Goal: Task Accomplishment & Management: Manage account settings

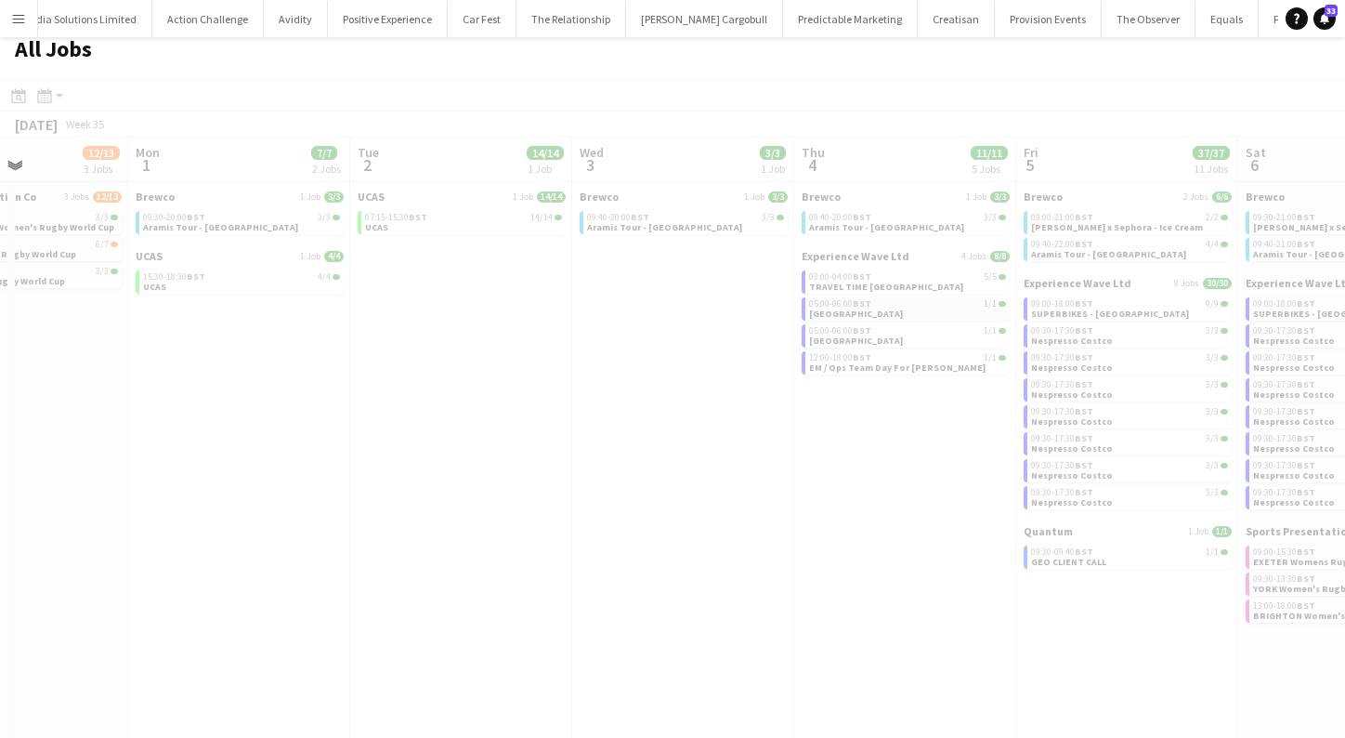
scroll to position [0, 535]
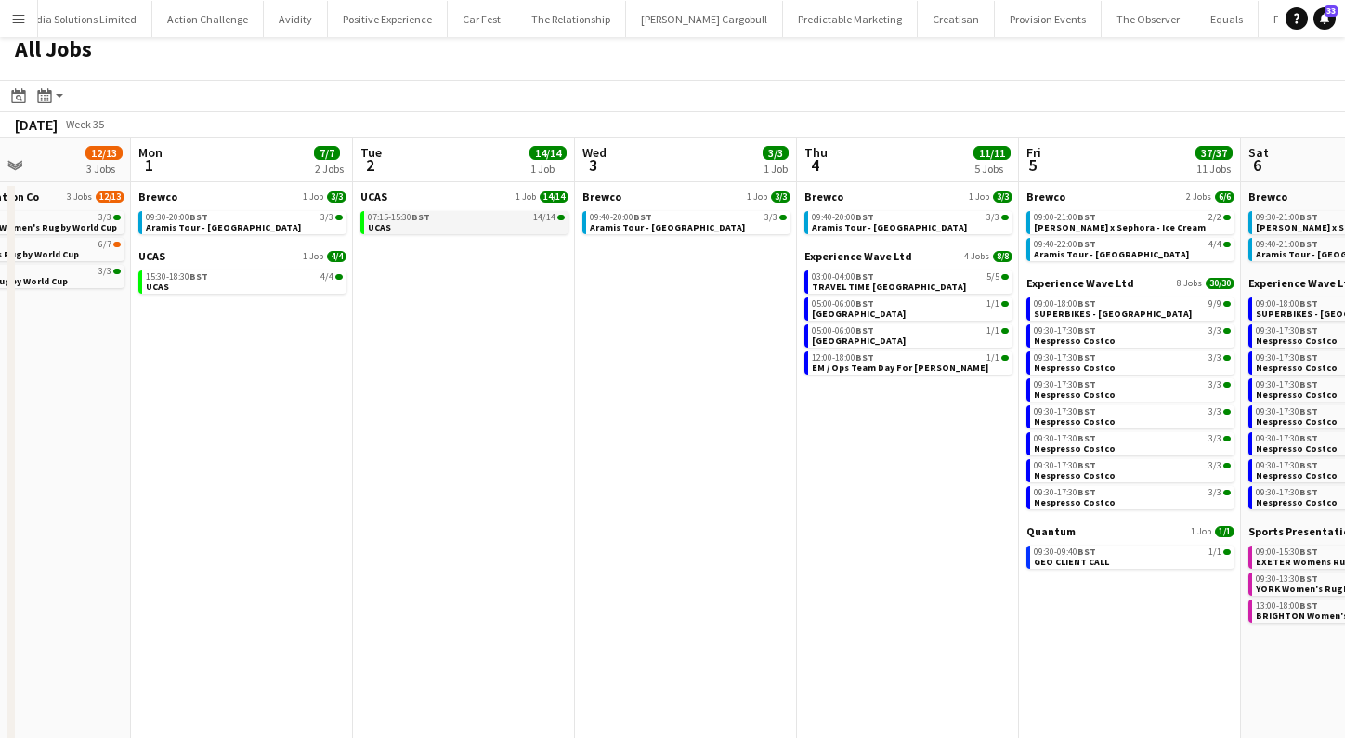
click at [436, 225] on link "07:15-15:30 BST 14/14 UCAS" at bounding box center [466, 221] width 197 height 21
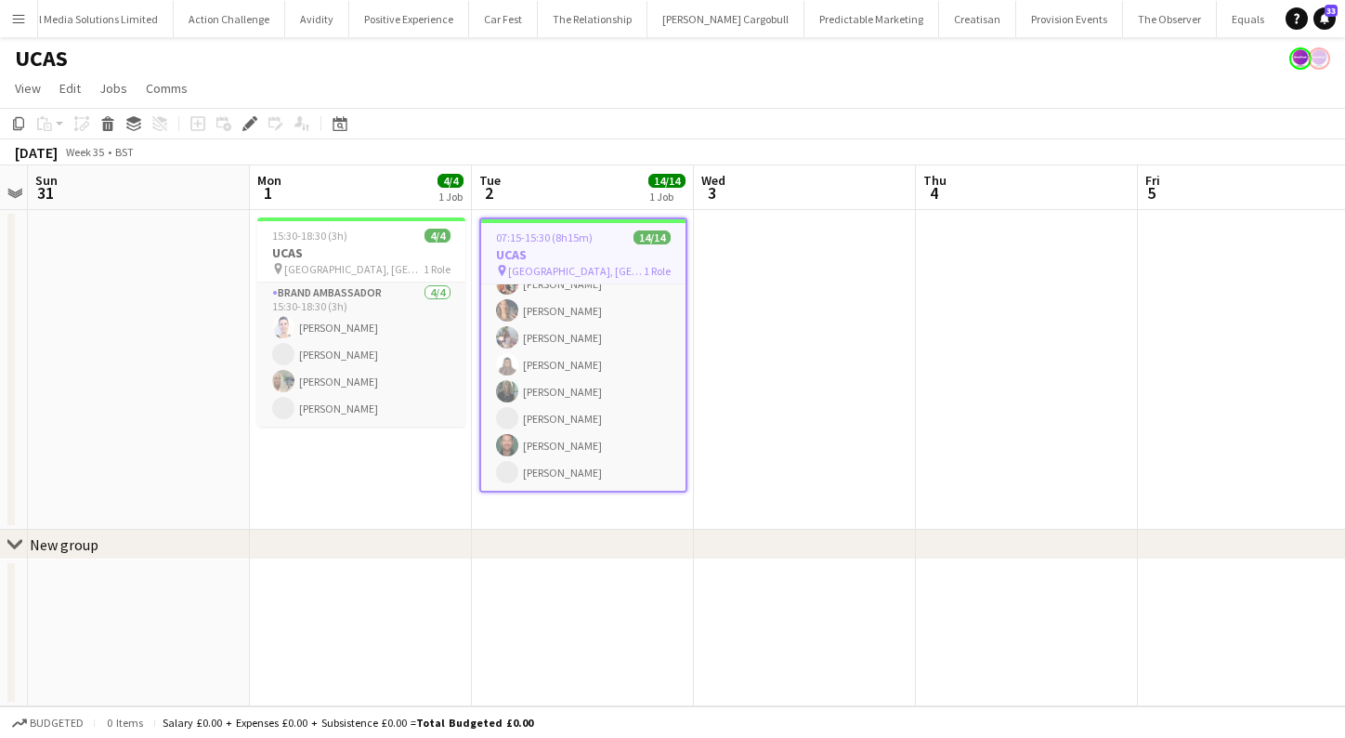
scroll to position [207, 0]
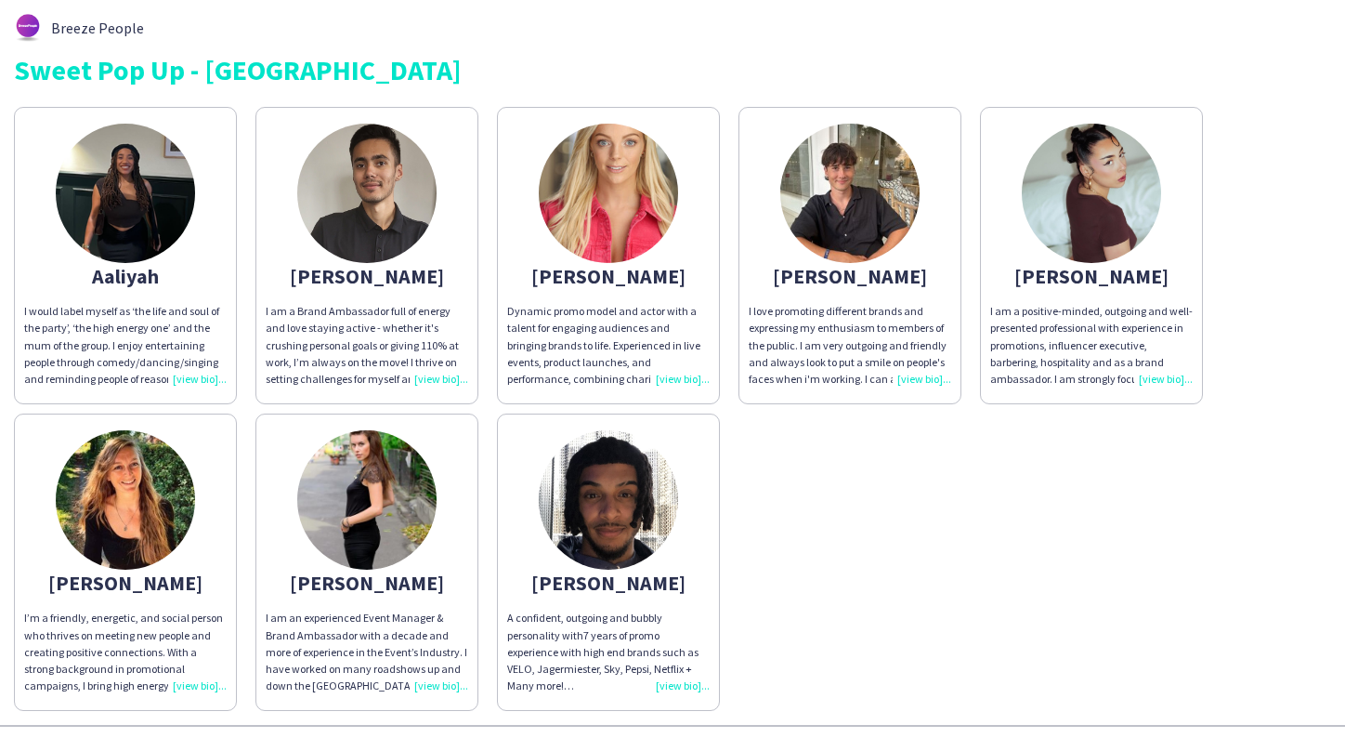
click at [110, 185] on img at bounding box center [125, 193] width 139 height 139
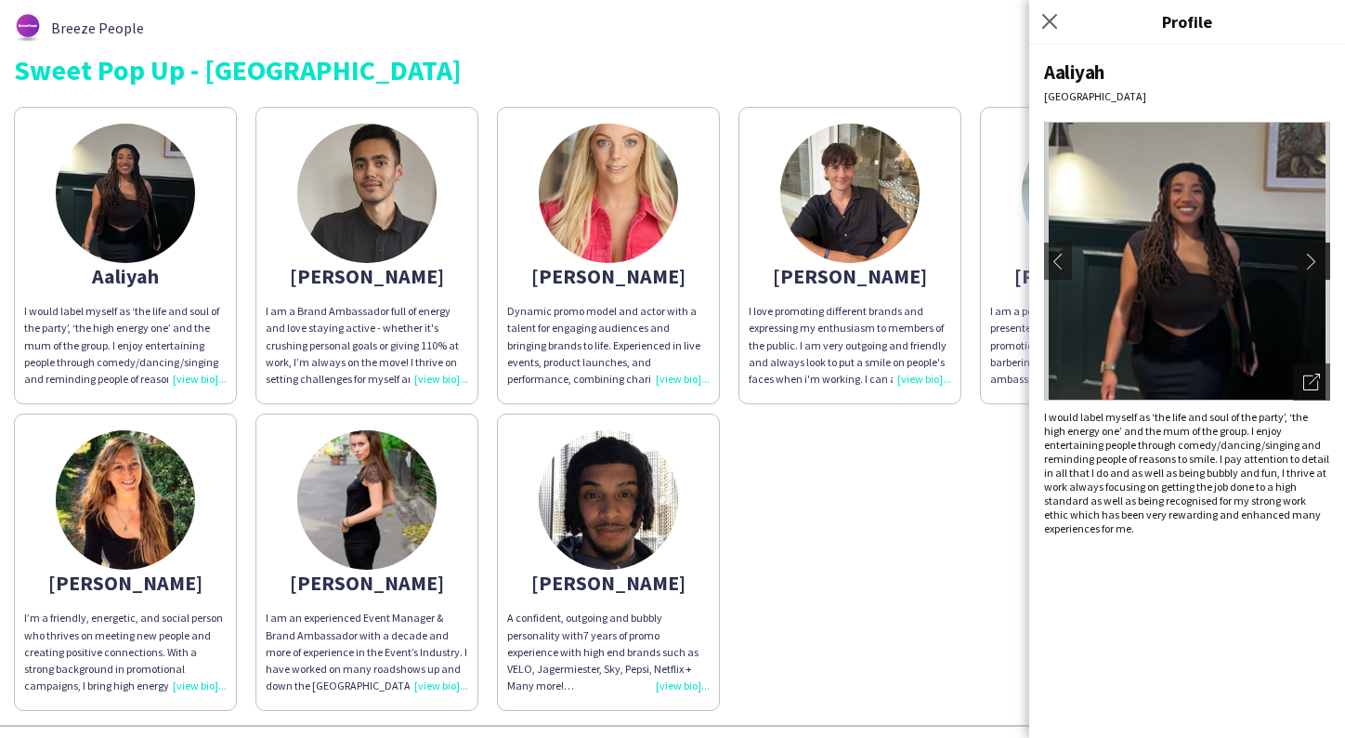
click at [1316, 265] on app-icon "chevron-right" at bounding box center [1317, 261] width 26 height 17
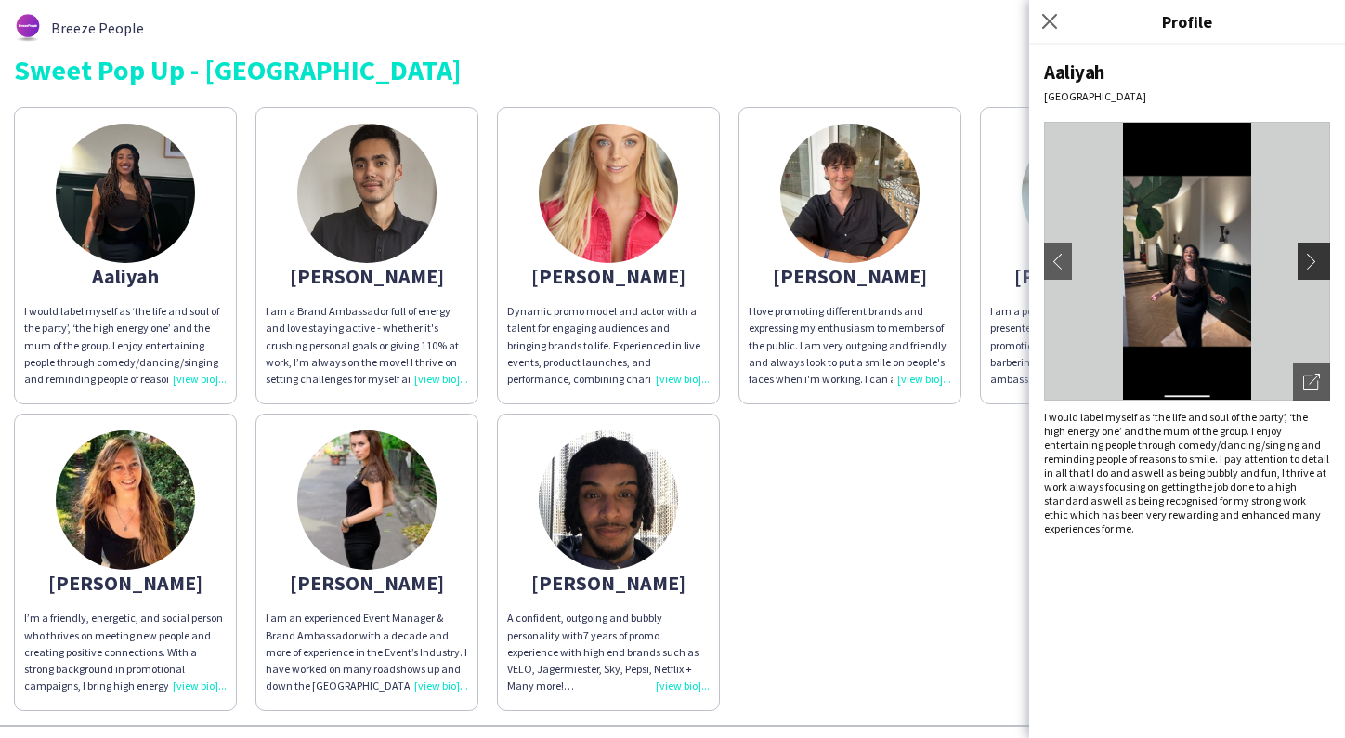
click at [1316, 258] on app-icon "chevron-right" at bounding box center [1317, 261] width 26 height 17
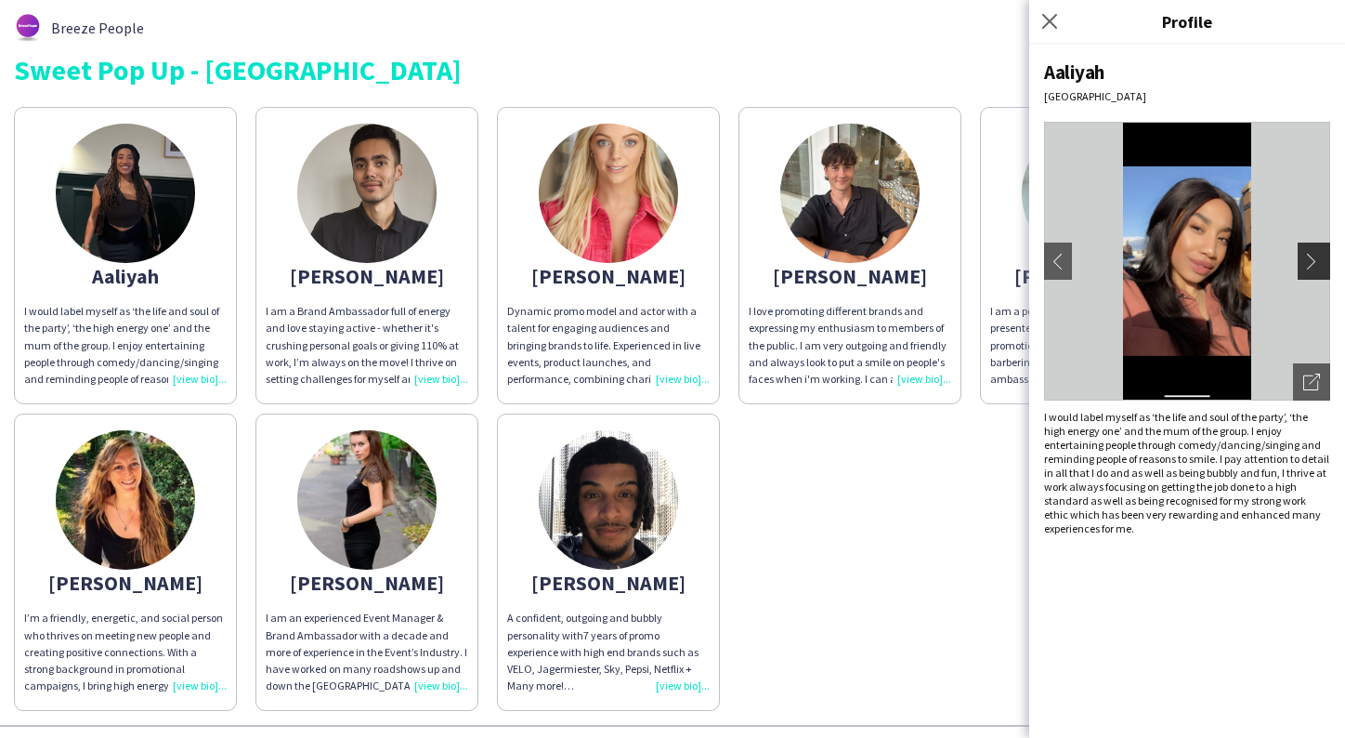
click at [1316, 258] on app-icon "chevron-right" at bounding box center [1317, 261] width 26 height 17
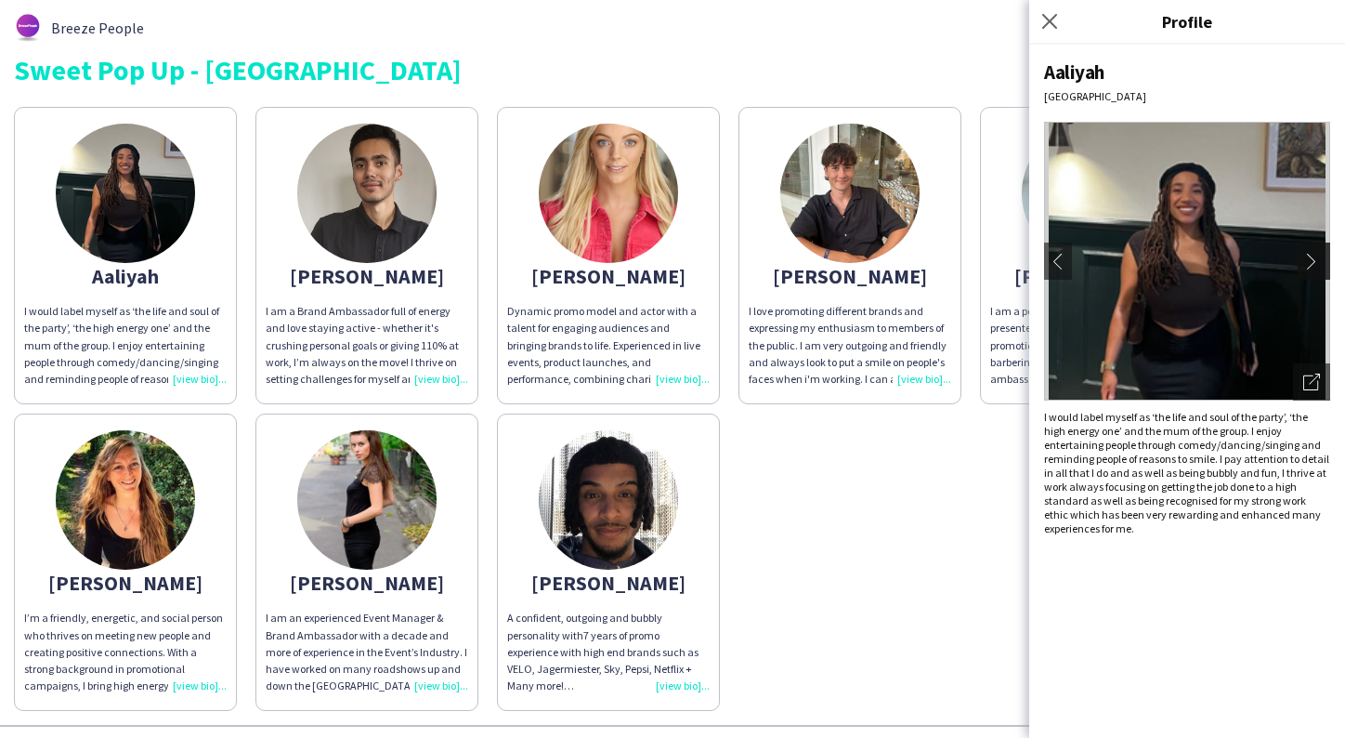
click at [1316, 259] on app-icon "chevron-right" at bounding box center [1317, 261] width 26 height 17
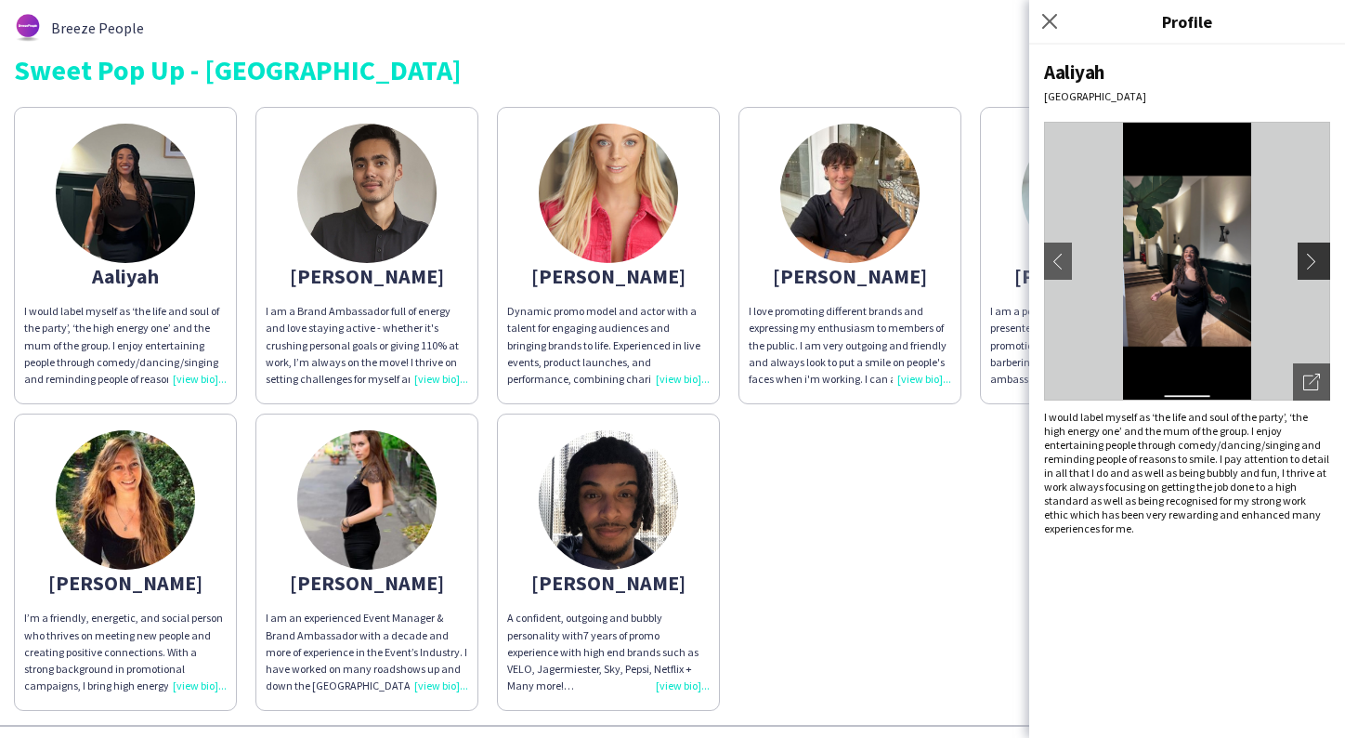
click at [1316, 260] on app-icon "chevron-right" at bounding box center [1317, 261] width 26 height 17
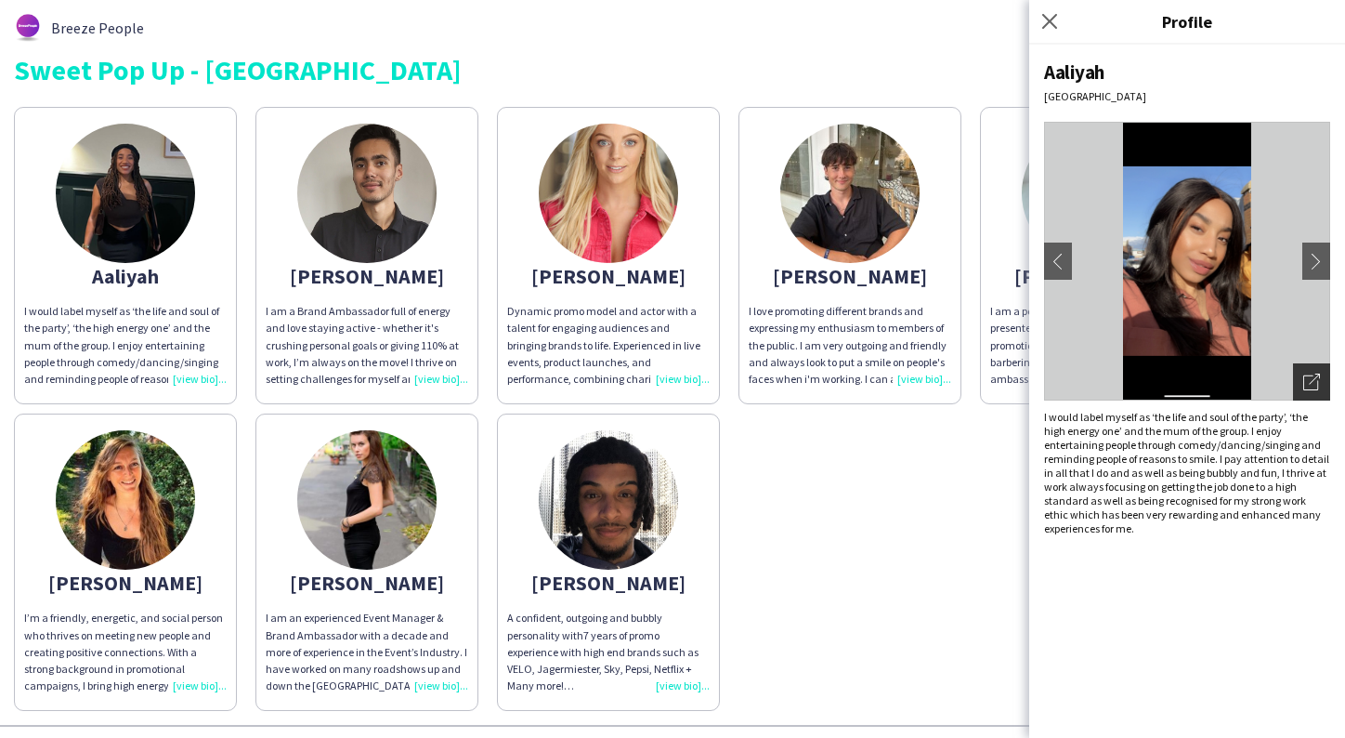
click at [1308, 385] on icon "Open photos pop-in" at bounding box center [1312, 382] width 17 height 17
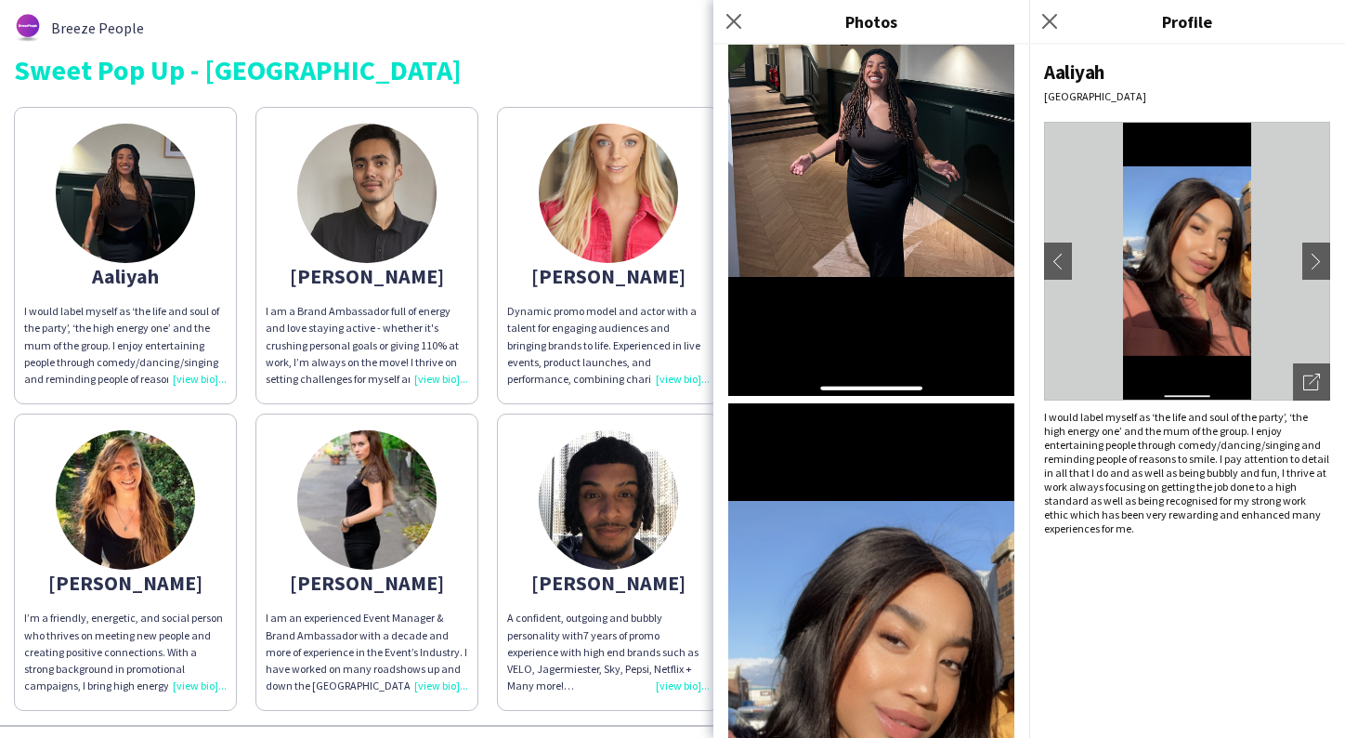
scroll to position [562, 0]
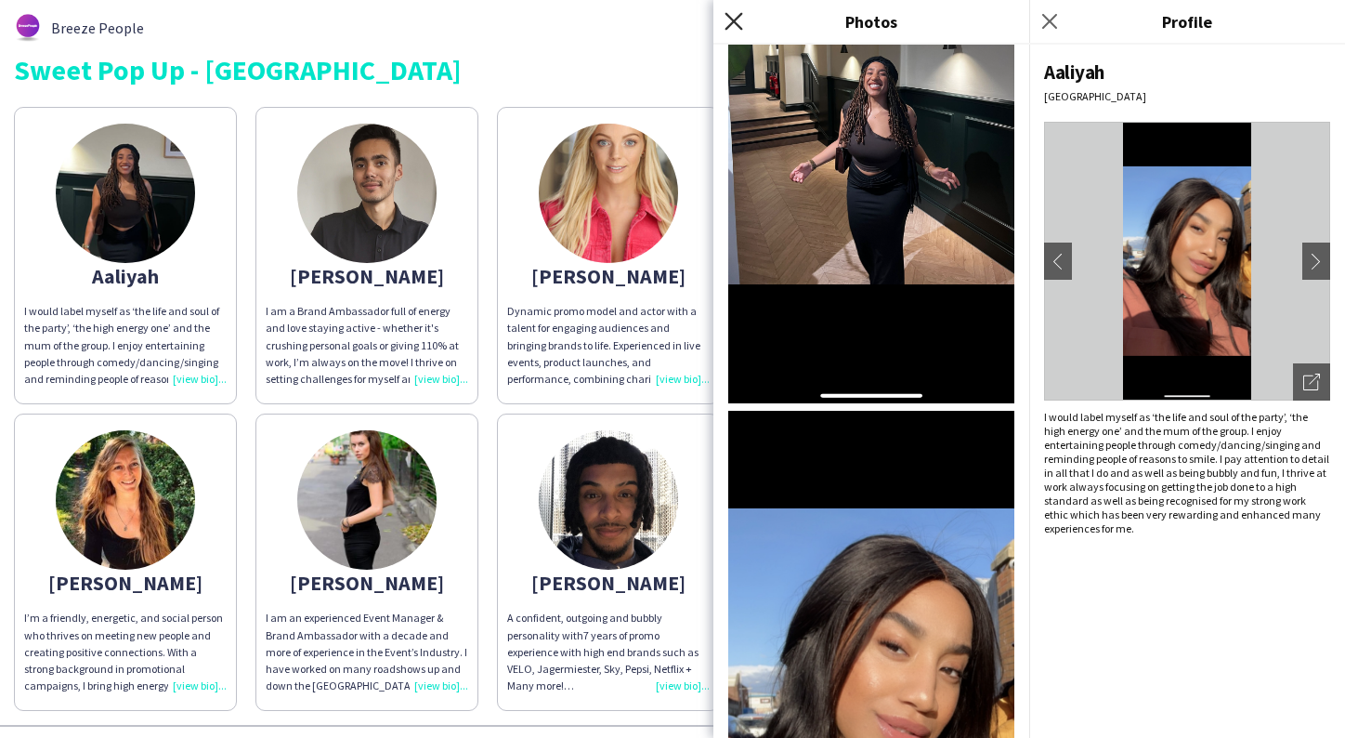
click at [727, 20] on icon "Close pop-in" at bounding box center [734, 21] width 18 height 18
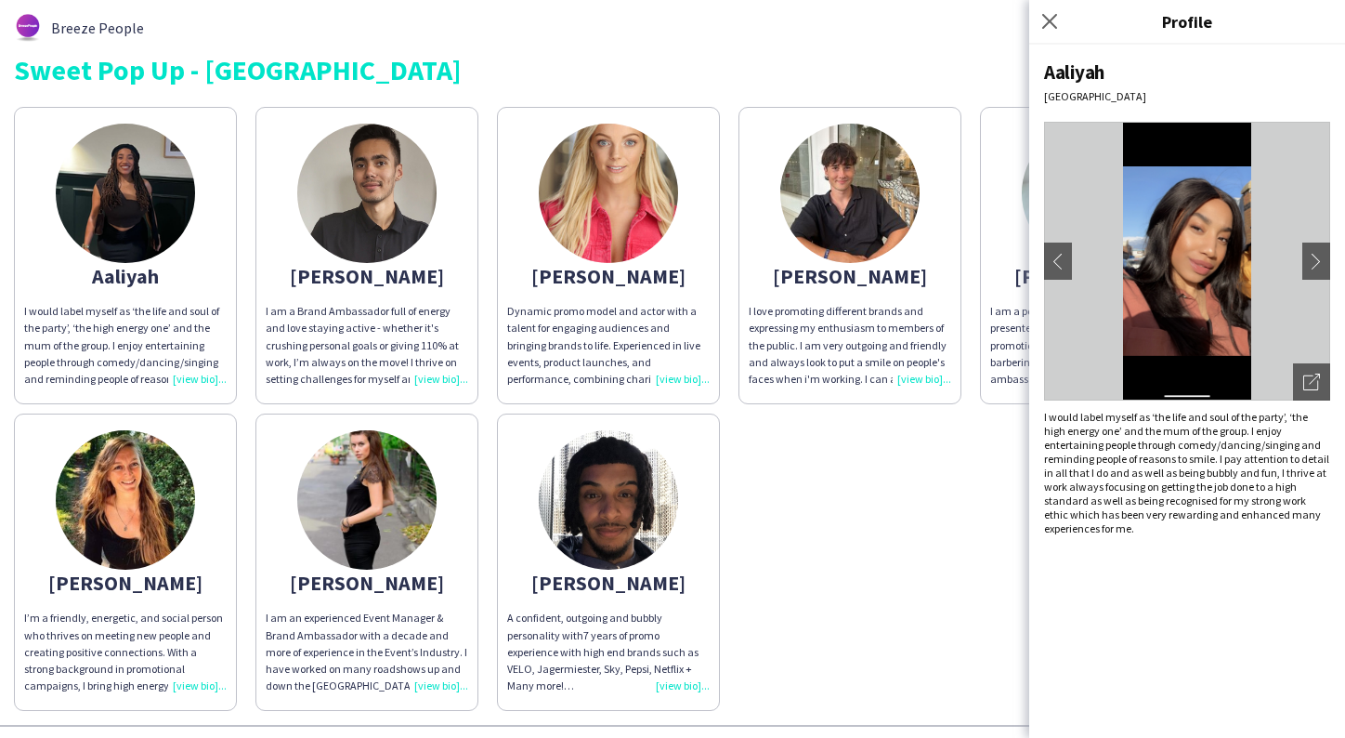
click at [354, 177] on img at bounding box center [366, 193] width 139 height 139
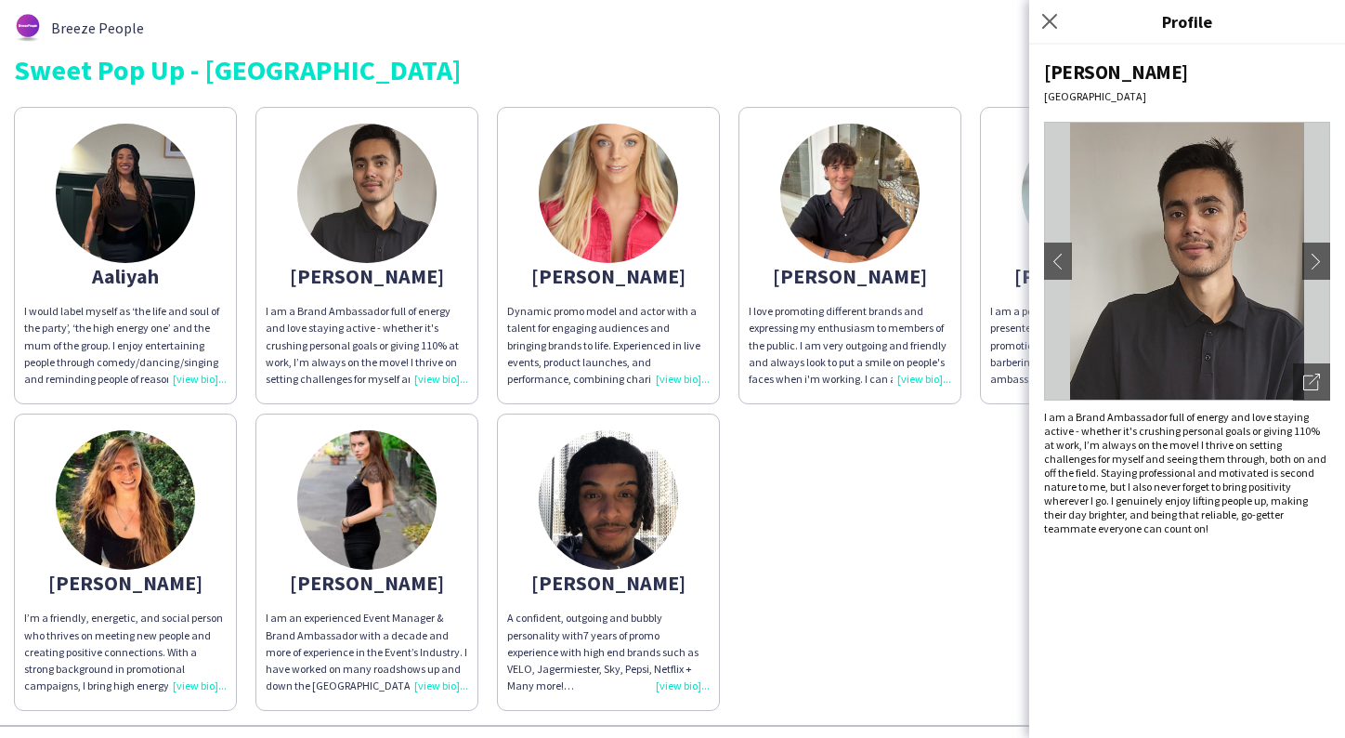
click at [604, 204] on img at bounding box center [608, 193] width 139 height 139
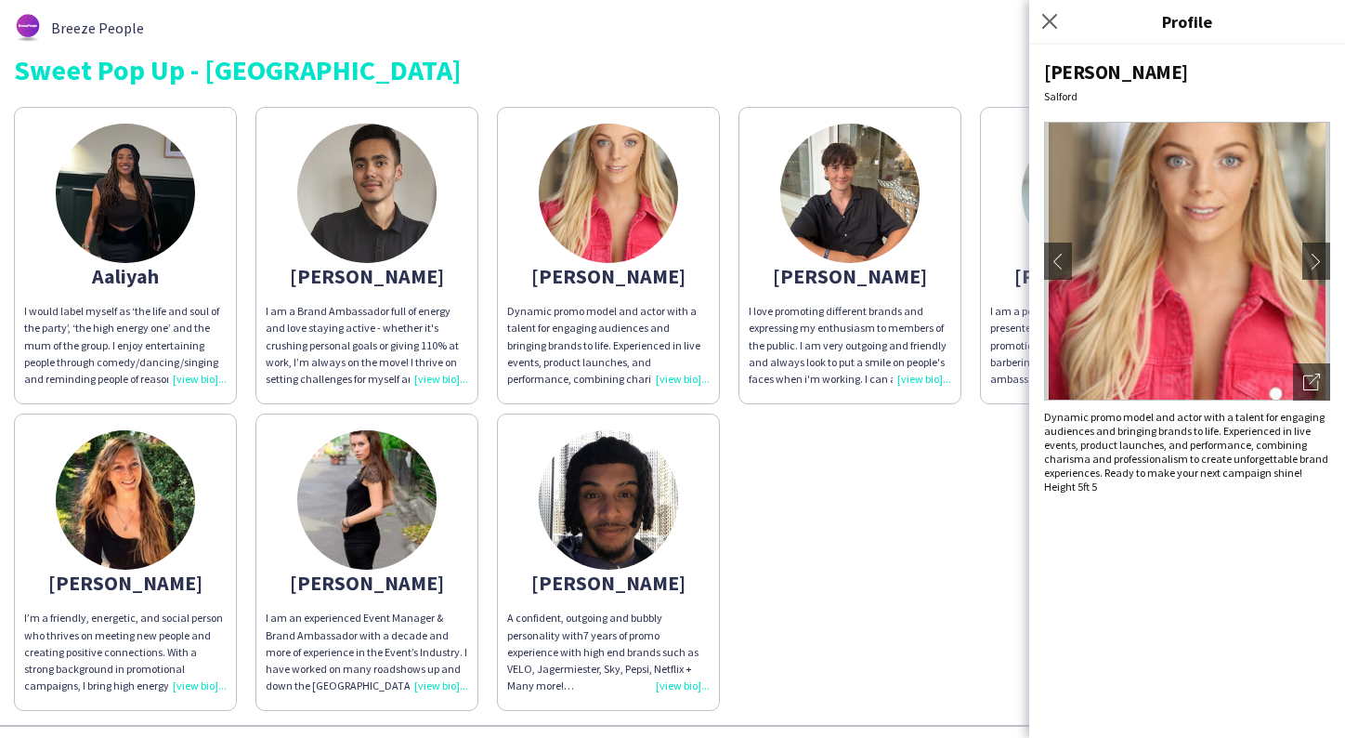
click at [351, 200] on img at bounding box center [366, 193] width 139 height 139
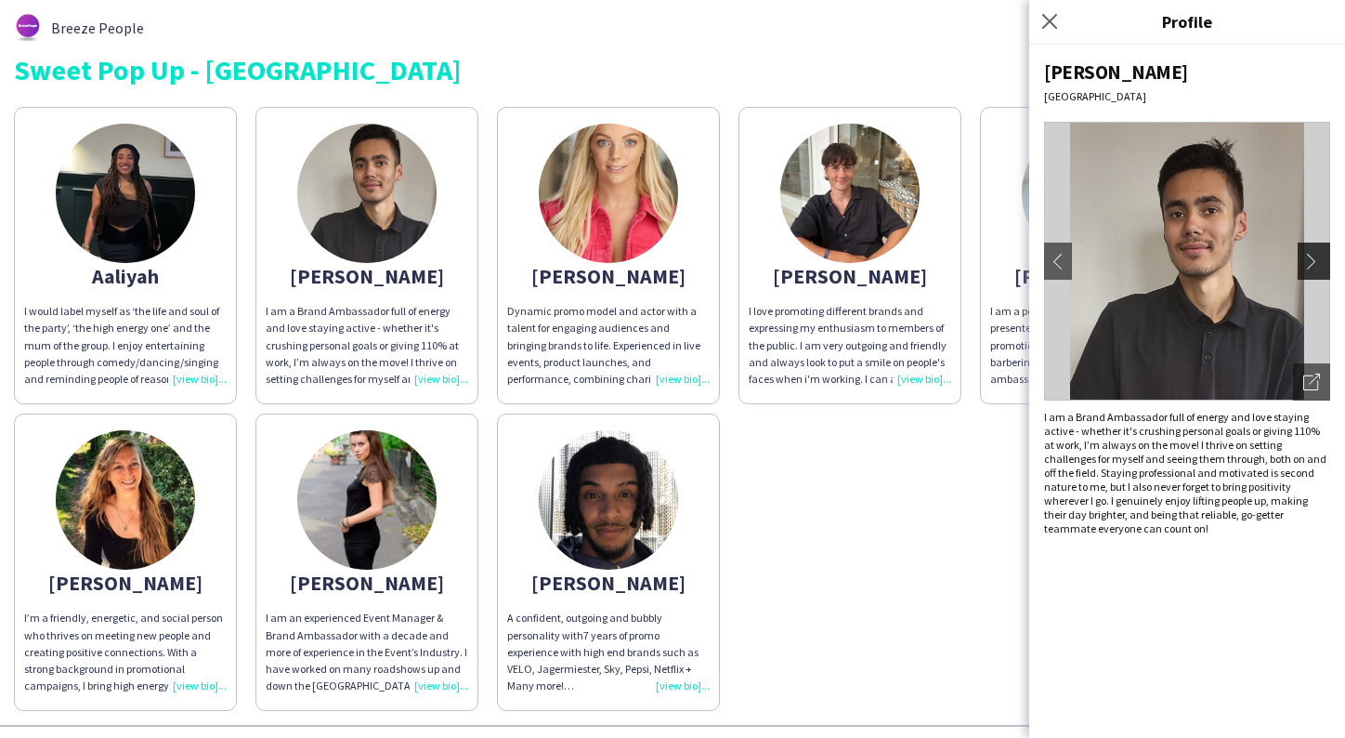
click at [1318, 261] on app-icon "chevron-right" at bounding box center [1317, 261] width 26 height 17
click at [1315, 250] on button "chevron-right" at bounding box center [1316, 261] width 37 height 37
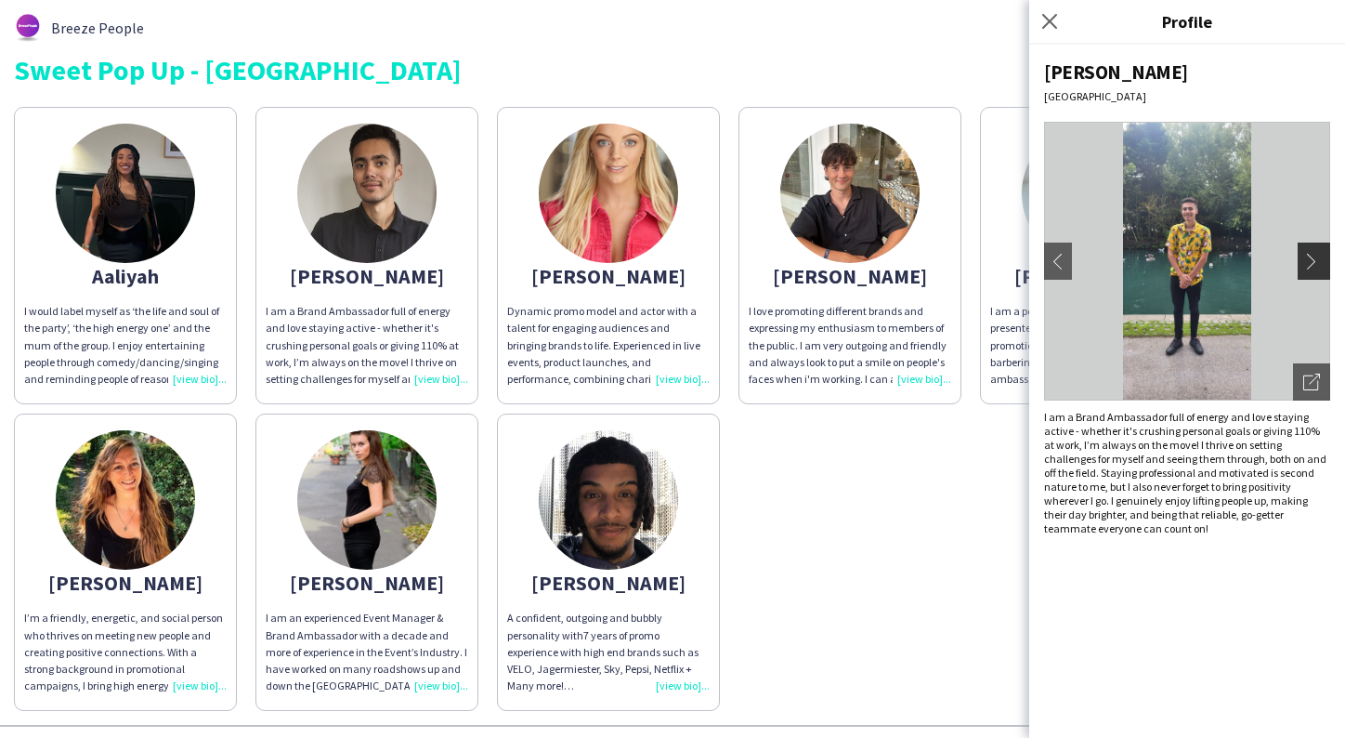
click at [1313, 259] on app-icon "chevron-right" at bounding box center [1317, 261] width 26 height 17
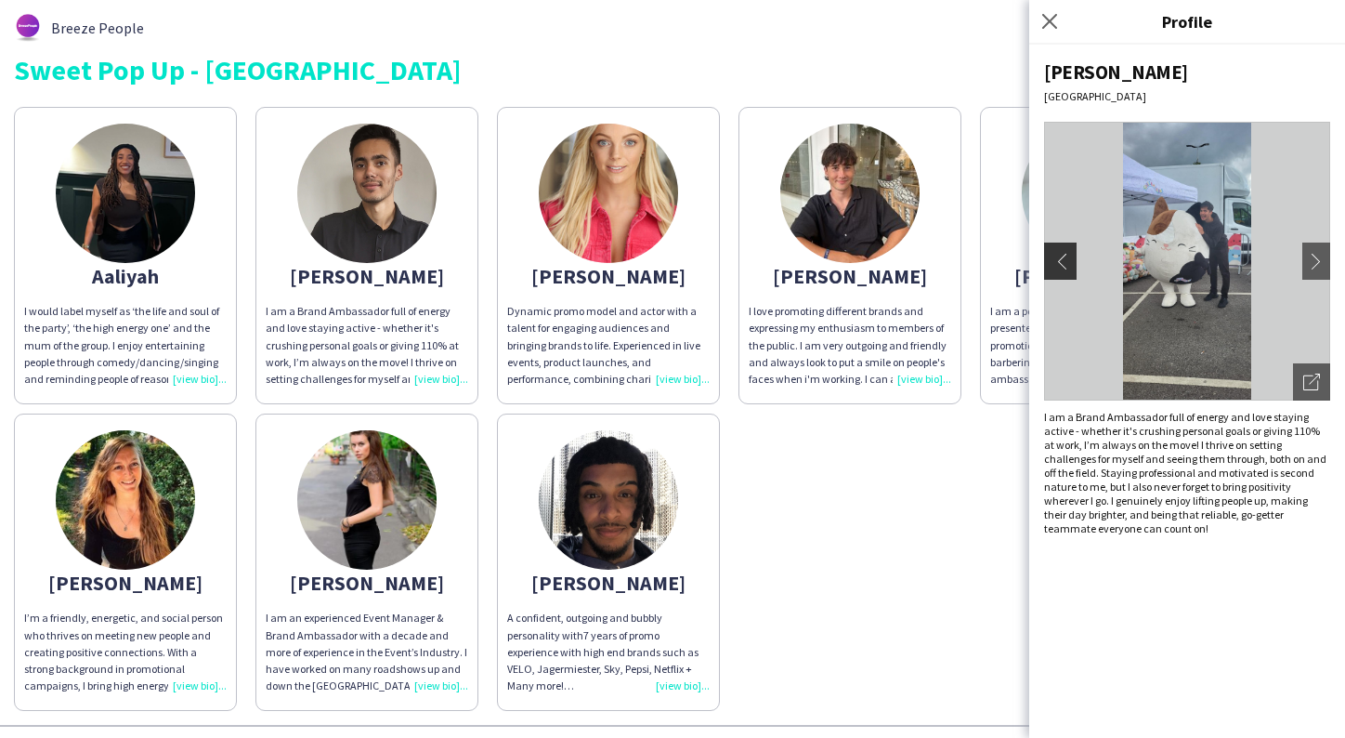
click at [1056, 257] on app-icon "chevron-left" at bounding box center [1058, 261] width 26 height 17
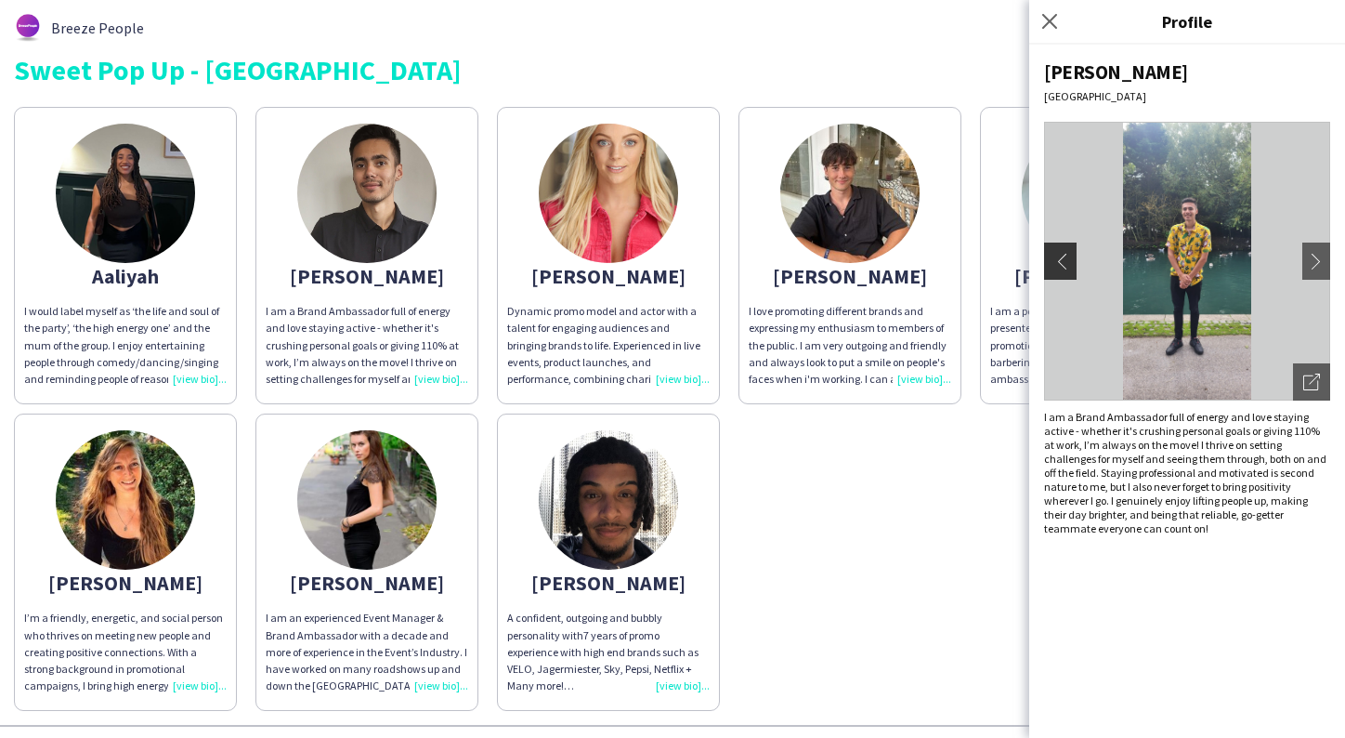
click at [1056, 259] on app-icon "chevron-left" at bounding box center [1058, 261] width 26 height 17
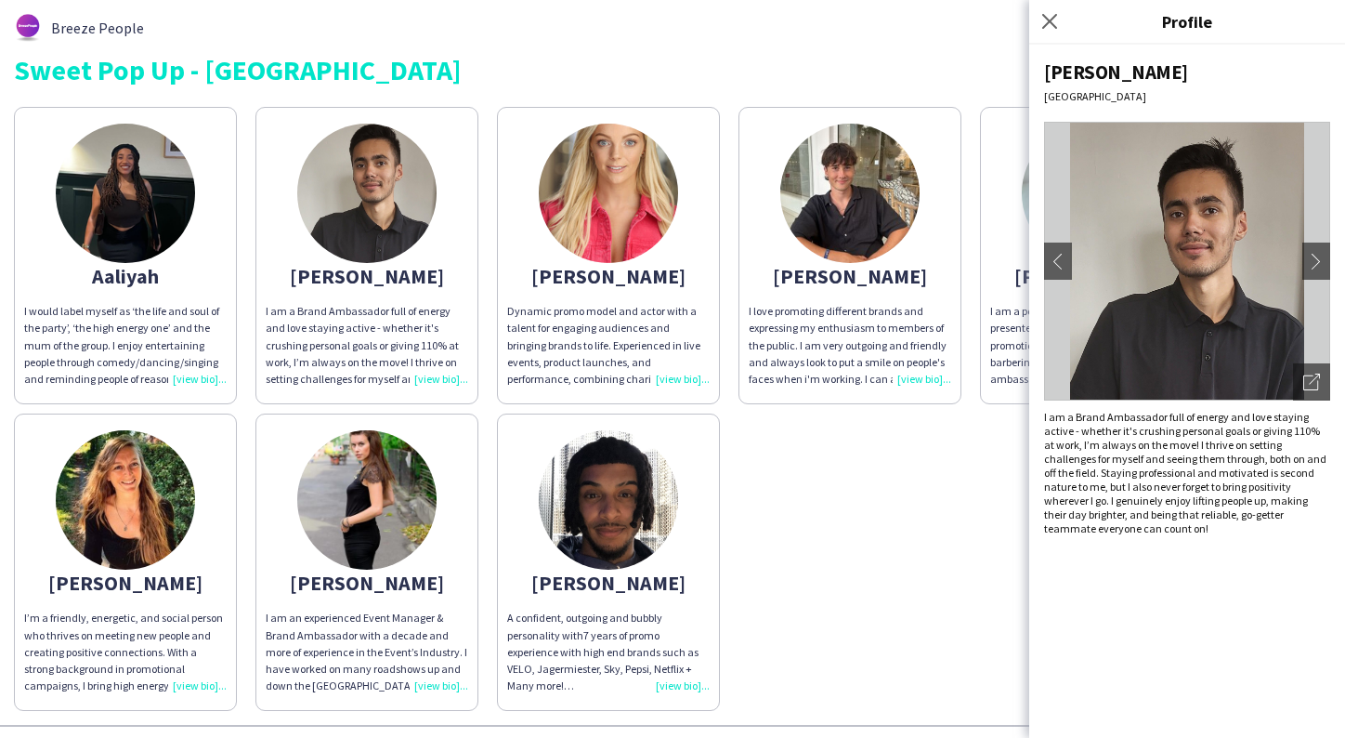
click at [893, 476] on div "Aaliyah I would label myself as ‘the life and soul of the party’, ‘the high ene…" at bounding box center [673, 404] width 1318 height 613
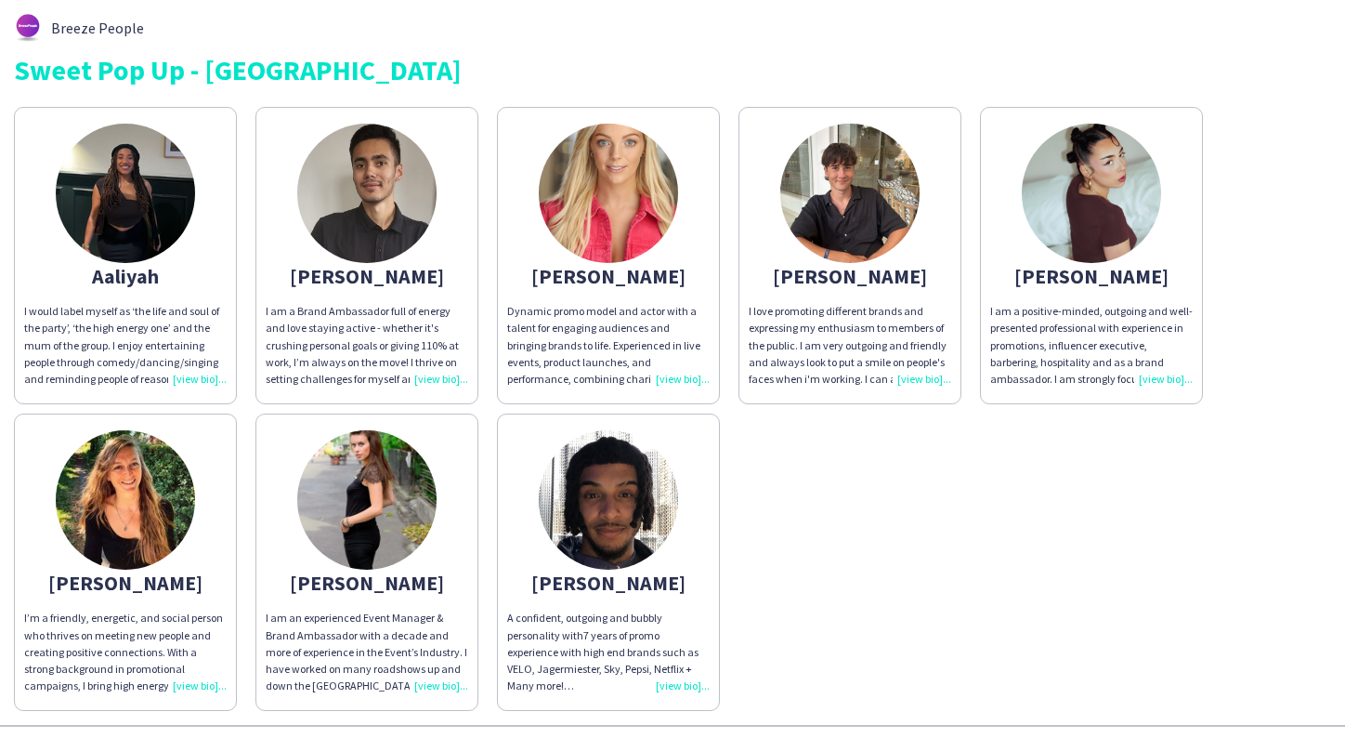
click at [605, 208] on img at bounding box center [608, 193] width 139 height 139
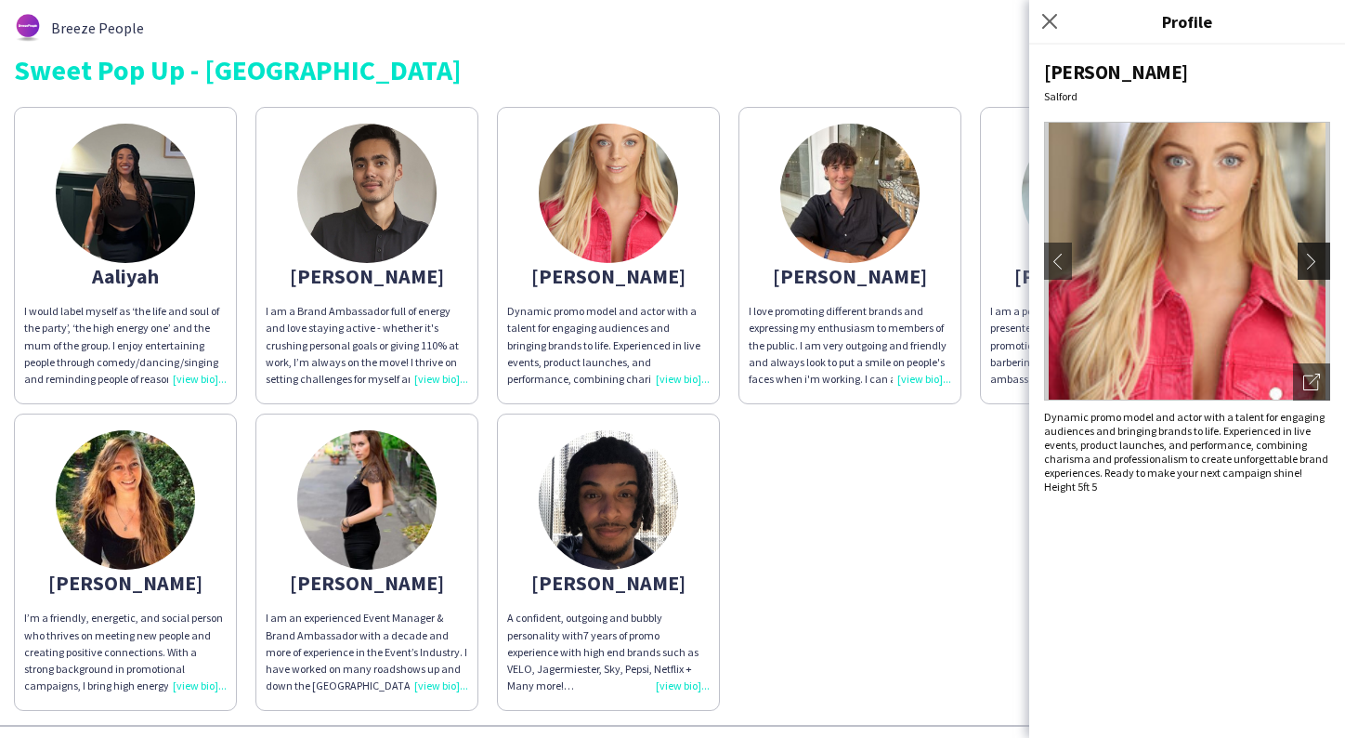
click at [1311, 266] on app-icon "chevron-right" at bounding box center [1317, 261] width 26 height 17
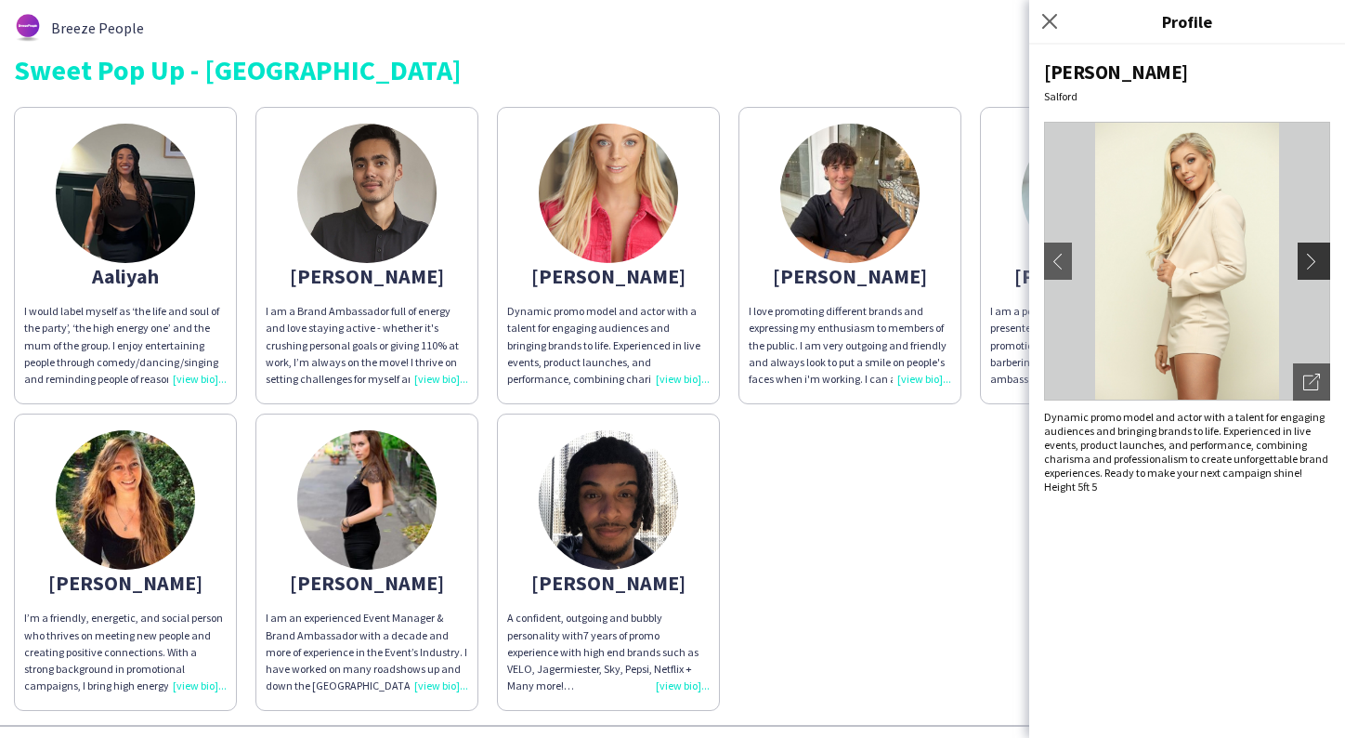
click at [1311, 266] on app-icon "chevron-right" at bounding box center [1317, 261] width 26 height 17
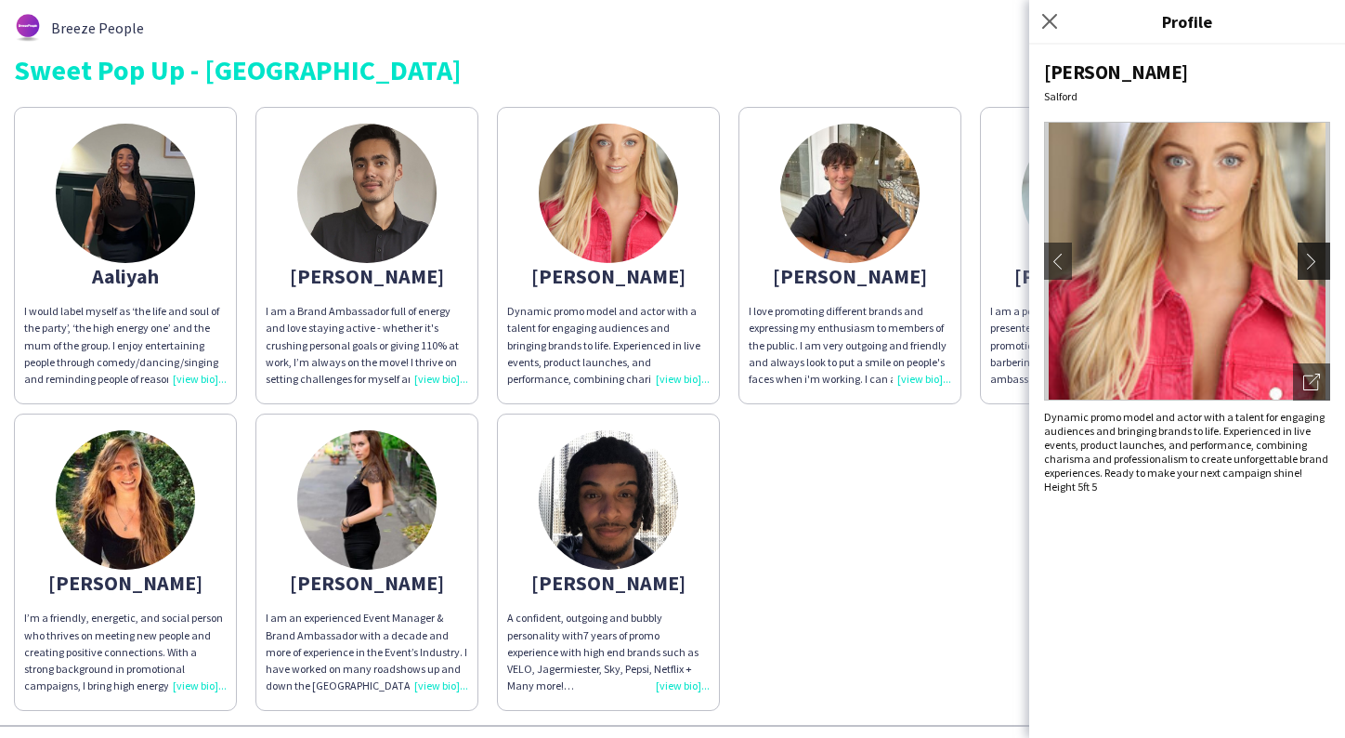
click at [1311, 266] on app-icon "chevron-right" at bounding box center [1317, 261] width 26 height 17
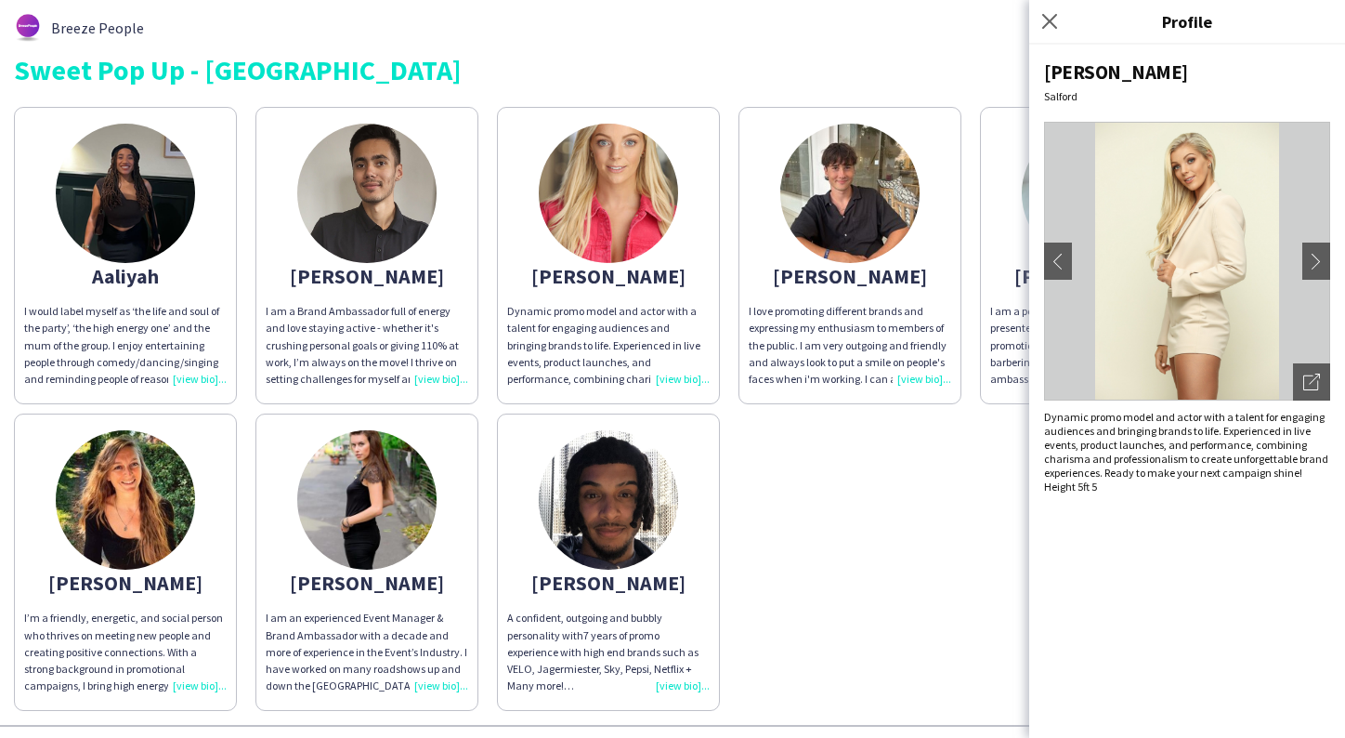
click at [953, 432] on div "Aaliyah I would label myself as ‘the life and soul of the party’, ‘the high ene…" at bounding box center [673, 404] width 1318 height 613
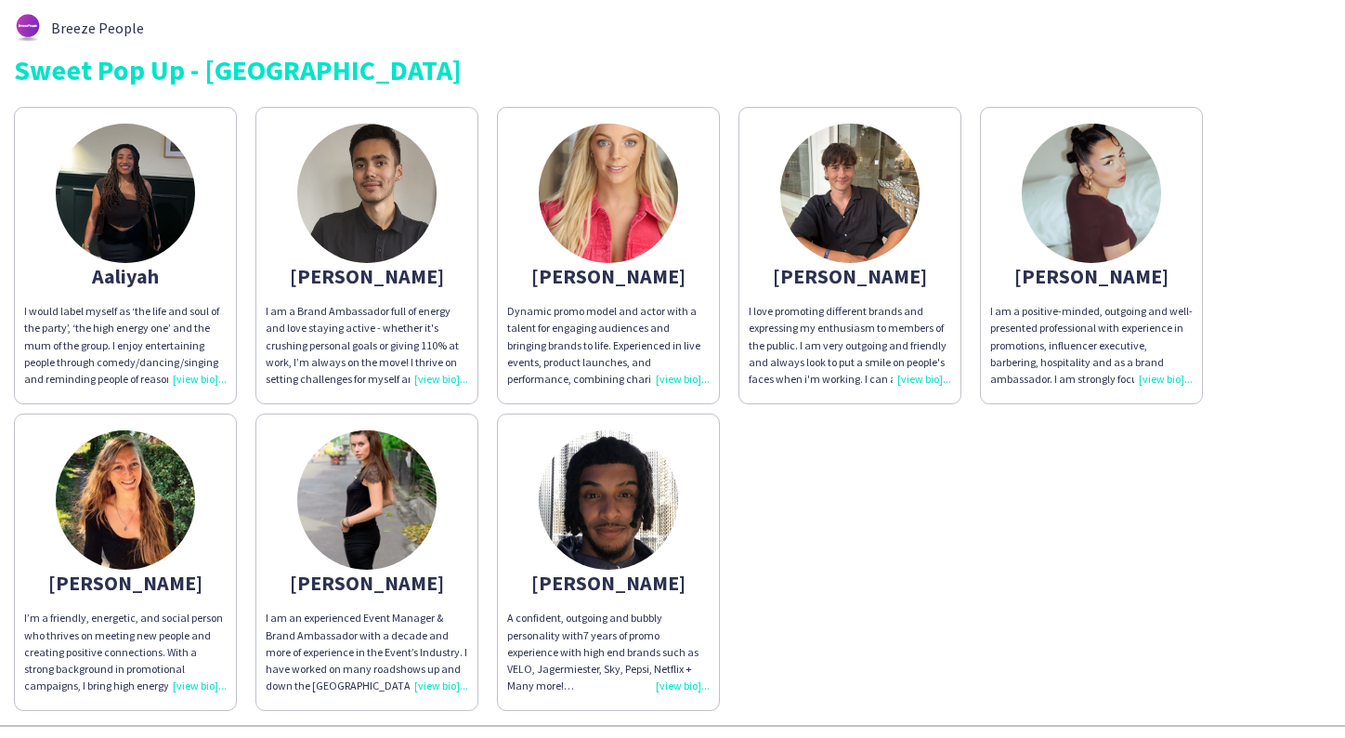
click at [869, 214] on img at bounding box center [850, 193] width 139 height 139
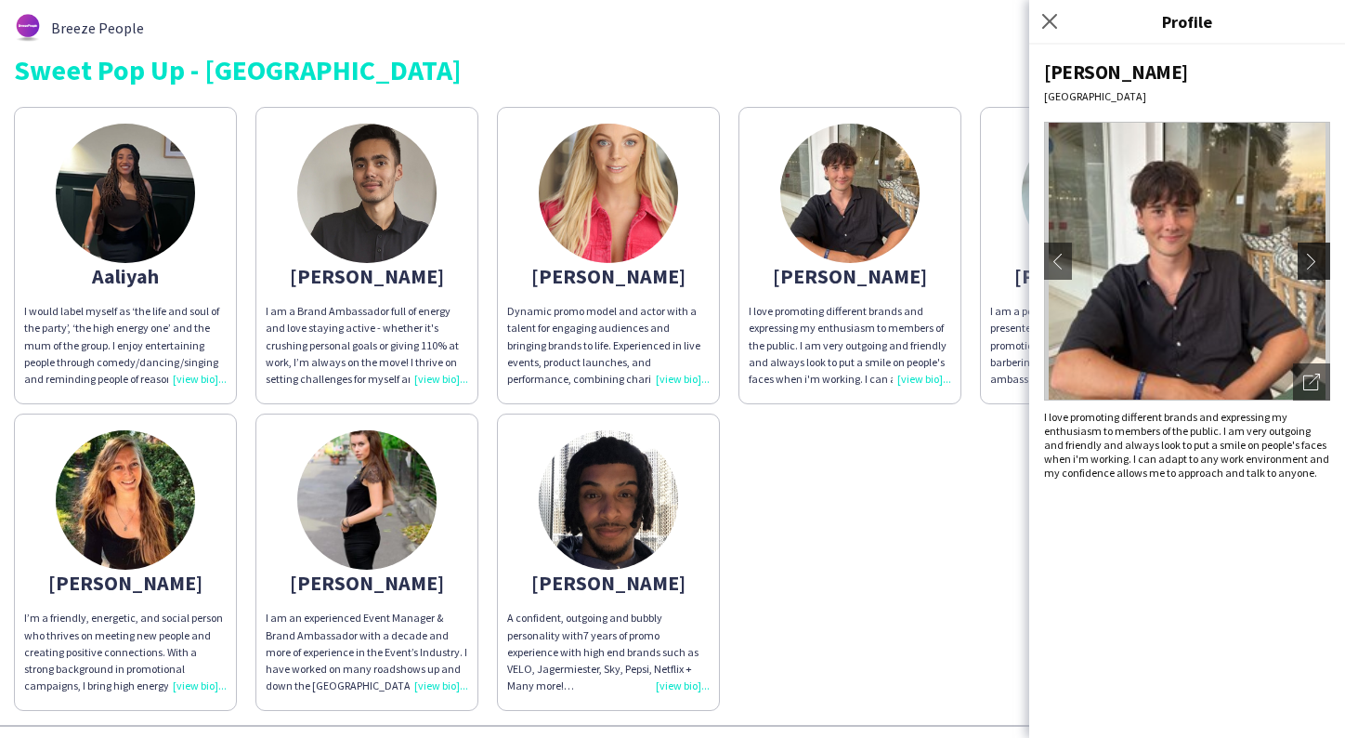
click at [1310, 256] on app-icon "chevron-right" at bounding box center [1317, 261] width 26 height 17
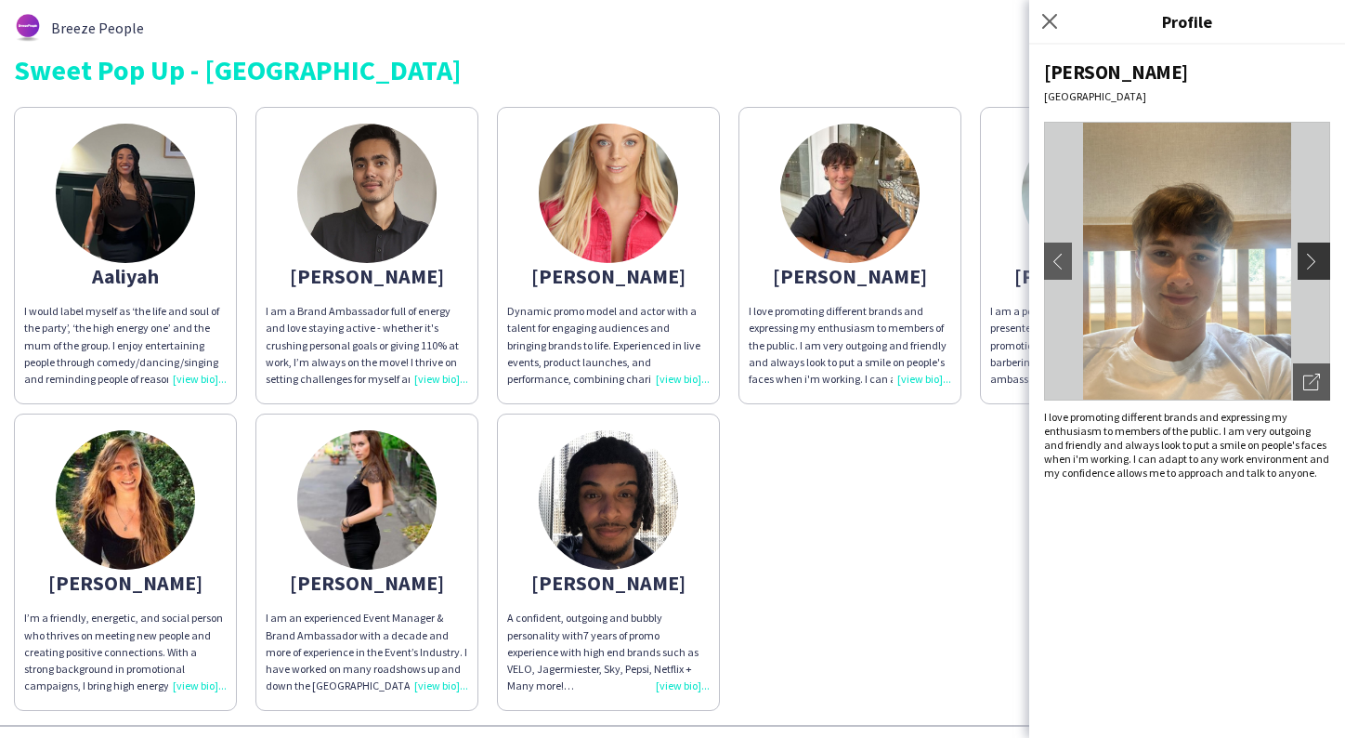
click at [1310, 256] on app-icon "chevron-right" at bounding box center [1317, 261] width 26 height 17
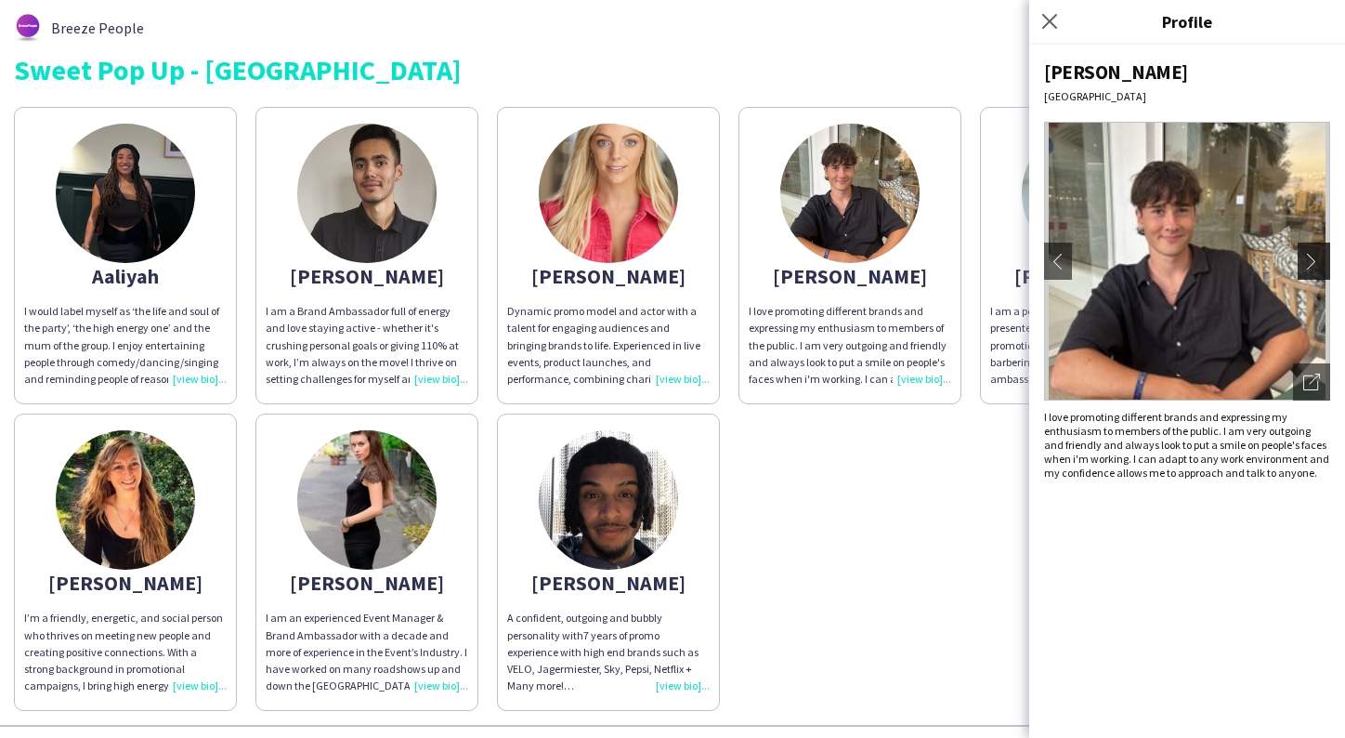
click at [1310, 256] on app-icon "chevron-right" at bounding box center [1317, 261] width 26 height 17
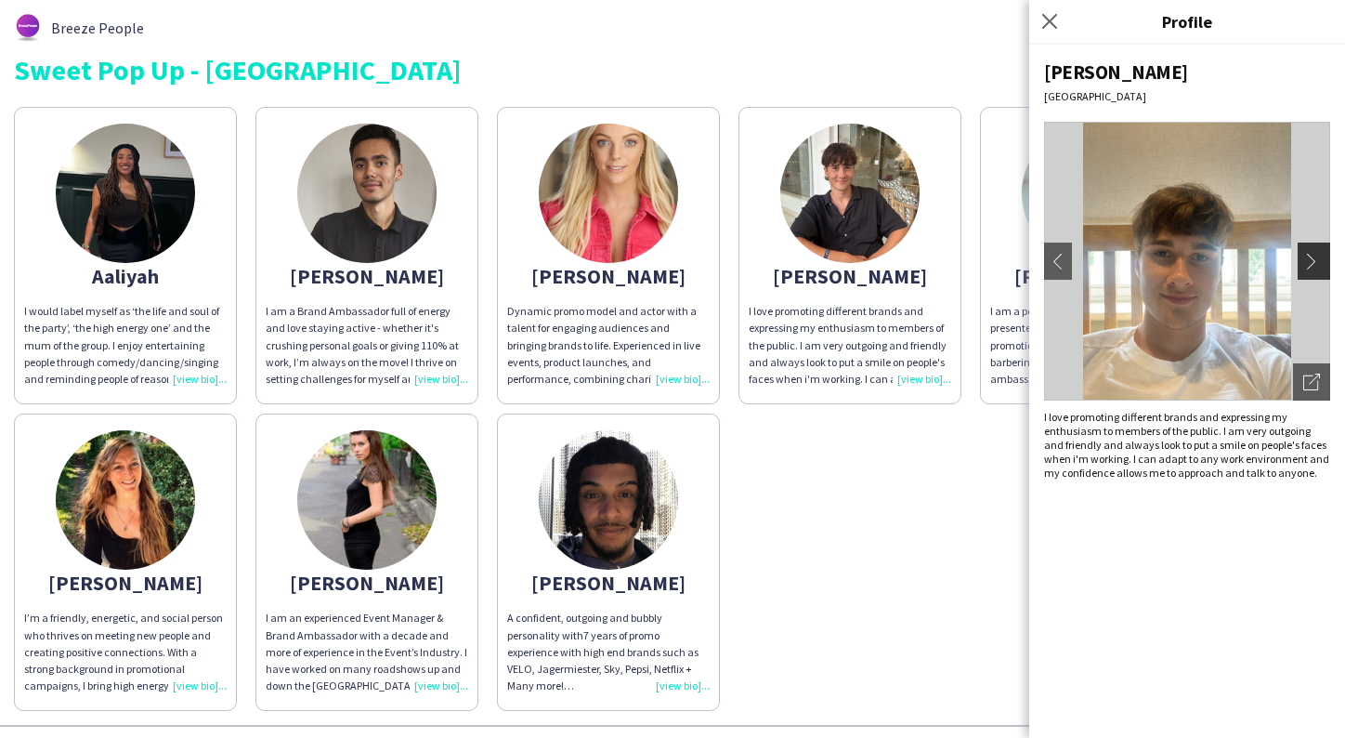
click at [1310, 256] on app-icon "chevron-right" at bounding box center [1317, 261] width 26 height 17
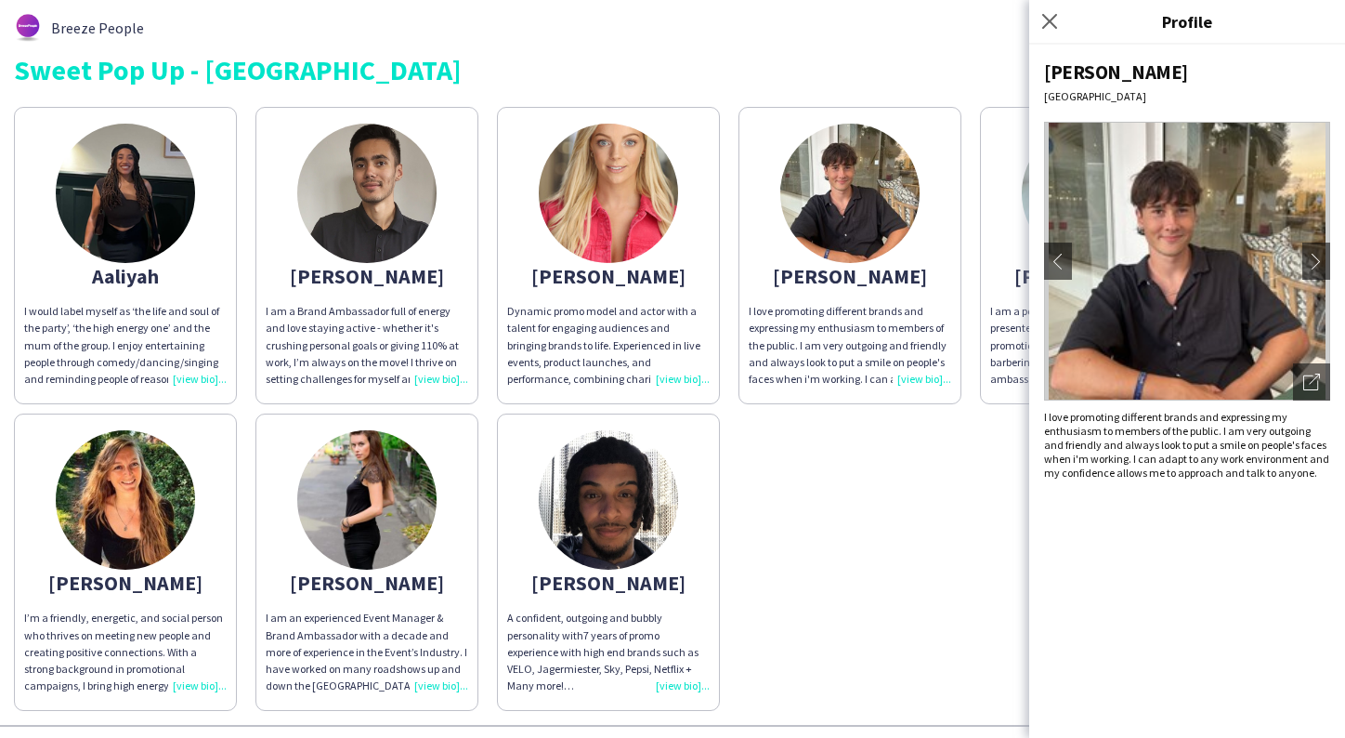
click at [933, 484] on div "Aaliyah I would label myself as ‘the life and soul of the party’, ‘the high ene…" at bounding box center [673, 404] width 1318 height 613
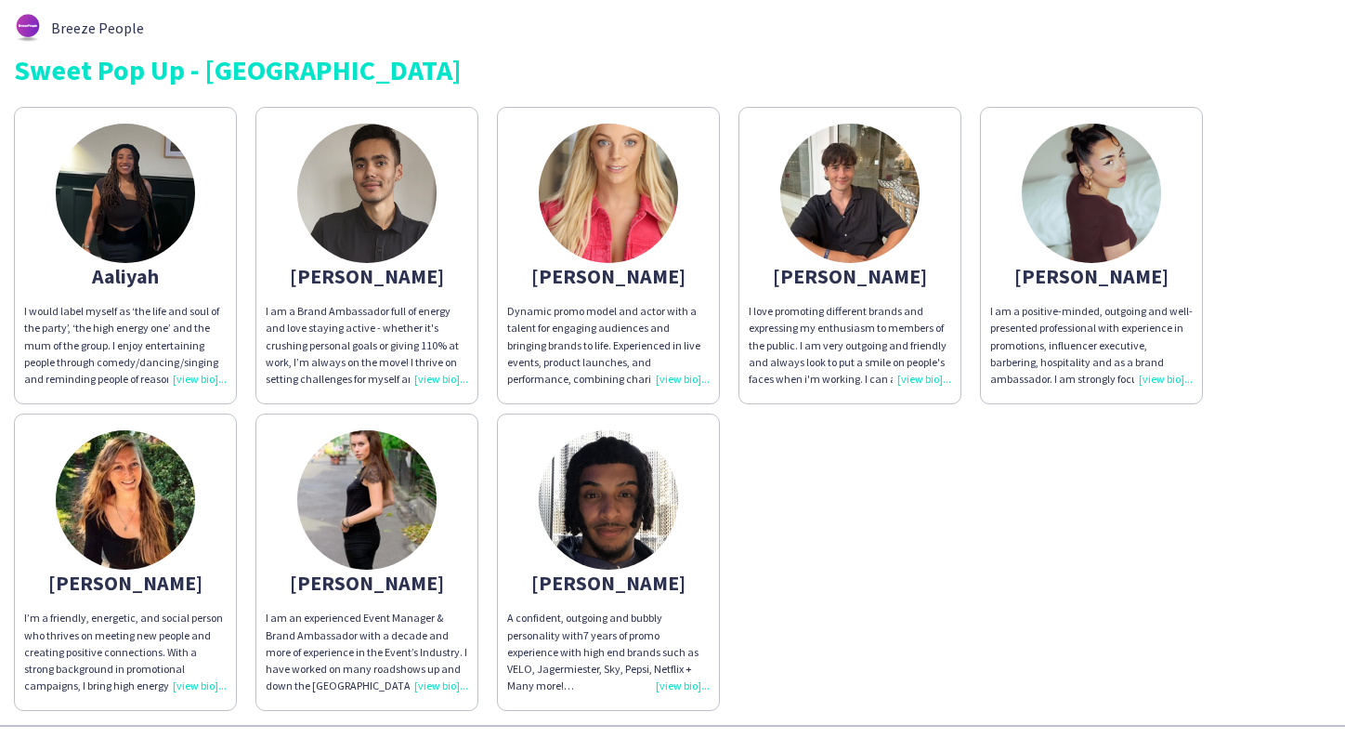
click at [341, 179] on img at bounding box center [366, 193] width 139 height 139
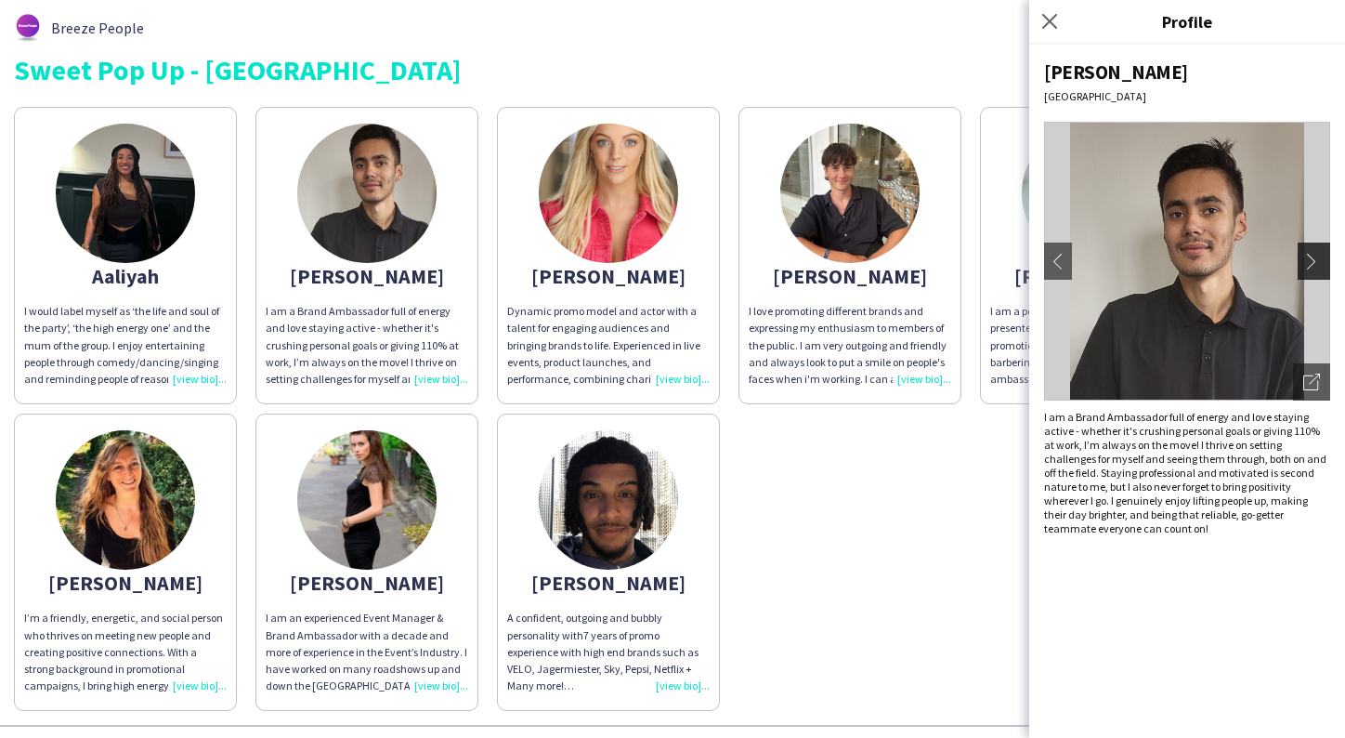
click at [1317, 261] on app-icon "chevron-right" at bounding box center [1317, 261] width 26 height 17
click at [1313, 260] on app-icon "chevron-right" at bounding box center [1317, 261] width 26 height 17
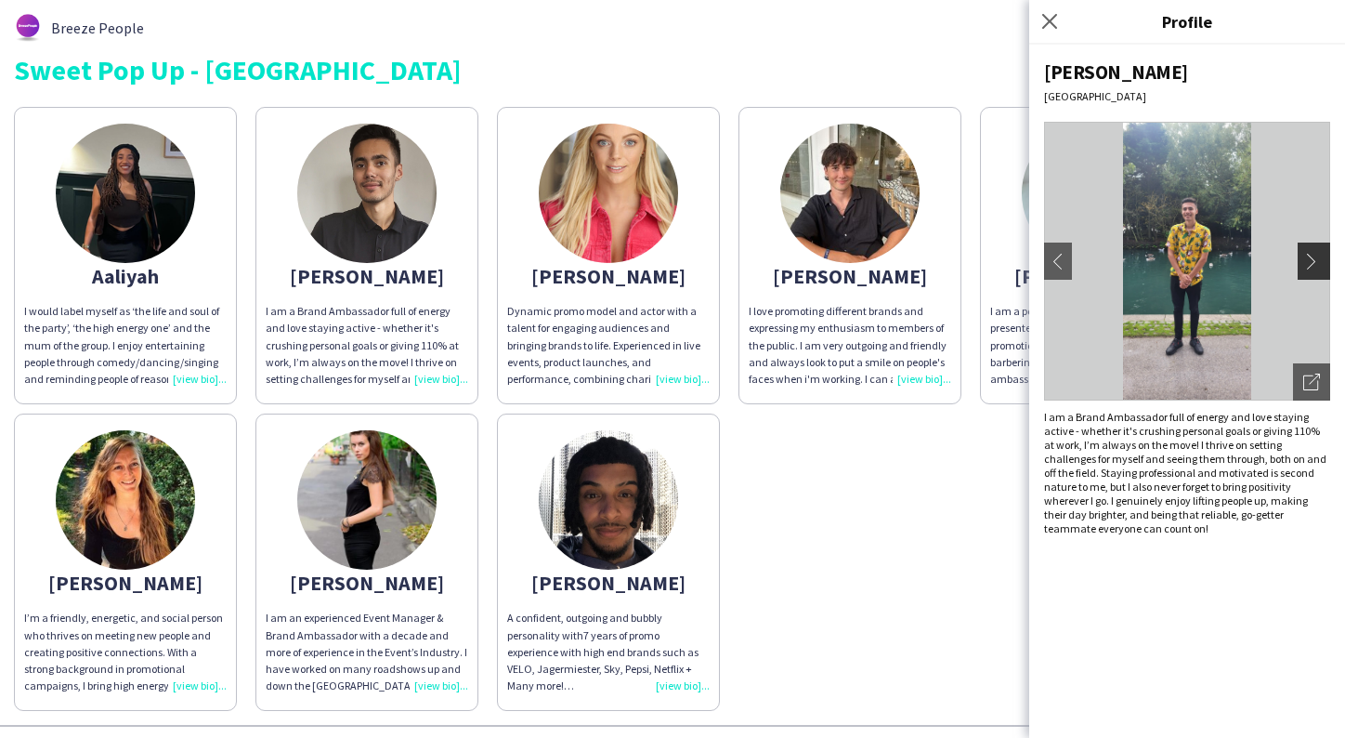
click at [1313, 260] on app-icon "chevron-right" at bounding box center [1317, 261] width 26 height 17
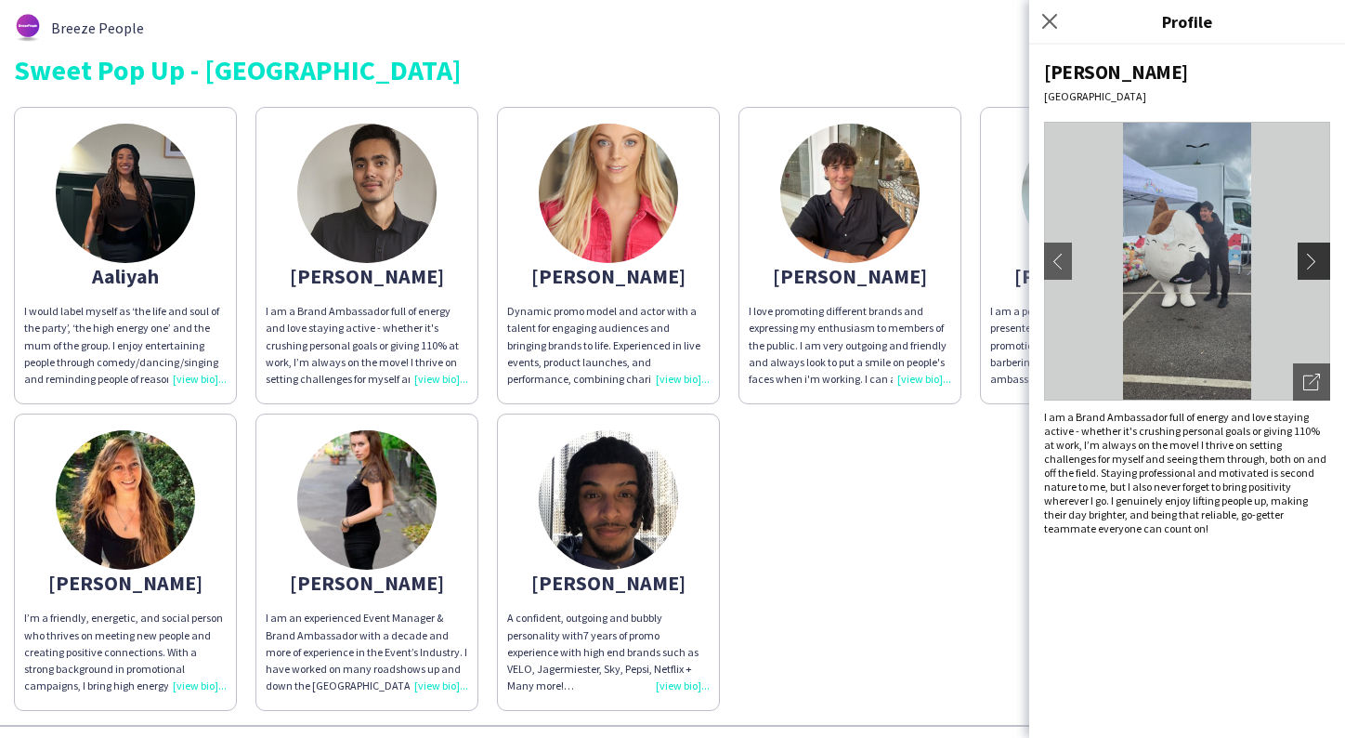
click at [1313, 260] on app-icon "chevron-right" at bounding box center [1317, 261] width 26 height 17
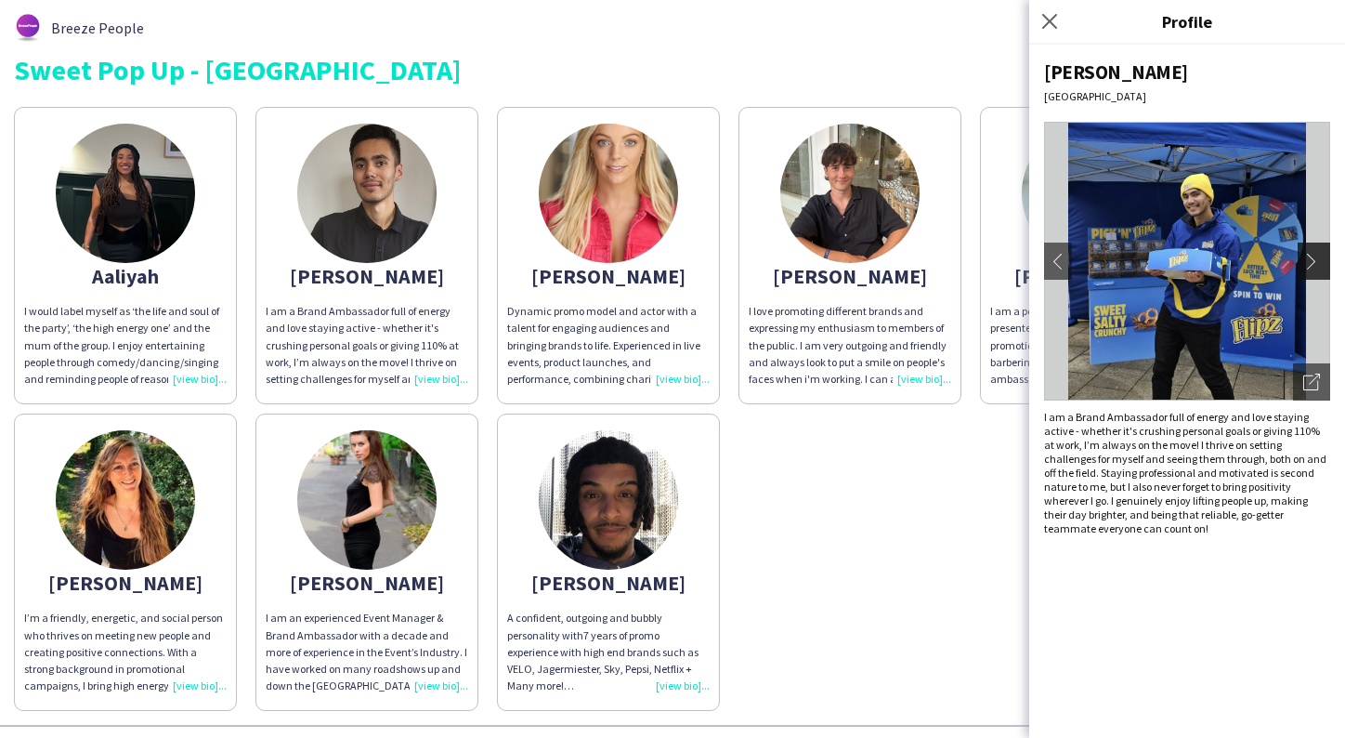
click at [1313, 260] on app-icon "chevron-right" at bounding box center [1317, 261] width 26 height 17
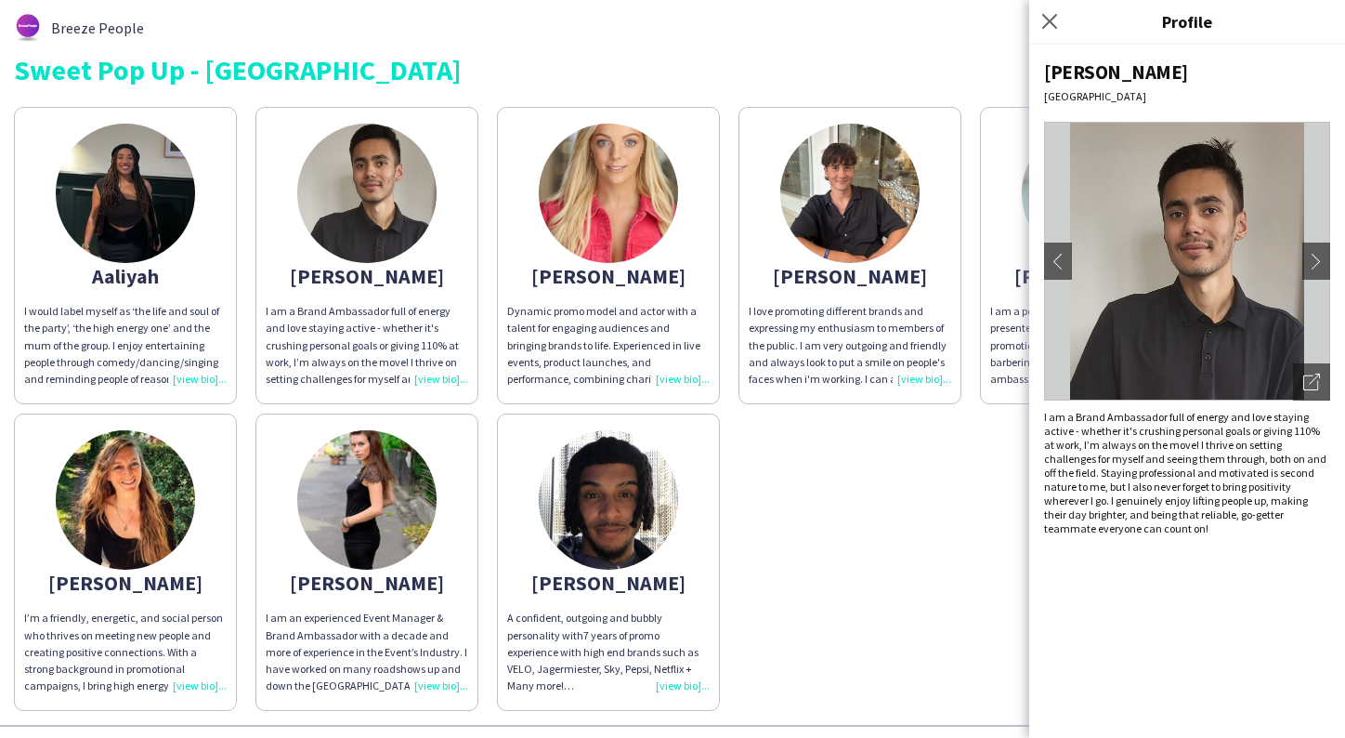
click at [926, 573] on div "Aaliyah I would label myself as ‘the life and soul of the party’, ‘the high ene…" at bounding box center [673, 404] width 1318 height 613
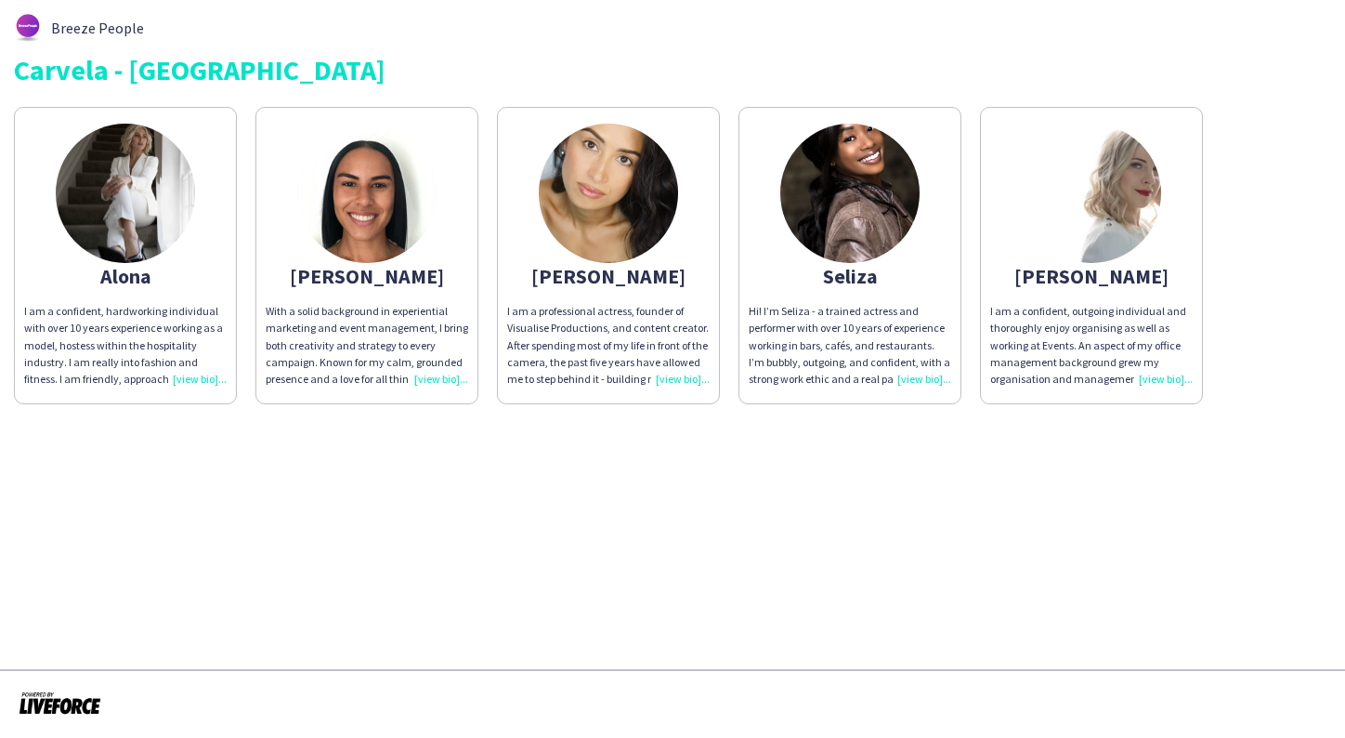
click at [585, 198] on img at bounding box center [608, 193] width 139 height 139
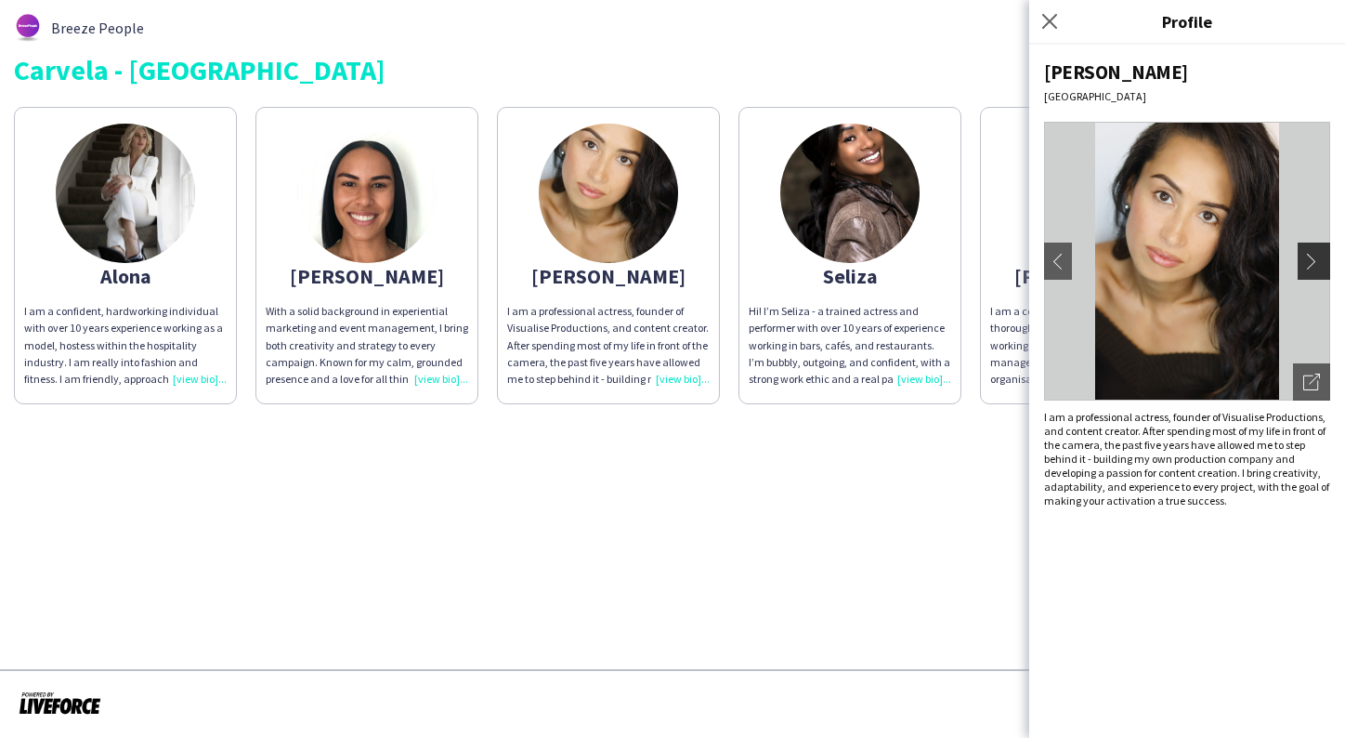
click at [1313, 260] on app-icon "chevron-right" at bounding box center [1317, 261] width 26 height 17
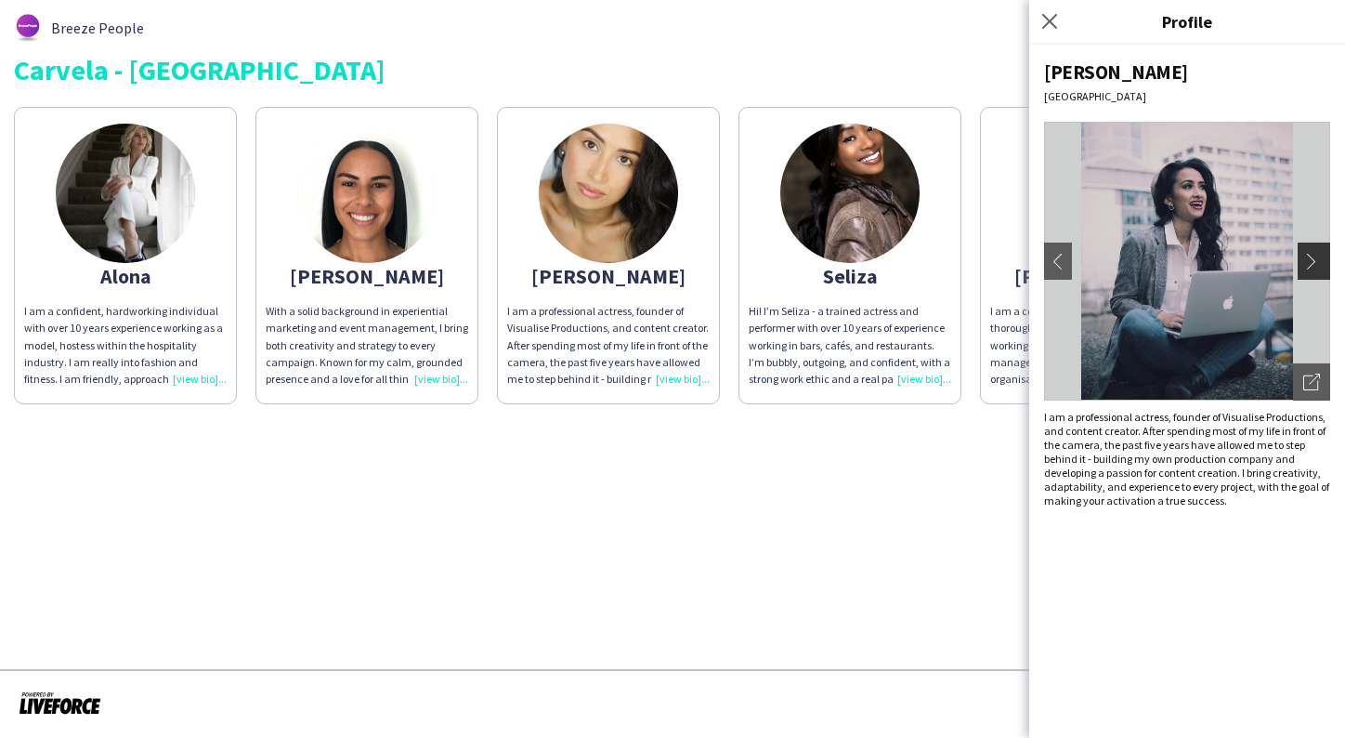
click at [1313, 261] on app-icon "chevron-right" at bounding box center [1317, 261] width 26 height 17
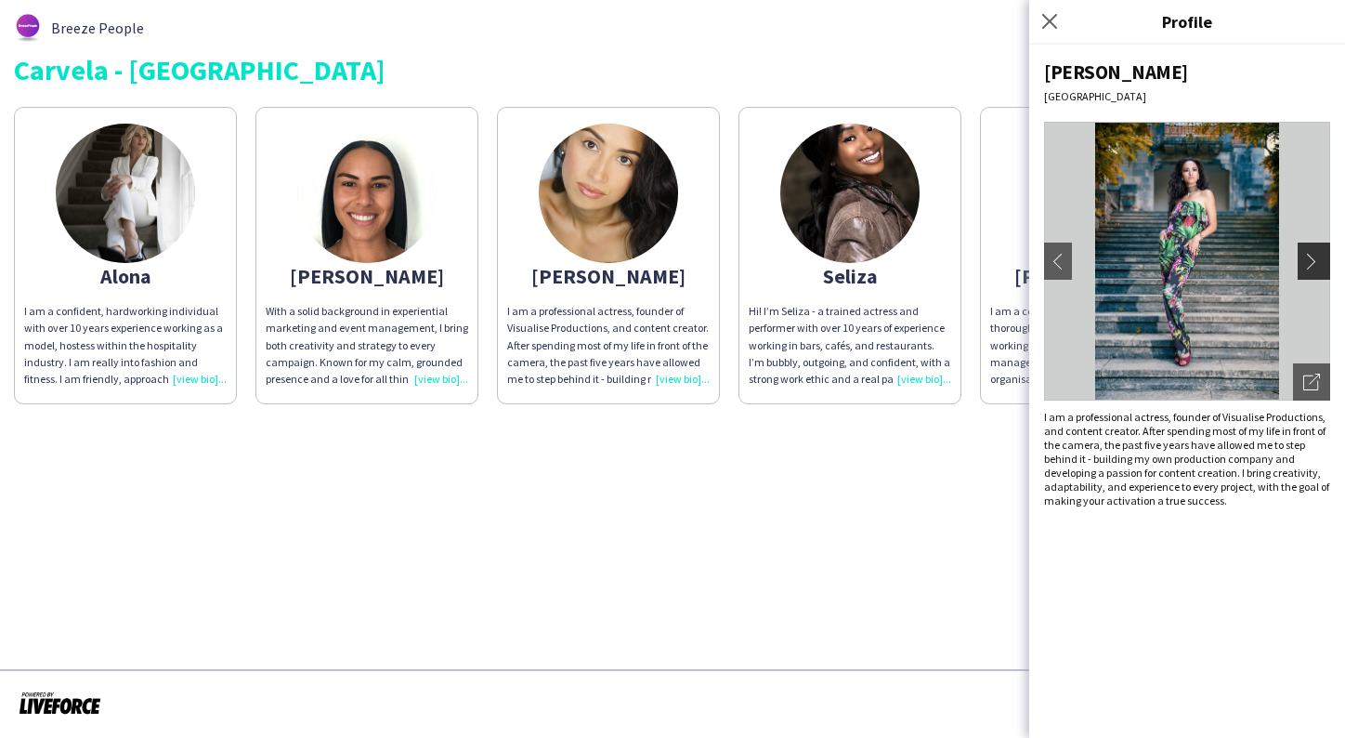
click at [1313, 261] on app-icon "chevron-right" at bounding box center [1317, 261] width 26 height 17
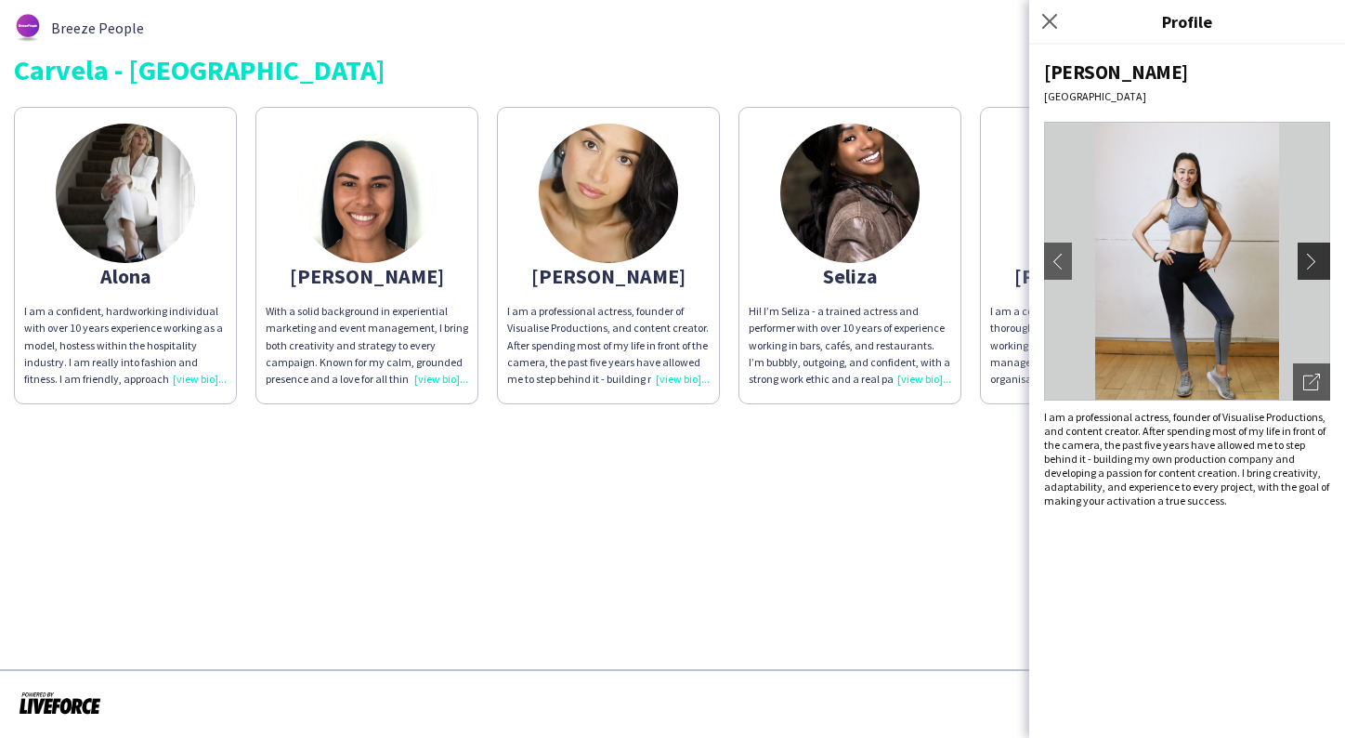
click at [1313, 261] on app-icon "chevron-right" at bounding box center [1317, 261] width 26 height 17
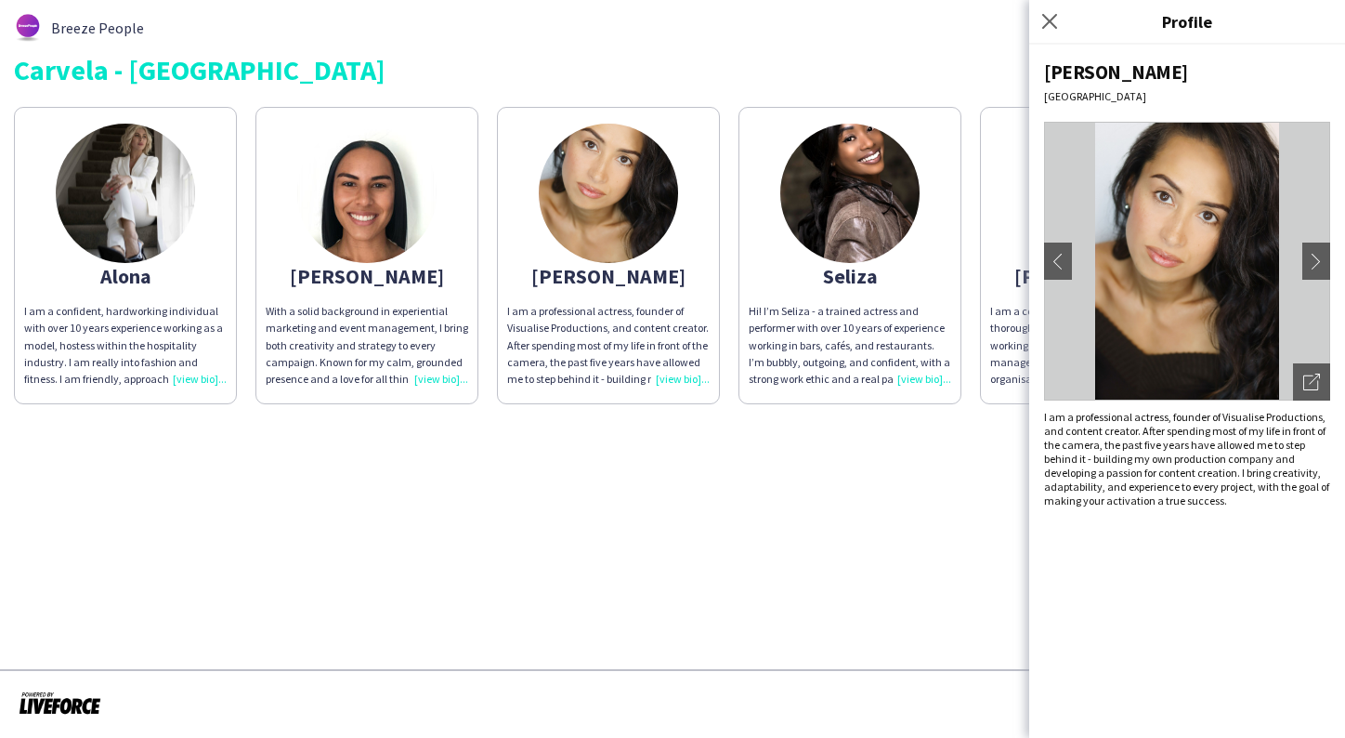
click at [881, 222] on img at bounding box center [850, 193] width 139 height 139
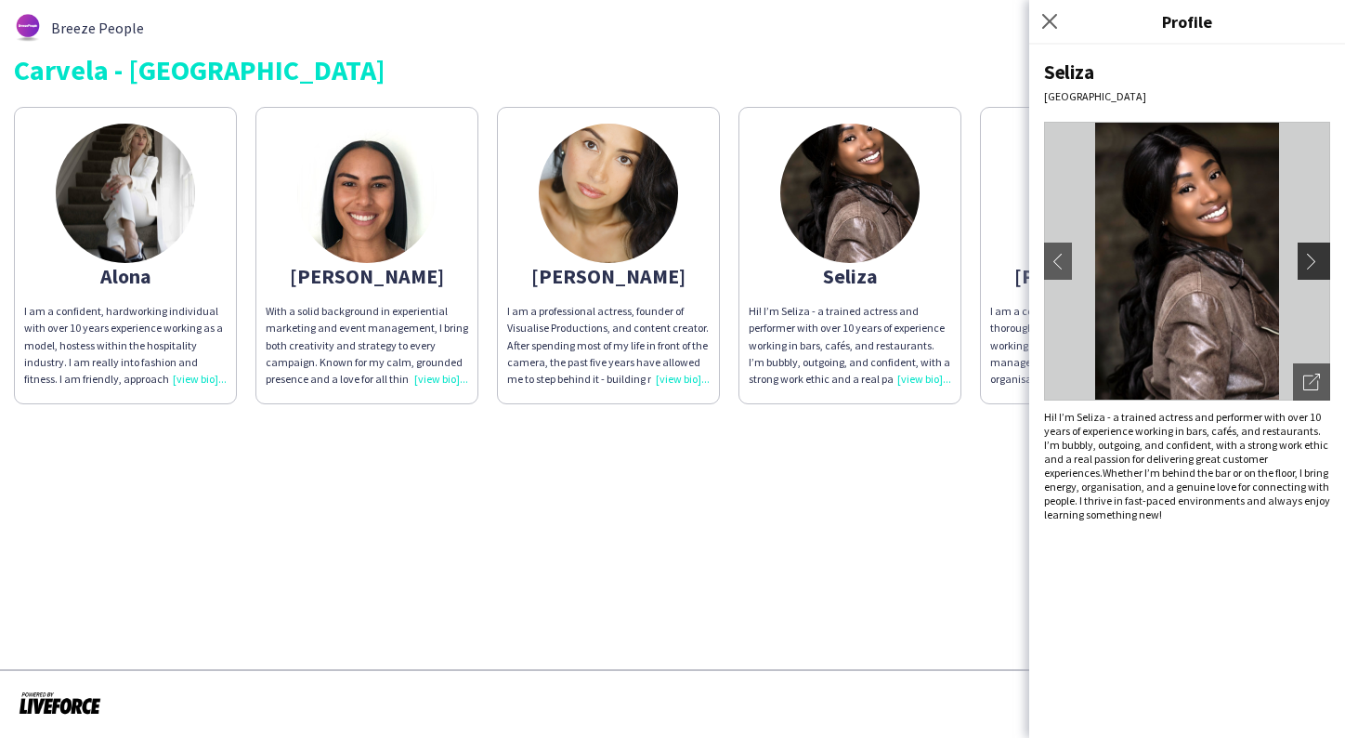
click at [1310, 264] on app-icon "chevron-right" at bounding box center [1317, 261] width 26 height 17
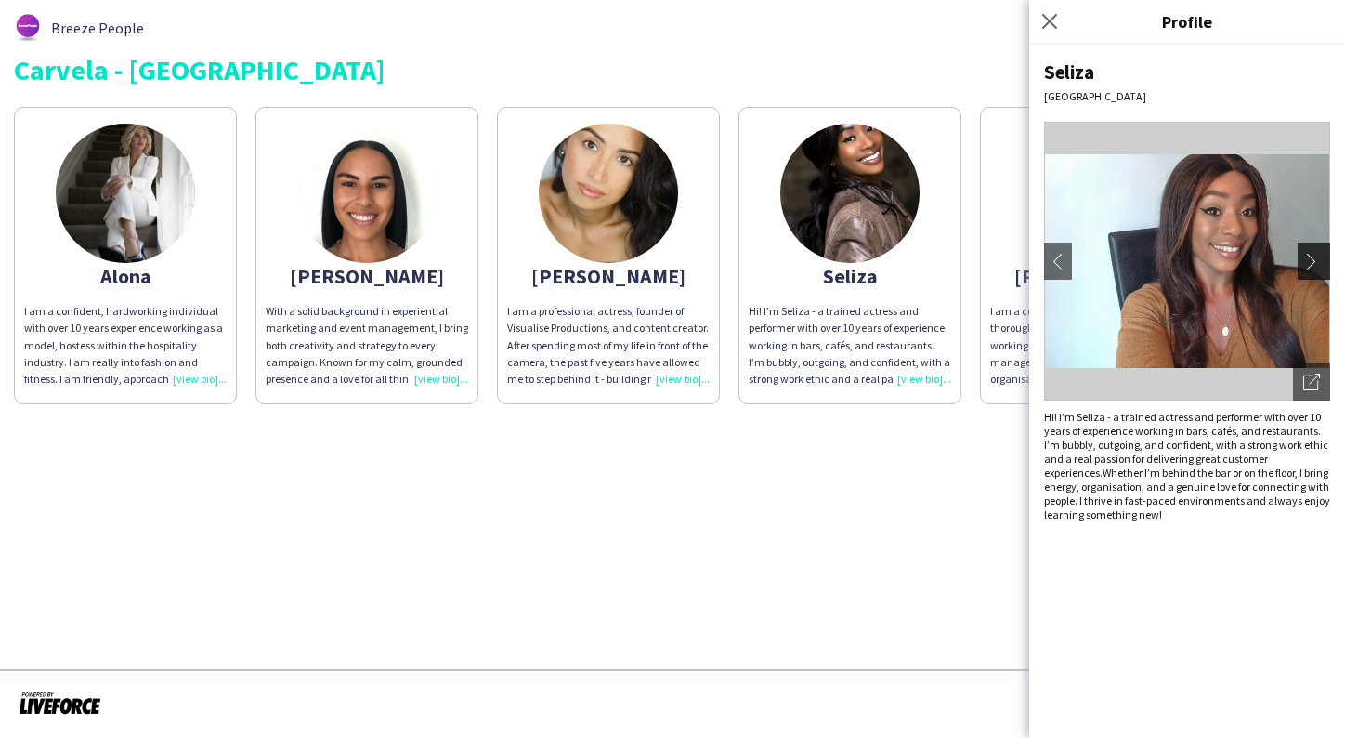
click at [1310, 264] on app-icon "chevron-right" at bounding box center [1317, 261] width 26 height 17
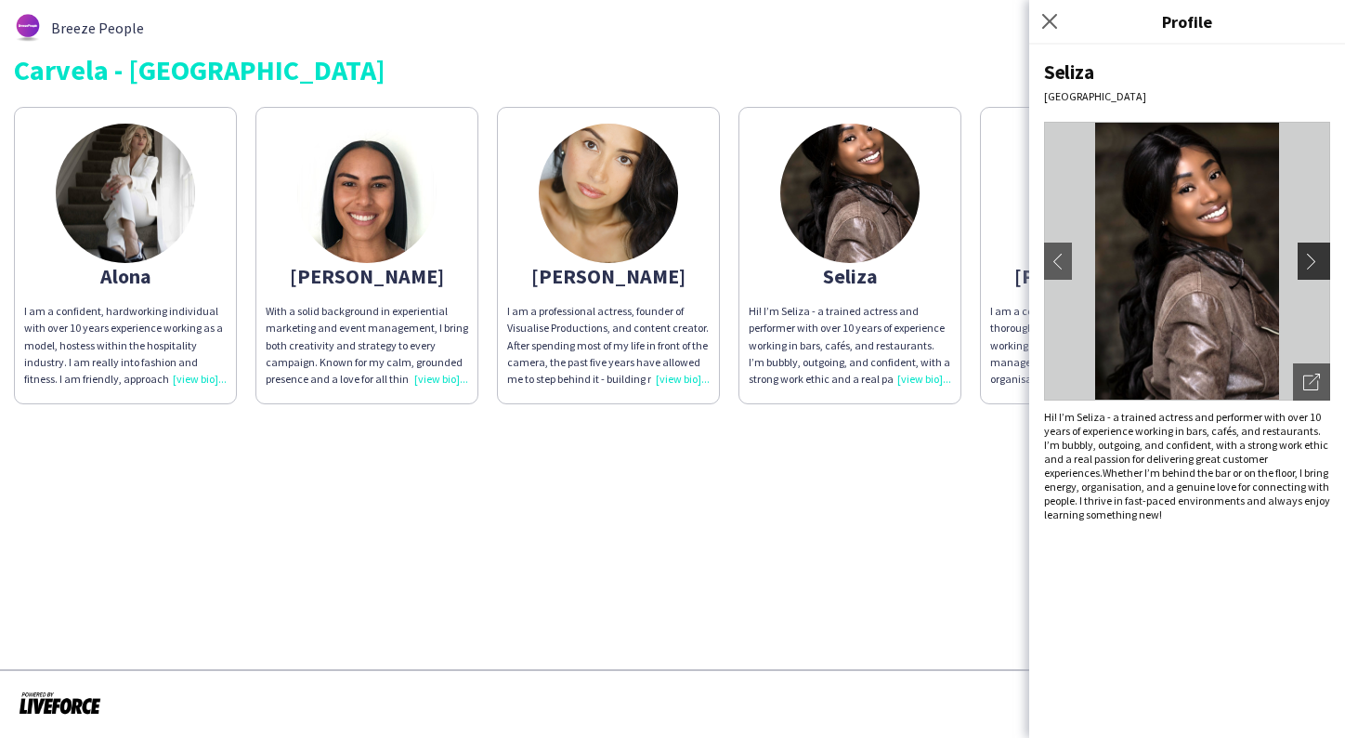
click at [1310, 264] on app-icon "chevron-right" at bounding box center [1317, 261] width 26 height 17
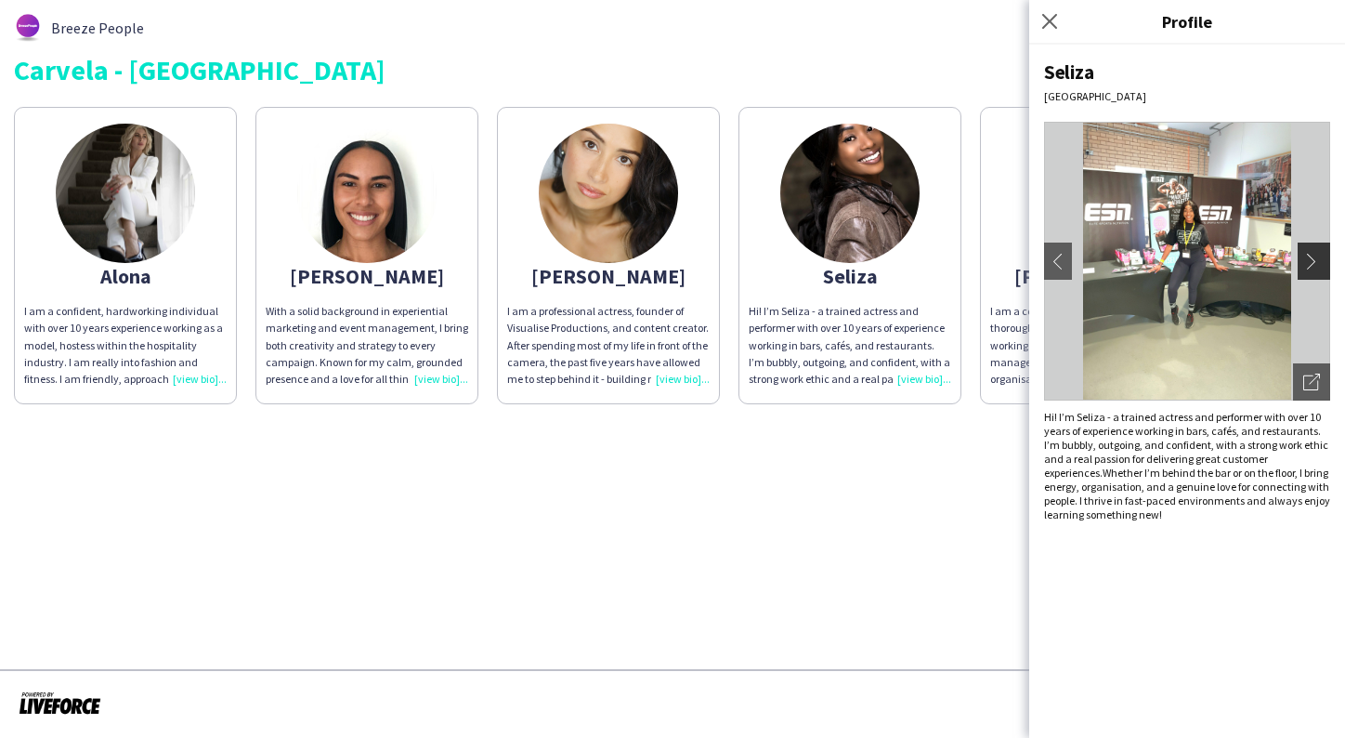
click at [1310, 264] on app-icon "chevron-right" at bounding box center [1317, 261] width 26 height 17
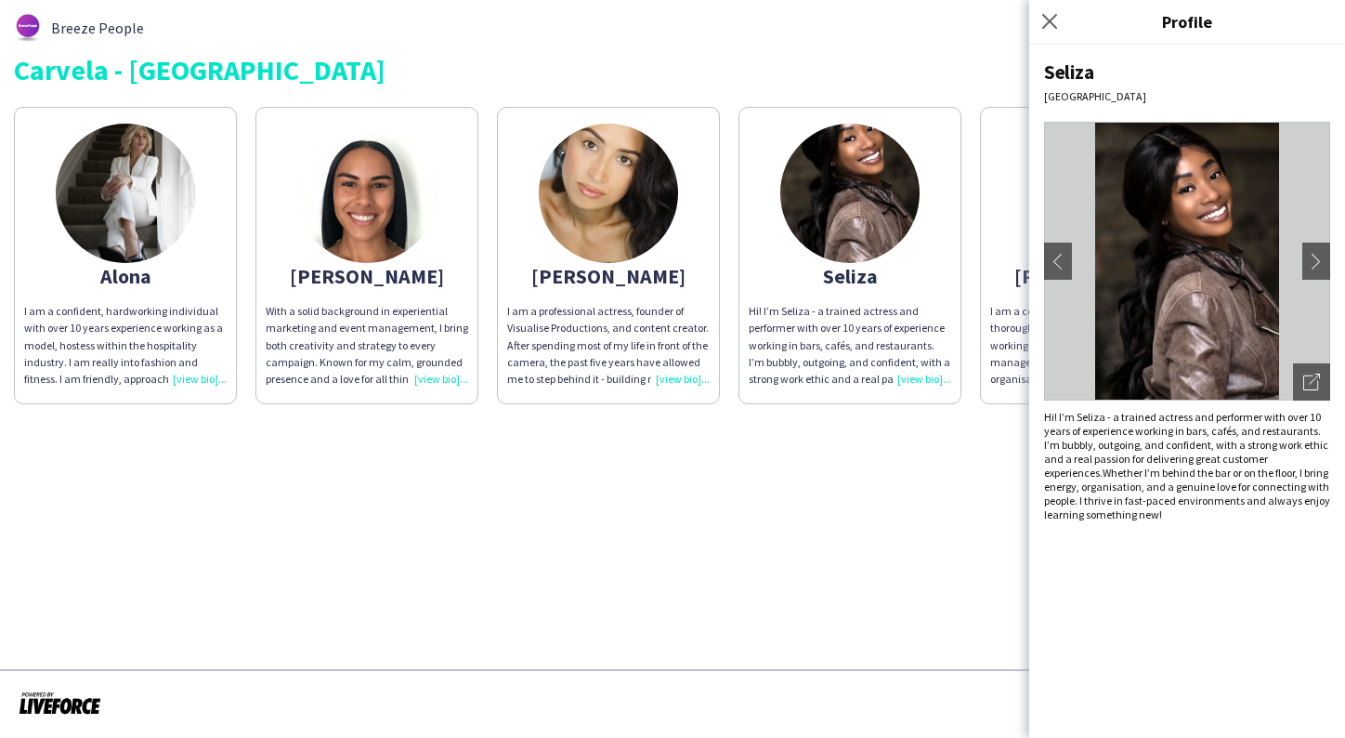
click at [838, 486] on app-share-pages "Breeze People Carvela - Oxford st Alona I am a confident, hardworking individua…" at bounding box center [672, 369] width 1345 height 738
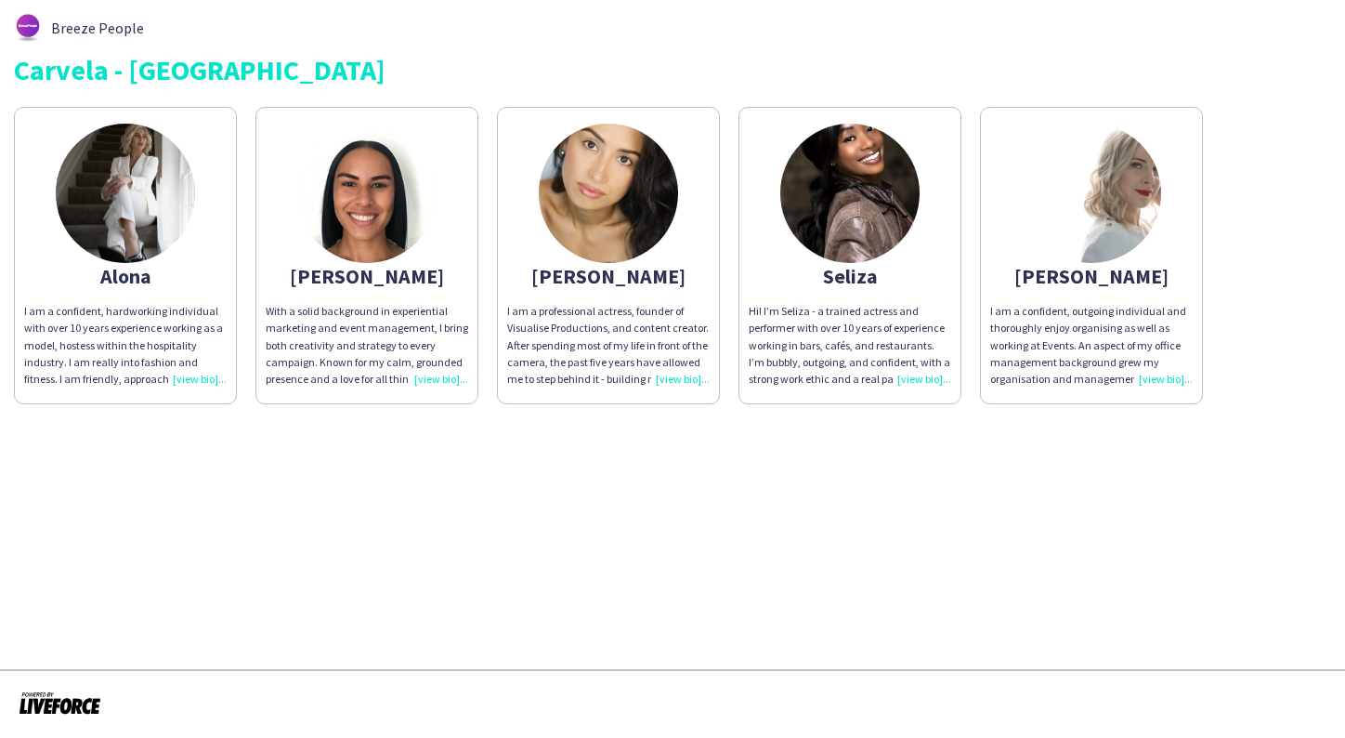
click at [1112, 179] on img at bounding box center [1091, 193] width 139 height 139
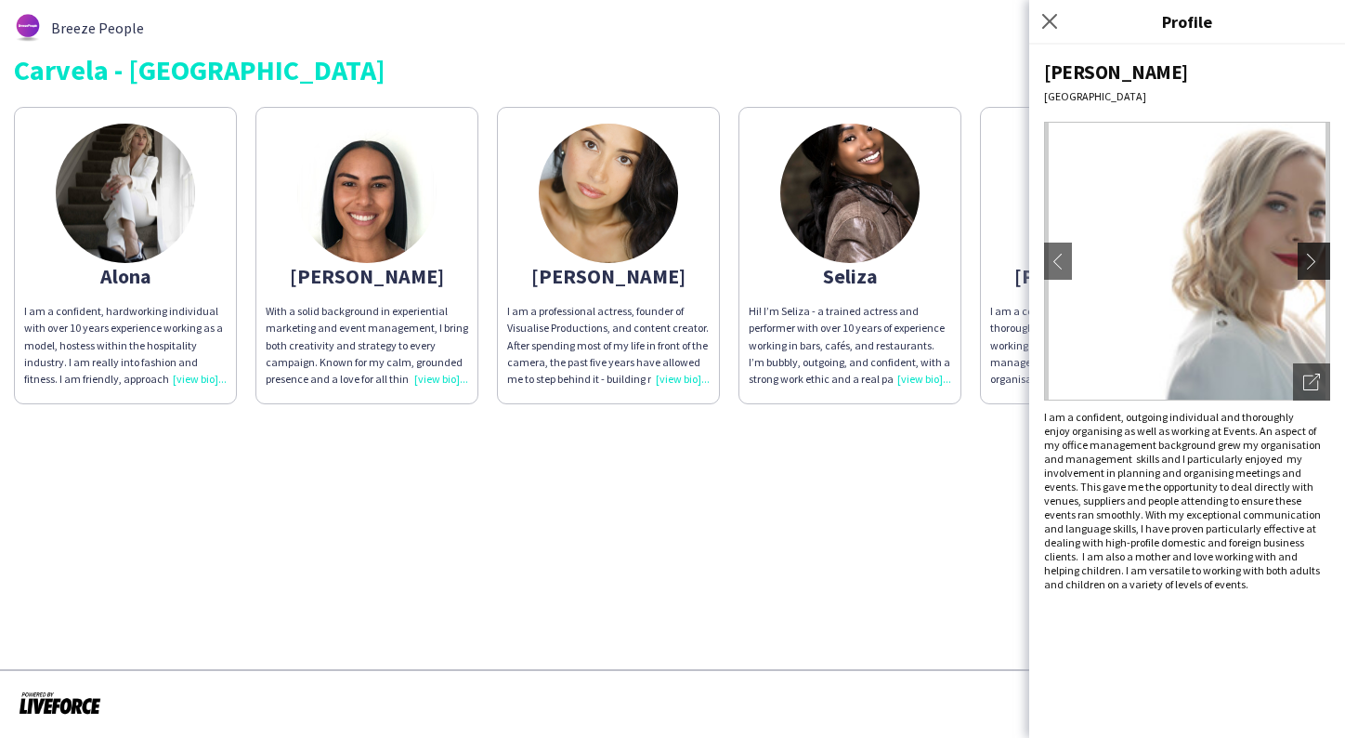
click at [1322, 256] on app-icon "chevron-right" at bounding box center [1317, 261] width 26 height 17
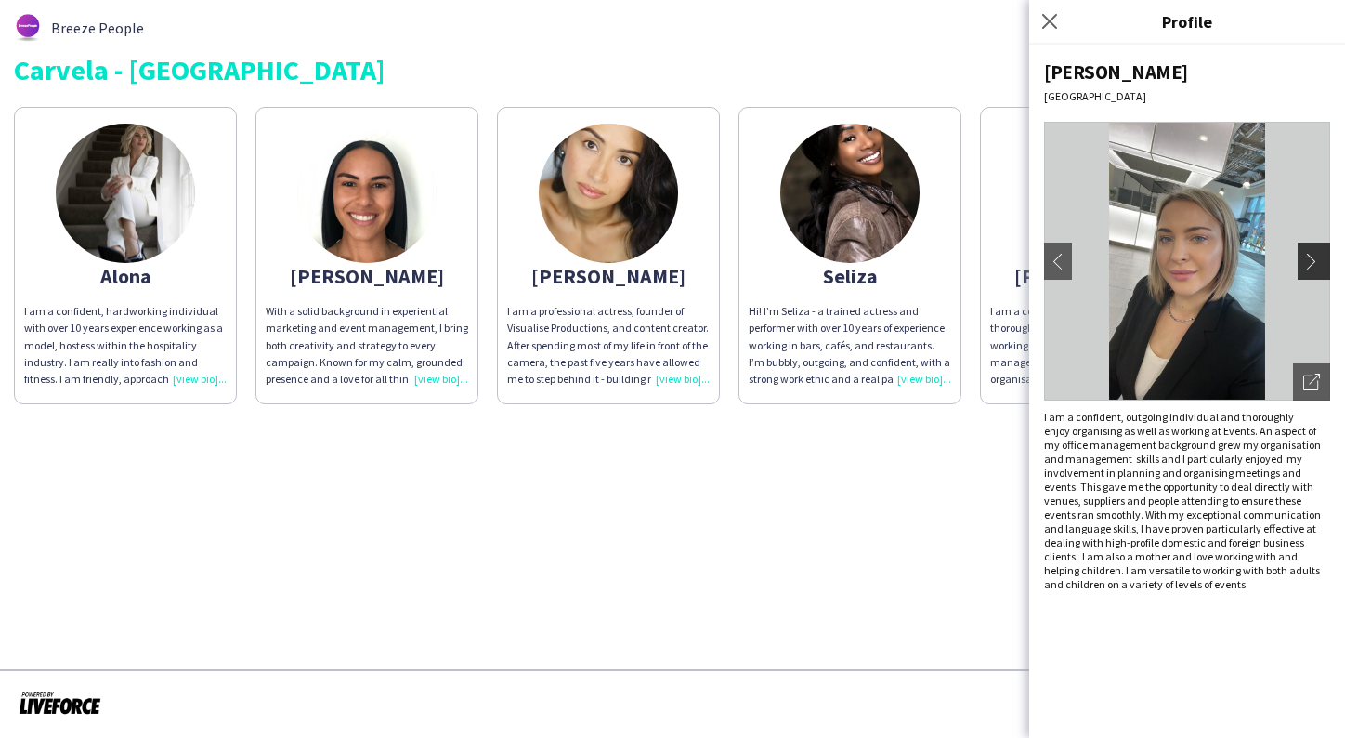
click at [1321, 256] on app-icon "chevron-right" at bounding box center [1317, 261] width 26 height 17
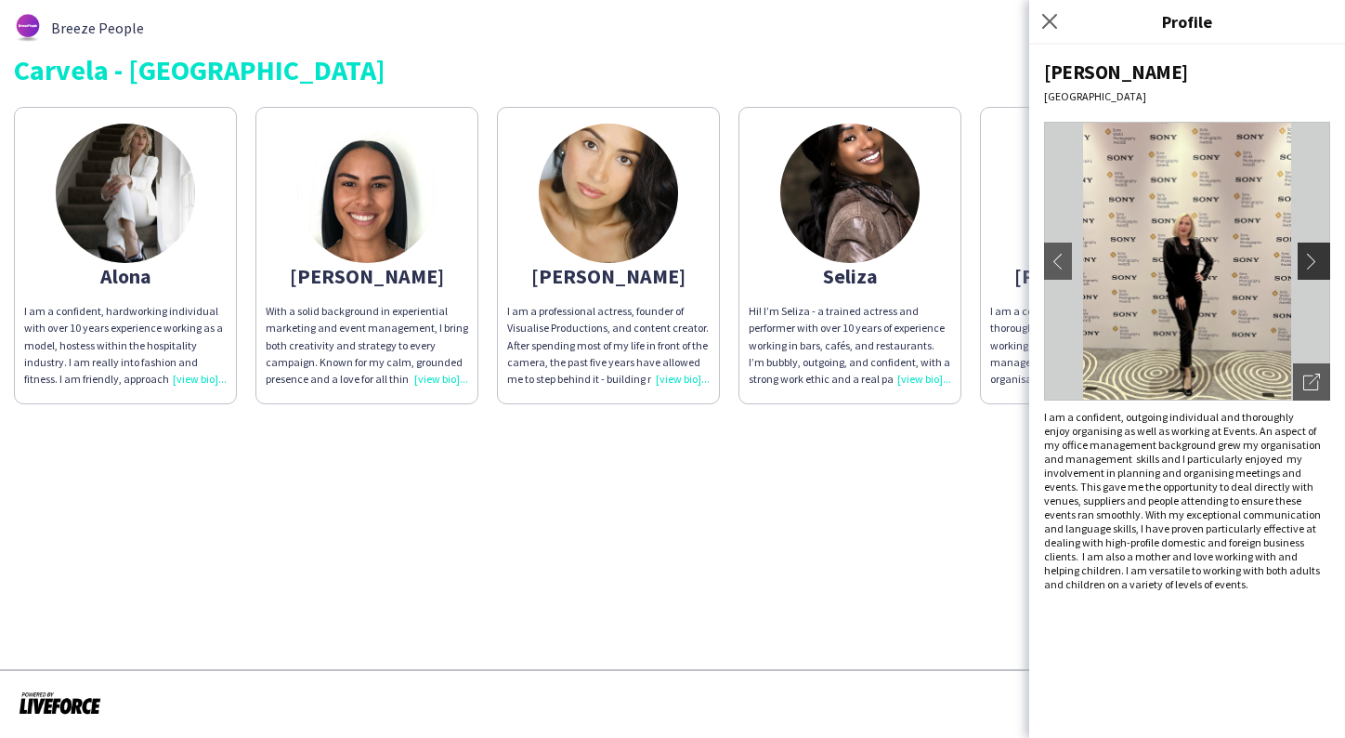
click at [1321, 256] on app-icon "chevron-right" at bounding box center [1317, 261] width 26 height 17
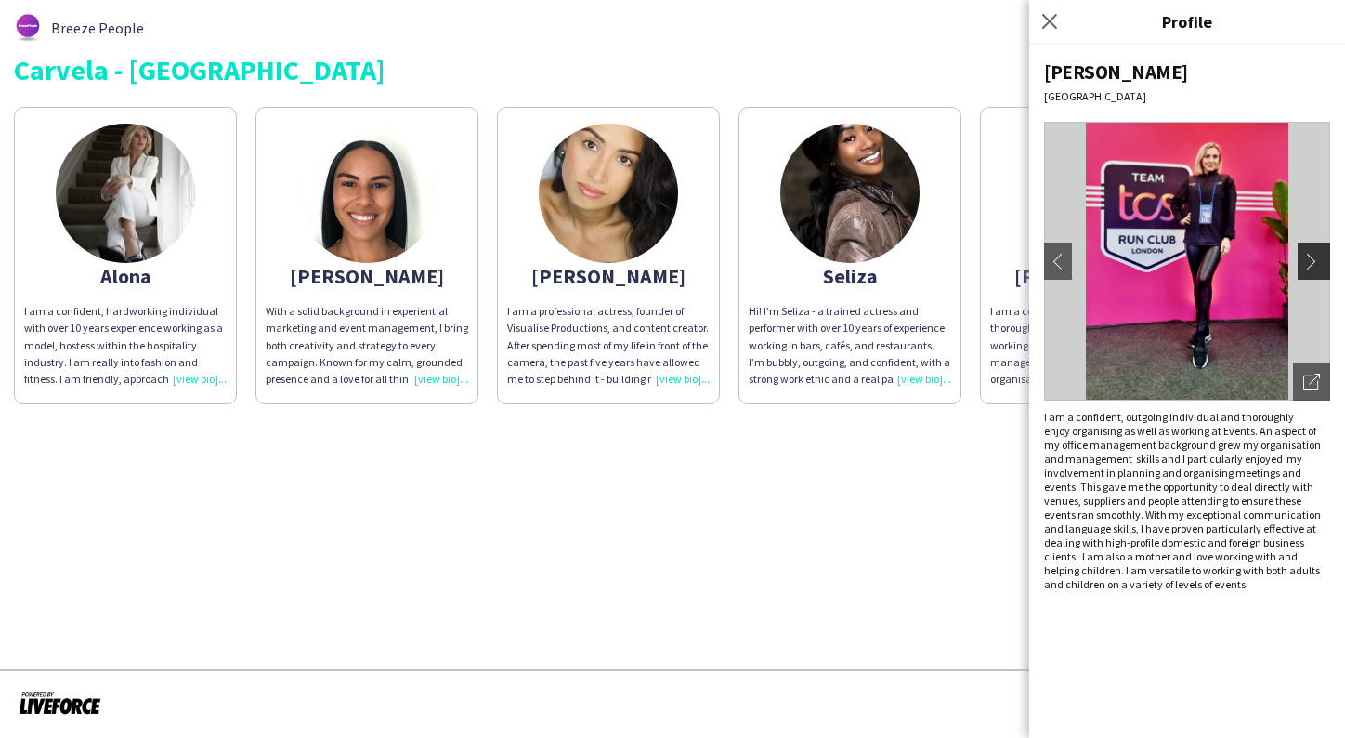
click at [1321, 257] on app-icon "chevron-right" at bounding box center [1317, 261] width 26 height 17
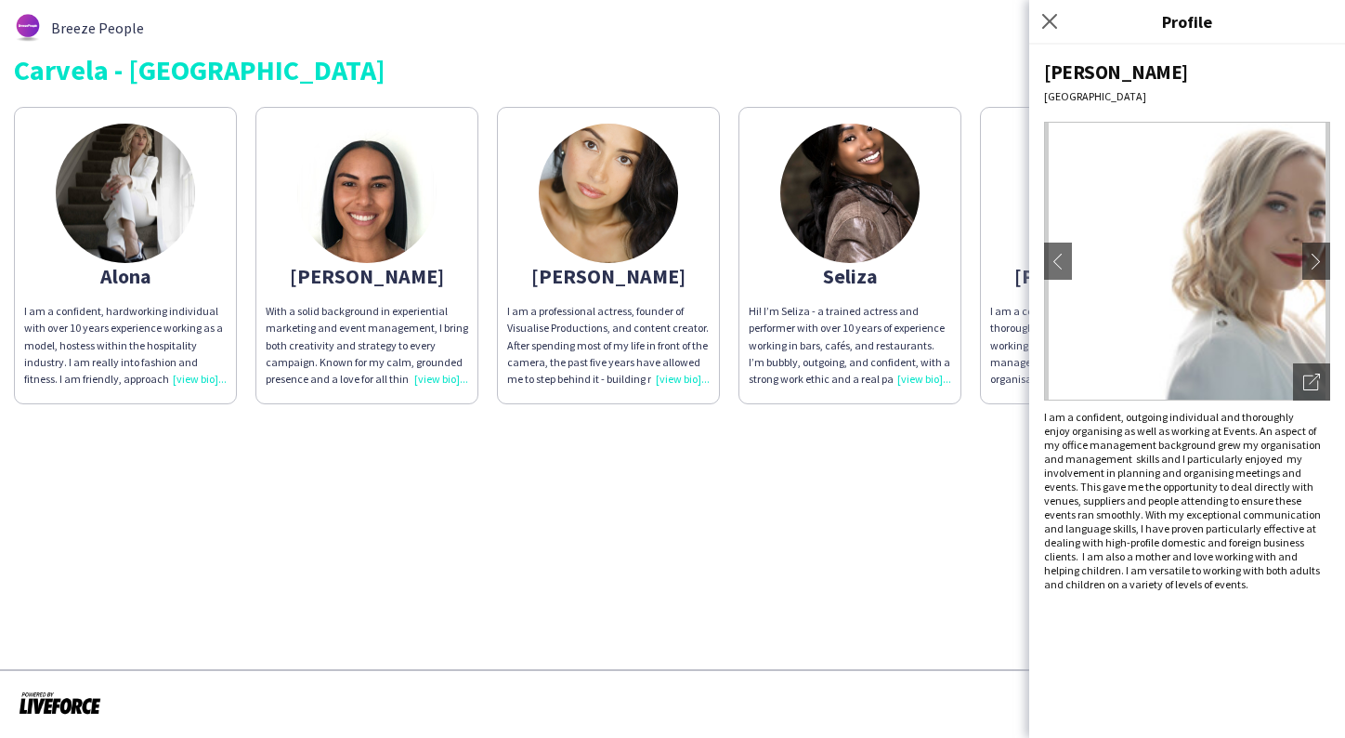
click at [360, 194] on img at bounding box center [366, 193] width 139 height 139
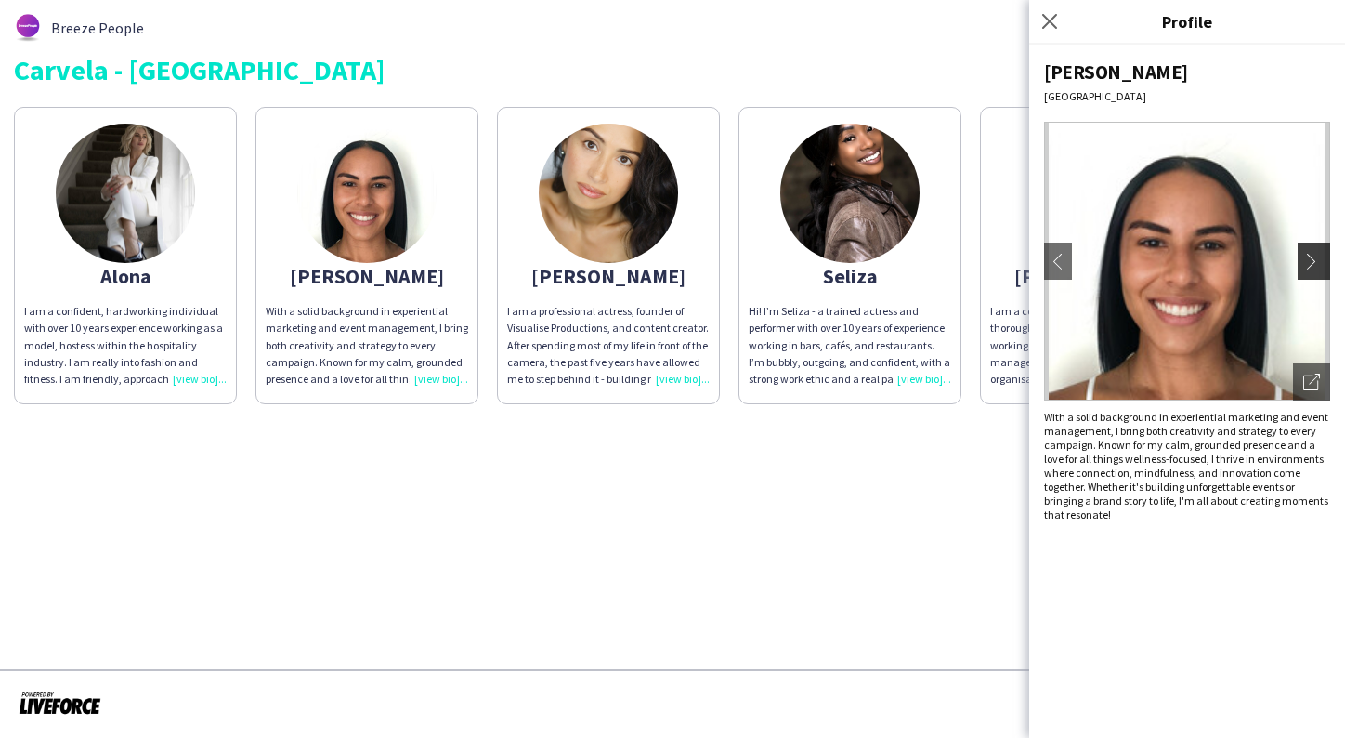
click at [1306, 259] on app-icon "chevron-right" at bounding box center [1317, 261] width 26 height 17
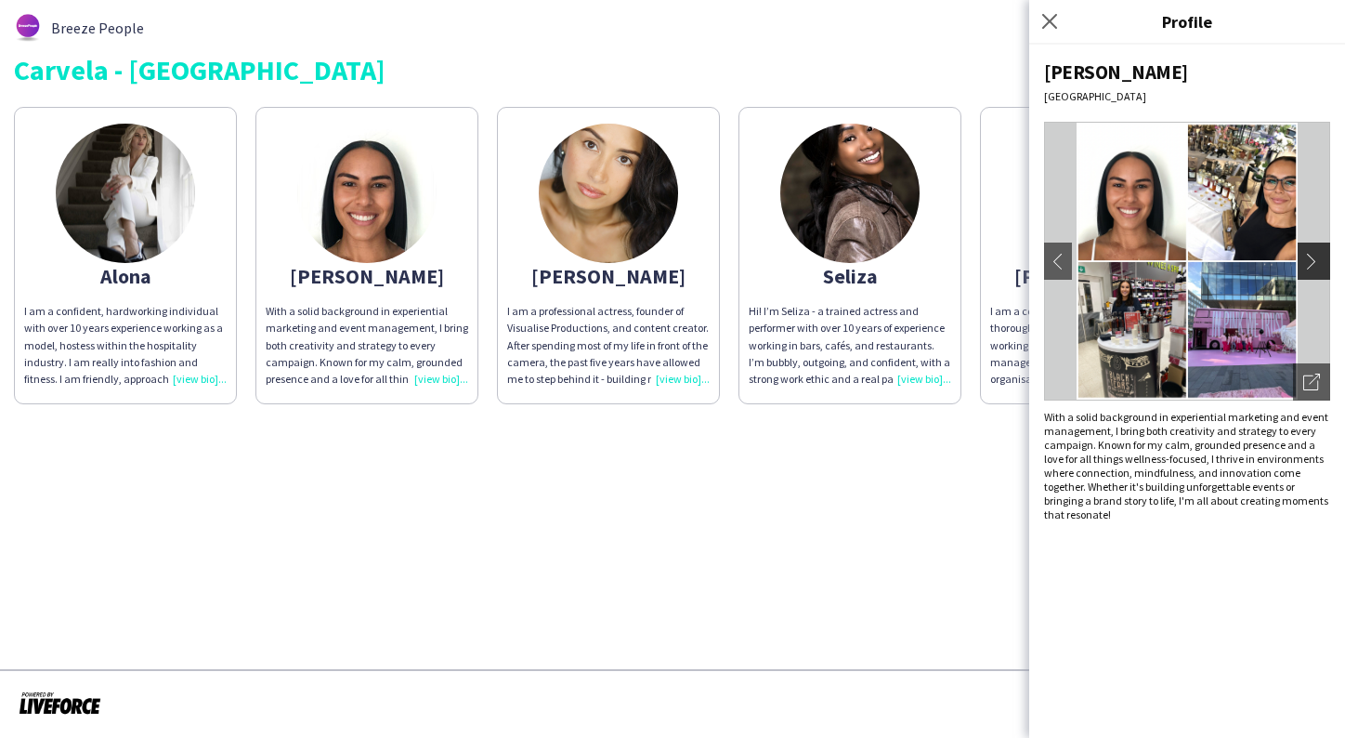
click at [1315, 262] on app-icon "chevron-right" at bounding box center [1317, 261] width 26 height 17
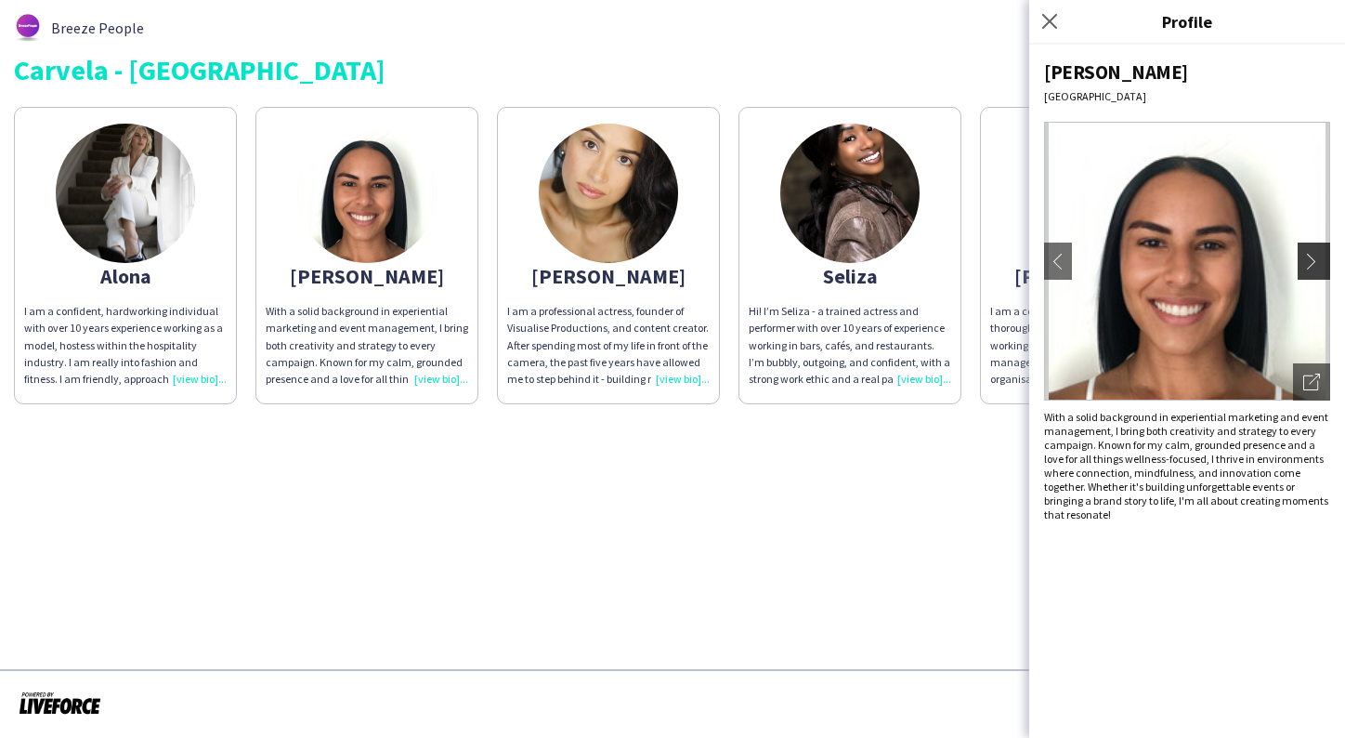
click at [1315, 262] on app-icon "chevron-right" at bounding box center [1317, 261] width 26 height 17
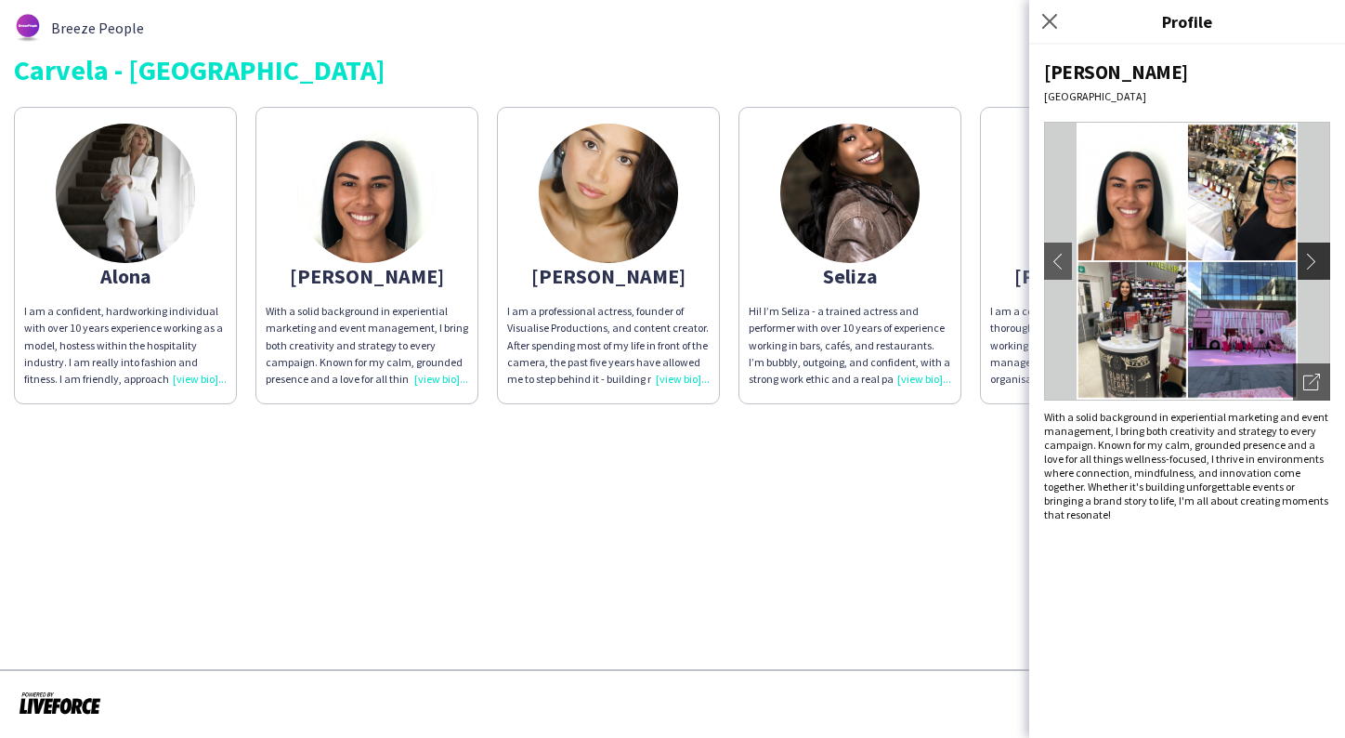
click at [1315, 262] on app-icon "chevron-right" at bounding box center [1317, 261] width 26 height 17
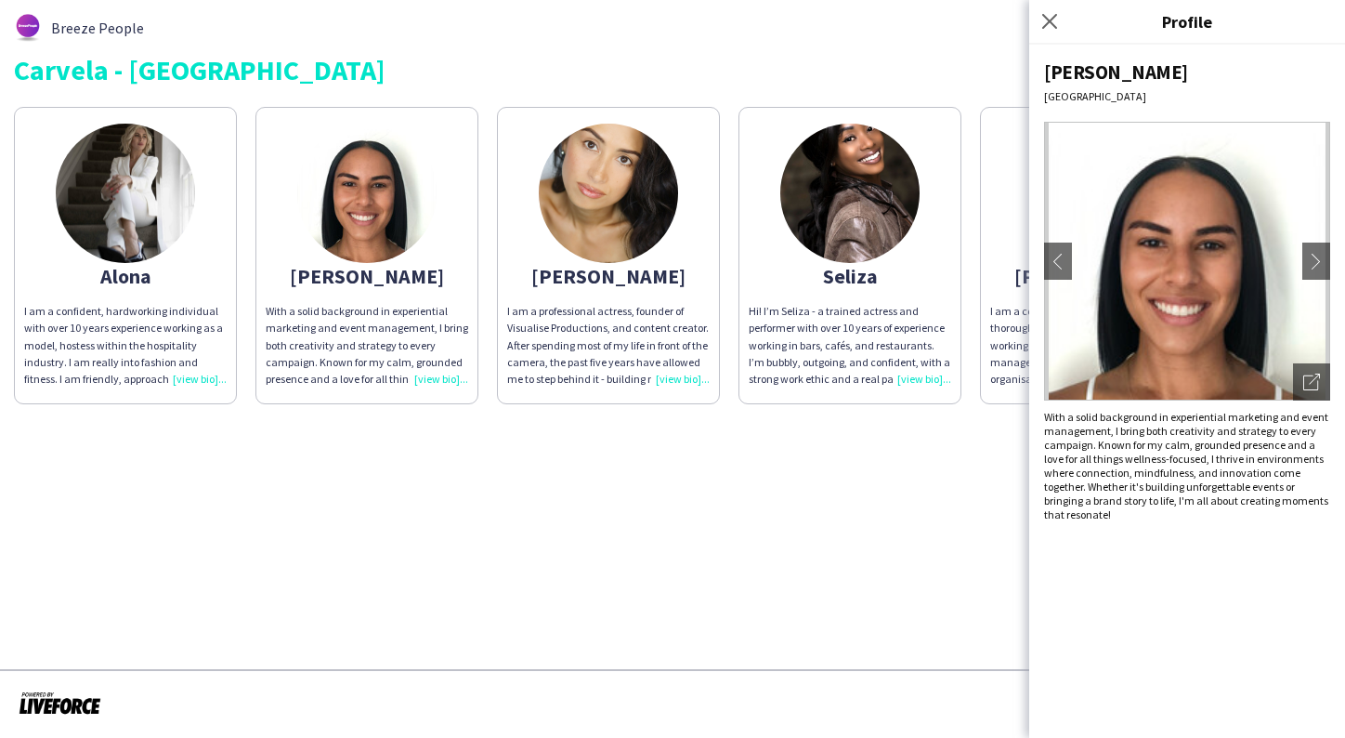
click at [151, 203] on img at bounding box center [125, 193] width 139 height 139
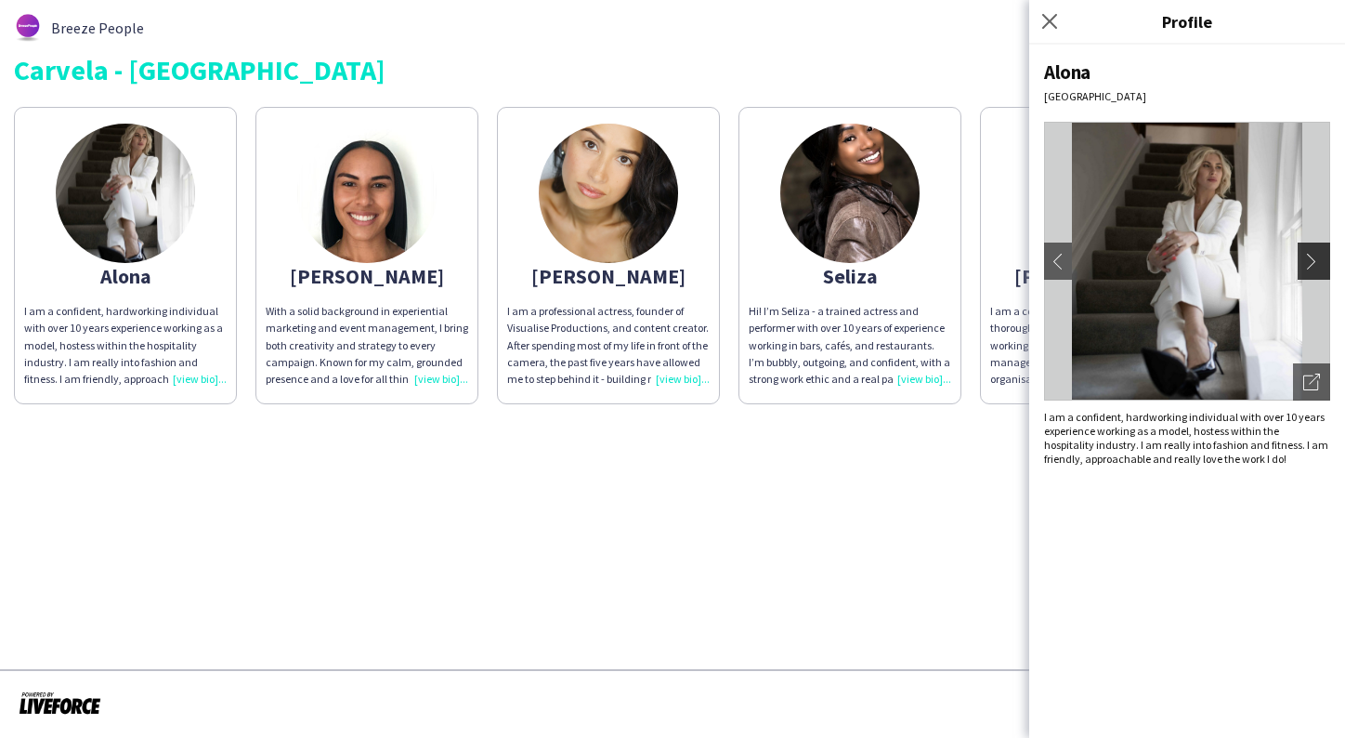
click at [1322, 262] on app-icon "chevron-right" at bounding box center [1317, 261] width 26 height 17
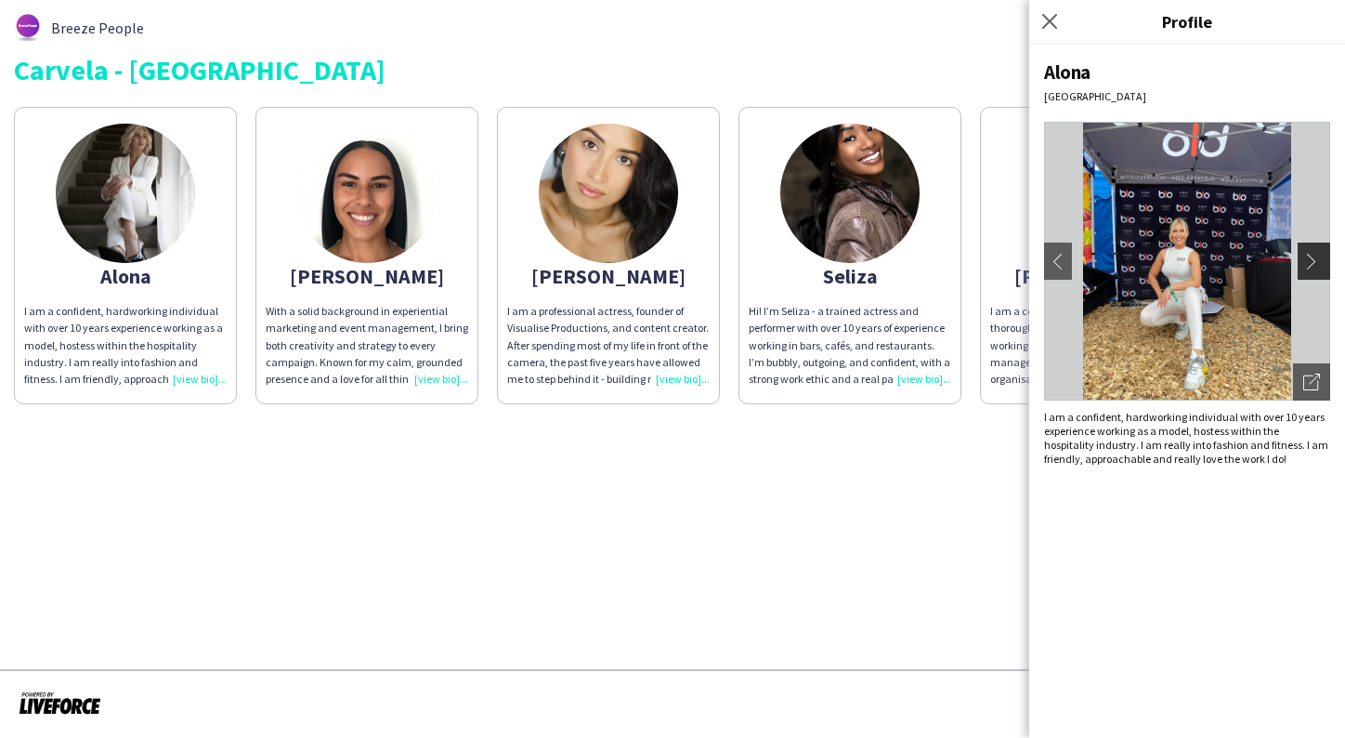
click at [1315, 258] on app-icon "chevron-right" at bounding box center [1317, 261] width 26 height 17
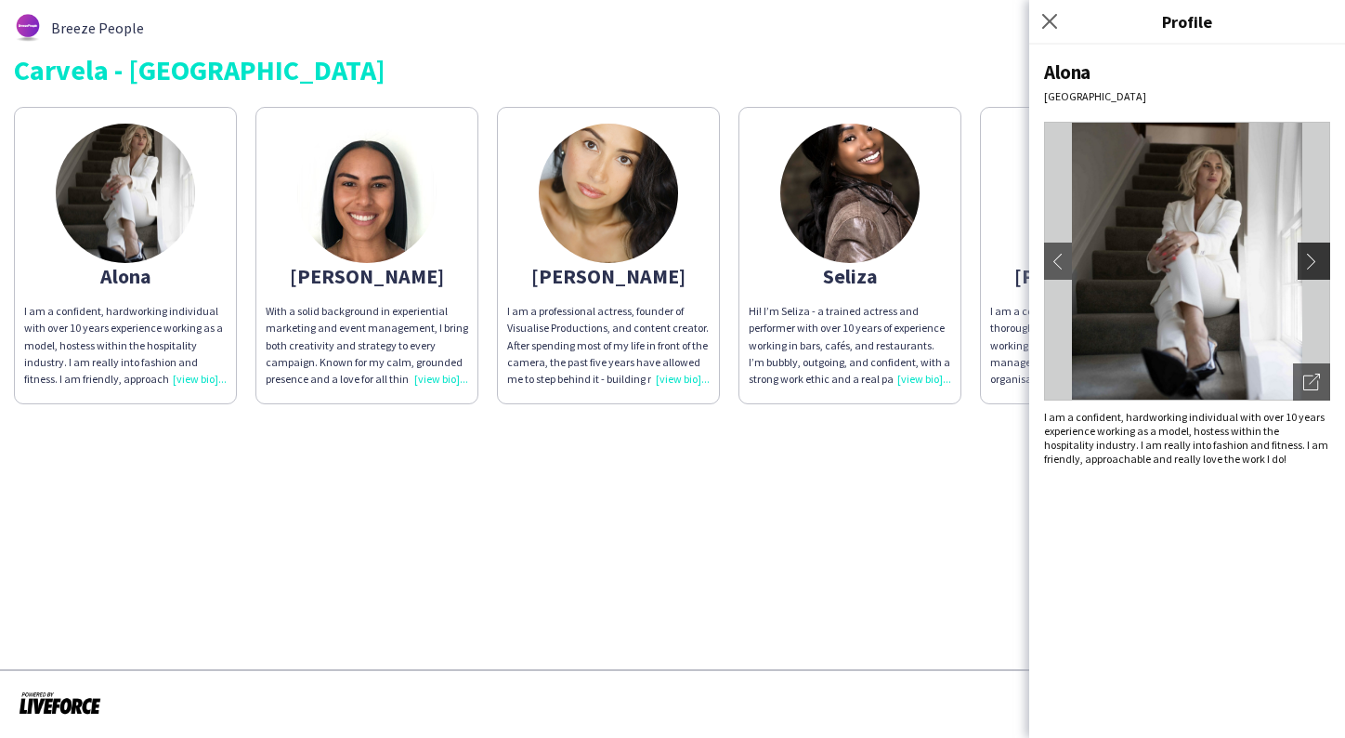
click at [1315, 258] on app-icon "chevron-right" at bounding box center [1317, 261] width 26 height 17
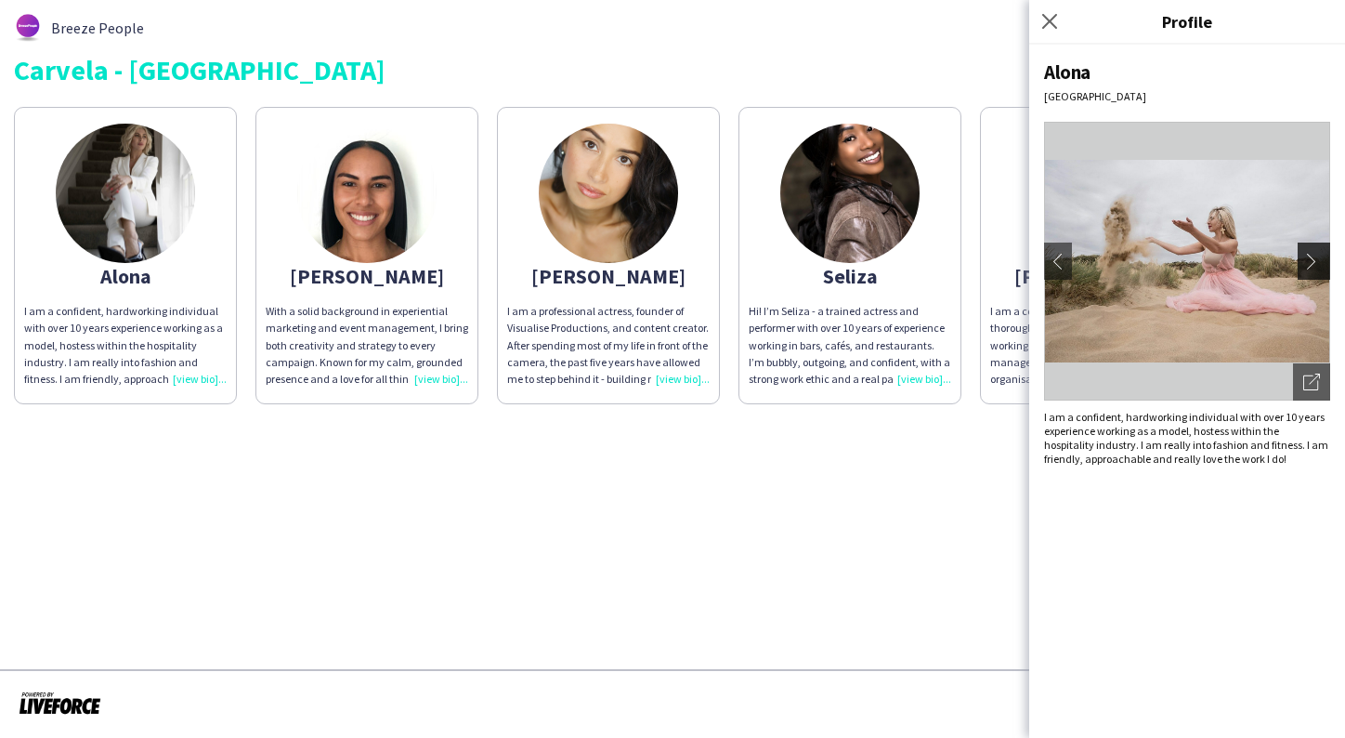
click at [1315, 258] on app-icon "chevron-right" at bounding box center [1317, 261] width 26 height 17
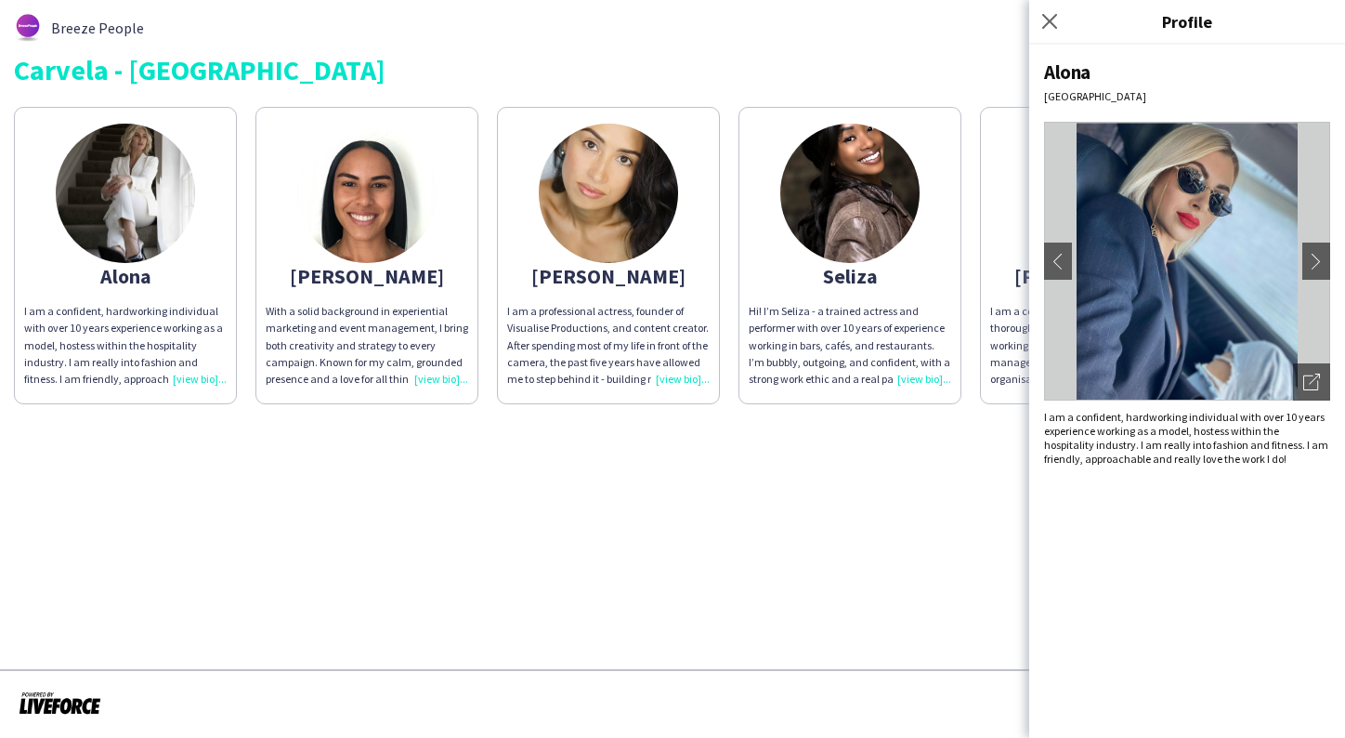
click at [866, 442] on app-share-pages "Breeze People Carvela - Oxford st Alona I am a confident, hardworking individua…" at bounding box center [672, 369] width 1345 height 738
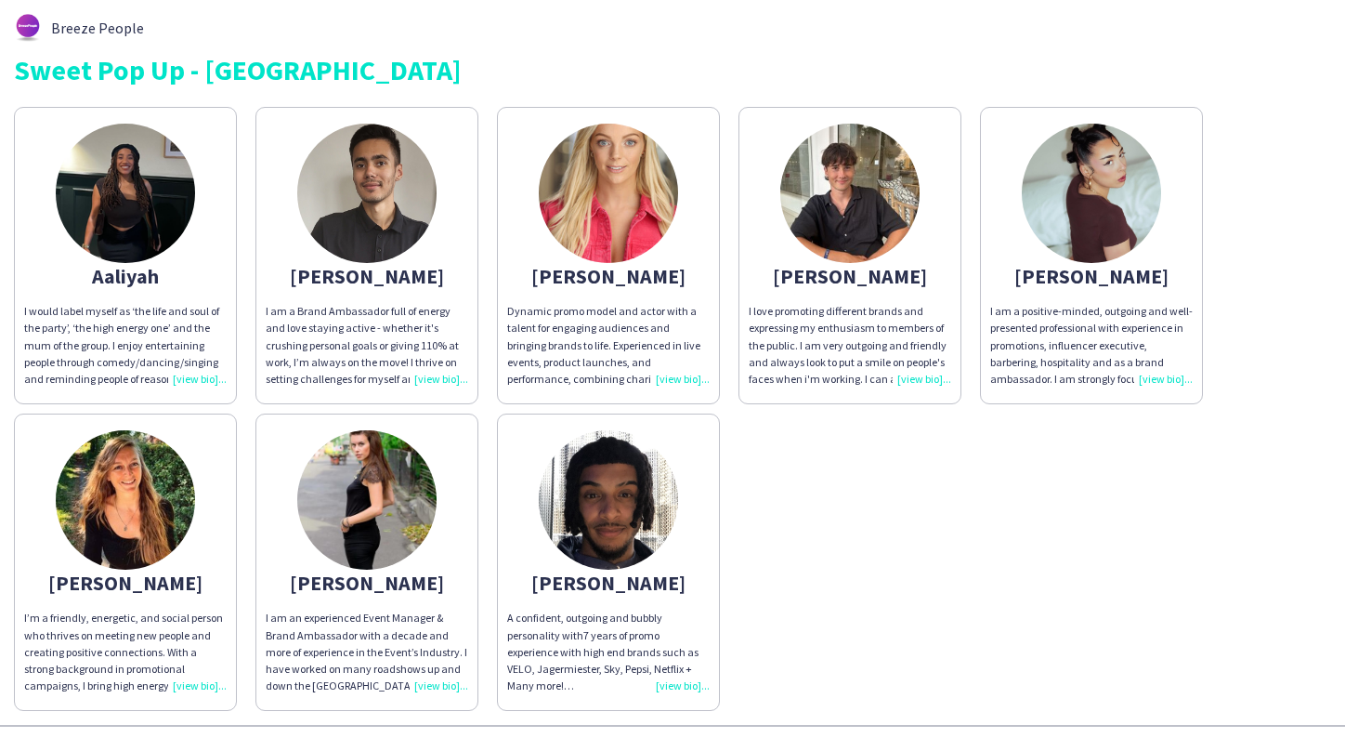
click at [366, 177] on img at bounding box center [366, 193] width 139 height 139
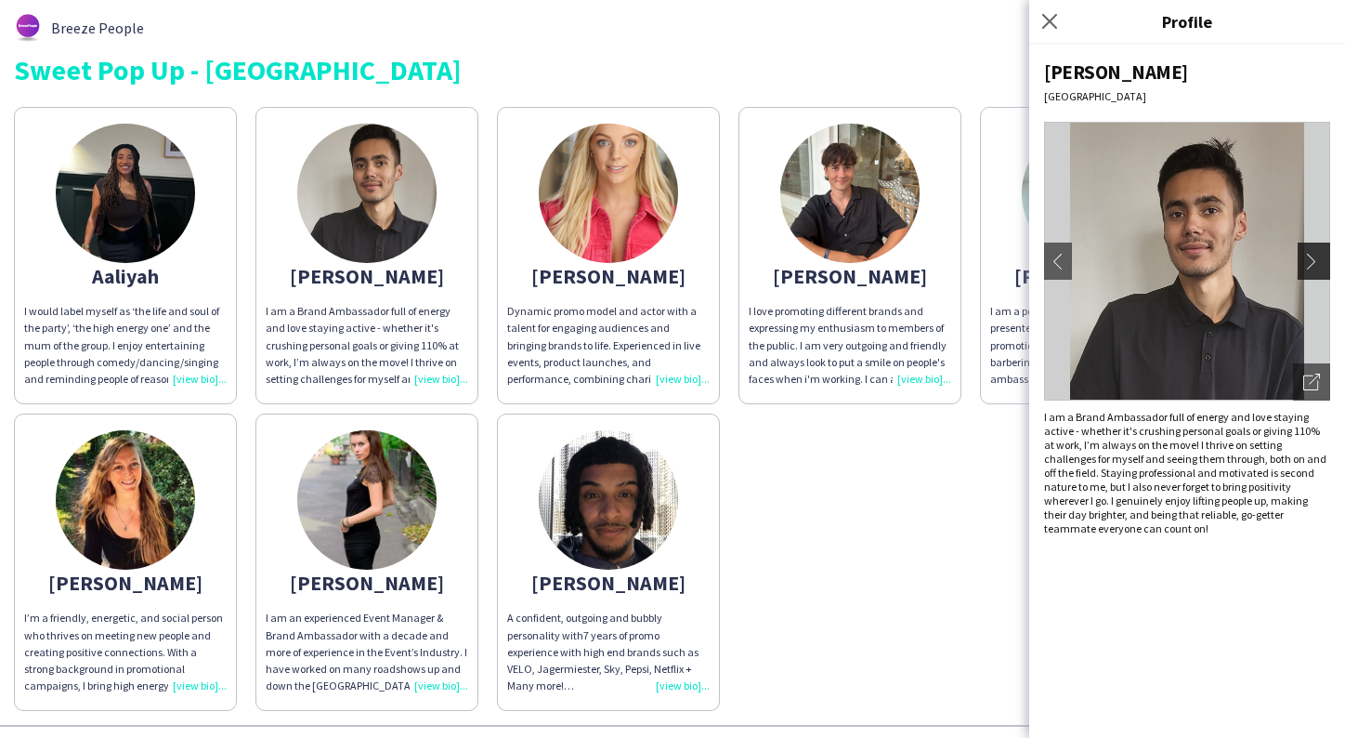
click at [1310, 277] on button "chevron-right" at bounding box center [1316, 261] width 37 height 37
click at [1315, 250] on button "chevron-right" at bounding box center [1316, 261] width 37 height 37
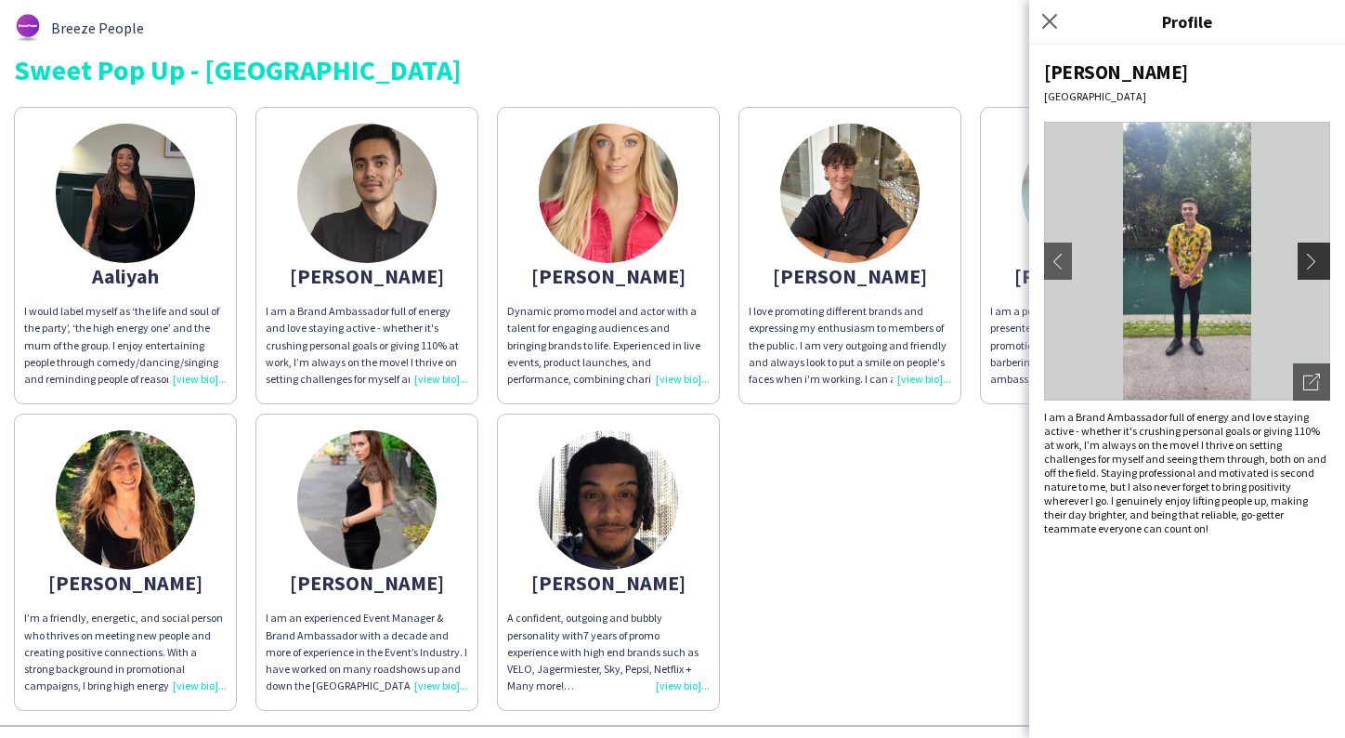
click at [1315, 256] on app-icon "chevron-right" at bounding box center [1317, 261] width 26 height 17
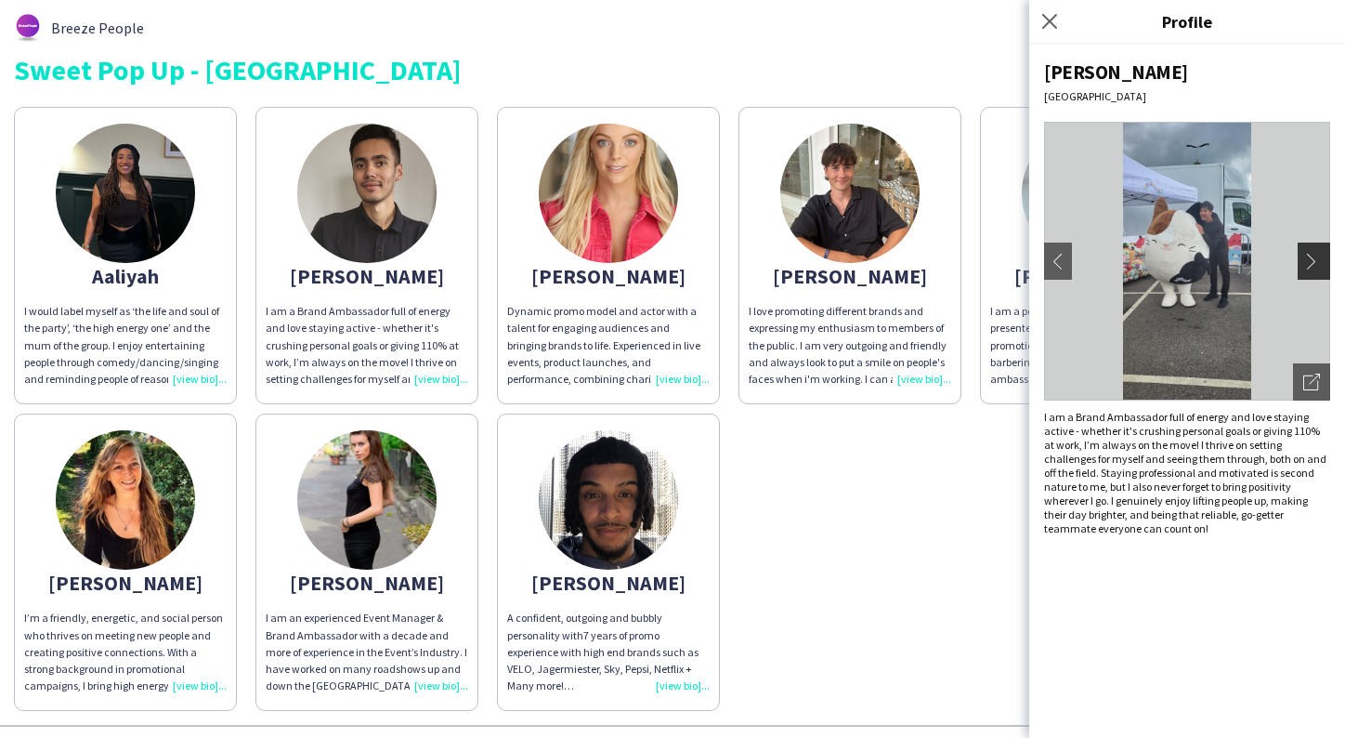
click at [1315, 256] on app-icon "chevron-right" at bounding box center [1317, 261] width 26 height 17
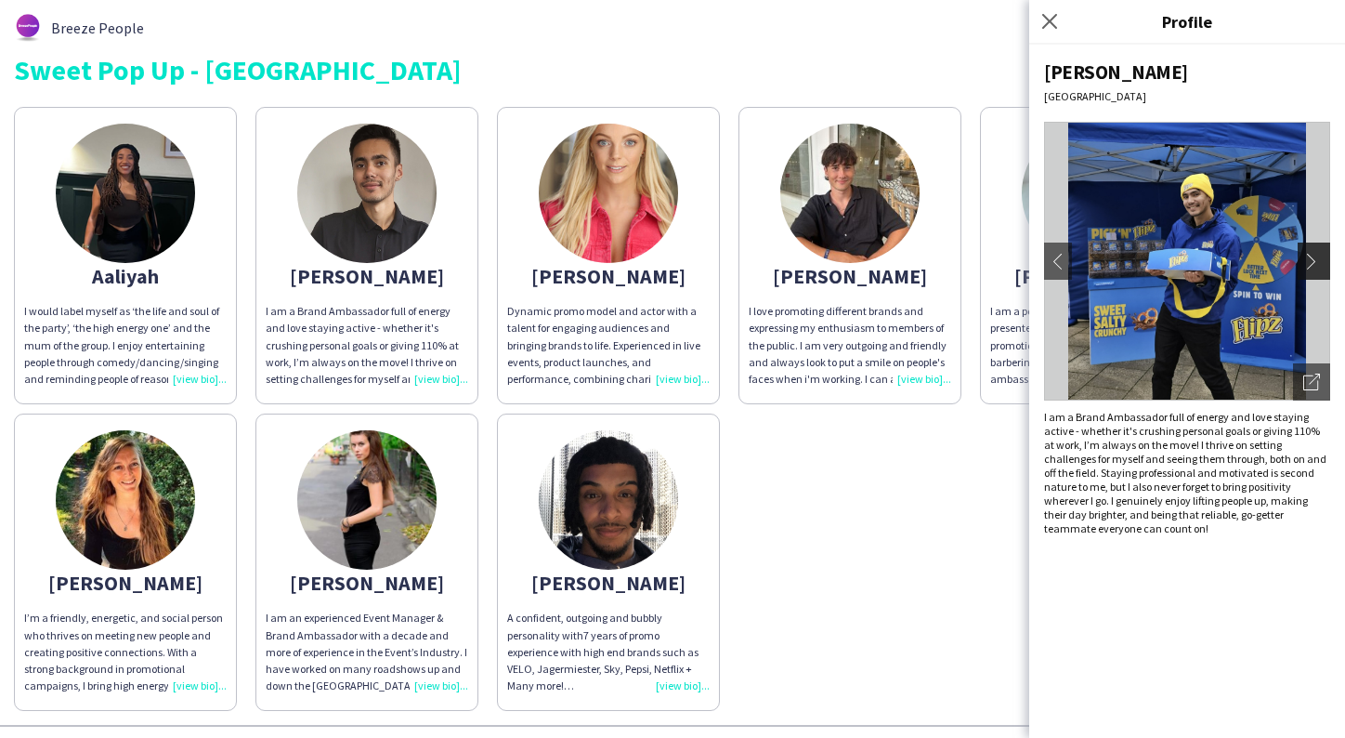
click at [1315, 257] on app-icon "chevron-right" at bounding box center [1317, 261] width 26 height 17
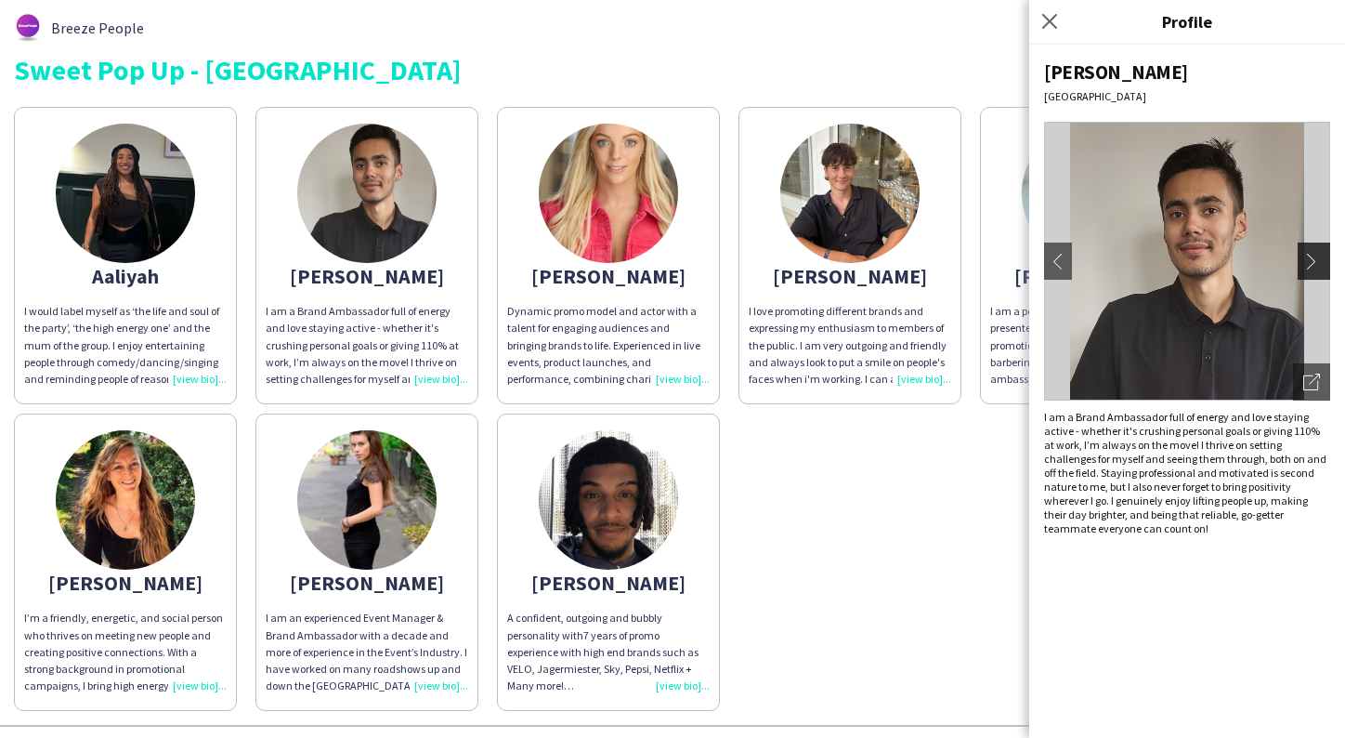
click at [1315, 257] on app-icon "chevron-right" at bounding box center [1317, 261] width 26 height 17
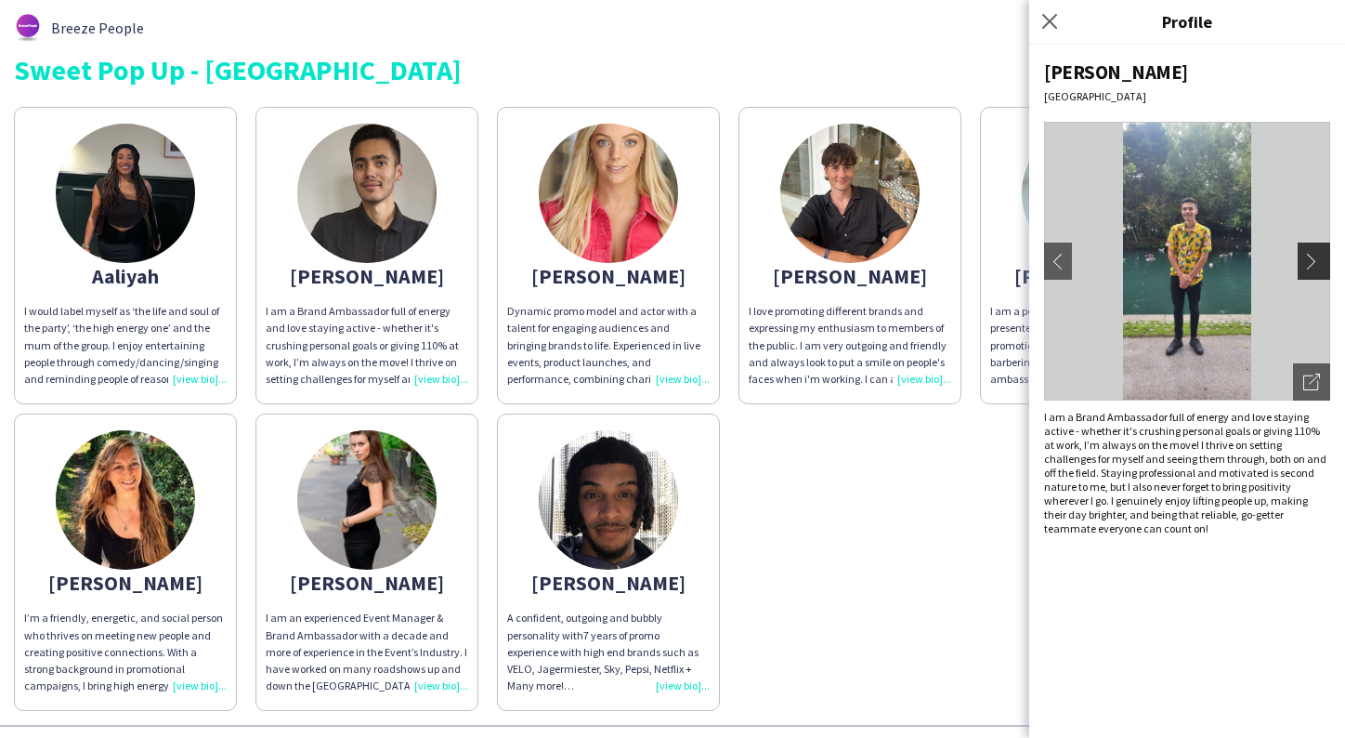
click at [1315, 260] on app-icon "chevron-right" at bounding box center [1317, 261] width 26 height 17
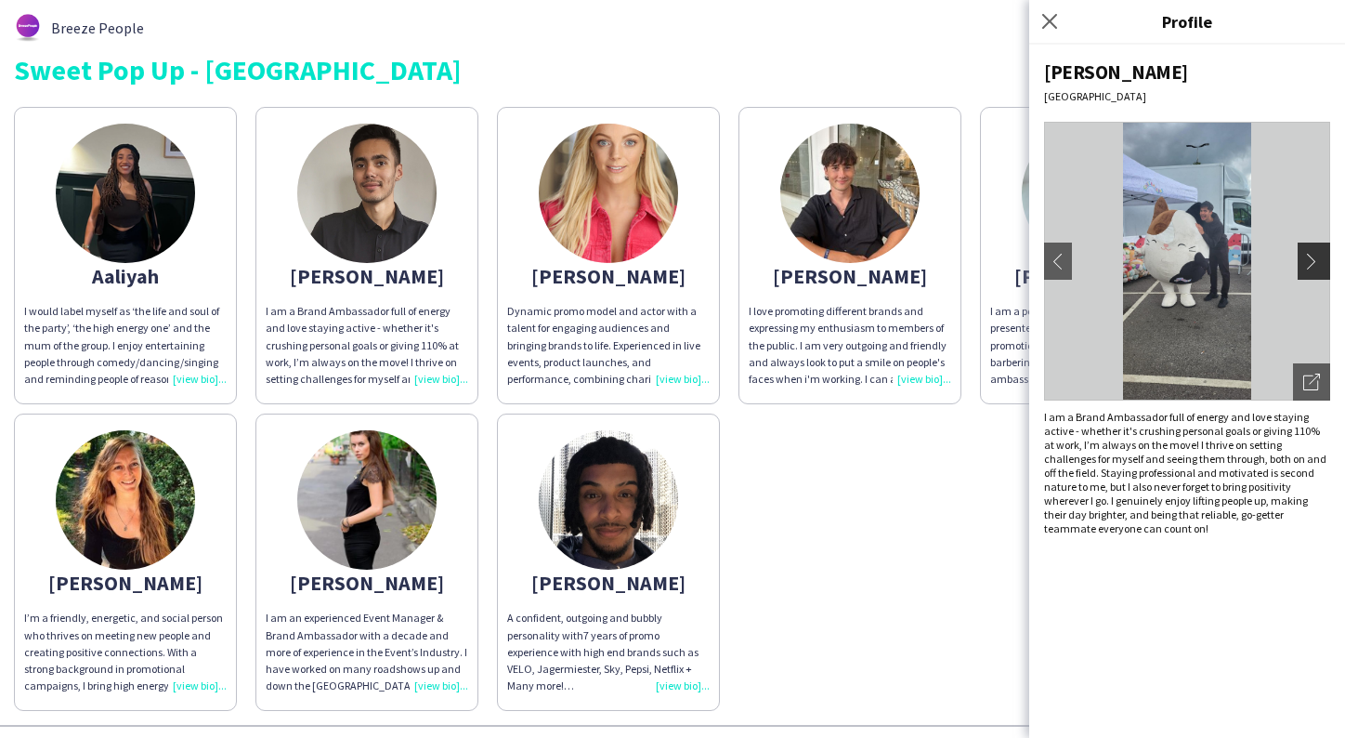
click at [1315, 260] on app-icon "chevron-right" at bounding box center [1317, 261] width 26 height 17
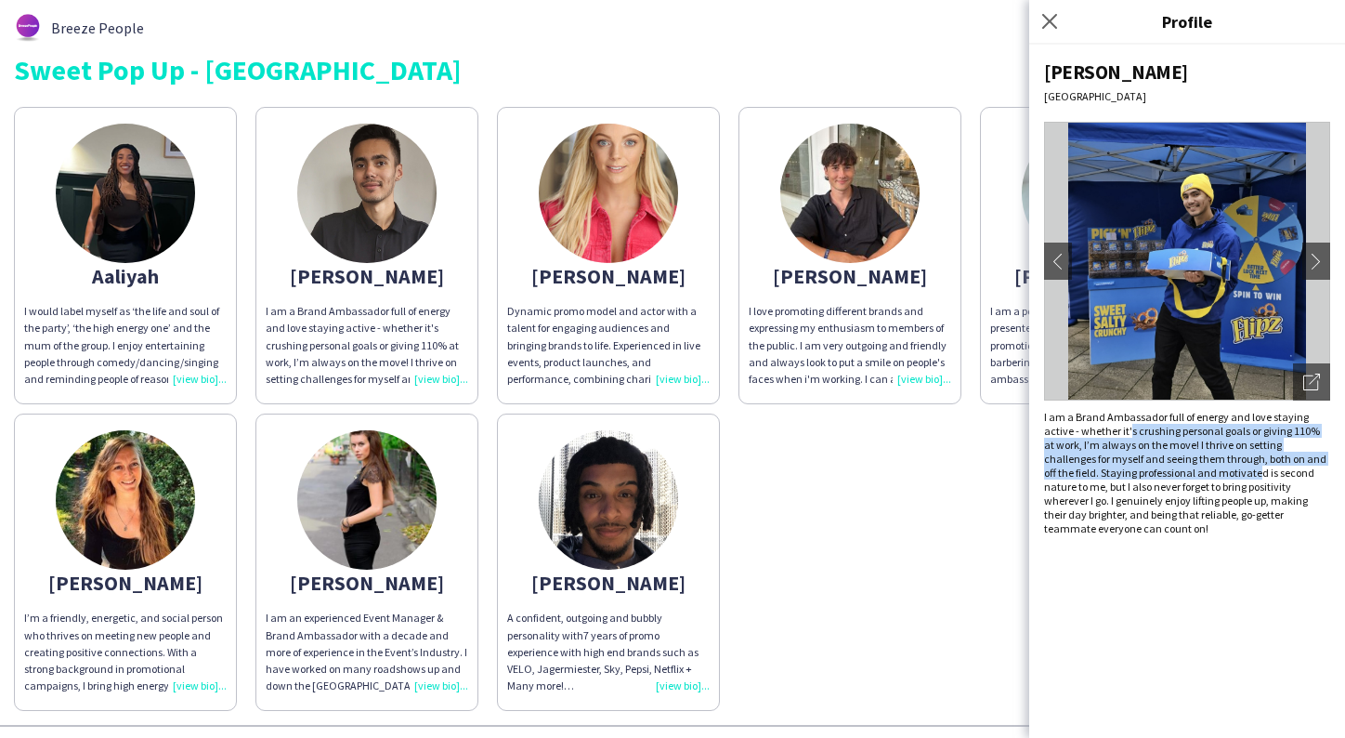
drag, startPoint x: 1131, startPoint y: 432, endPoint x: 1205, endPoint y: 474, distance: 85.3
click at [1205, 474] on p "I am a Brand Ambassador full of energy and love staying active - whether it's c…" at bounding box center [1187, 472] width 286 height 125
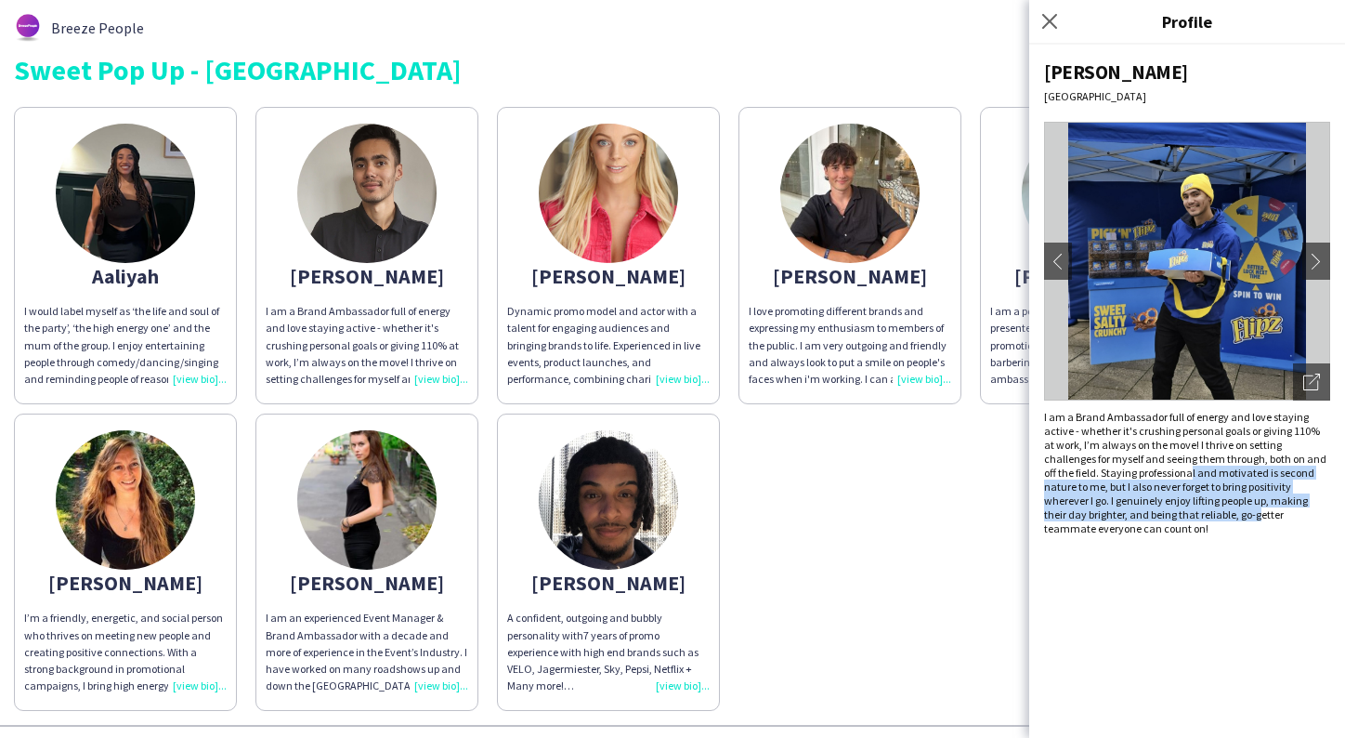
drag, startPoint x: 1135, startPoint y: 478, endPoint x: 1175, endPoint y: 513, distance: 53.3
click at [1175, 513] on p "I am a Brand Ambassador full of energy and love staying active - whether it's c…" at bounding box center [1187, 472] width 286 height 125
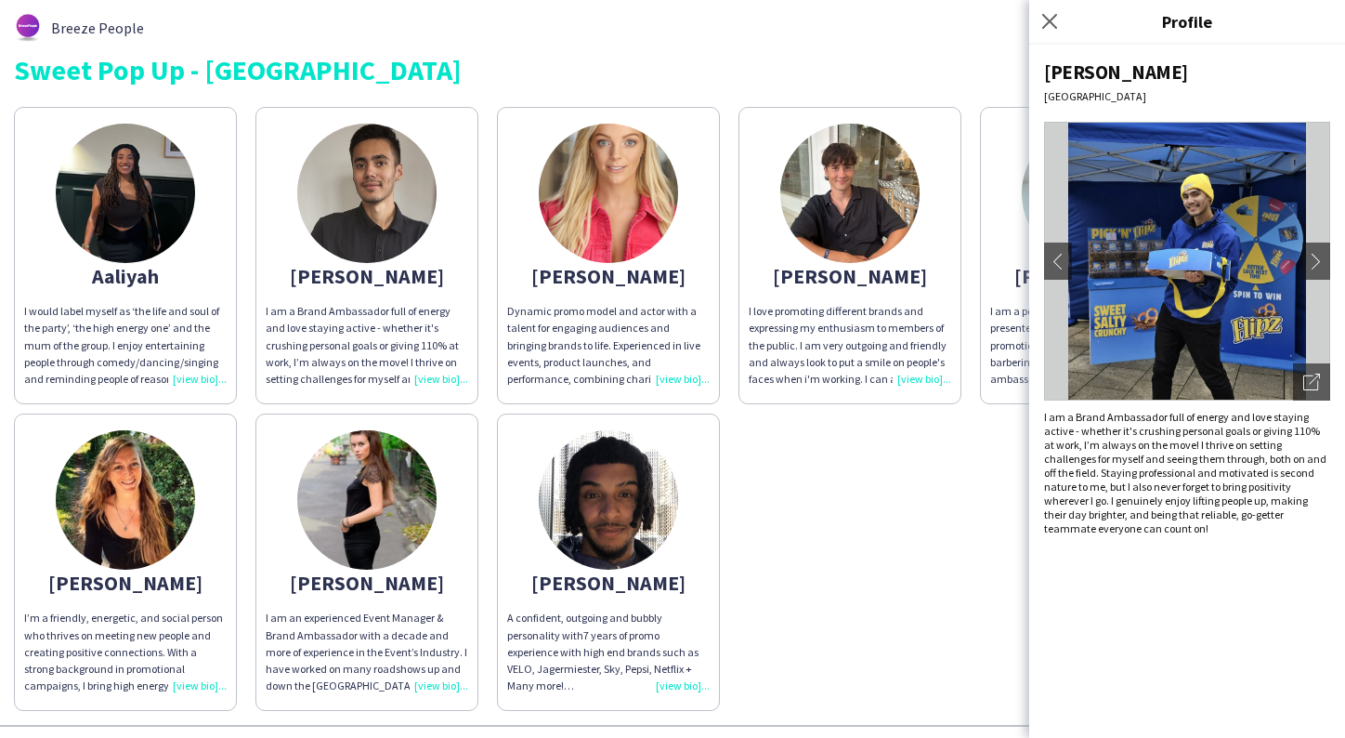
click at [1158, 531] on p "I am a Brand Ambassador full of energy and love staying active - whether it's c…" at bounding box center [1187, 472] width 286 height 125
click at [1125, 512] on p "I am a Brand Ambassador full of energy and love staying active - whether it's c…" at bounding box center [1187, 472] width 286 height 125
click at [1049, 20] on icon at bounding box center [1050, 21] width 18 height 18
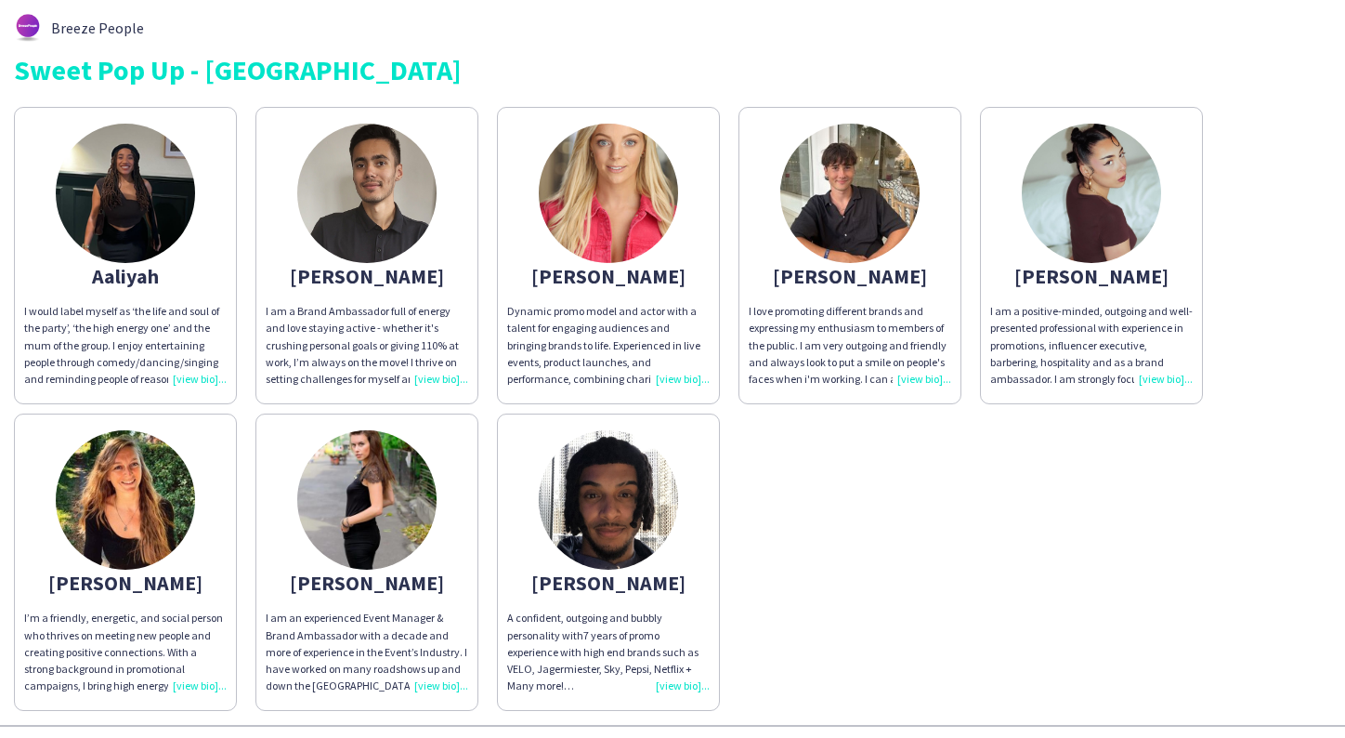
click at [618, 190] on img at bounding box center [608, 193] width 139 height 139
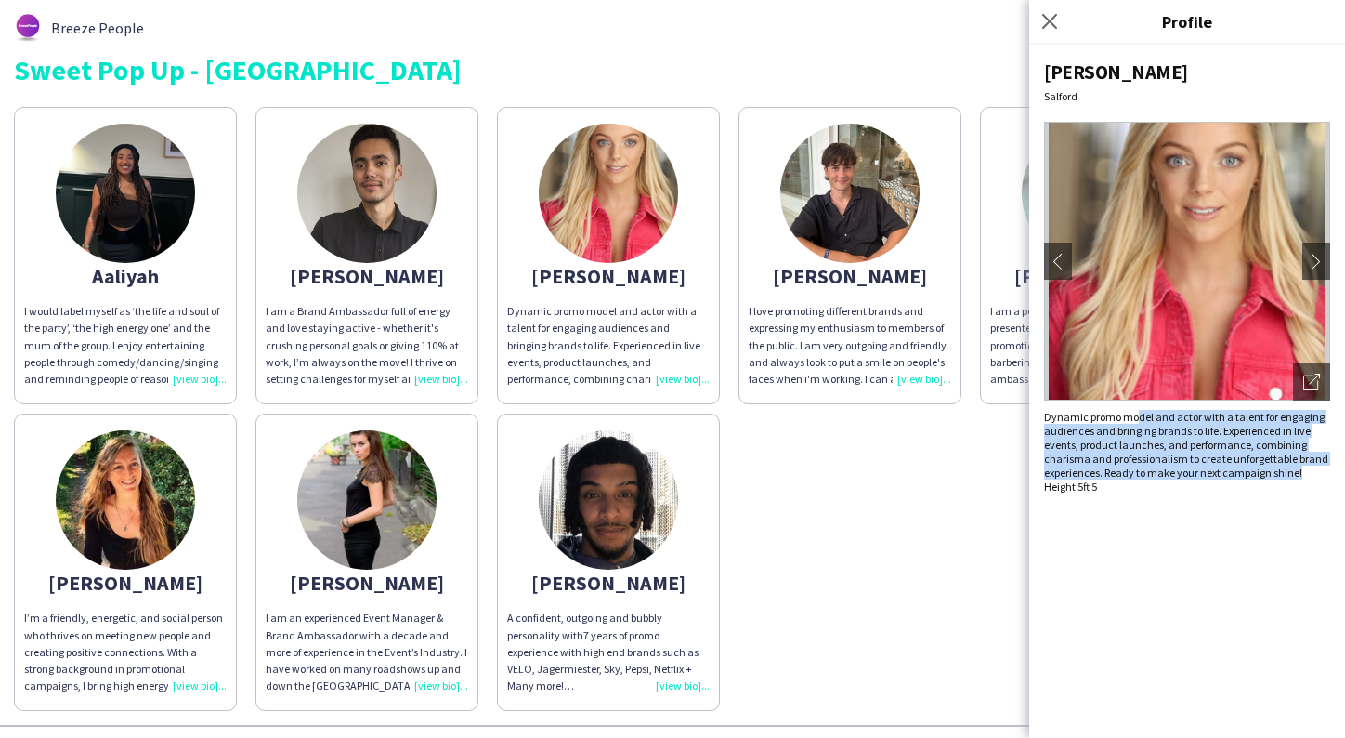
drag, startPoint x: 1135, startPoint y: 415, endPoint x: 1300, endPoint y: 478, distance: 175.9
click at [1300, 478] on div "Dynamic promo model and actor with a talent for engaging audiences and bringing…" at bounding box center [1187, 452] width 286 height 84
click at [1314, 256] on app-icon "chevron-right" at bounding box center [1317, 261] width 26 height 17
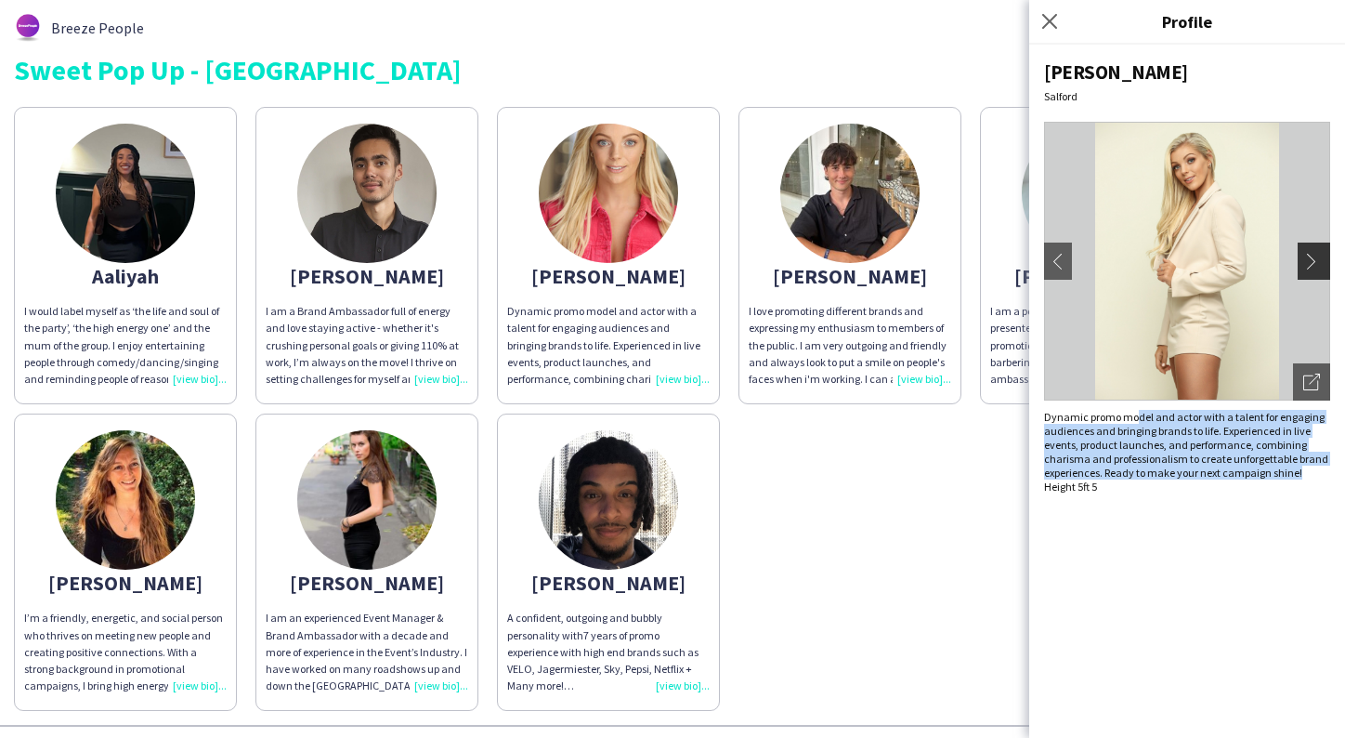
click at [1314, 256] on app-icon "chevron-right" at bounding box center [1317, 261] width 26 height 17
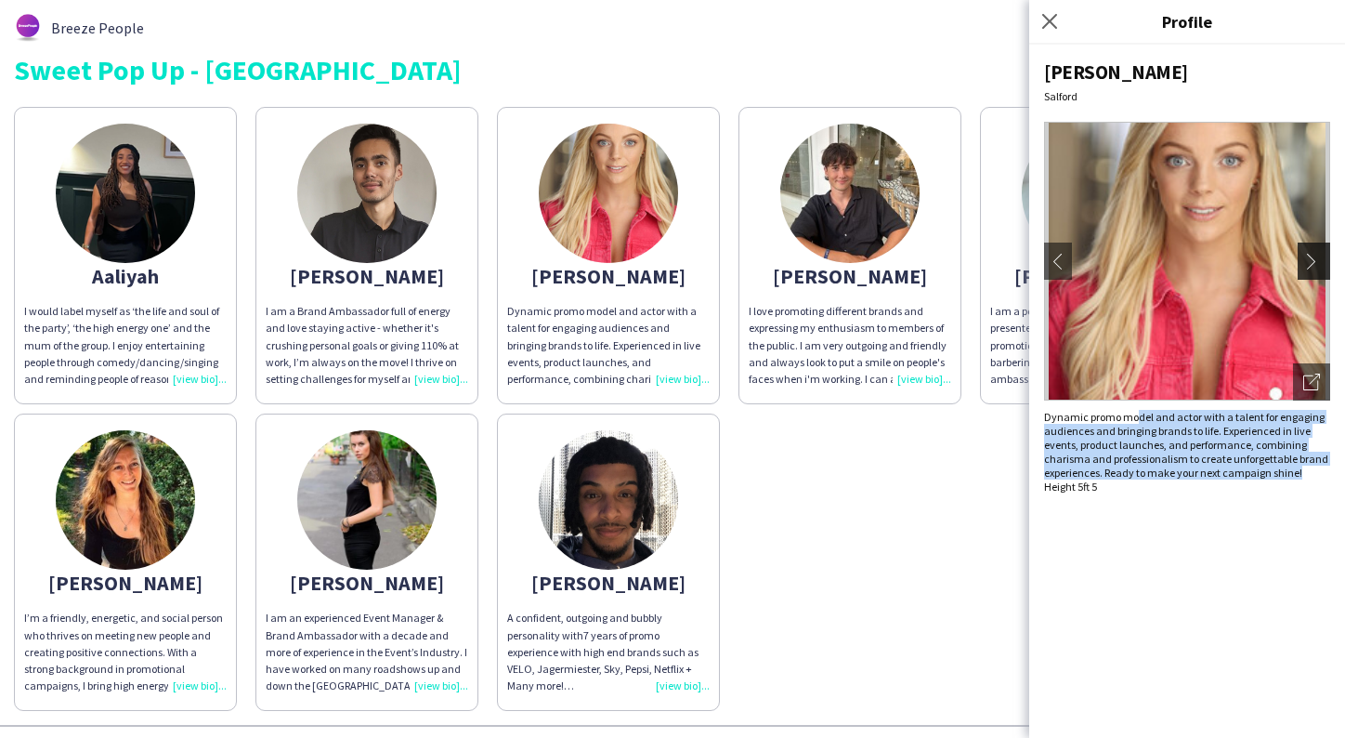
click at [1314, 256] on app-icon "chevron-right" at bounding box center [1317, 261] width 26 height 17
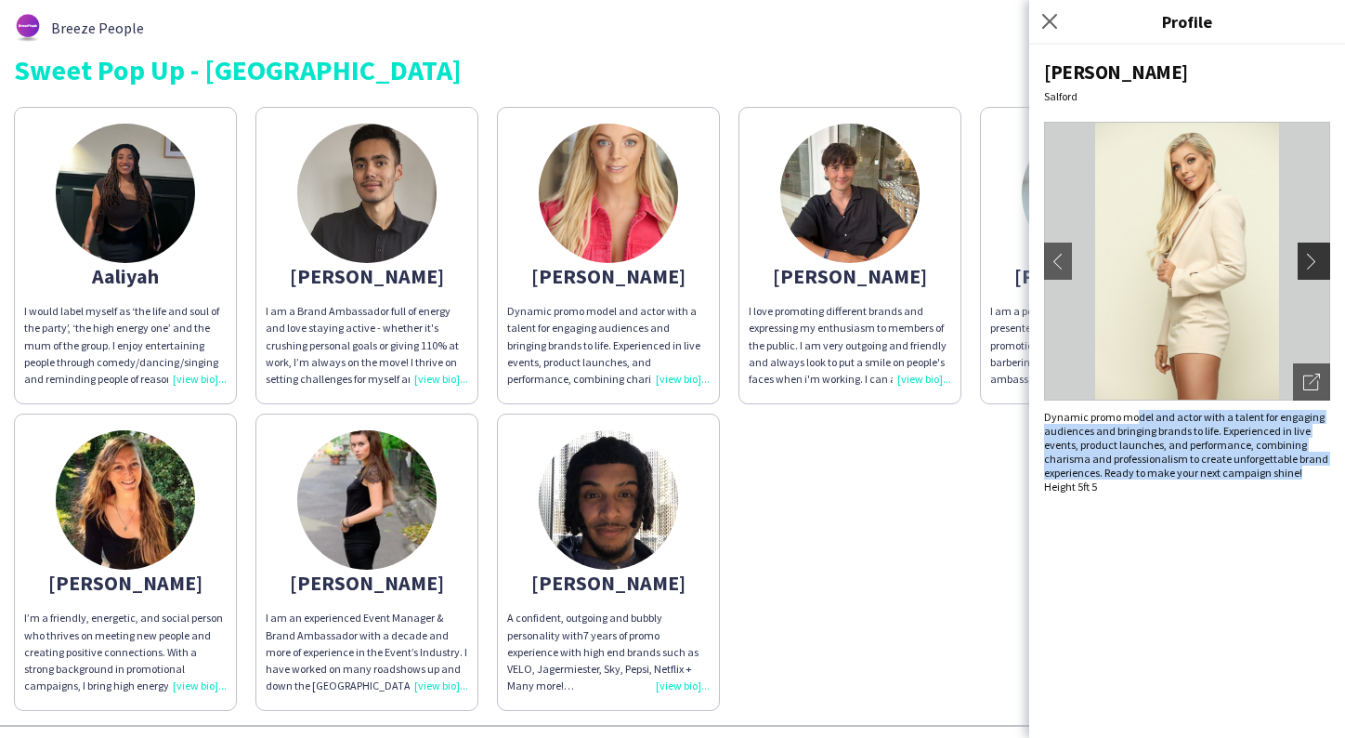
click at [1314, 256] on app-icon "chevron-right" at bounding box center [1317, 261] width 26 height 17
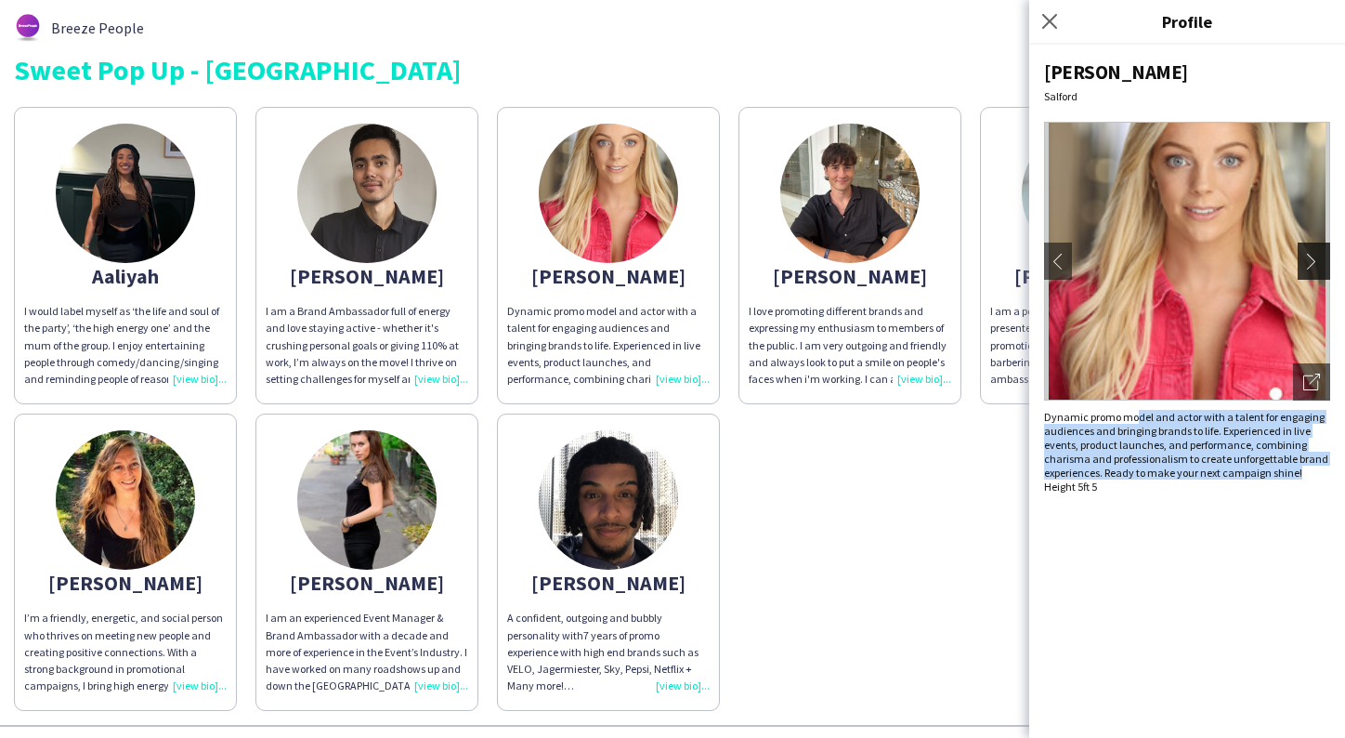
click at [1314, 257] on app-icon "chevron-right" at bounding box center [1317, 261] width 26 height 17
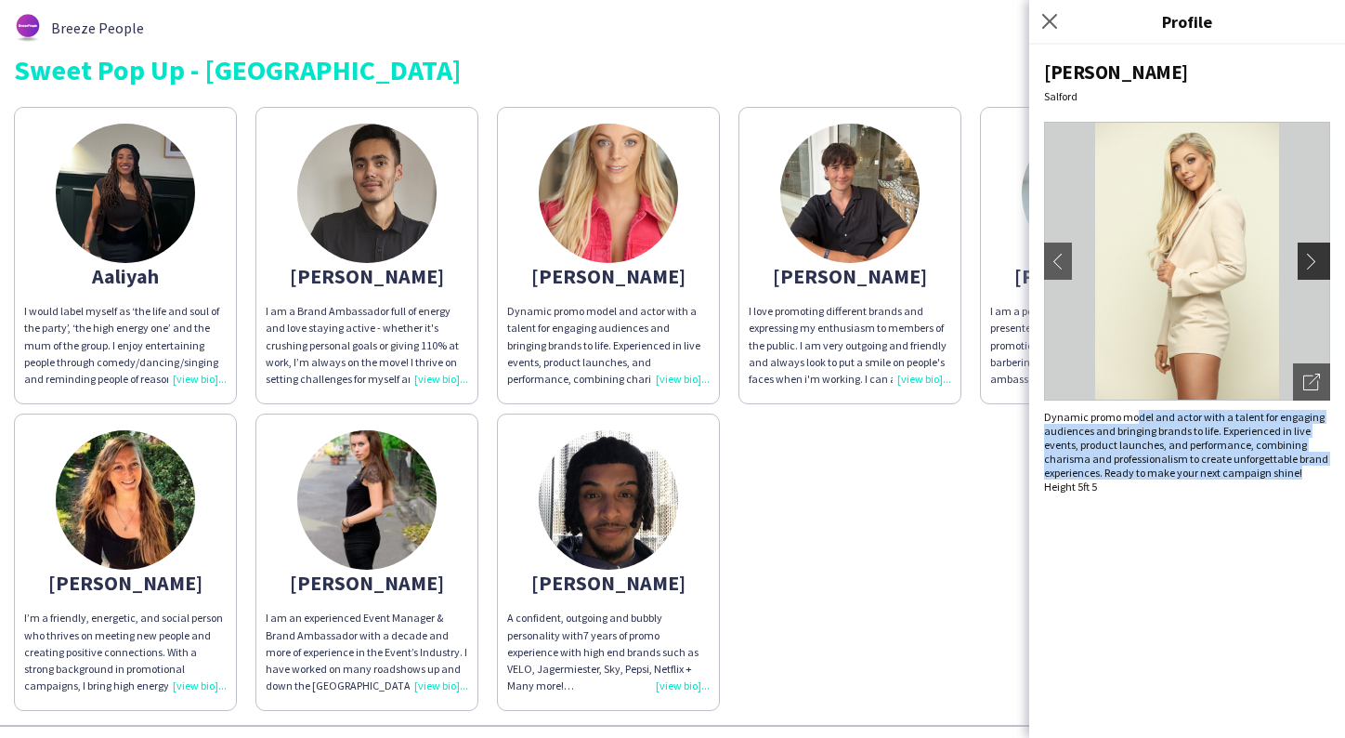
click at [1314, 257] on app-icon "chevron-right" at bounding box center [1317, 261] width 26 height 17
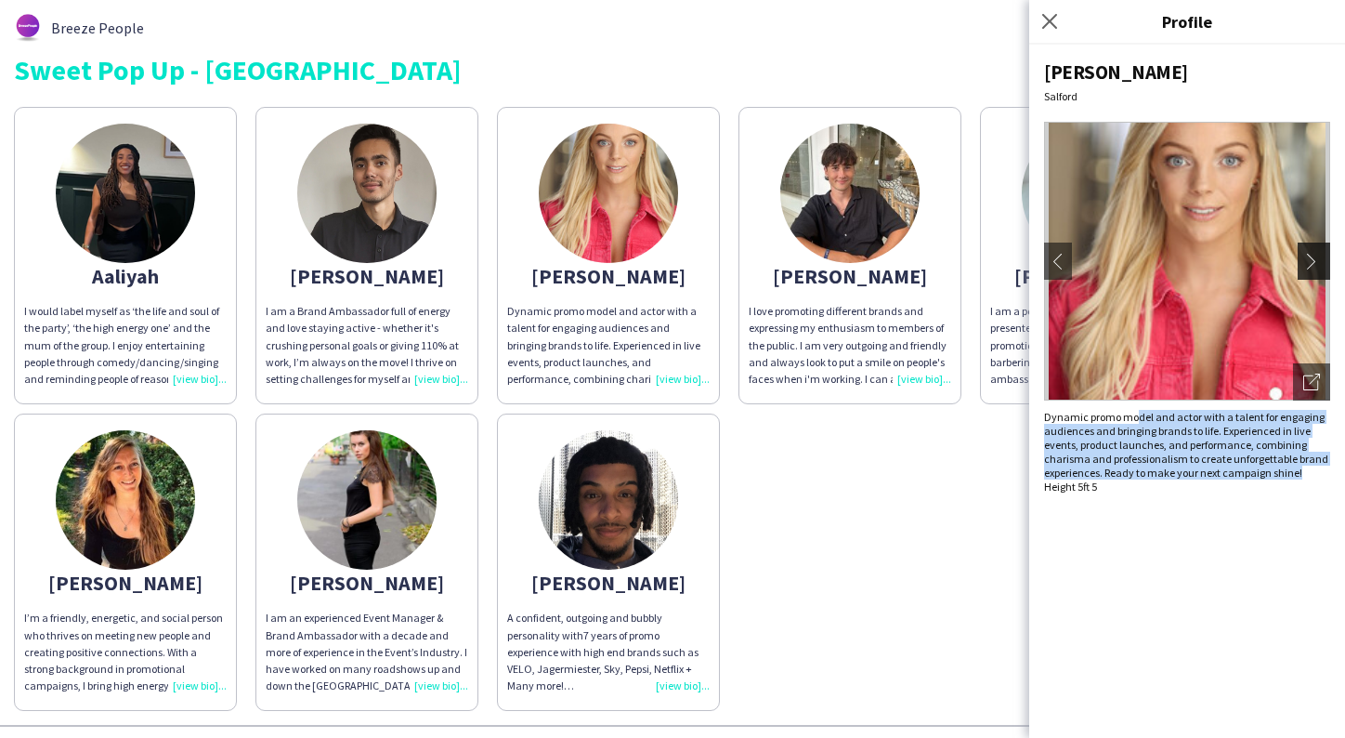
click at [1314, 257] on app-icon "chevron-right" at bounding box center [1317, 261] width 26 height 17
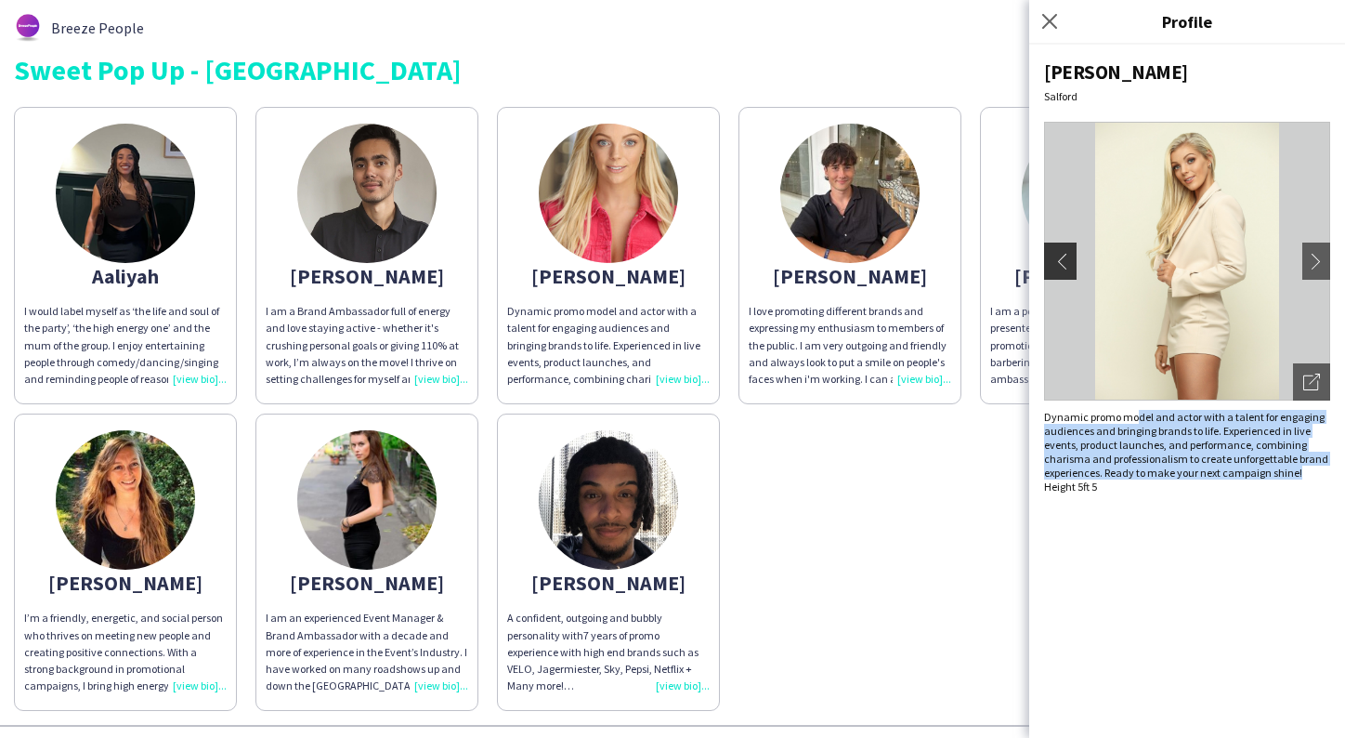
click at [1052, 262] on app-icon "chevron-left" at bounding box center [1058, 261] width 26 height 17
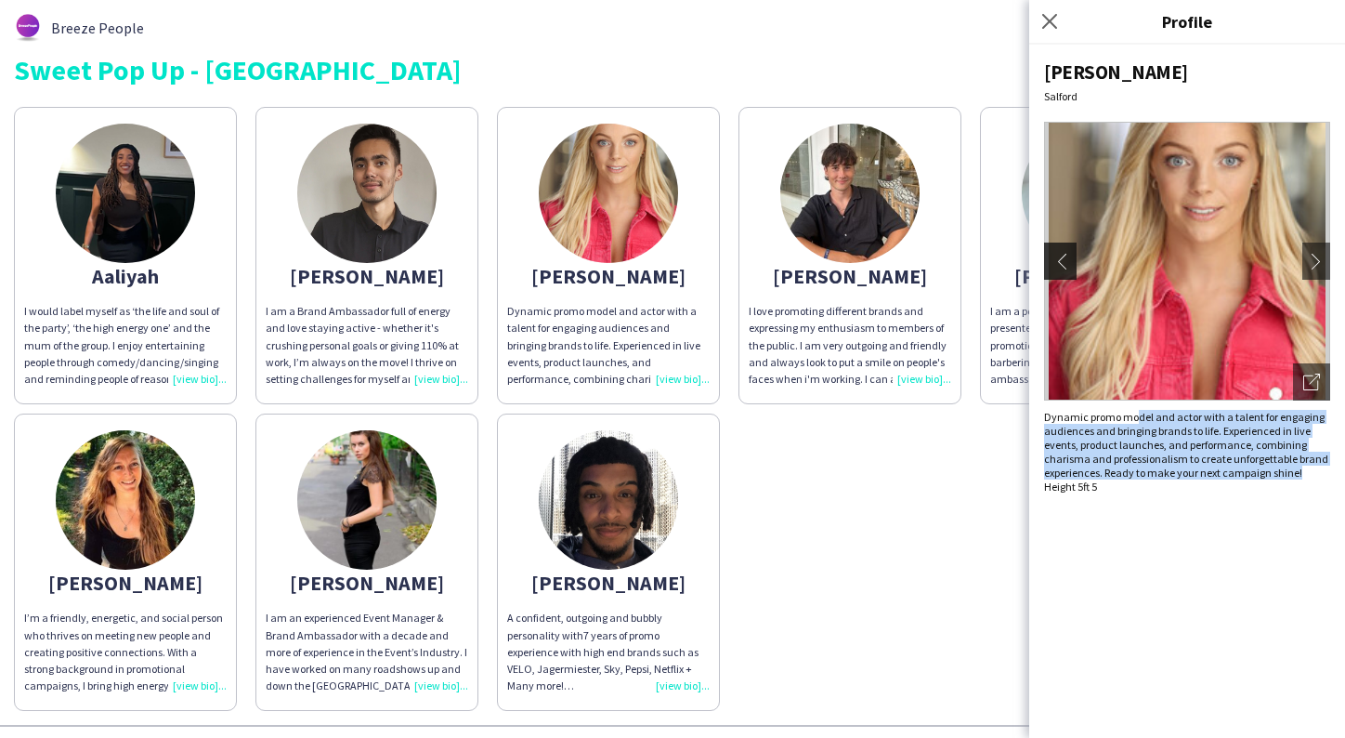
click at [1052, 262] on app-icon "chevron-left" at bounding box center [1058, 261] width 26 height 17
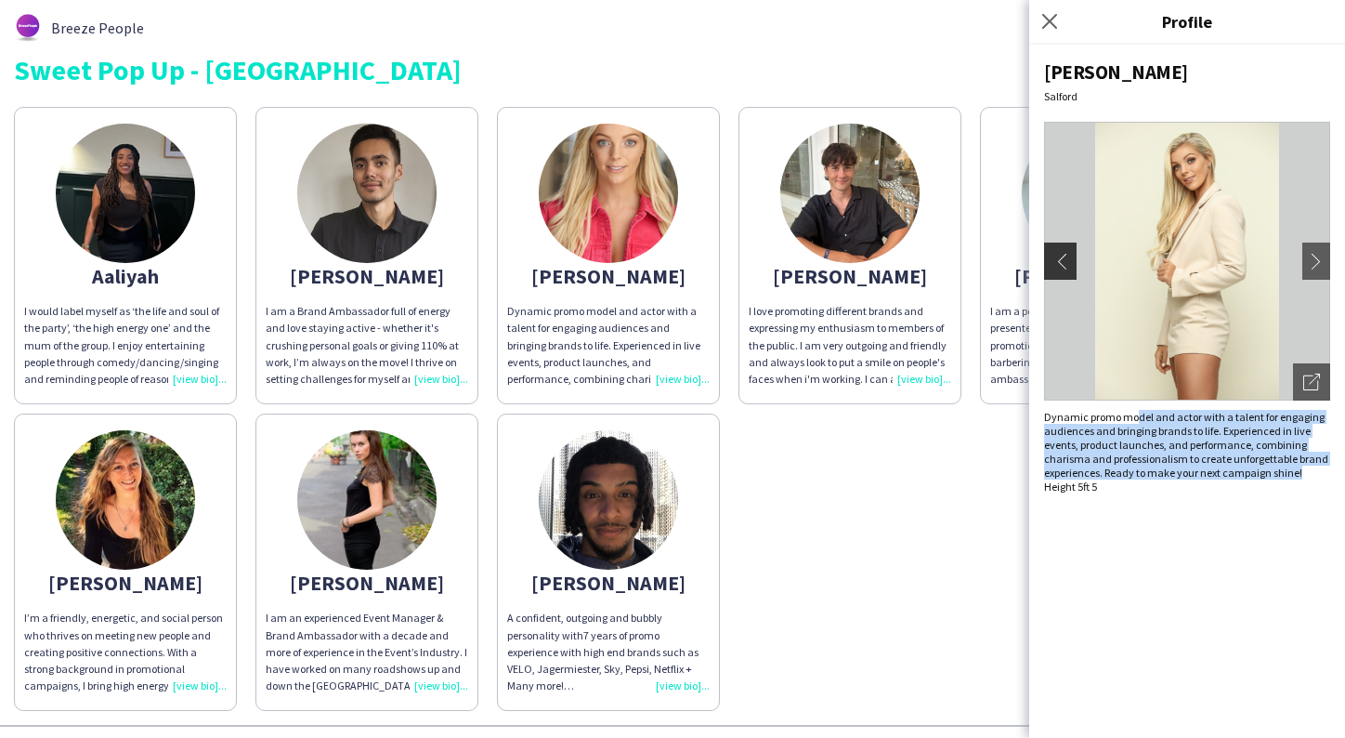
click at [1056, 261] on app-icon "chevron-left" at bounding box center [1058, 261] width 26 height 17
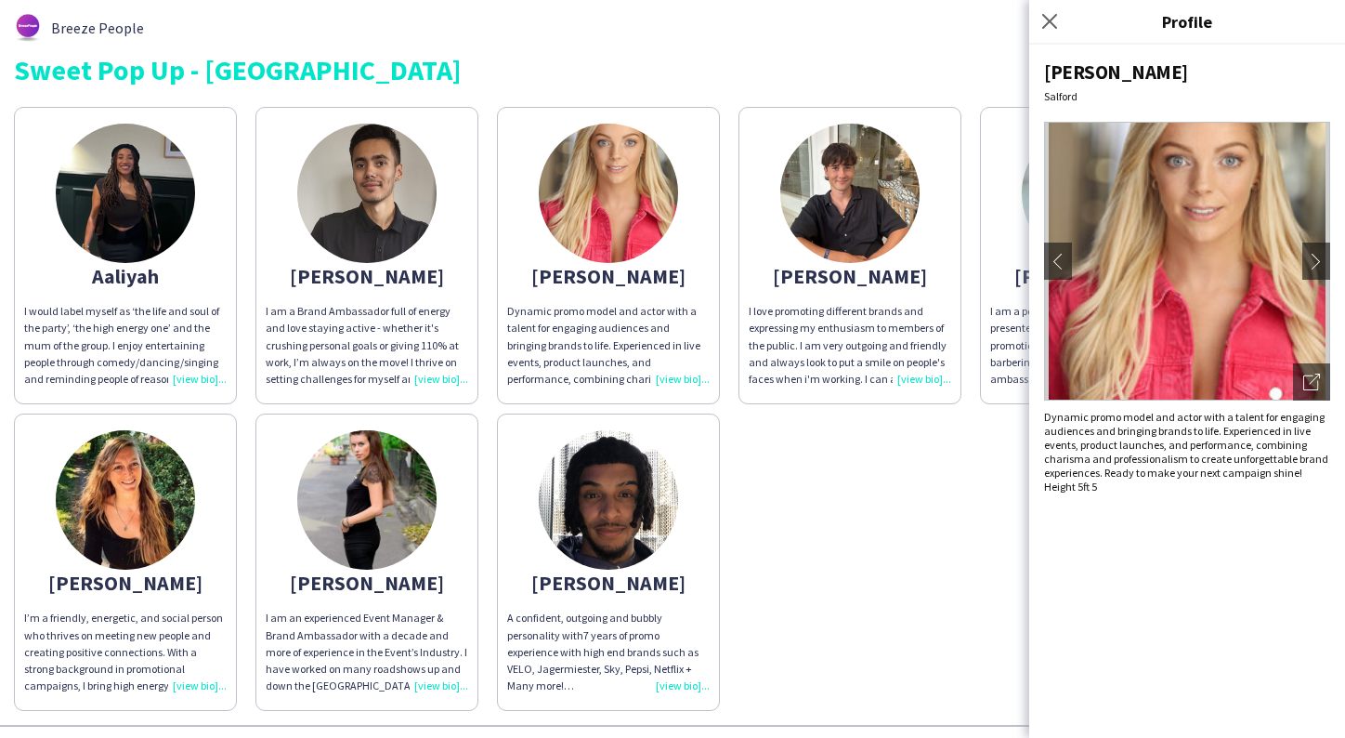
click at [852, 578] on div "Aaliyah I would label myself as ‘the life and soul of the party’, ‘the high ene…" at bounding box center [673, 404] width 1318 height 613
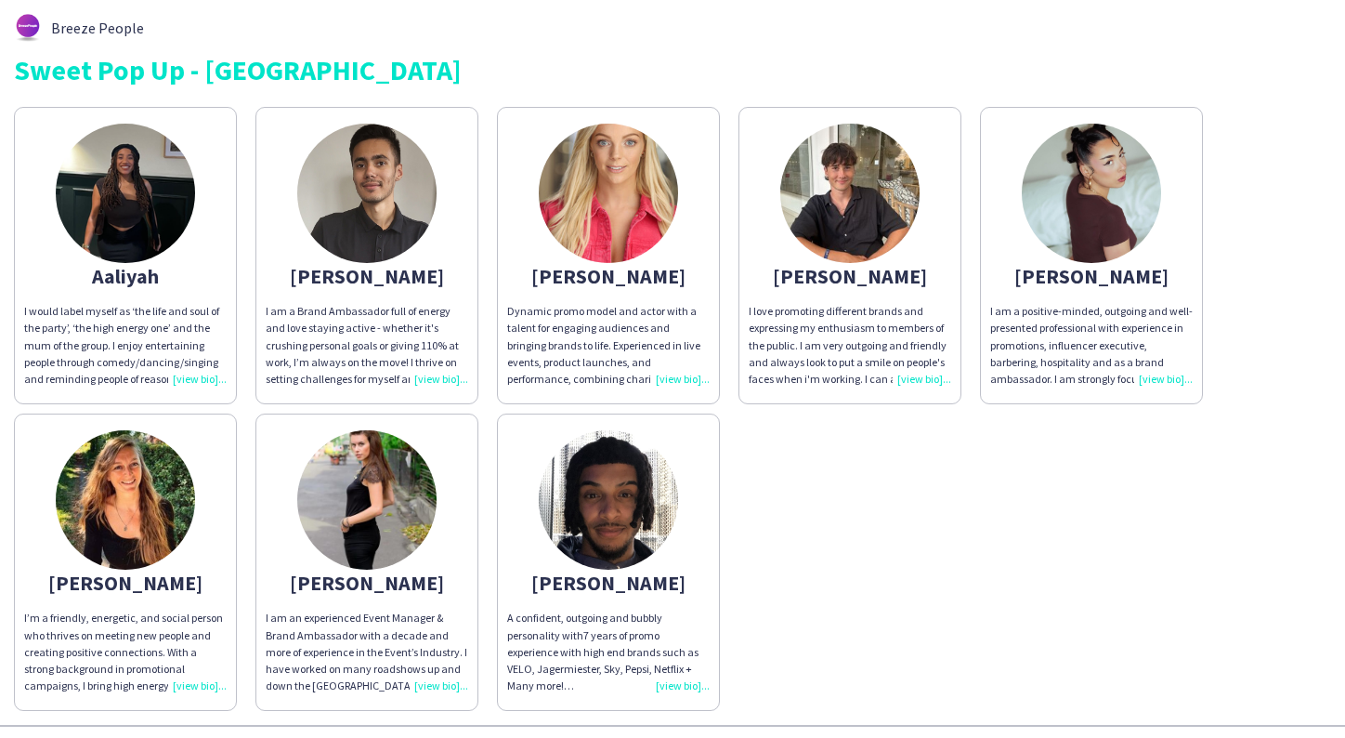
click at [1100, 190] on img at bounding box center [1091, 193] width 139 height 139
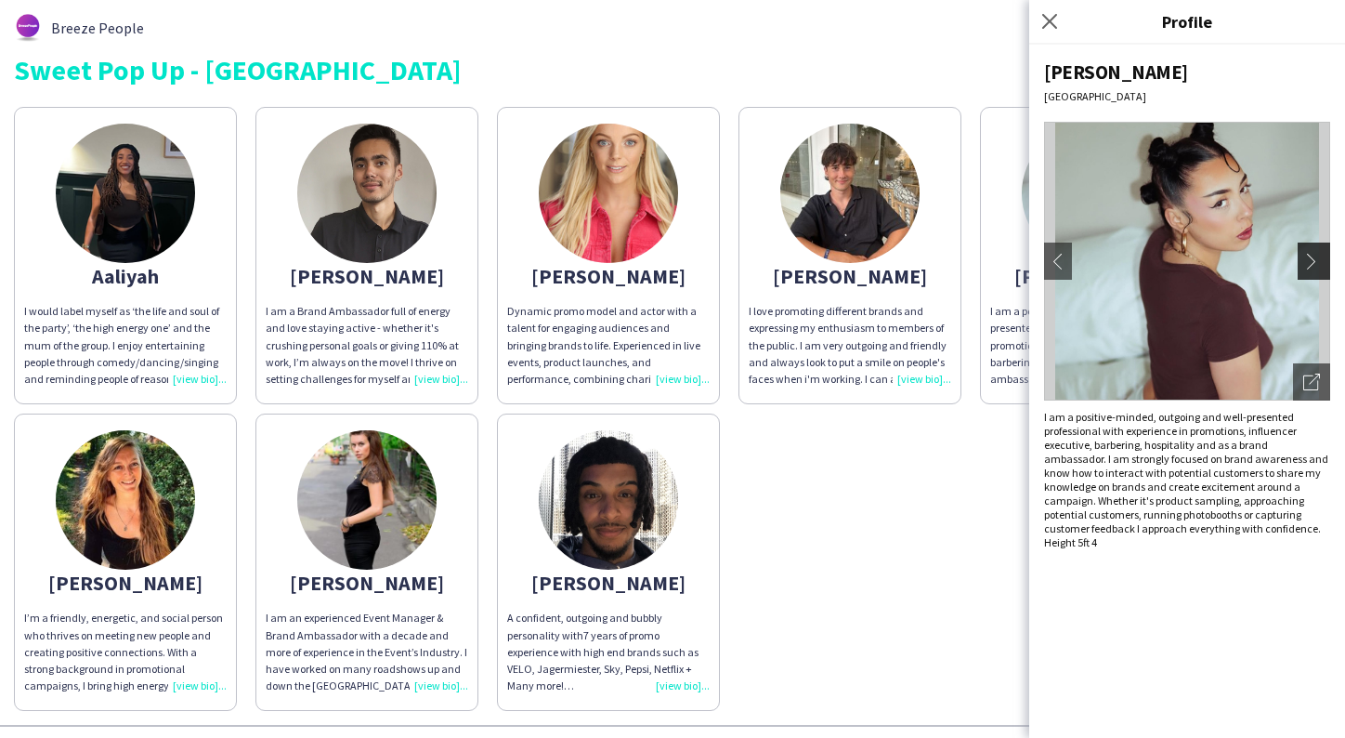
click at [1308, 246] on button "chevron-right" at bounding box center [1316, 261] width 37 height 37
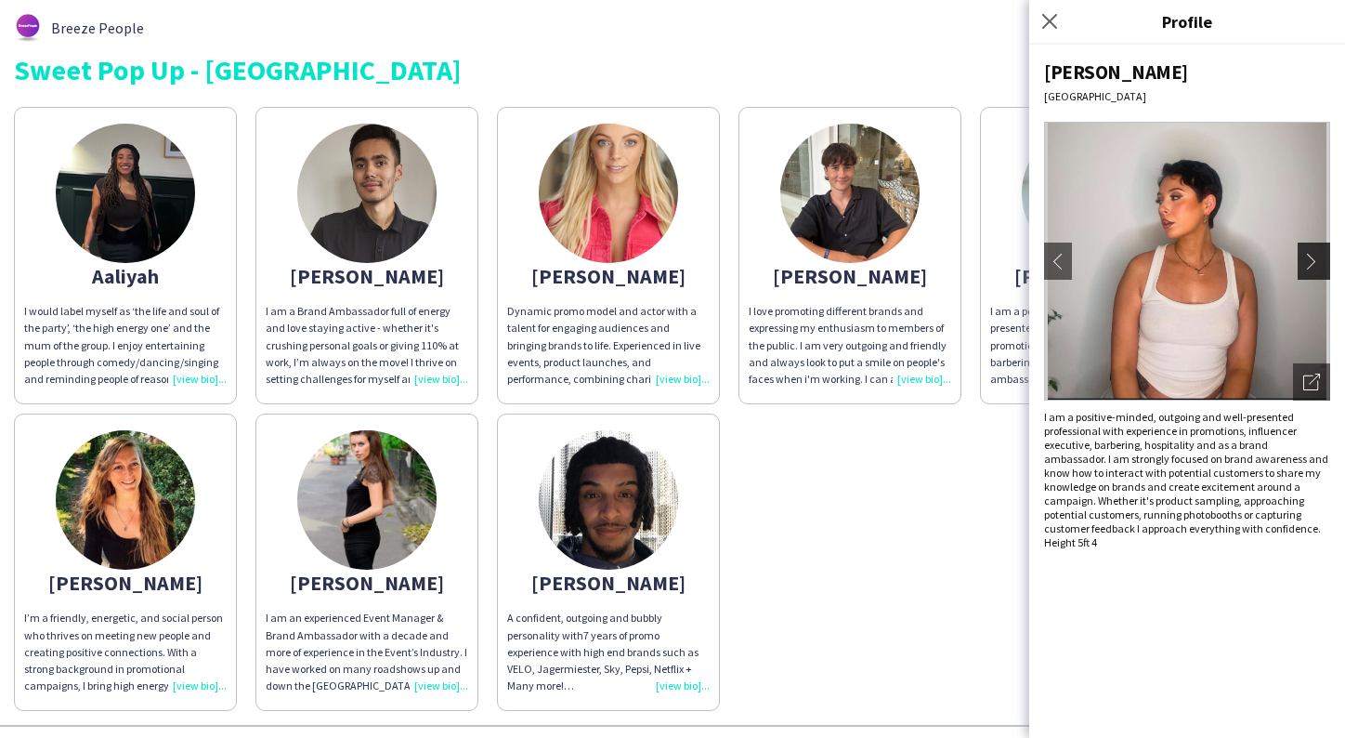
click at [1308, 246] on button "chevron-right" at bounding box center [1316, 261] width 37 height 37
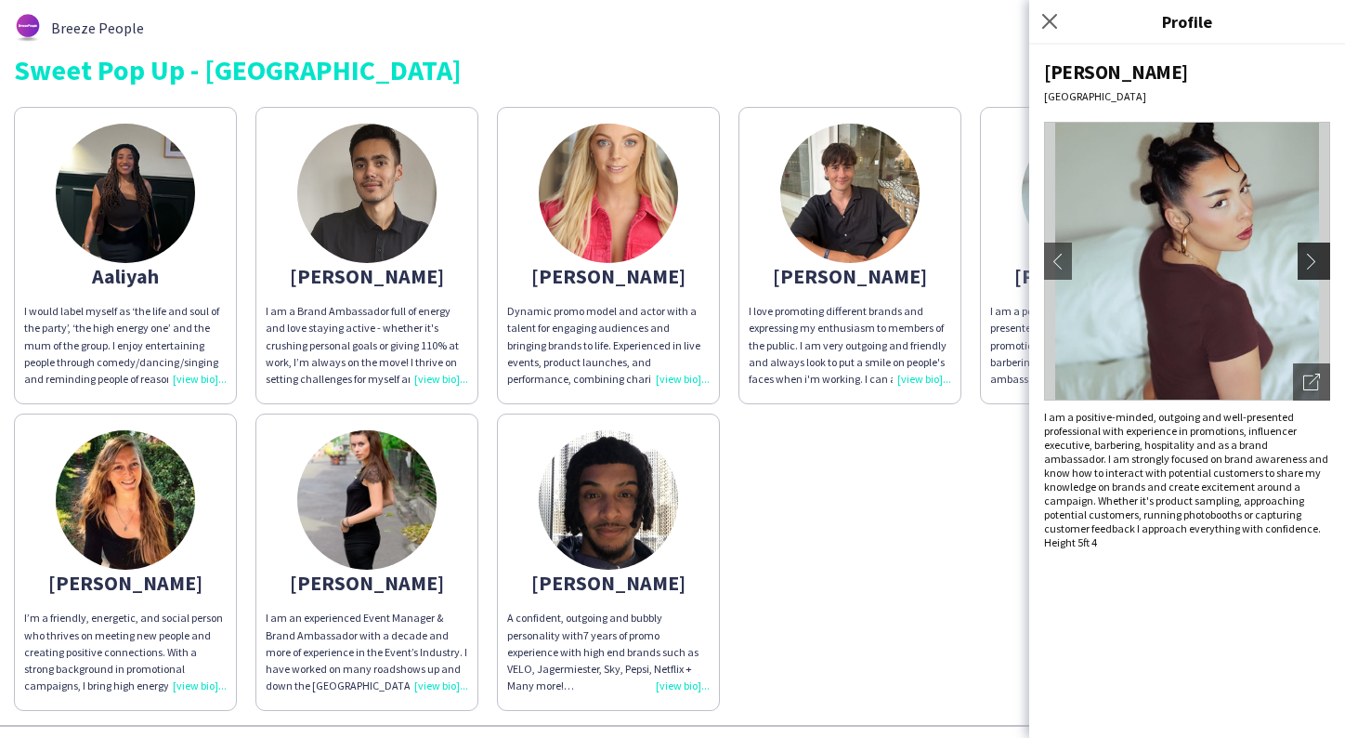
click at [1308, 246] on button "chevron-right" at bounding box center [1316, 261] width 37 height 37
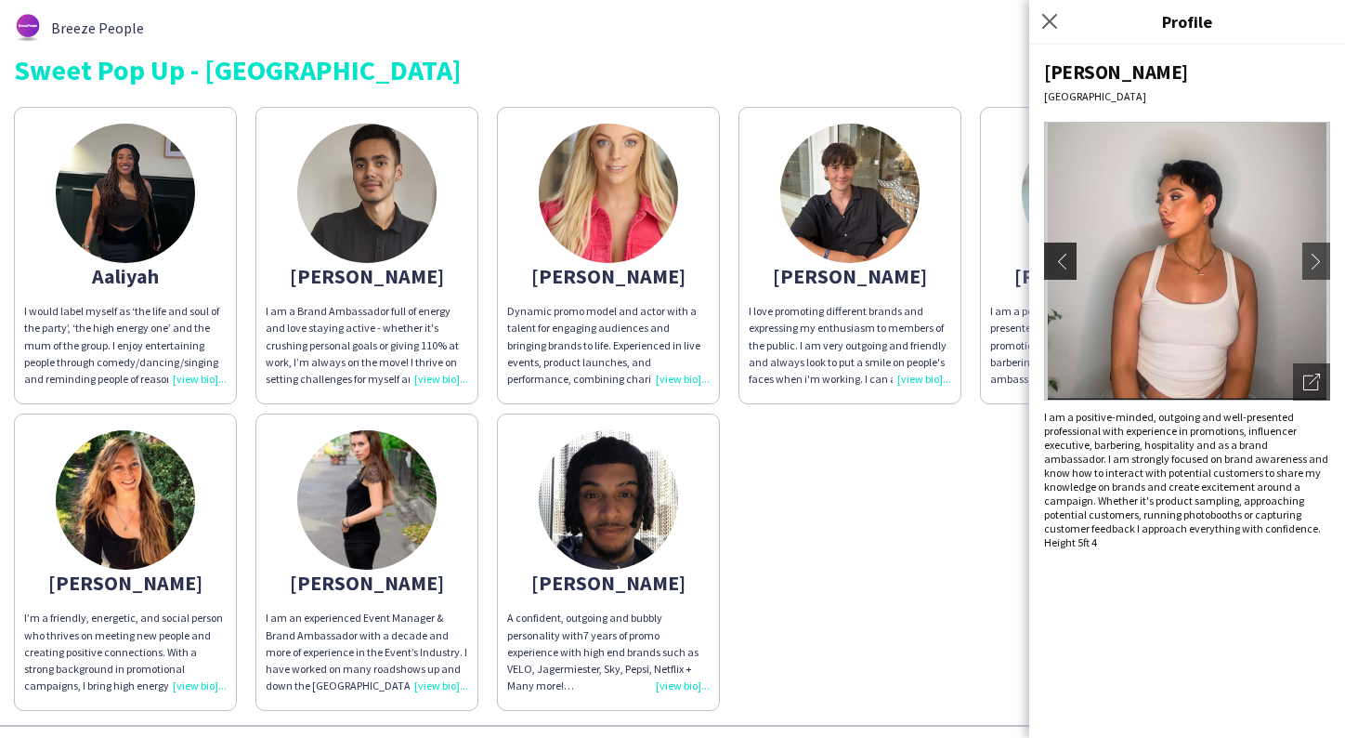
click at [1059, 262] on app-icon "chevron-left" at bounding box center [1058, 261] width 26 height 17
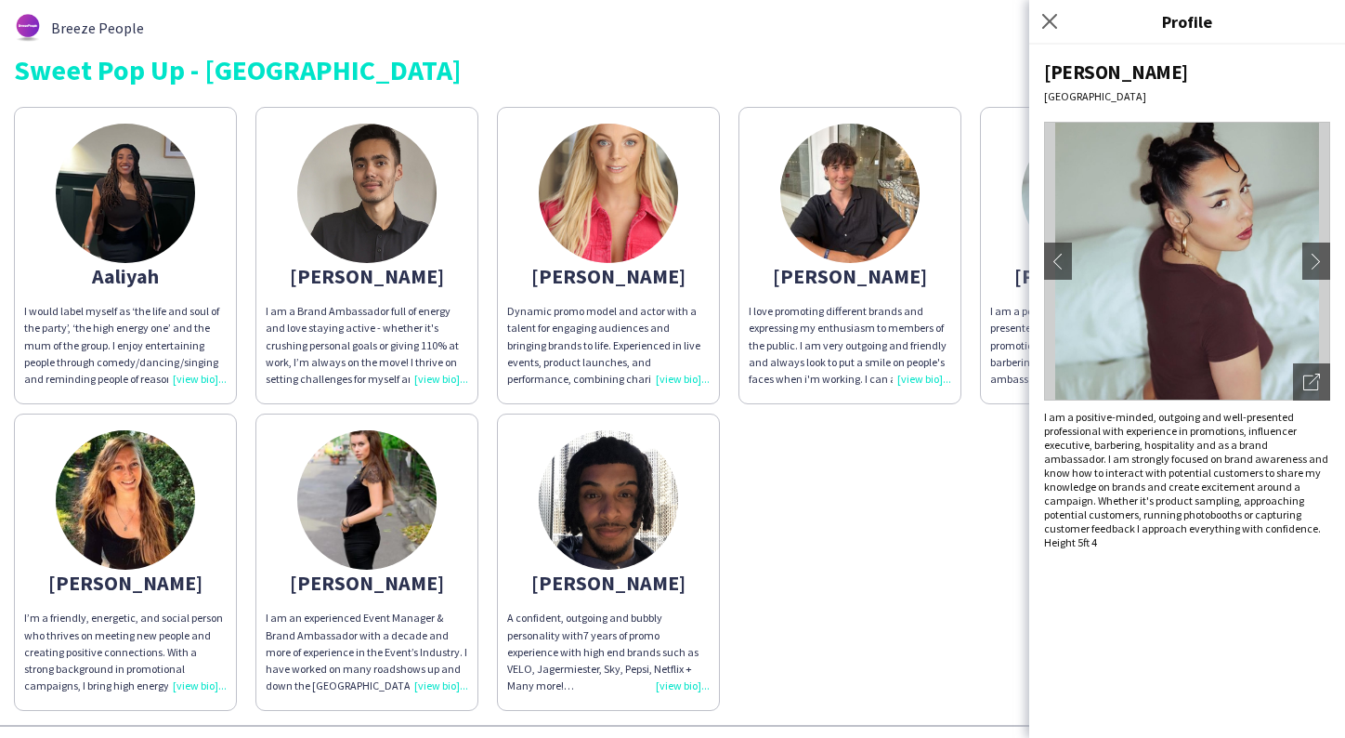
click at [974, 550] on div "Aaliyah I would label myself as ‘the life and soul of the party’, ‘the high ene…" at bounding box center [673, 404] width 1318 height 613
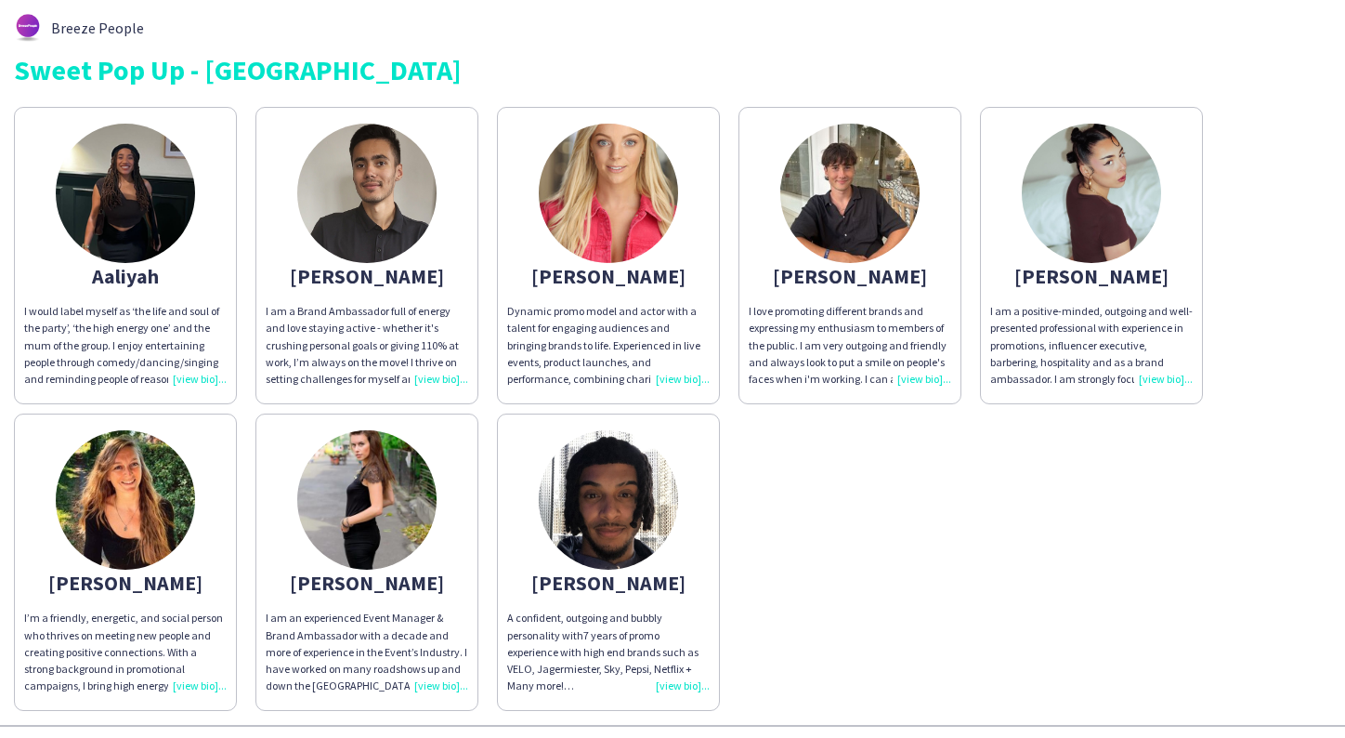
click at [589, 525] on img at bounding box center [608, 499] width 139 height 139
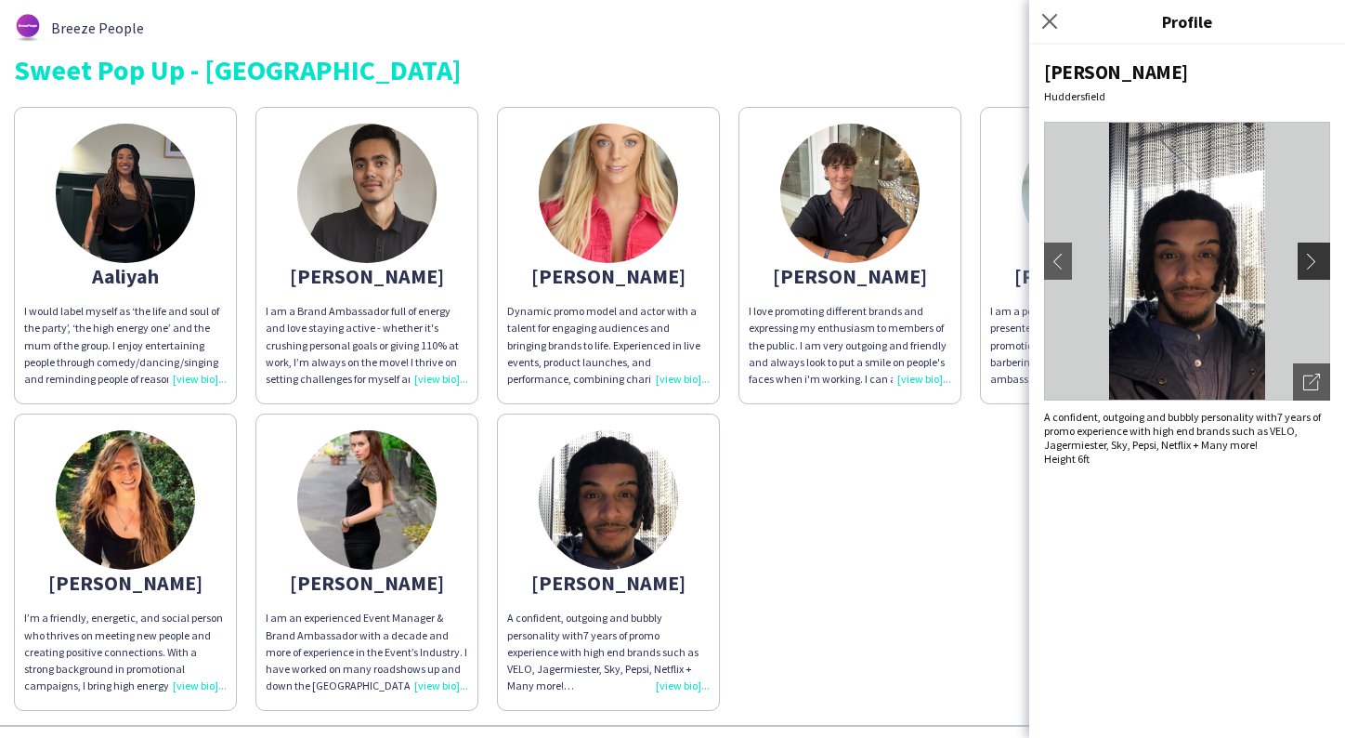
click at [1320, 262] on app-icon "chevron-right" at bounding box center [1317, 261] width 26 height 17
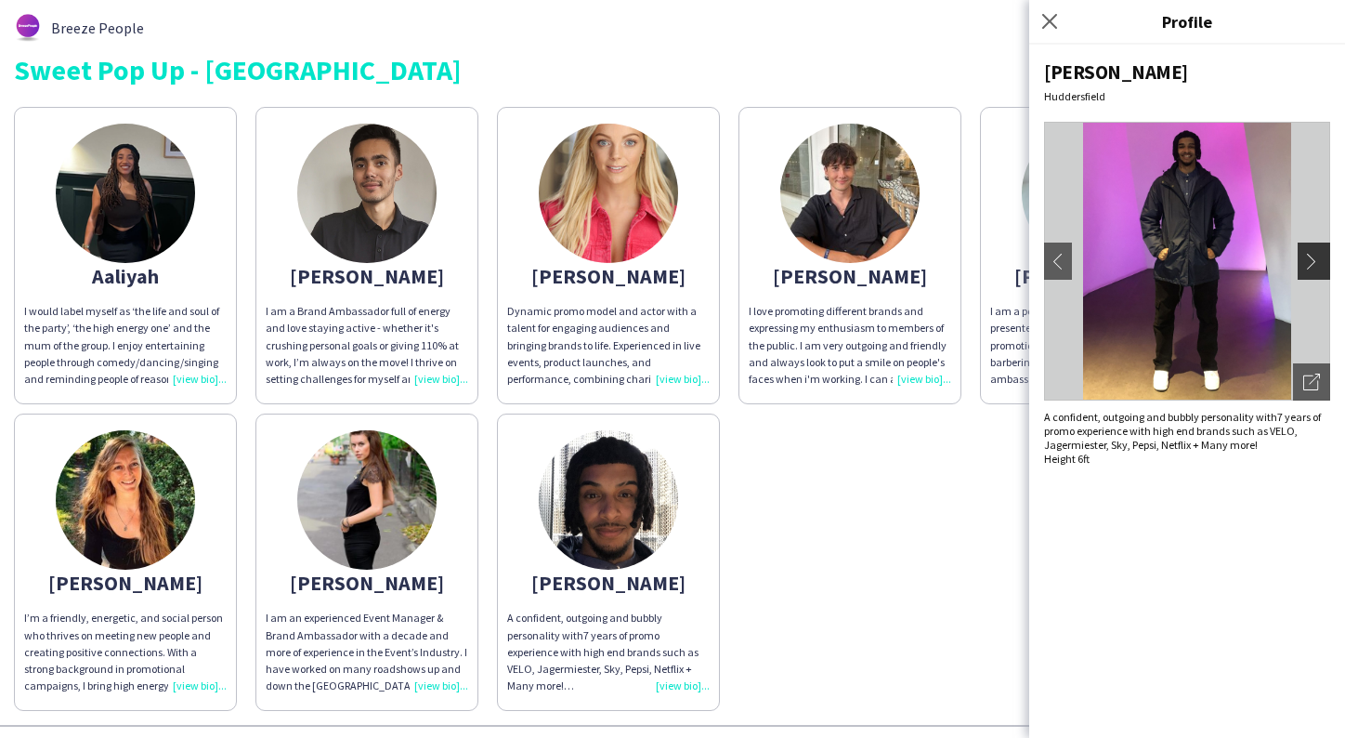
click at [1320, 262] on app-icon "chevron-right" at bounding box center [1317, 261] width 26 height 17
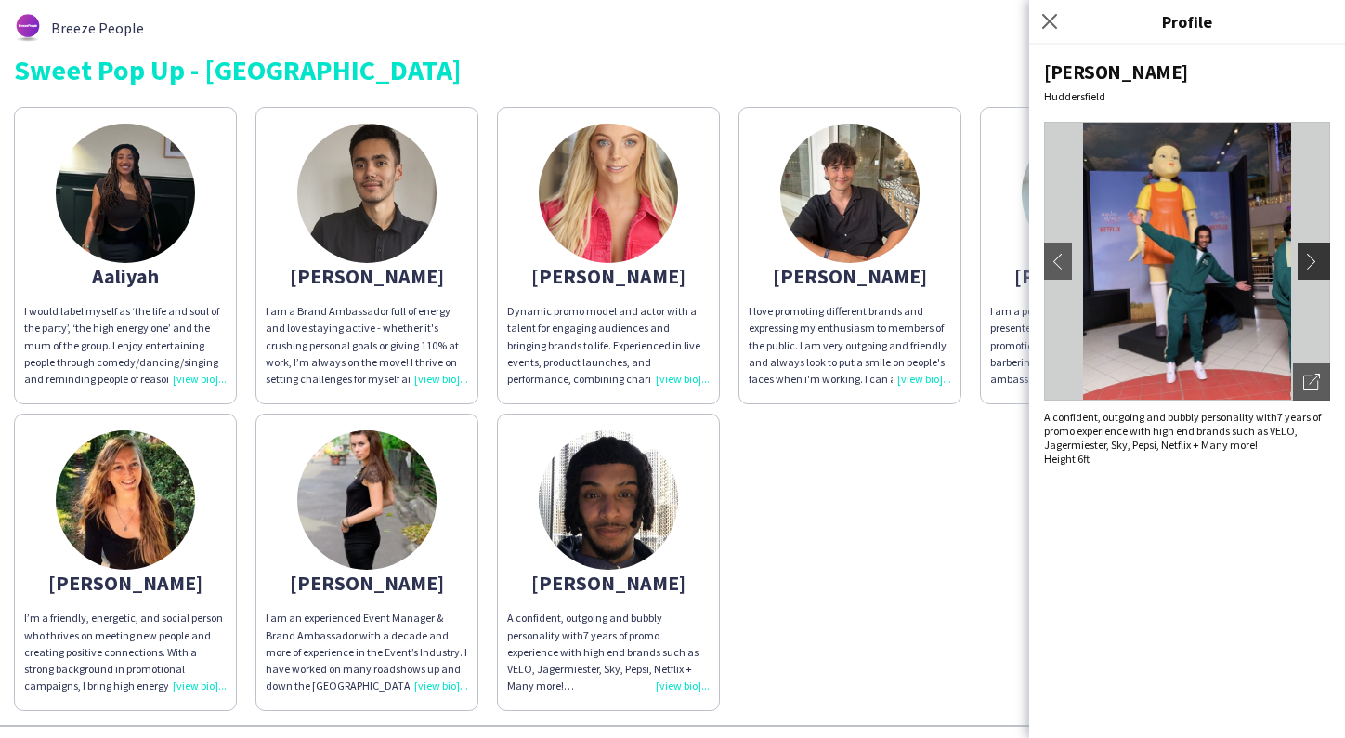
click at [1320, 262] on app-icon "chevron-right" at bounding box center [1317, 261] width 26 height 17
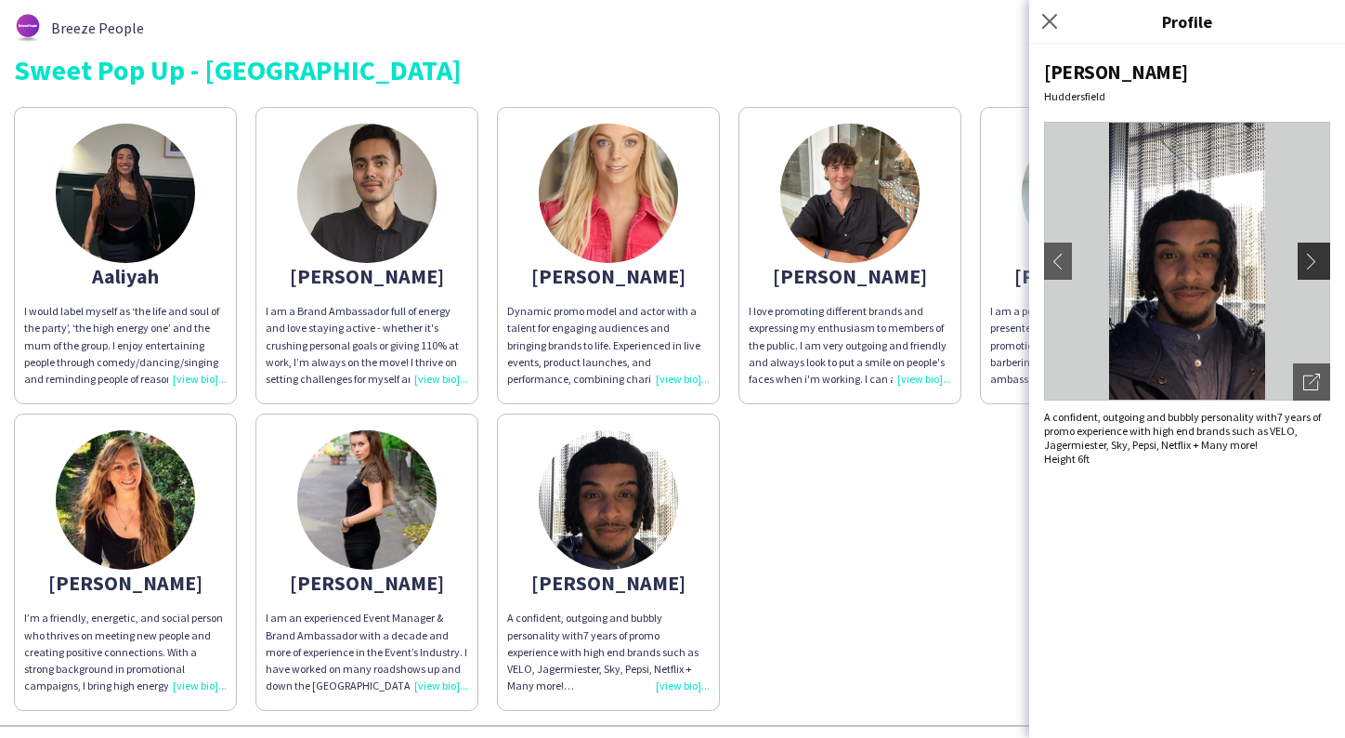
click at [1320, 262] on app-icon "chevron-right" at bounding box center [1317, 261] width 26 height 17
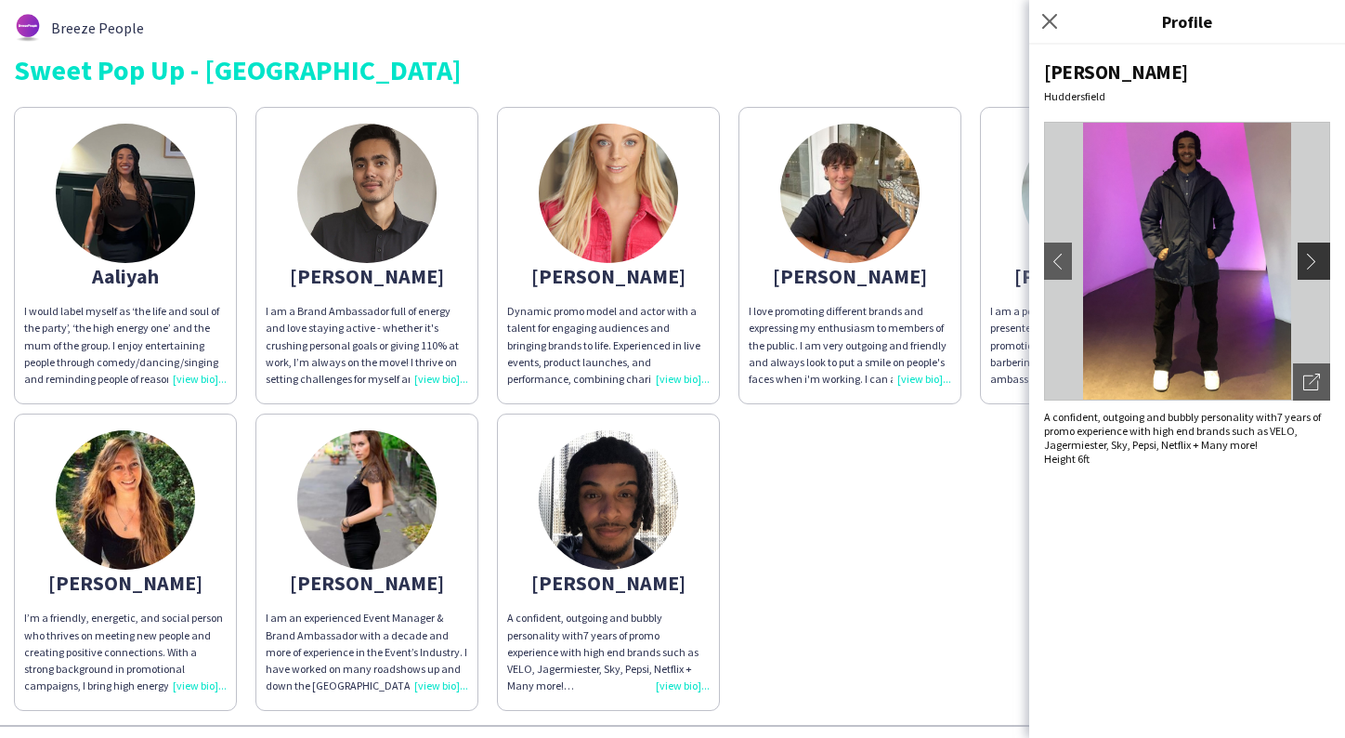
click at [1320, 262] on app-icon "chevron-right" at bounding box center [1317, 261] width 26 height 17
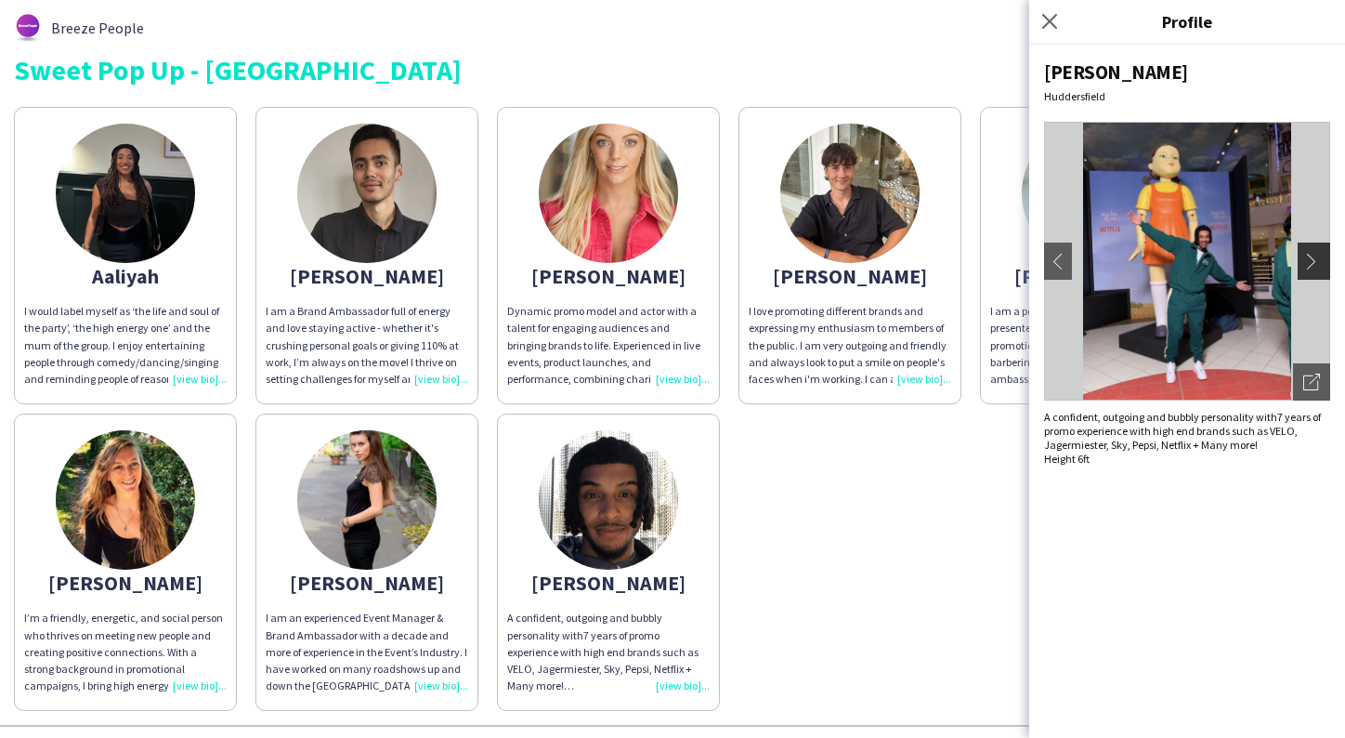
click at [1320, 262] on app-icon "chevron-right" at bounding box center [1317, 261] width 26 height 17
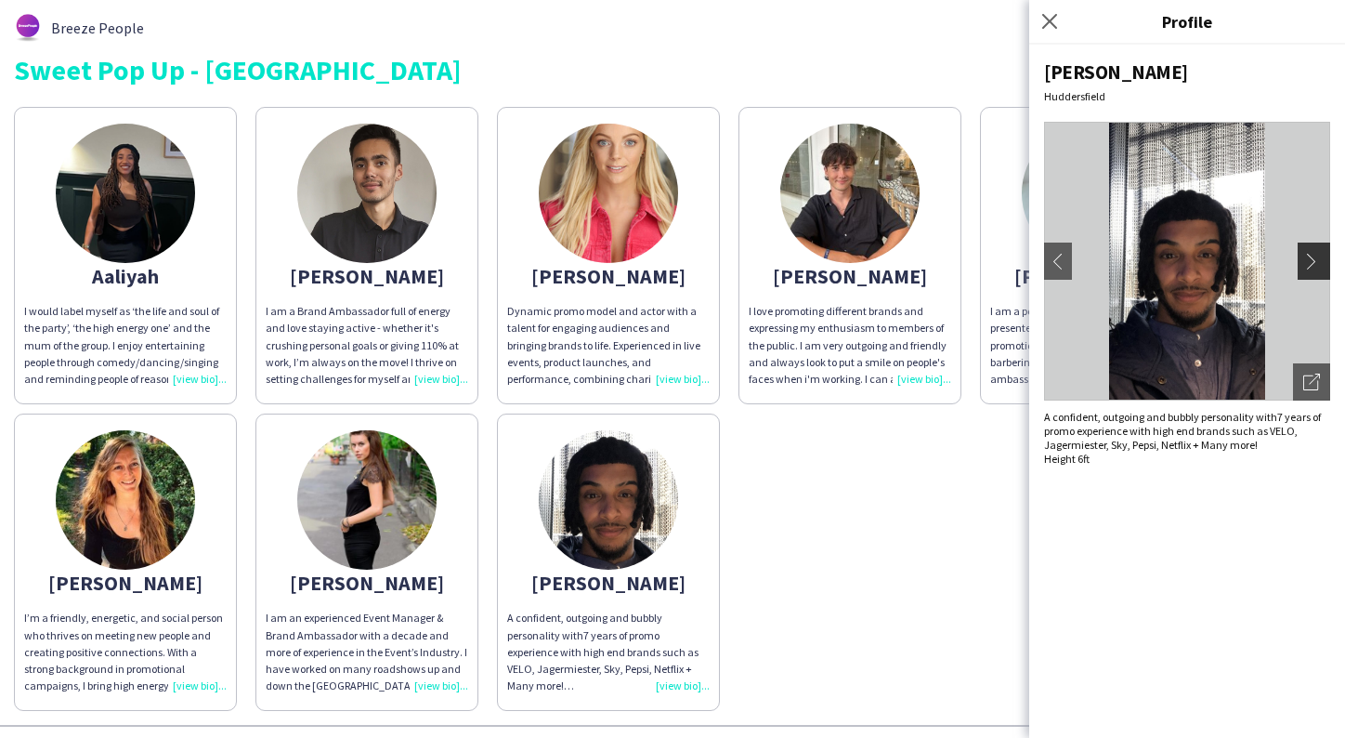
click at [1320, 262] on app-icon "chevron-right" at bounding box center [1317, 261] width 26 height 17
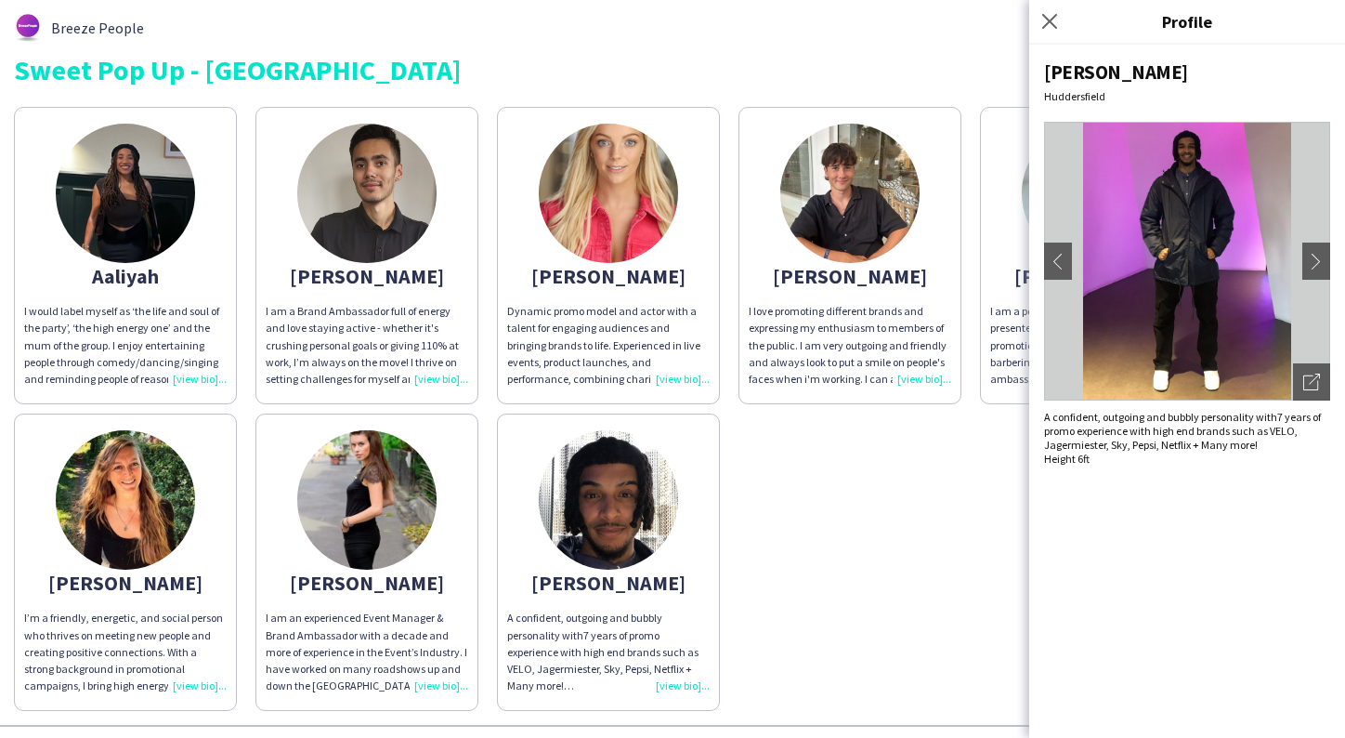
click at [886, 534] on div "Aaliyah I would label myself as ‘the life and soul of the party’, ‘the high ene…" at bounding box center [673, 404] width 1318 height 613
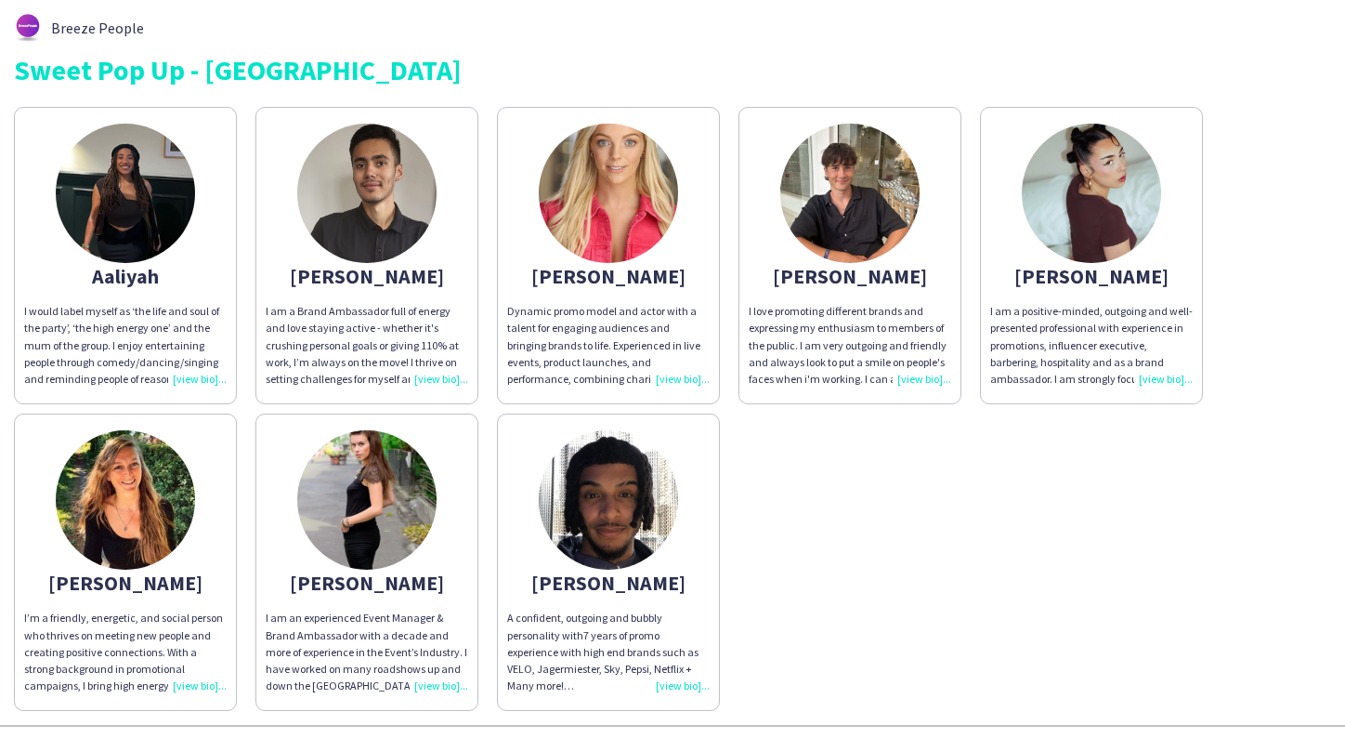
click at [109, 201] on img at bounding box center [125, 193] width 139 height 139
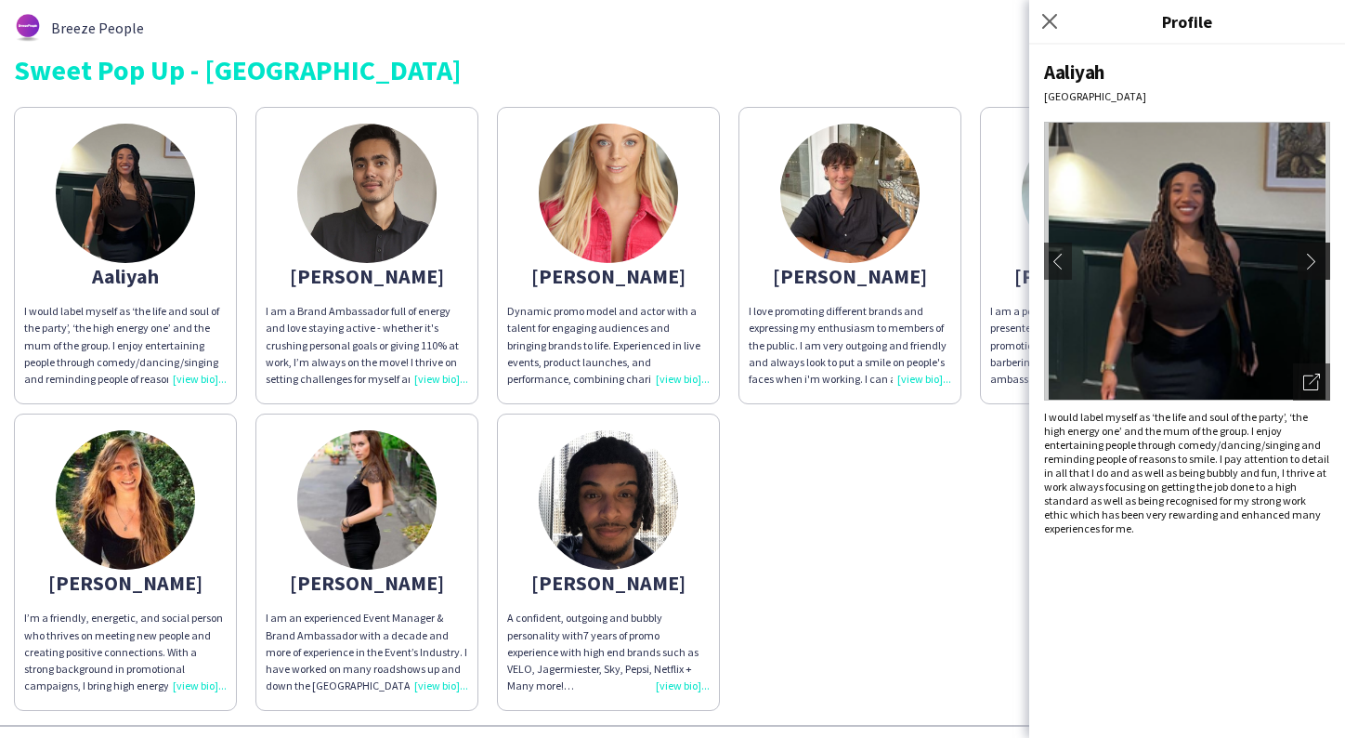
click at [1317, 258] on app-icon "chevron-right" at bounding box center [1317, 261] width 26 height 17
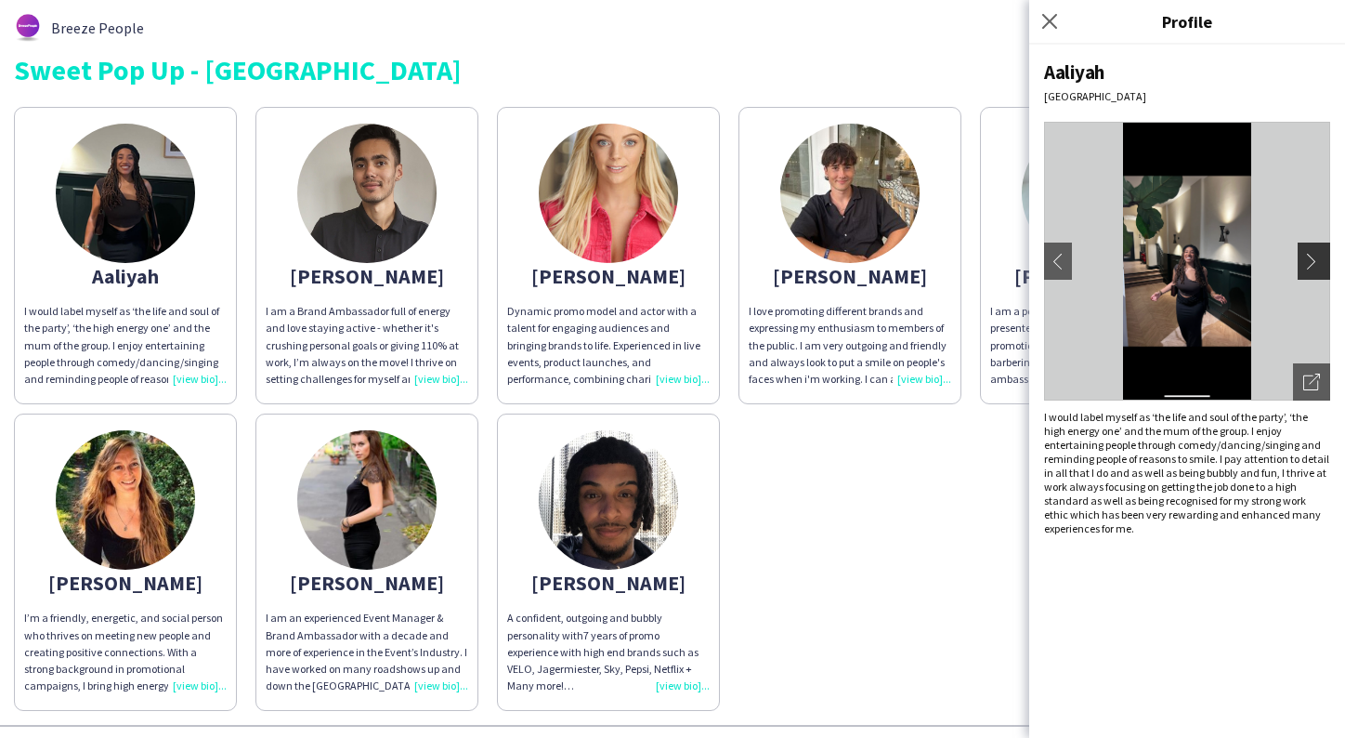
click at [1310, 253] on app-icon "chevron-right" at bounding box center [1317, 261] width 26 height 17
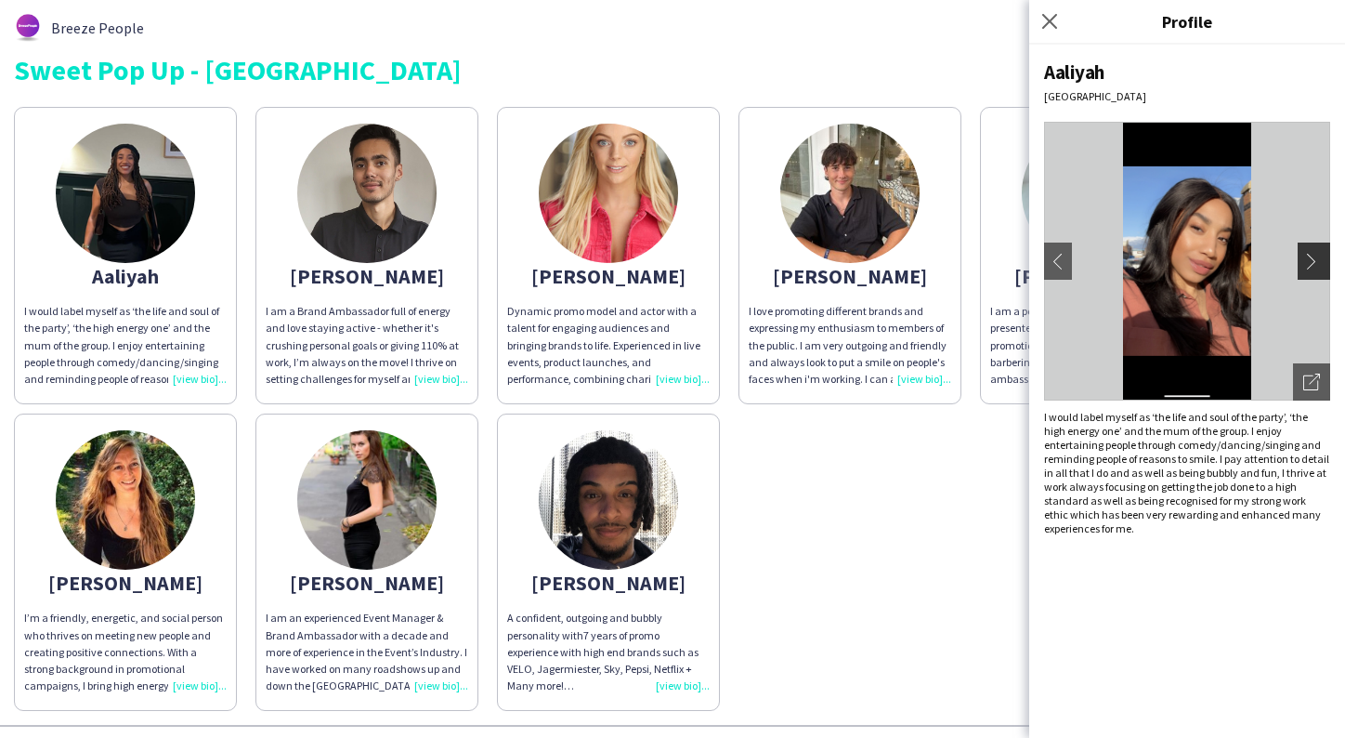
click at [1310, 256] on app-icon "chevron-right" at bounding box center [1317, 261] width 26 height 17
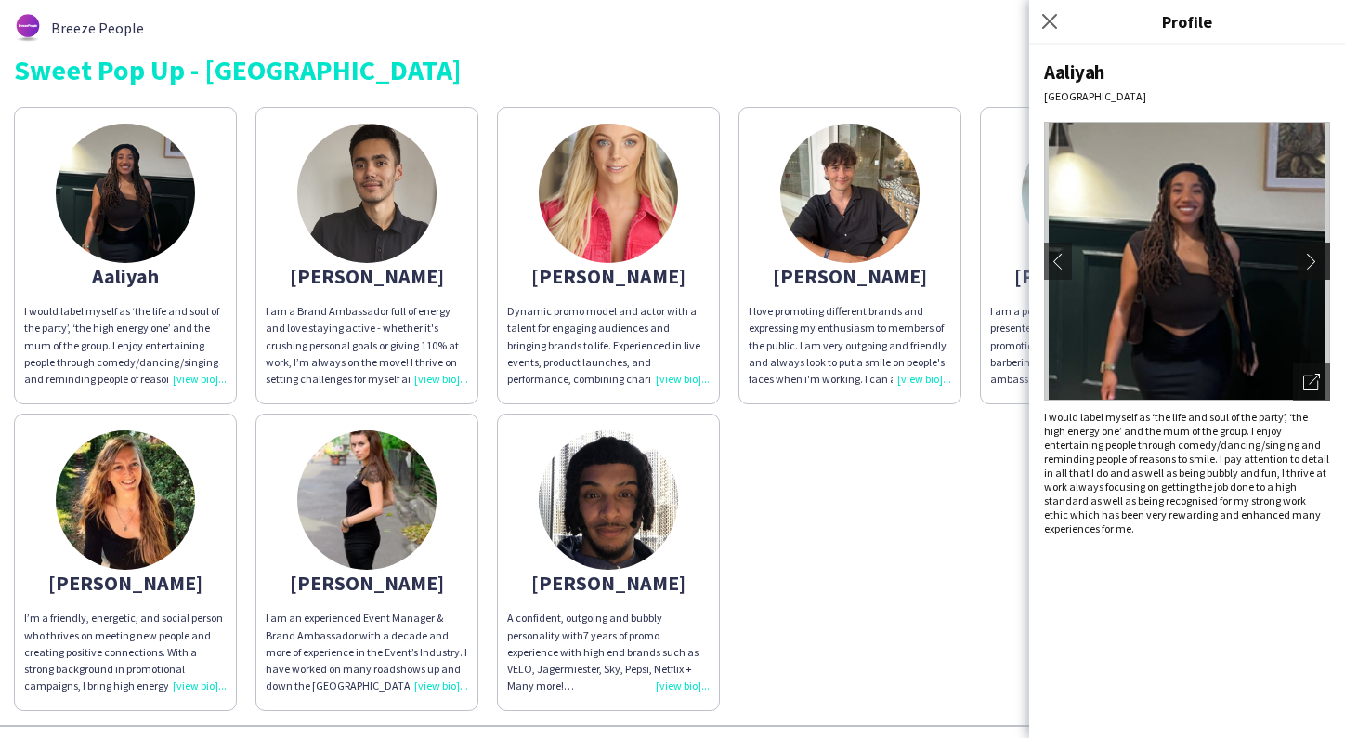
click at [1310, 256] on app-icon "chevron-right" at bounding box center [1317, 261] width 26 height 17
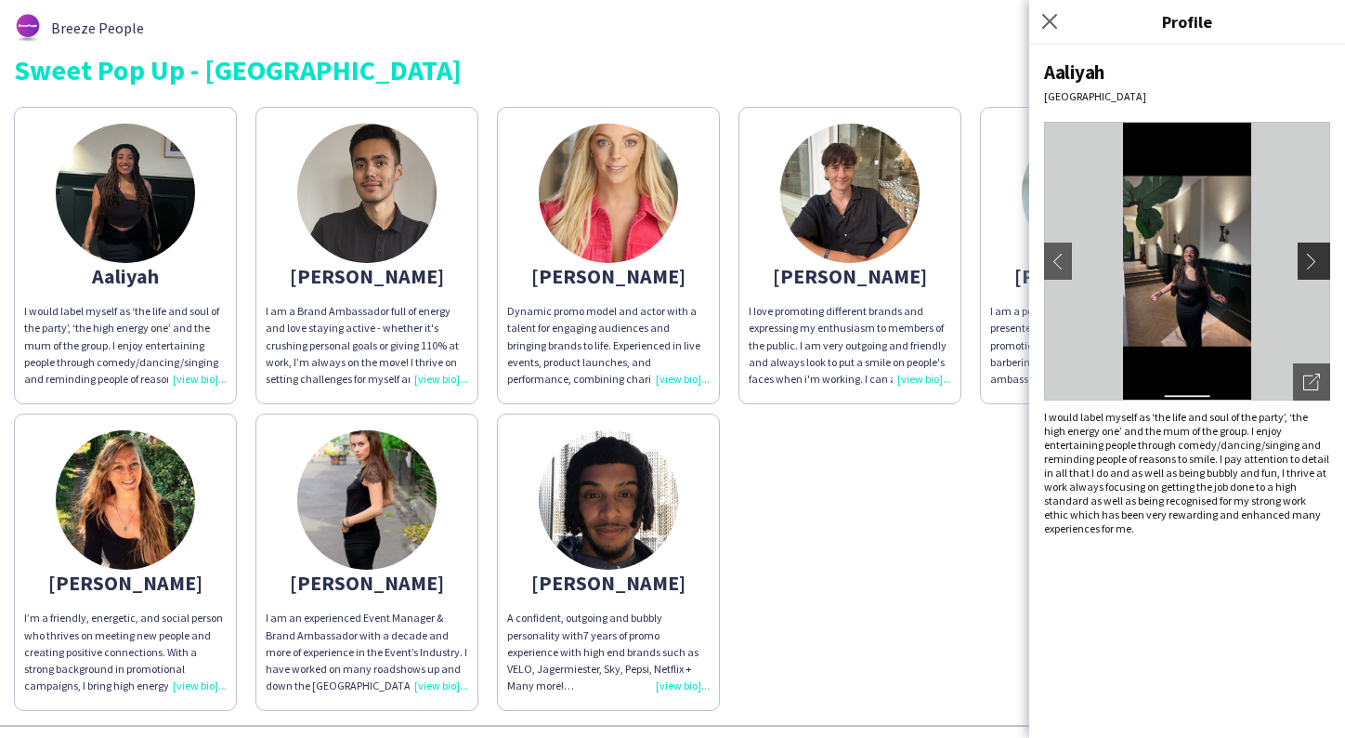
click at [1310, 256] on app-icon "chevron-right" at bounding box center [1317, 261] width 26 height 17
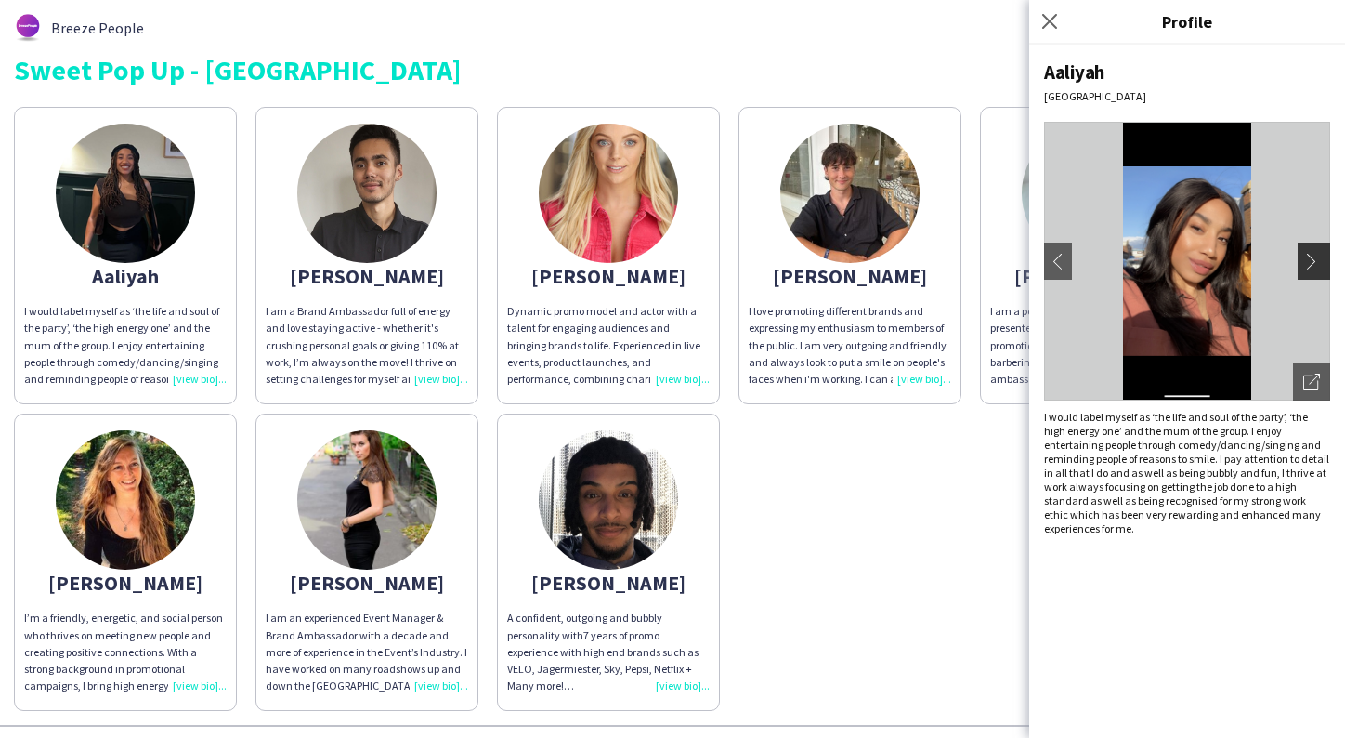
click at [1311, 258] on app-icon "chevron-right" at bounding box center [1317, 261] width 26 height 17
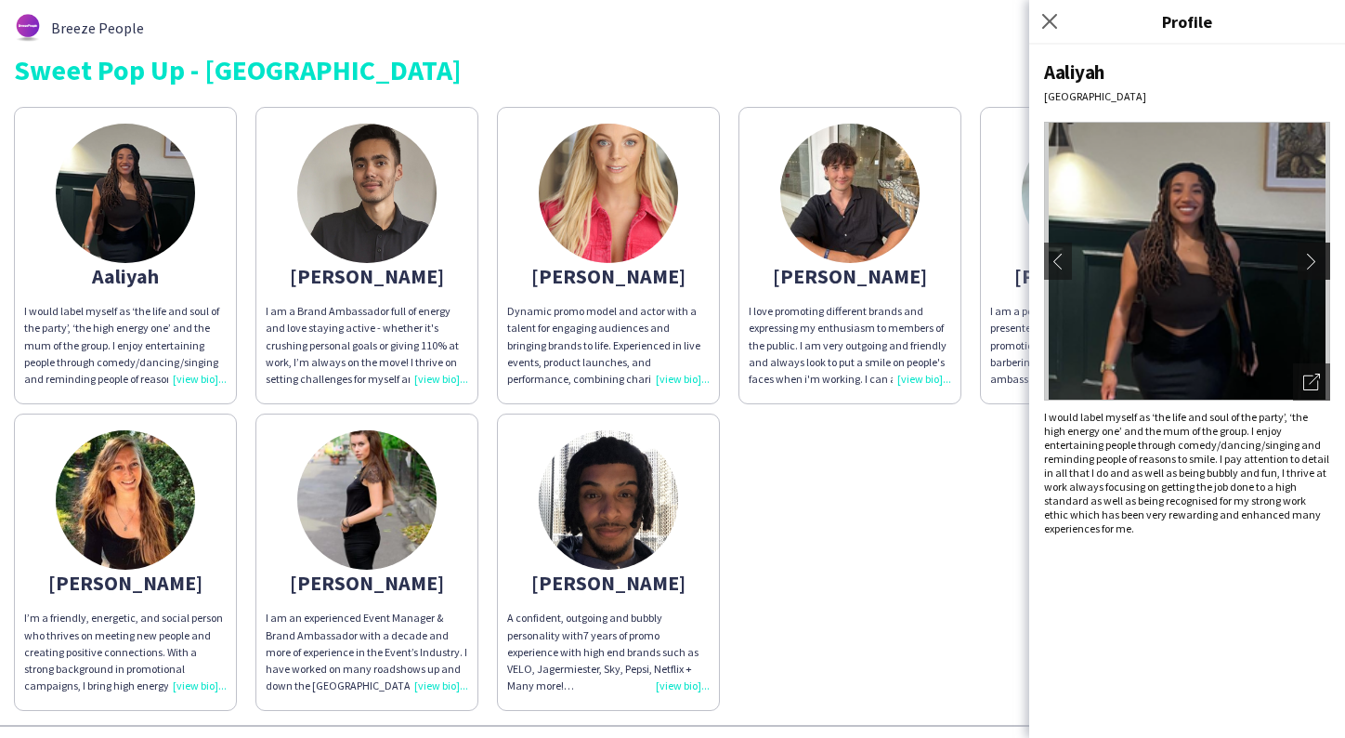
click at [1311, 258] on app-icon "chevron-right" at bounding box center [1317, 261] width 26 height 17
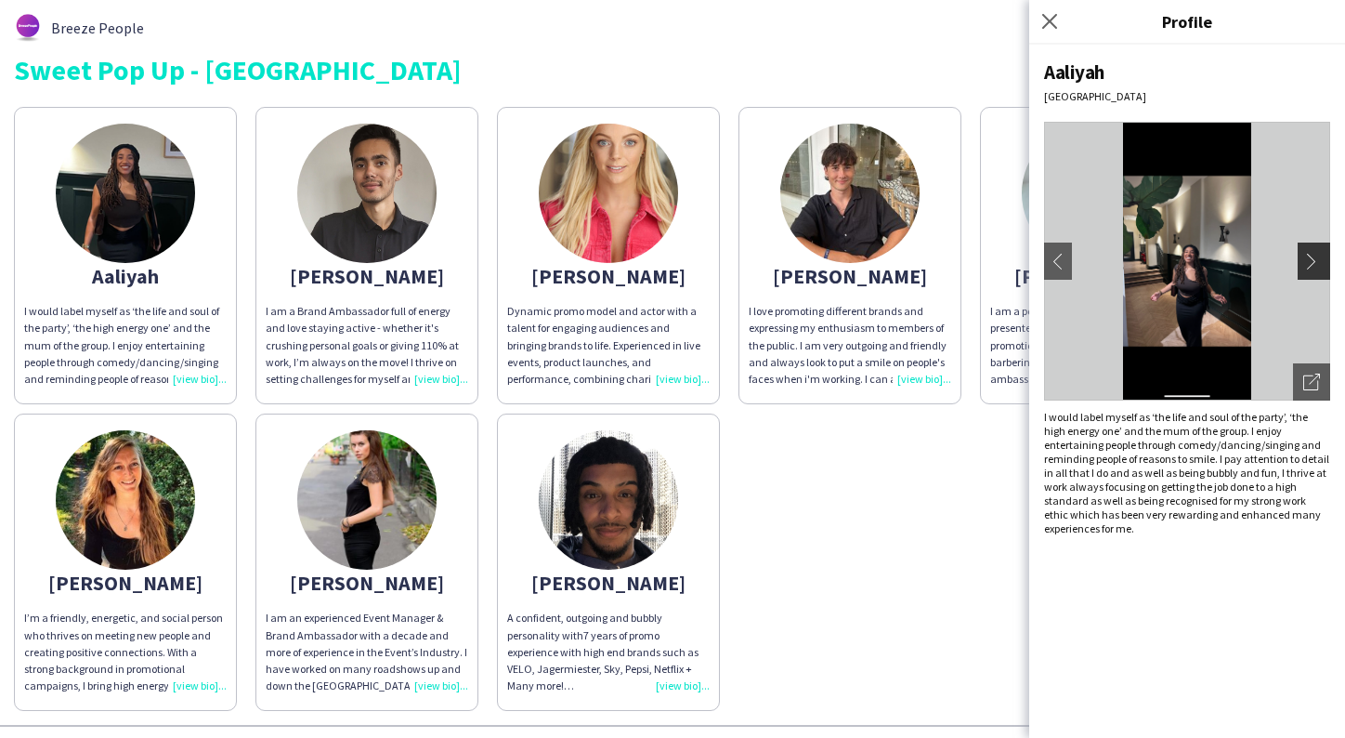
click at [1312, 259] on app-icon "chevron-right" at bounding box center [1317, 261] width 26 height 17
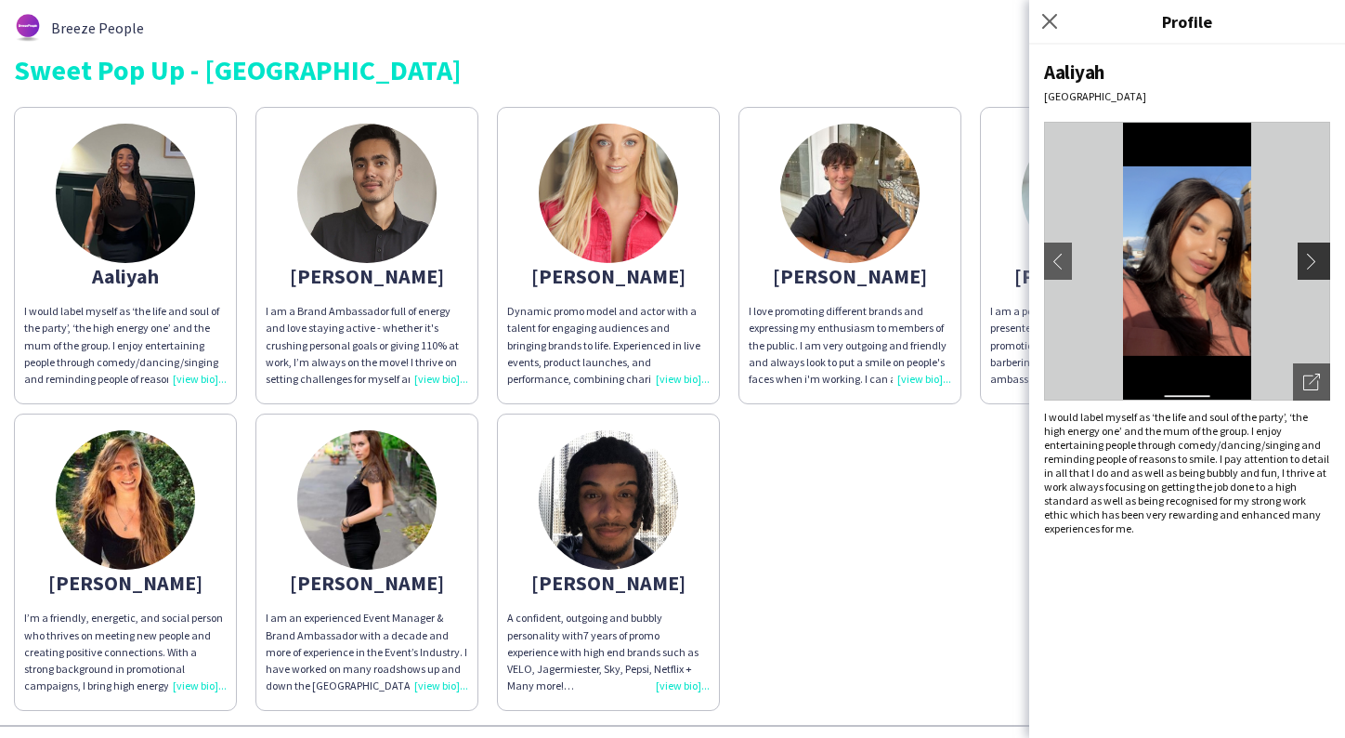
click at [1312, 259] on app-icon "chevron-right" at bounding box center [1317, 261] width 26 height 17
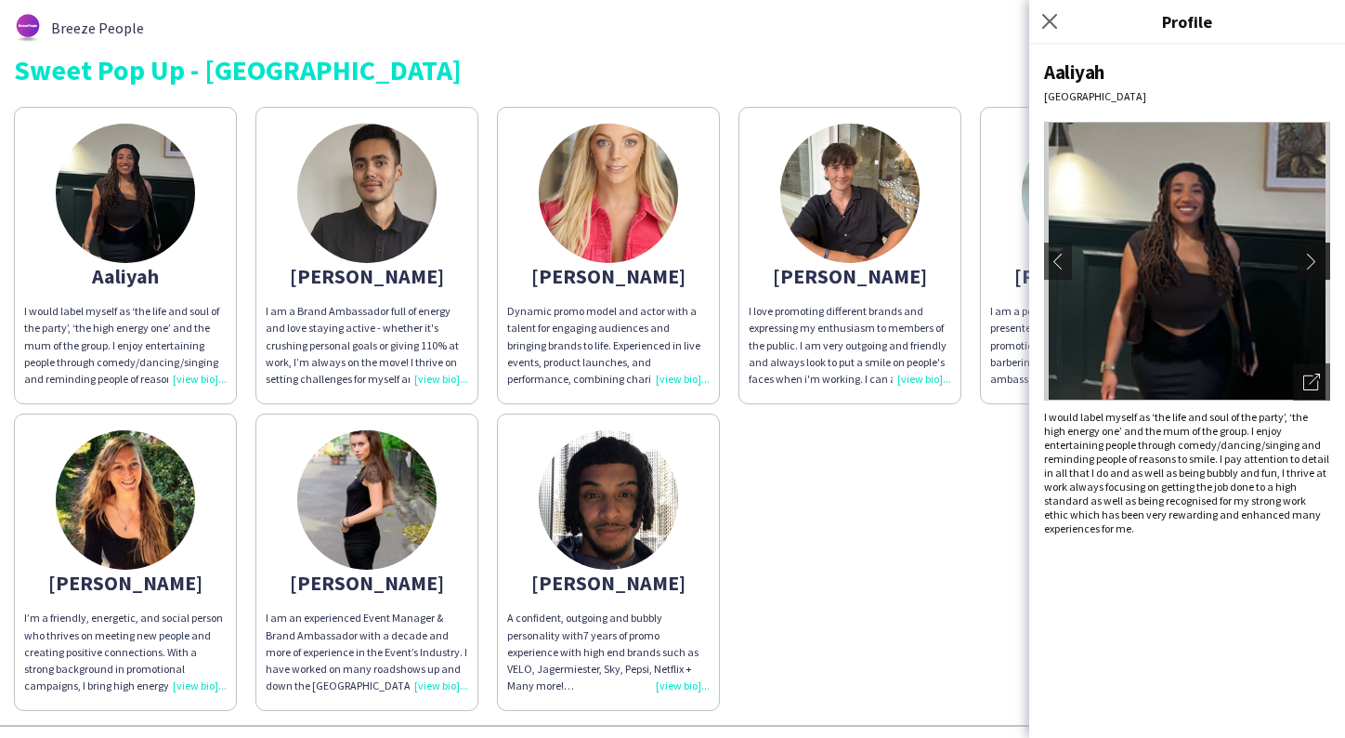
click at [1312, 260] on app-icon "chevron-right" at bounding box center [1317, 261] width 26 height 17
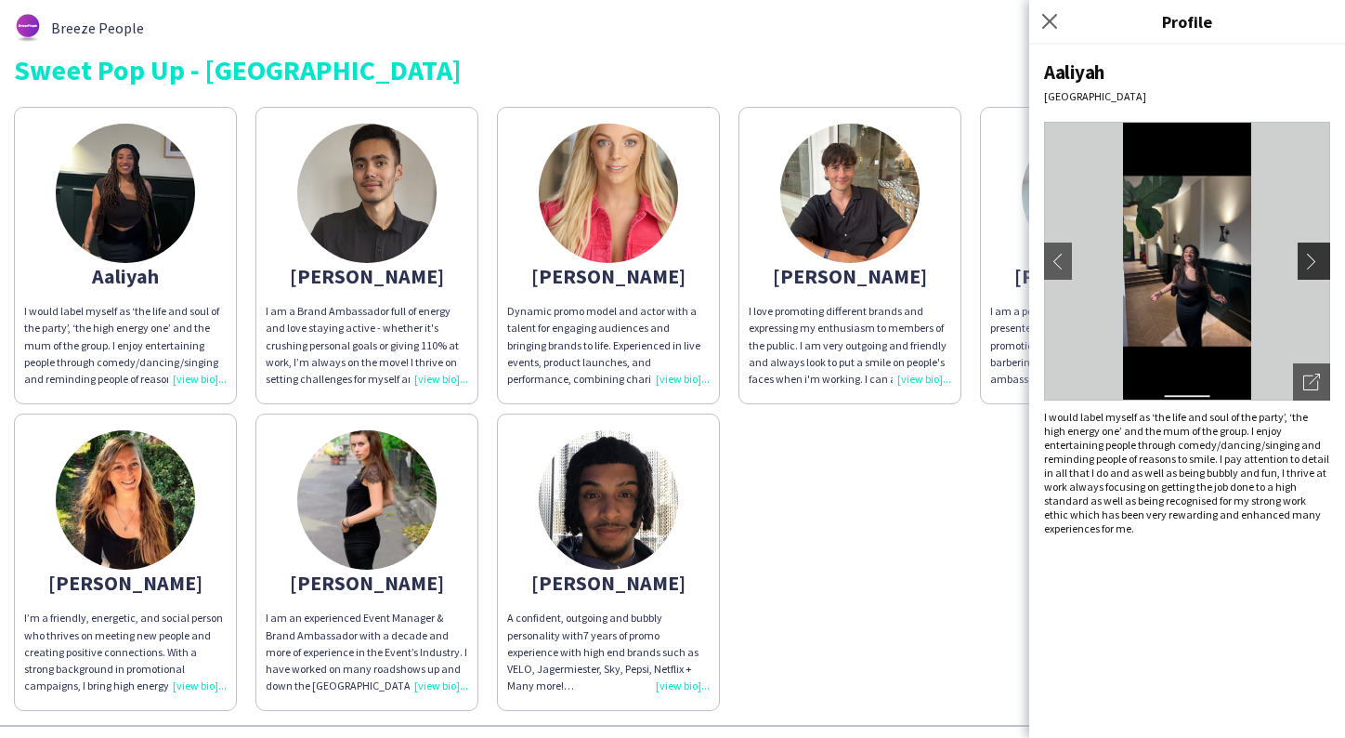
click at [1312, 261] on app-icon "chevron-right" at bounding box center [1317, 261] width 26 height 17
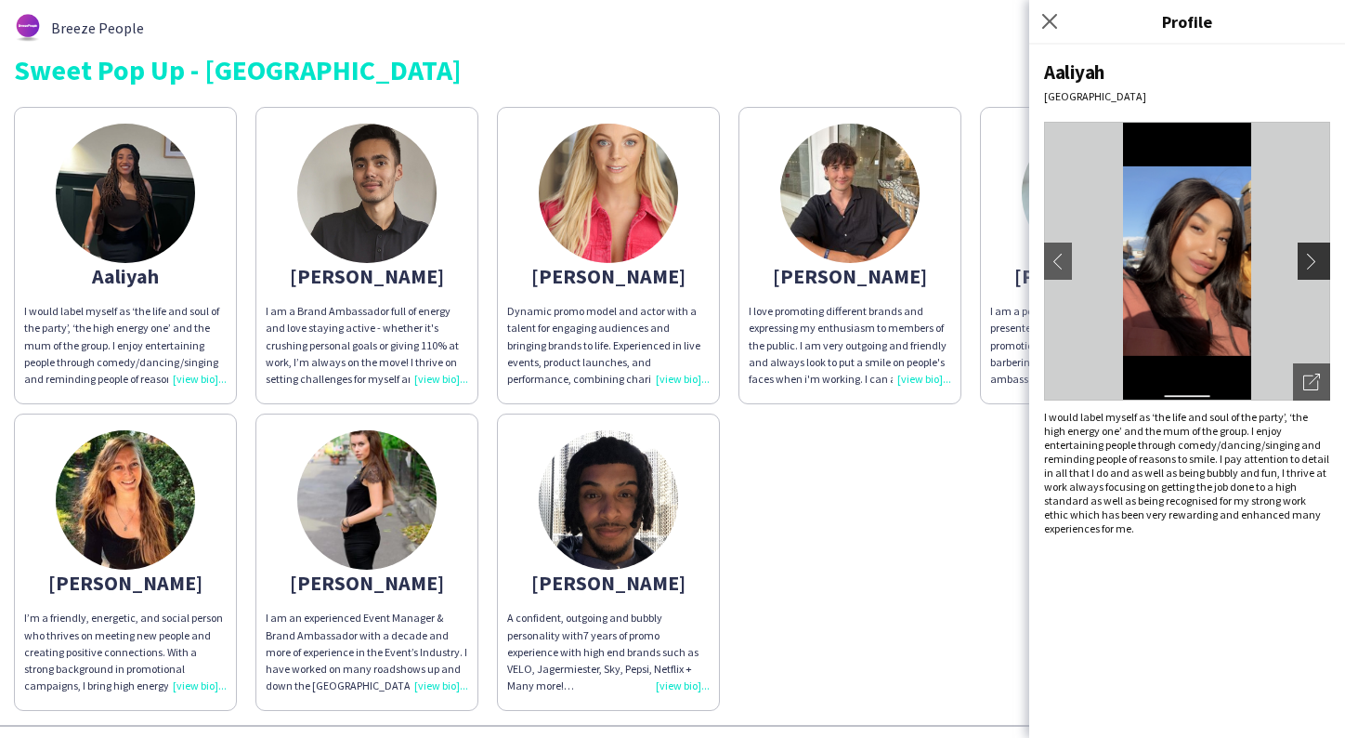
click at [1312, 263] on app-icon "chevron-right" at bounding box center [1317, 261] width 26 height 17
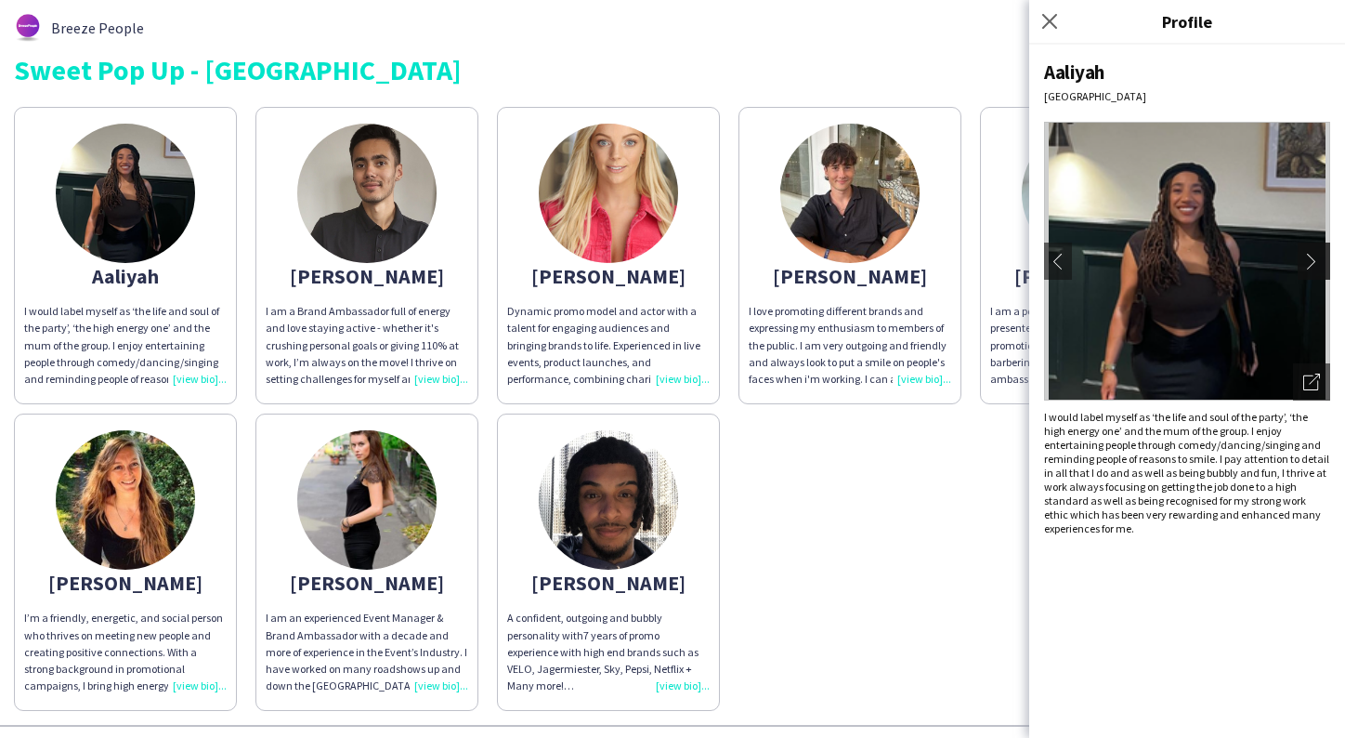
click at [1312, 263] on app-icon "chevron-right" at bounding box center [1317, 261] width 26 height 17
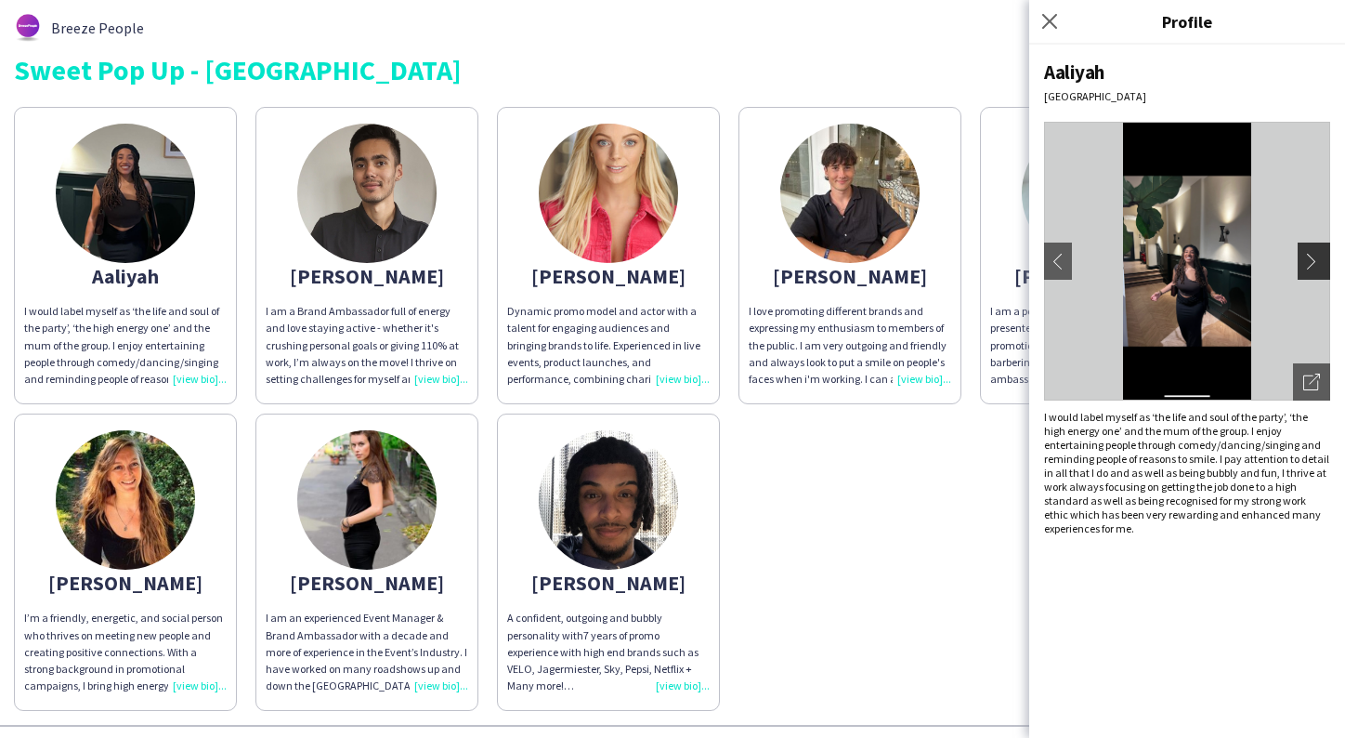
click at [1314, 267] on app-icon "chevron-right" at bounding box center [1317, 261] width 26 height 17
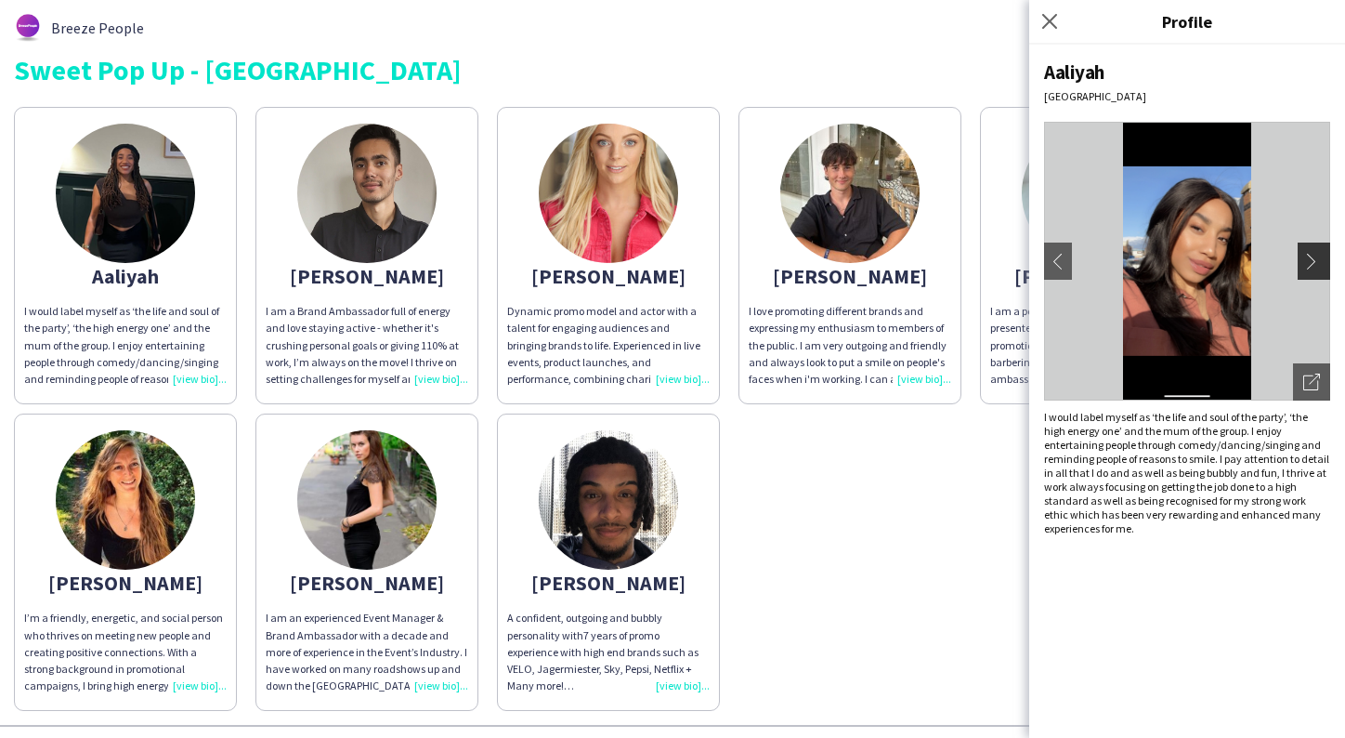
click at [1314, 267] on app-icon "chevron-right" at bounding box center [1317, 261] width 26 height 17
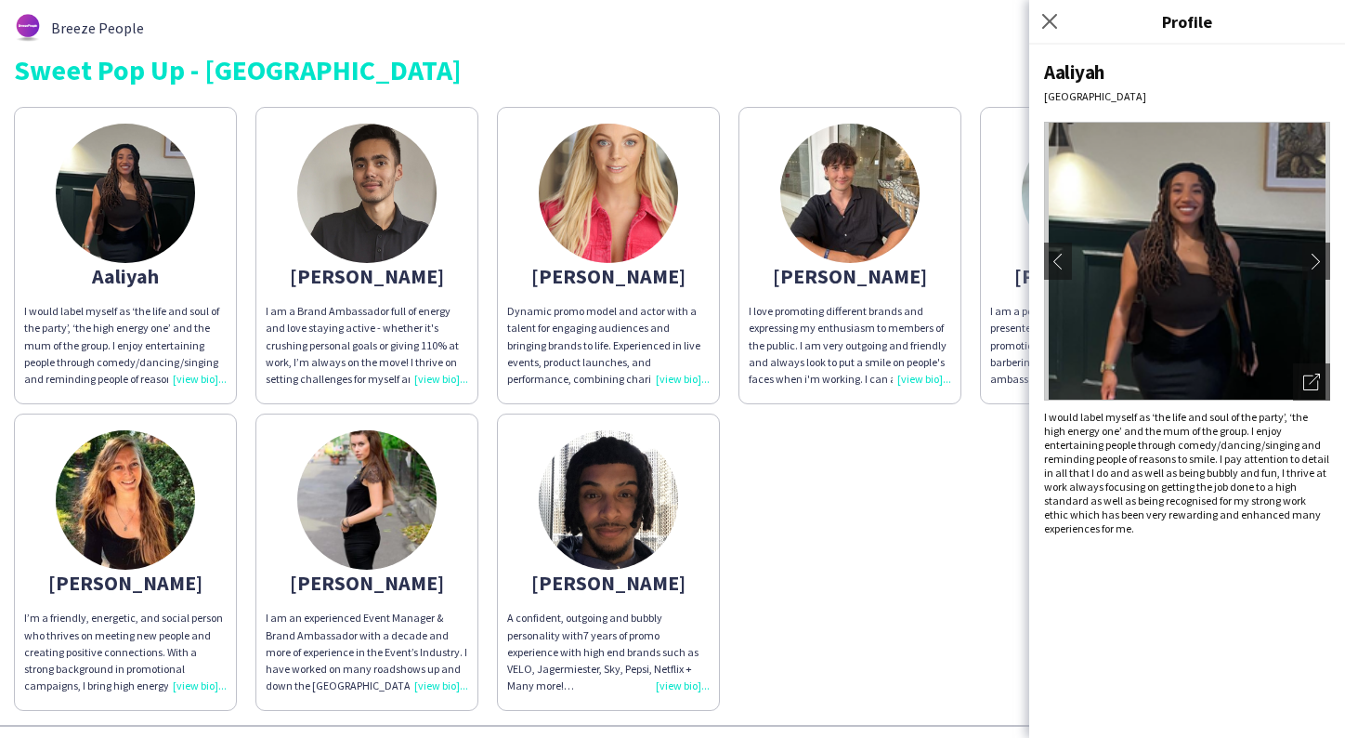
click at [910, 524] on div "Aaliyah I would label myself as ‘the life and soul of the party’, ‘the high ene…" at bounding box center [673, 404] width 1318 height 613
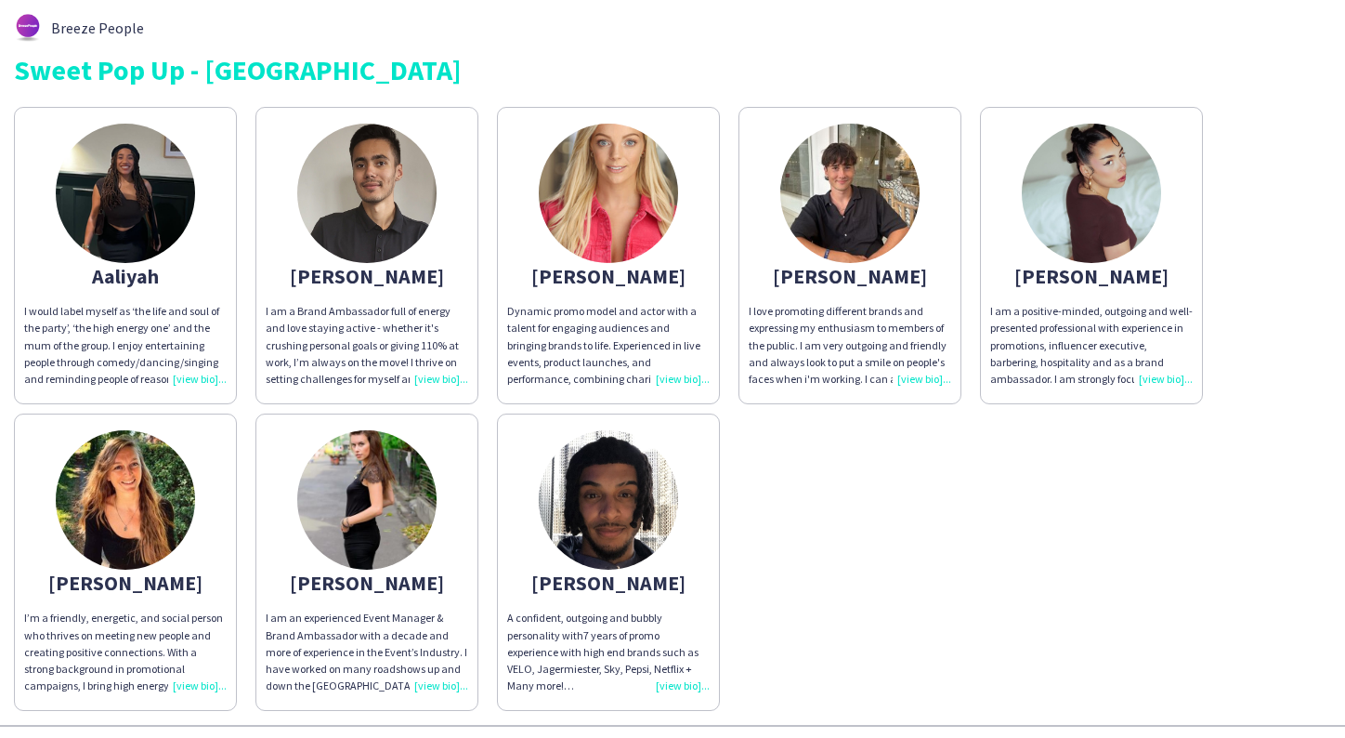
click at [343, 508] on img at bounding box center [366, 499] width 139 height 139
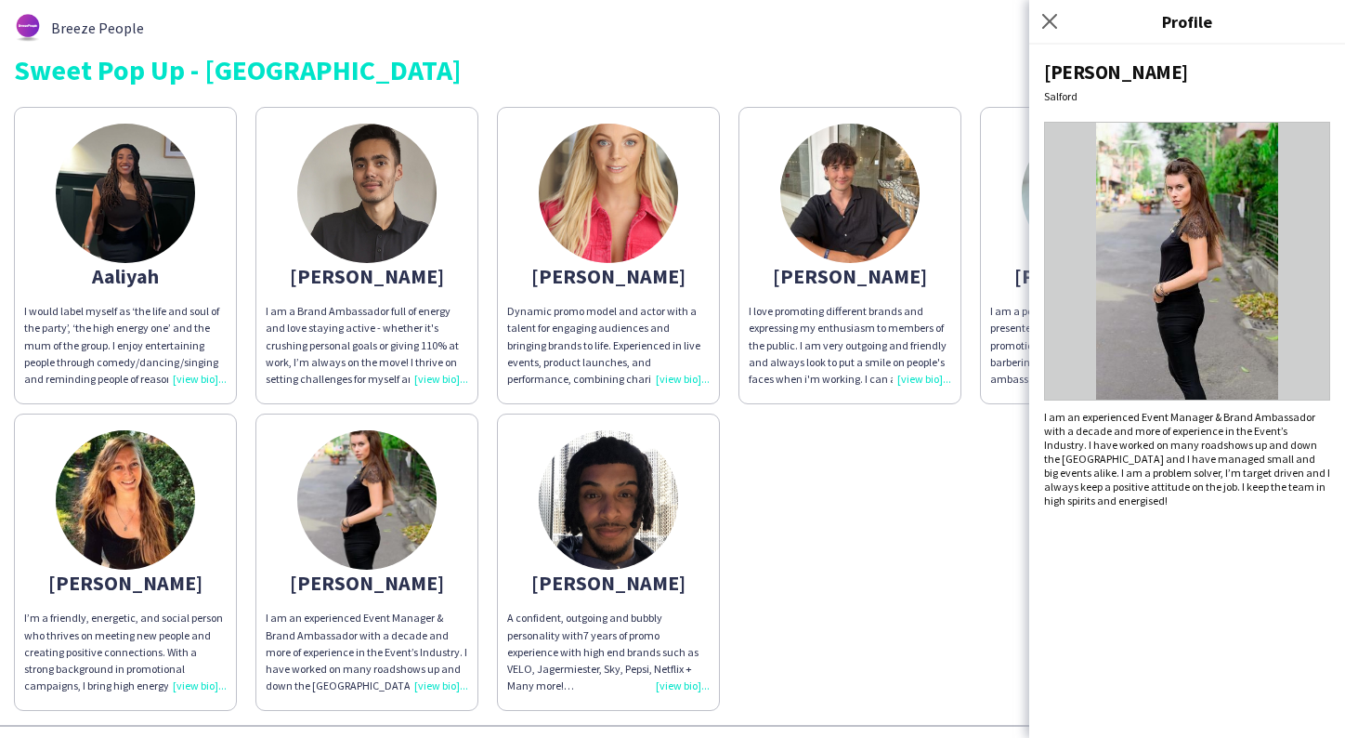
click at [1280, 263] on img at bounding box center [1187, 261] width 286 height 279
click at [814, 711] on div "Aaliyah I would label myself as ‘the life and soul of the party’, ‘the high ene…" at bounding box center [673, 404] width 1318 height 613
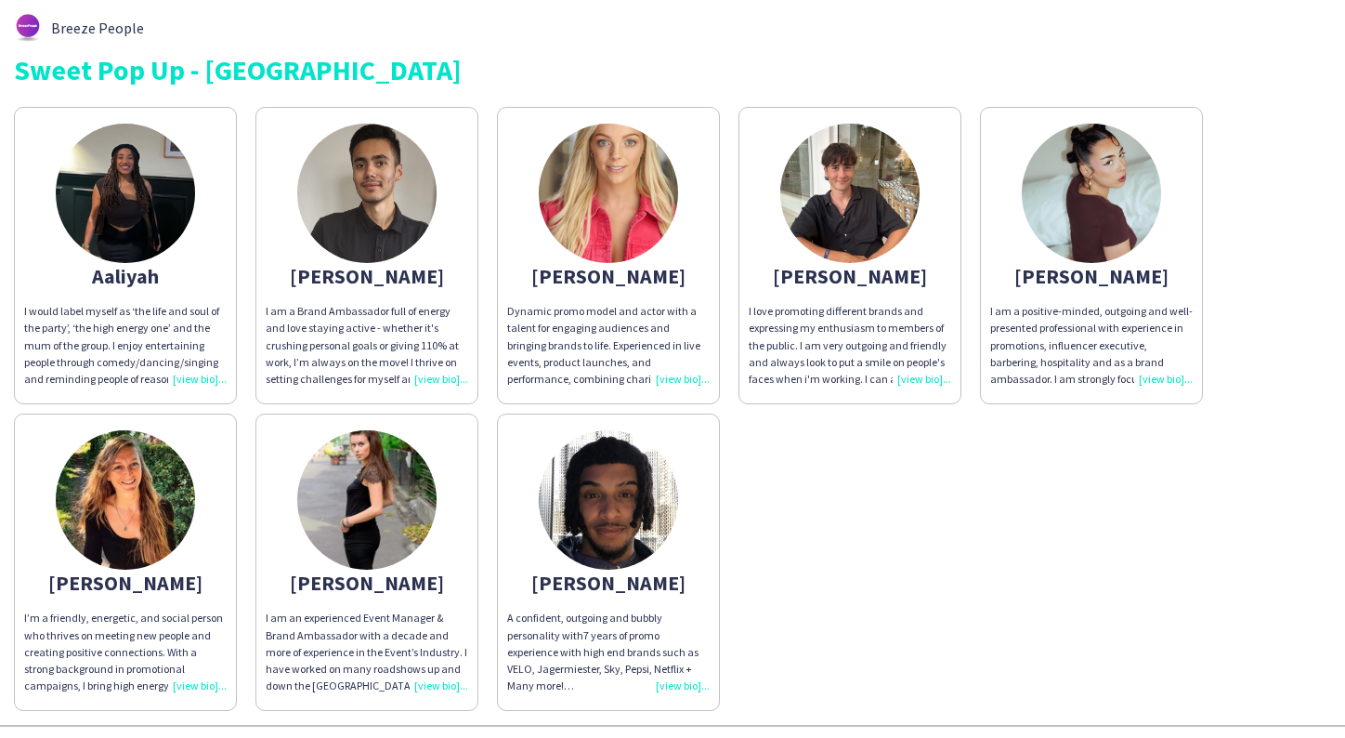
click at [927, 210] on app-share-pages-crew-card "Hugo I love promoting different brands and expressing my enthusiasm to members …" at bounding box center [850, 255] width 223 height 297
click at [848, 206] on img at bounding box center [850, 193] width 139 height 139
click at [928, 193] on app-share-pages-crew-card "Hugo I love promoting different brands and expressing my enthusiasm to members …" at bounding box center [850, 255] width 223 height 297
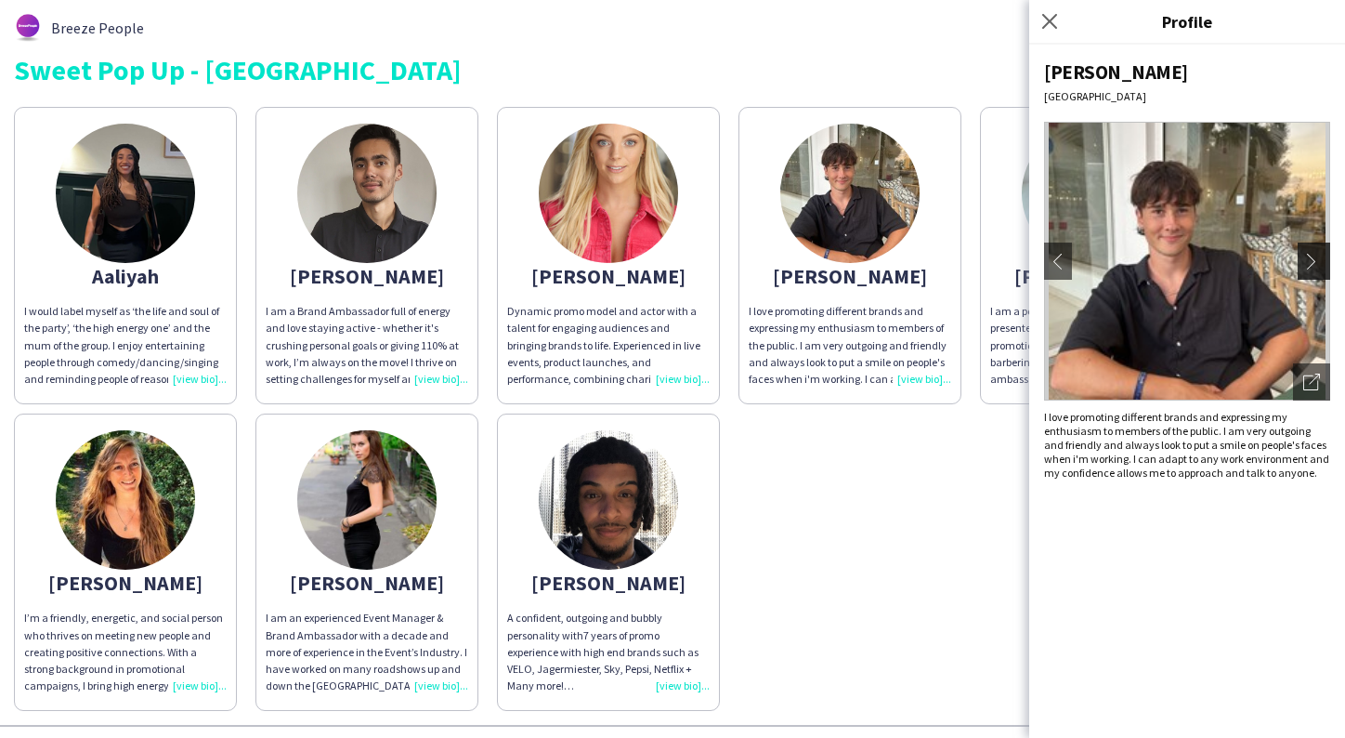
click at [1316, 258] on app-icon "chevron-right" at bounding box center [1317, 261] width 26 height 17
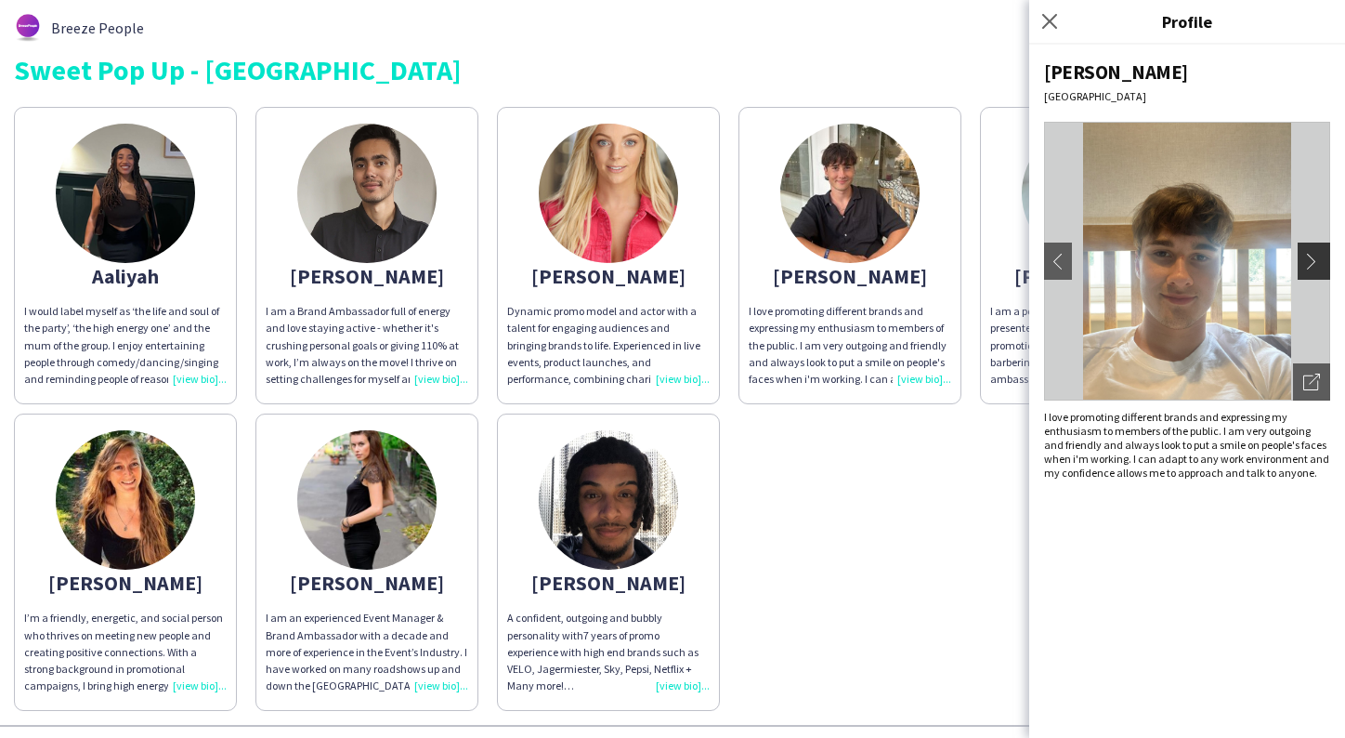
click at [1316, 258] on app-icon "chevron-right" at bounding box center [1317, 261] width 26 height 17
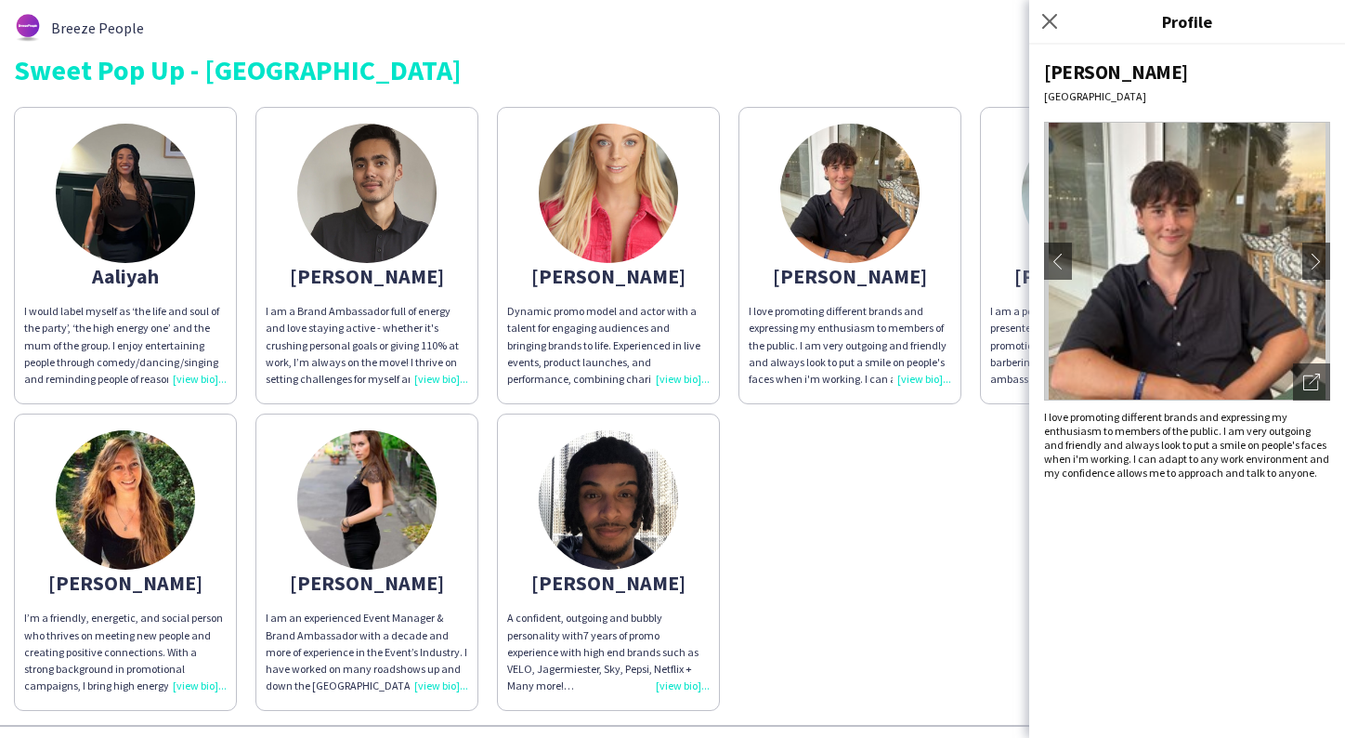
click at [938, 466] on div "Aaliyah I would label myself as ‘the life and soul of the party’, ‘the high ene…" at bounding box center [673, 404] width 1318 height 613
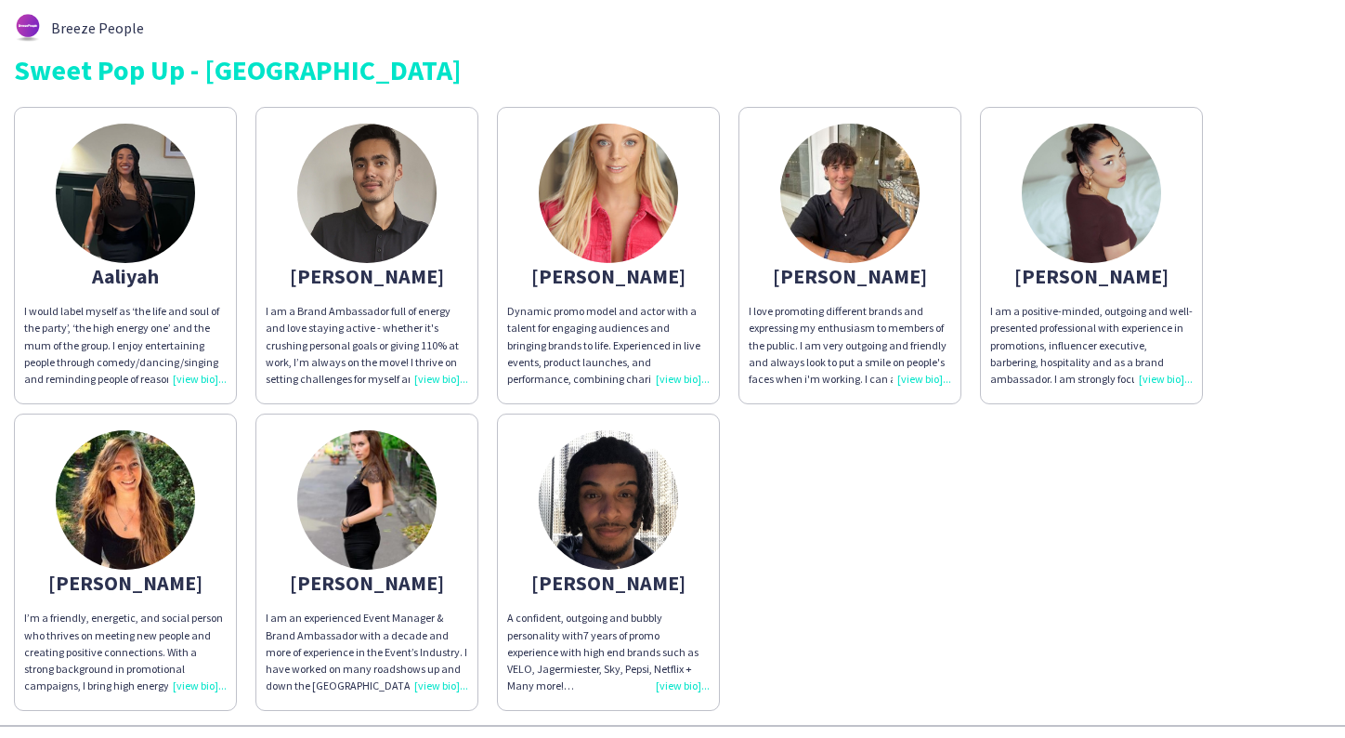
click at [127, 183] on img at bounding box center [125, 193] width 139 height 139
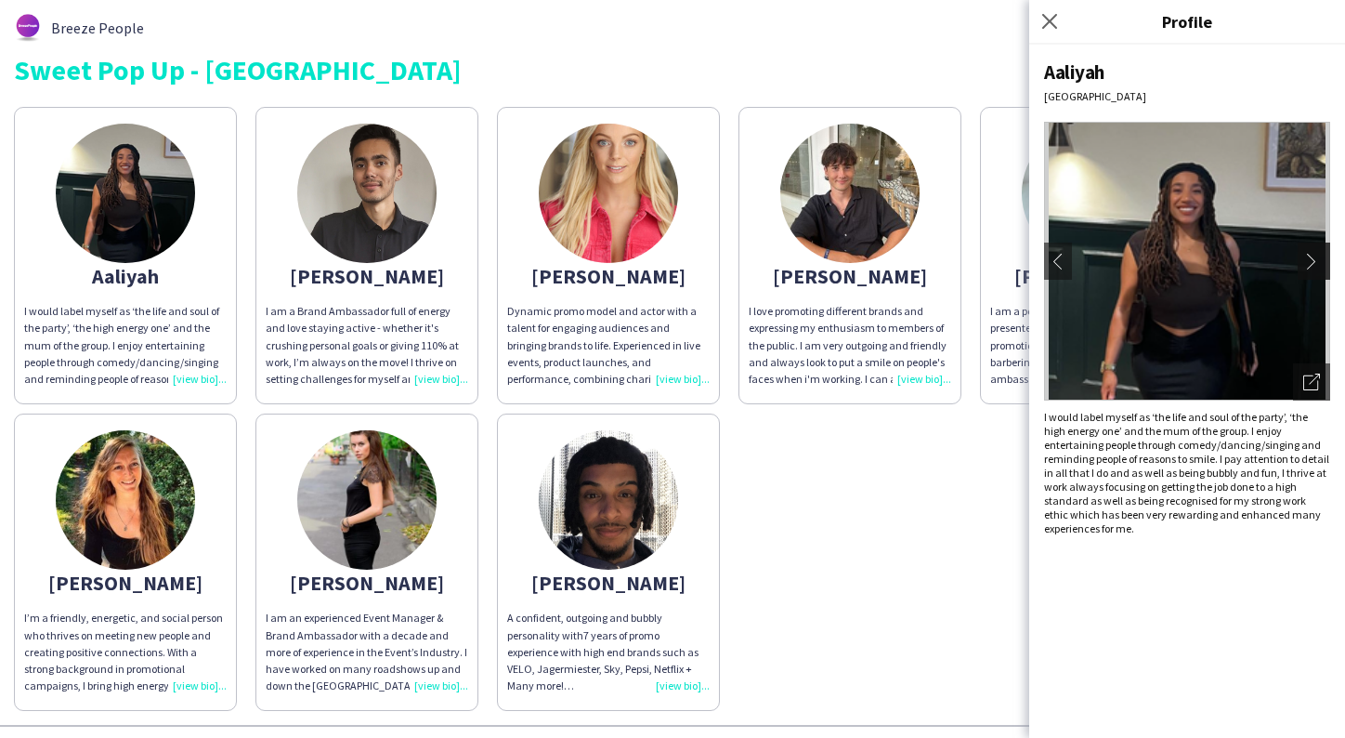
click at [1321, 259] on app-icon "chevron-right" at bounding box center [1317, 261] width 26 height 17
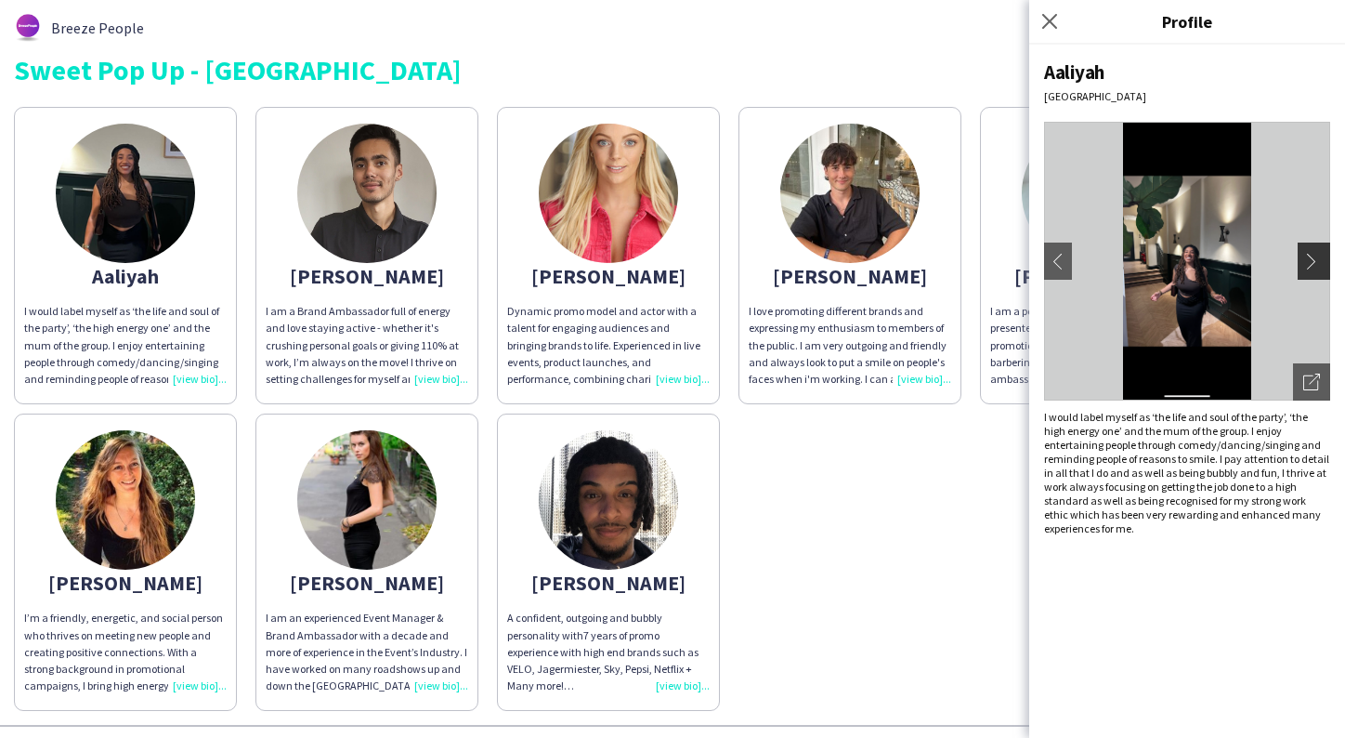
click at [1316, 259] on app-icon "chevron-right" at bounding box center [1317, 261] width 26 height 17
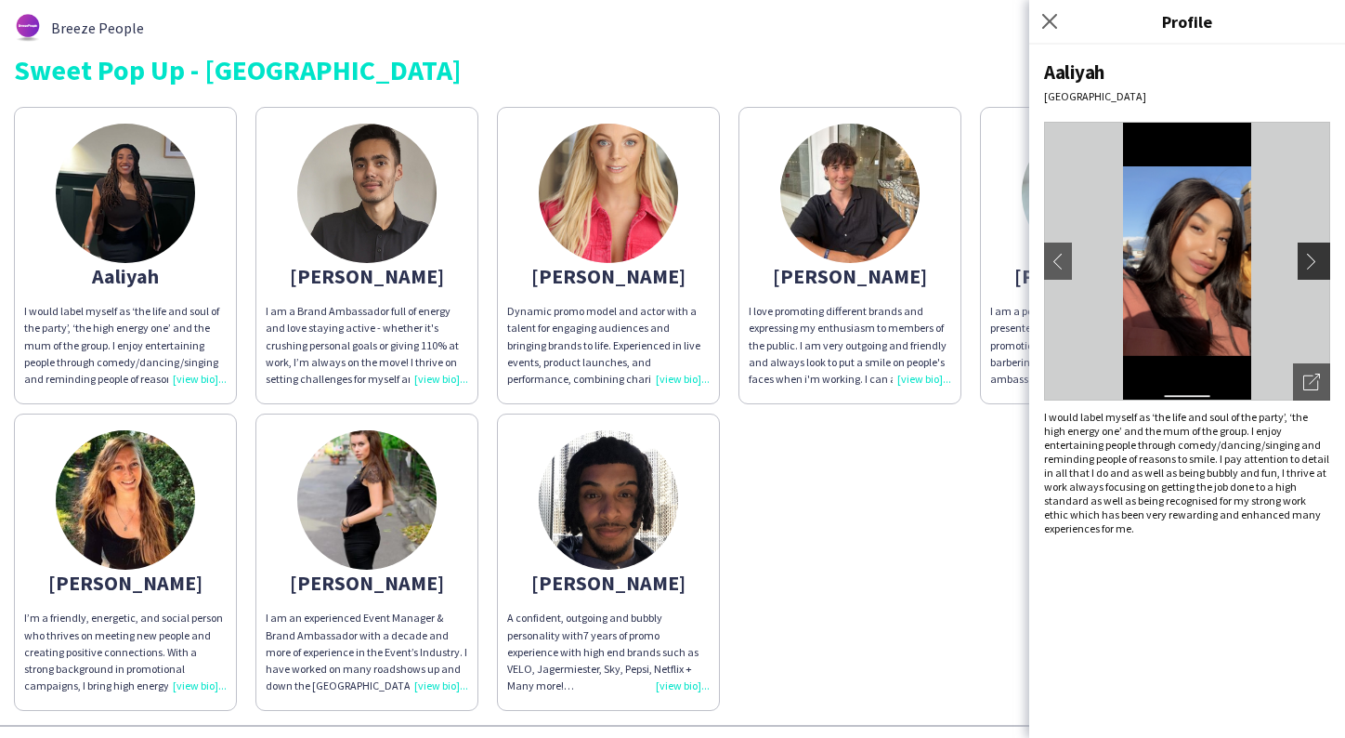
click at [1318, 261] on app-icon "chevron-right" at bounding box center [1317, 261] width 26 height 17
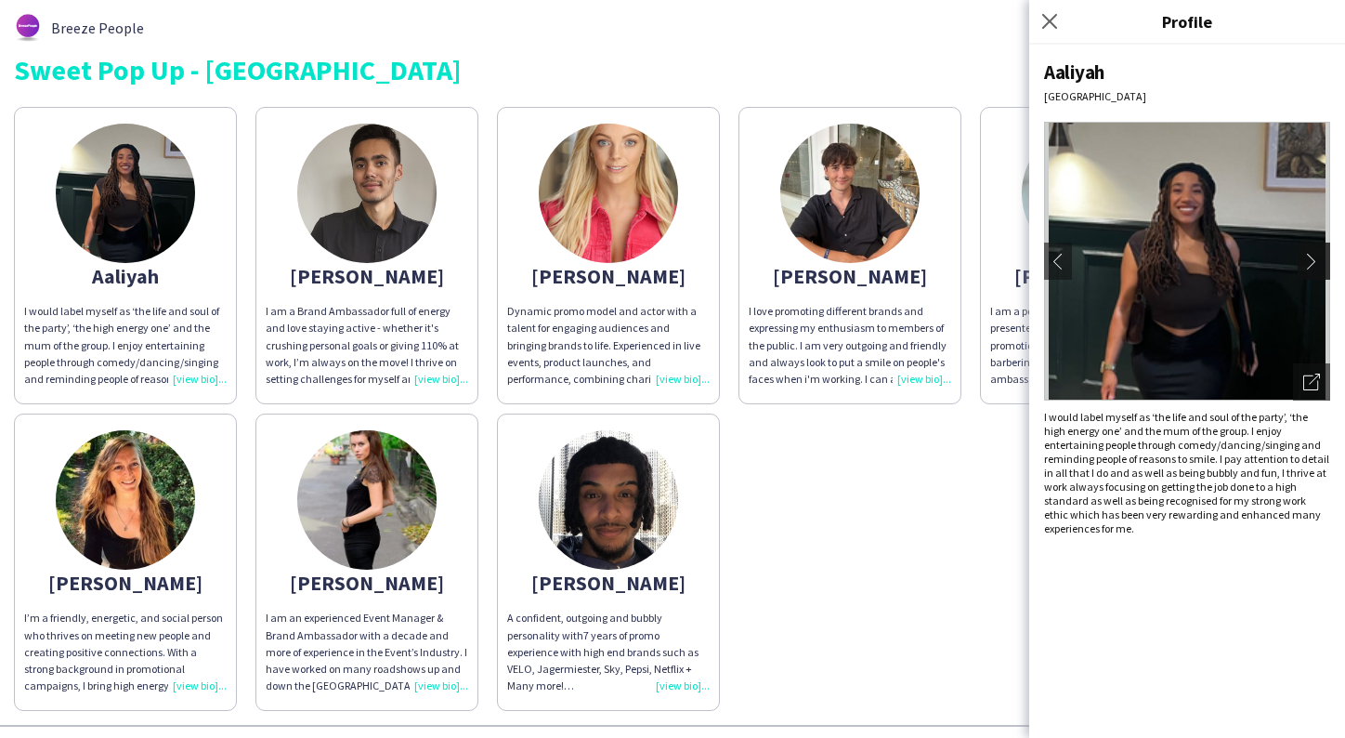
click at [1324, 261] on app-icon "chevron-right" at bounding box center [1317, 261] width 26 height 17
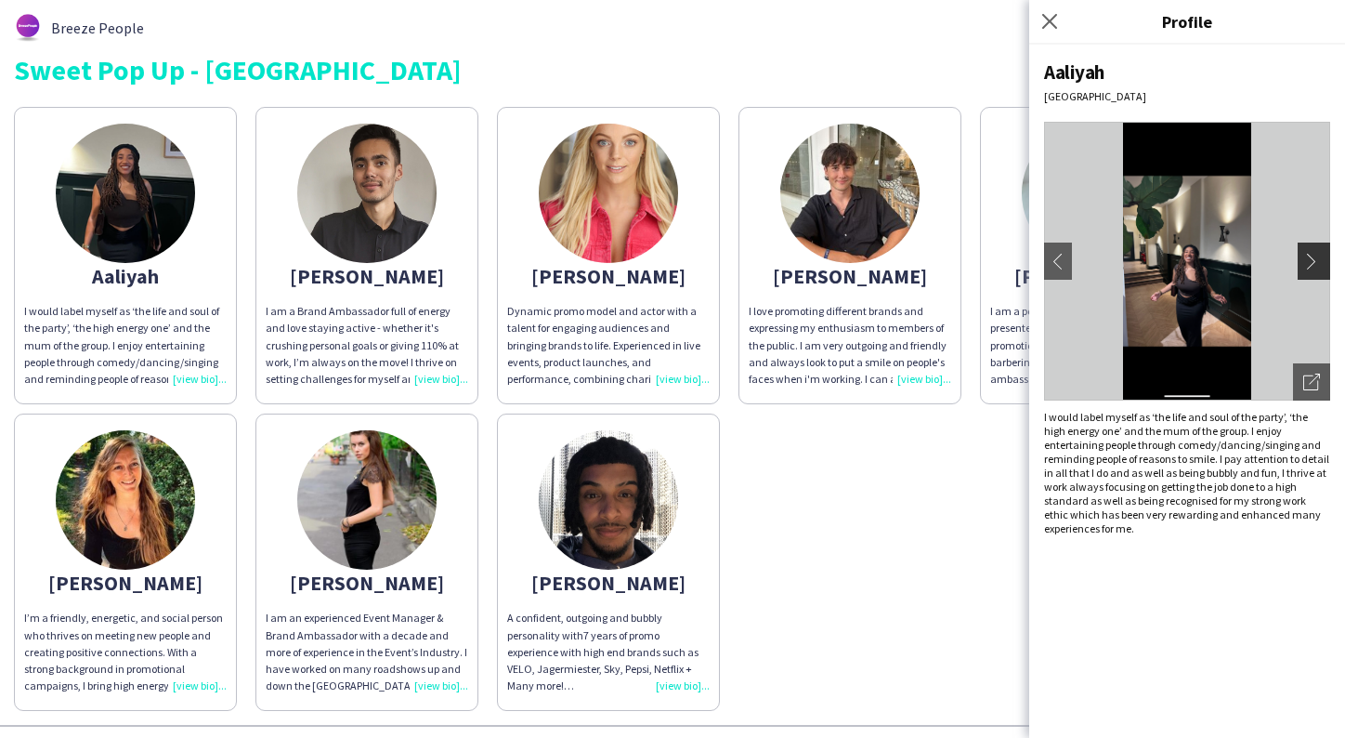
click at [1320, 261] on app-icon "chevron-right" at bounding box center [1317, 261] width 26 height 17
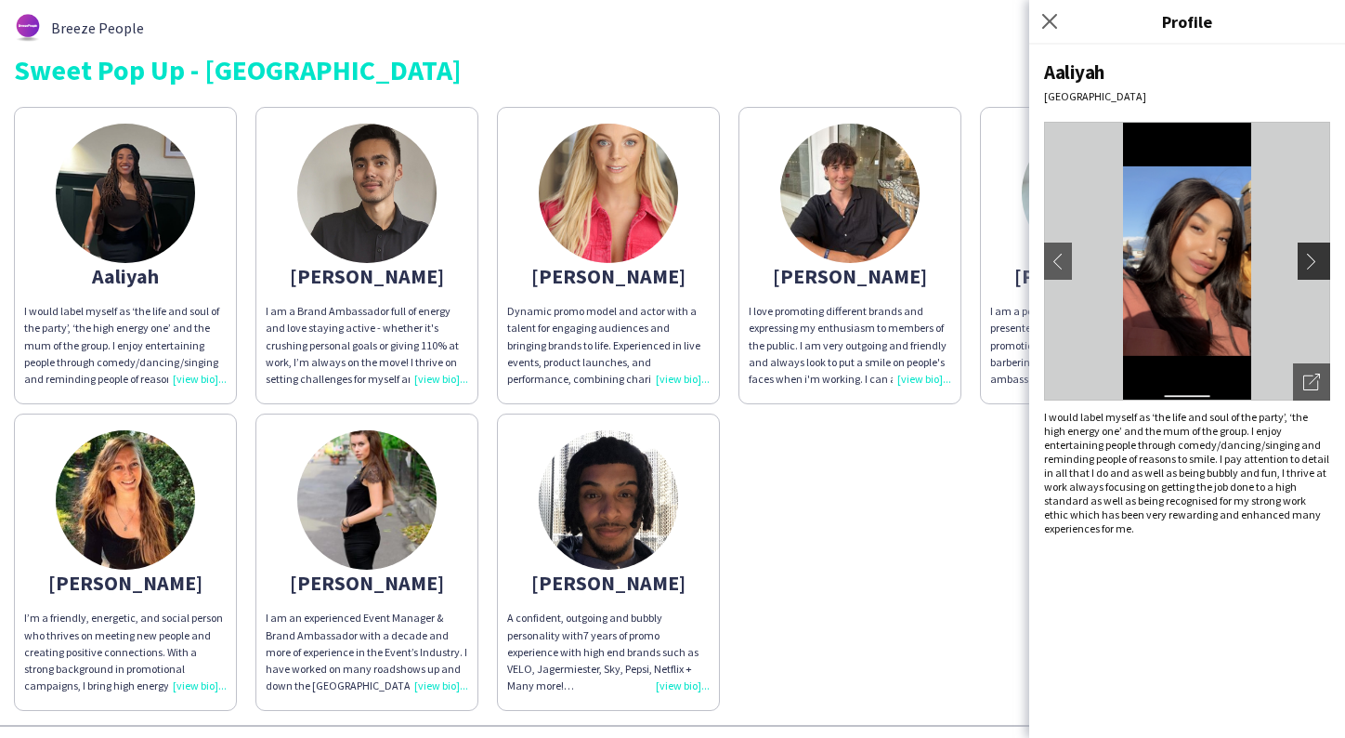
click at [1322, 263] on app-icon "chevron-right" at bounding box center [1317, 261] width 26 height 17
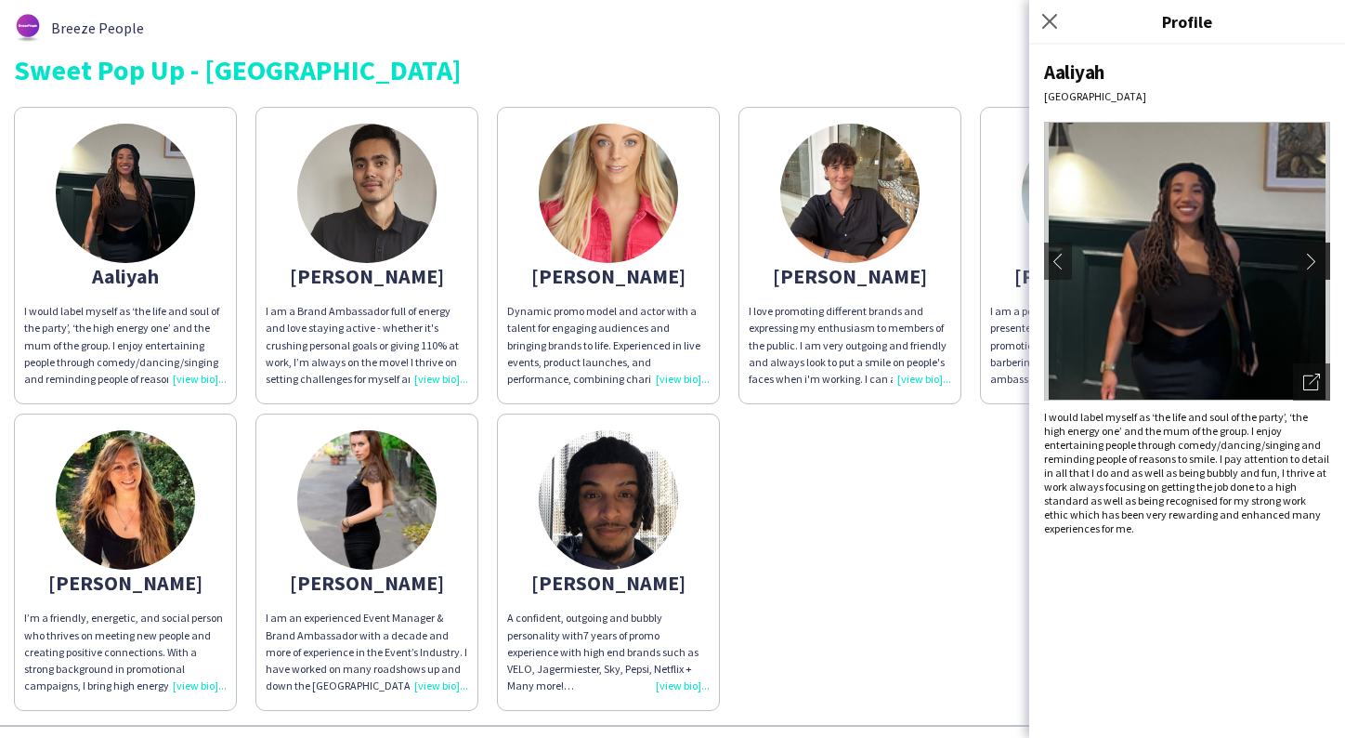
click at [1322, 262] on app-icon "chevron-right" at bounding box center [1317, 261] width 26 height 17
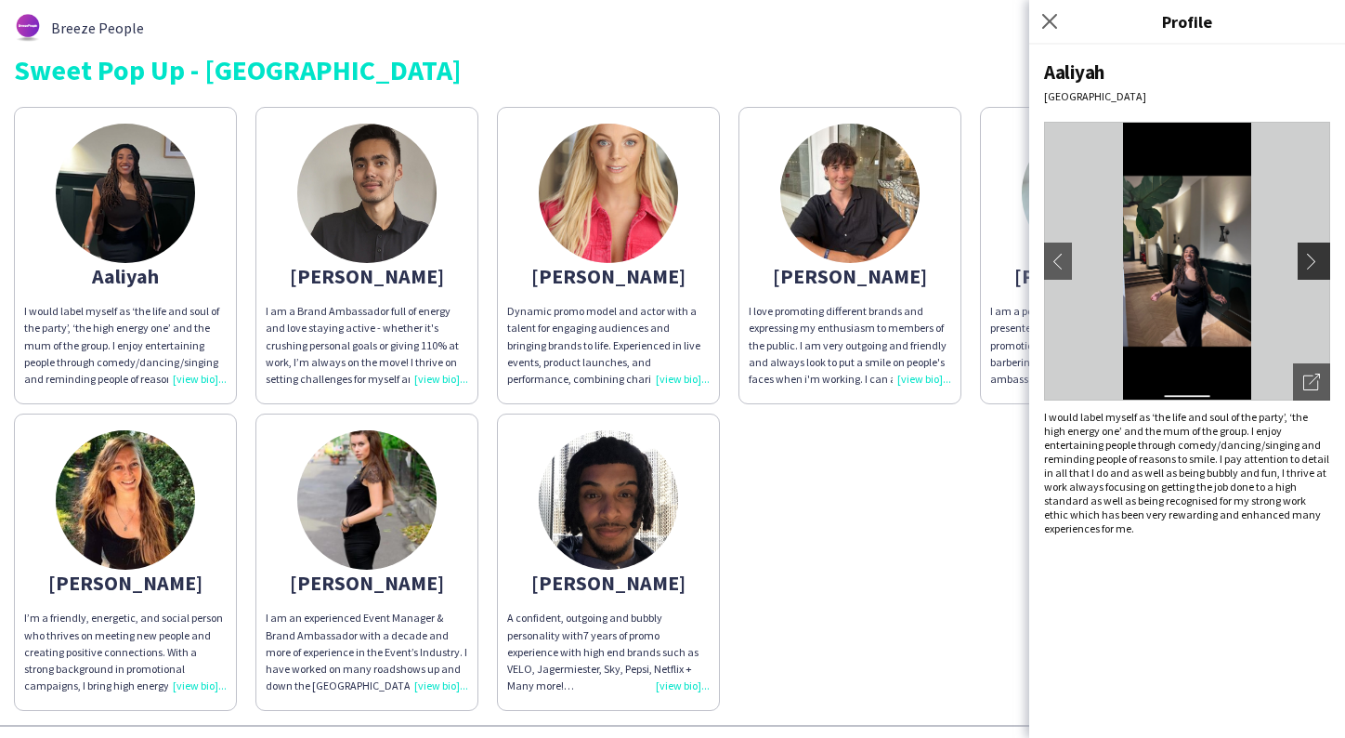
click at [1322, 262] on app-icon "chevron-right" at bounding box center [1317, 261] width 26 height 17
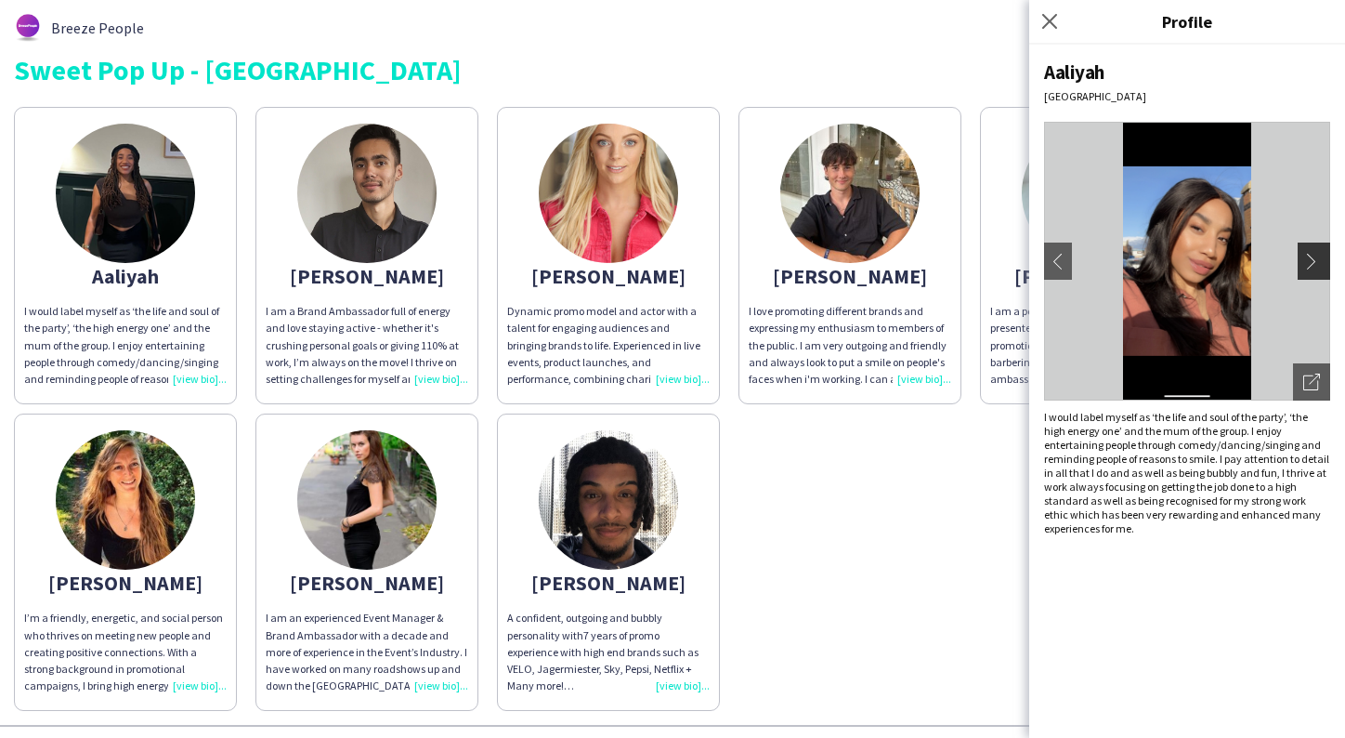
click at [1322, 262] on app-icon "chevron-right" at bounding box center [1317, 261] width 26 height 17
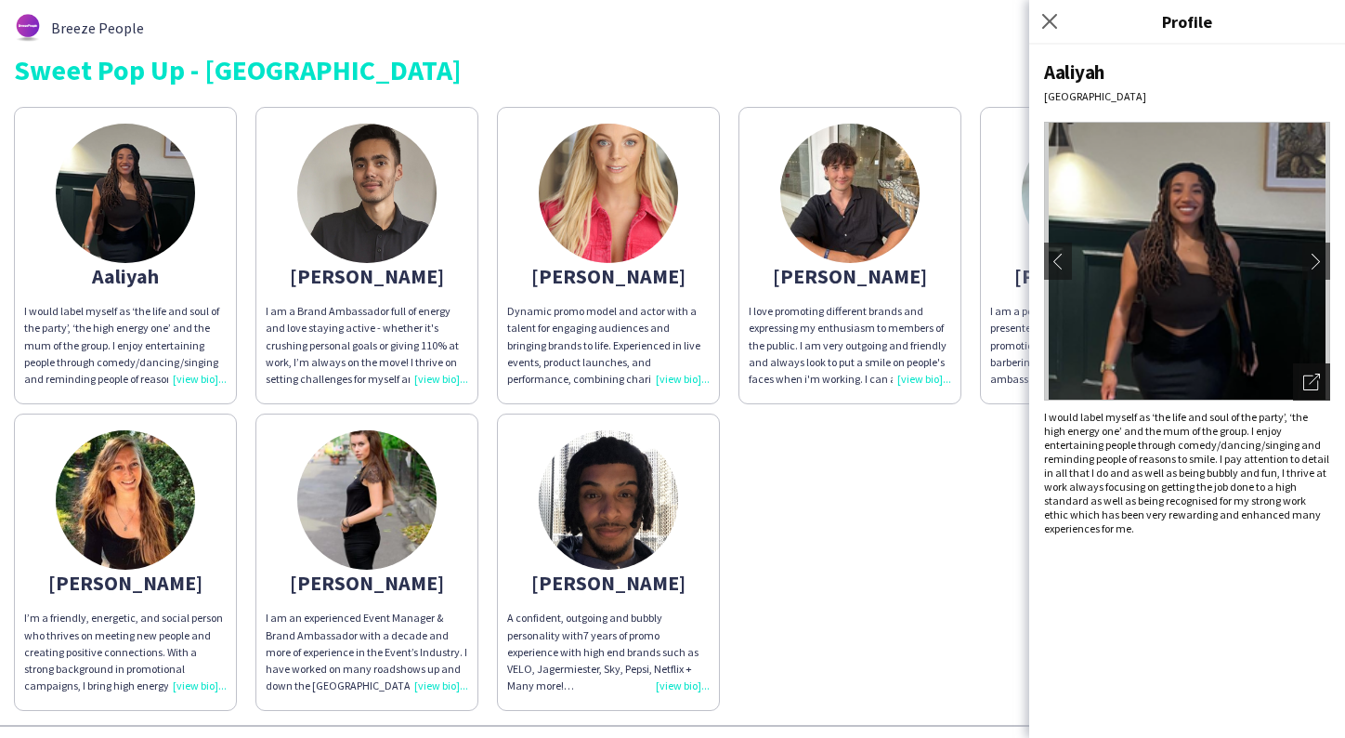
click at [1308, 382] on icon "Open photos pop-in" at bounding box center [1312, 382] width 17 height 17
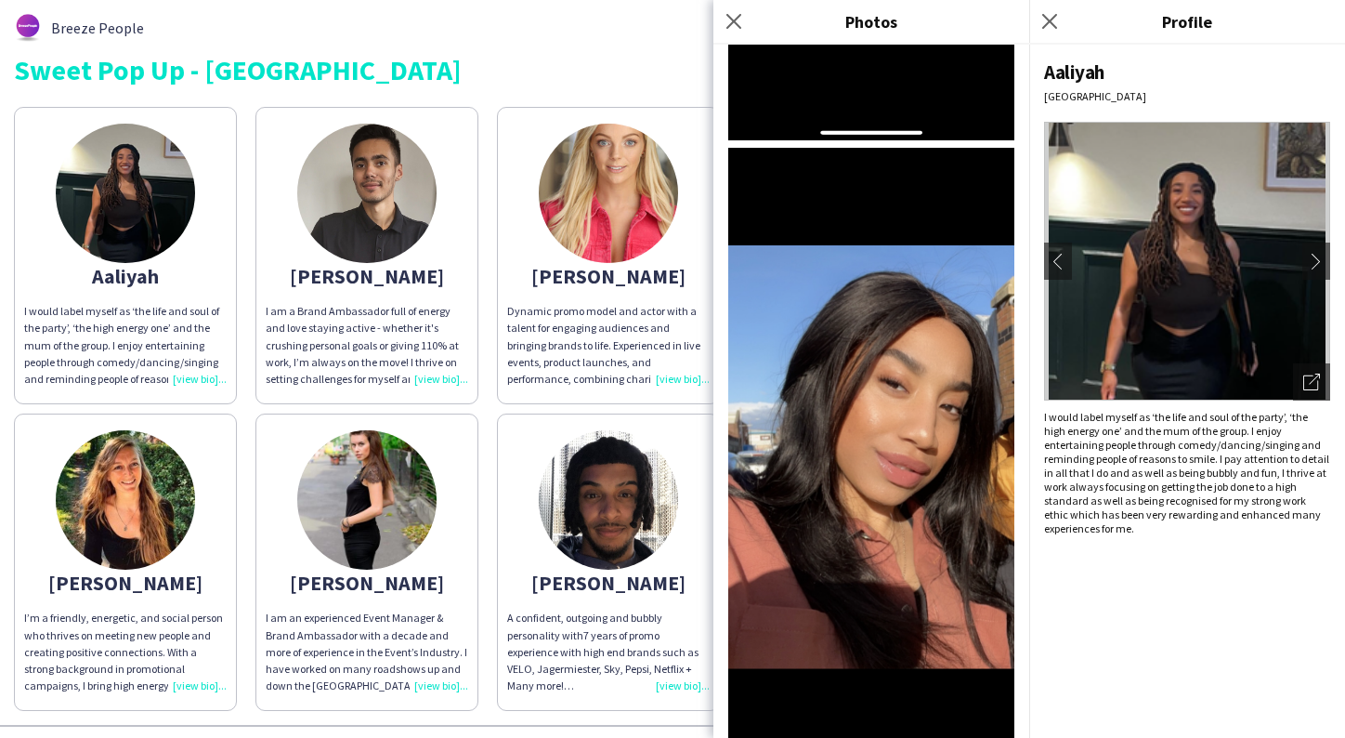
scroll to position [348, 0]
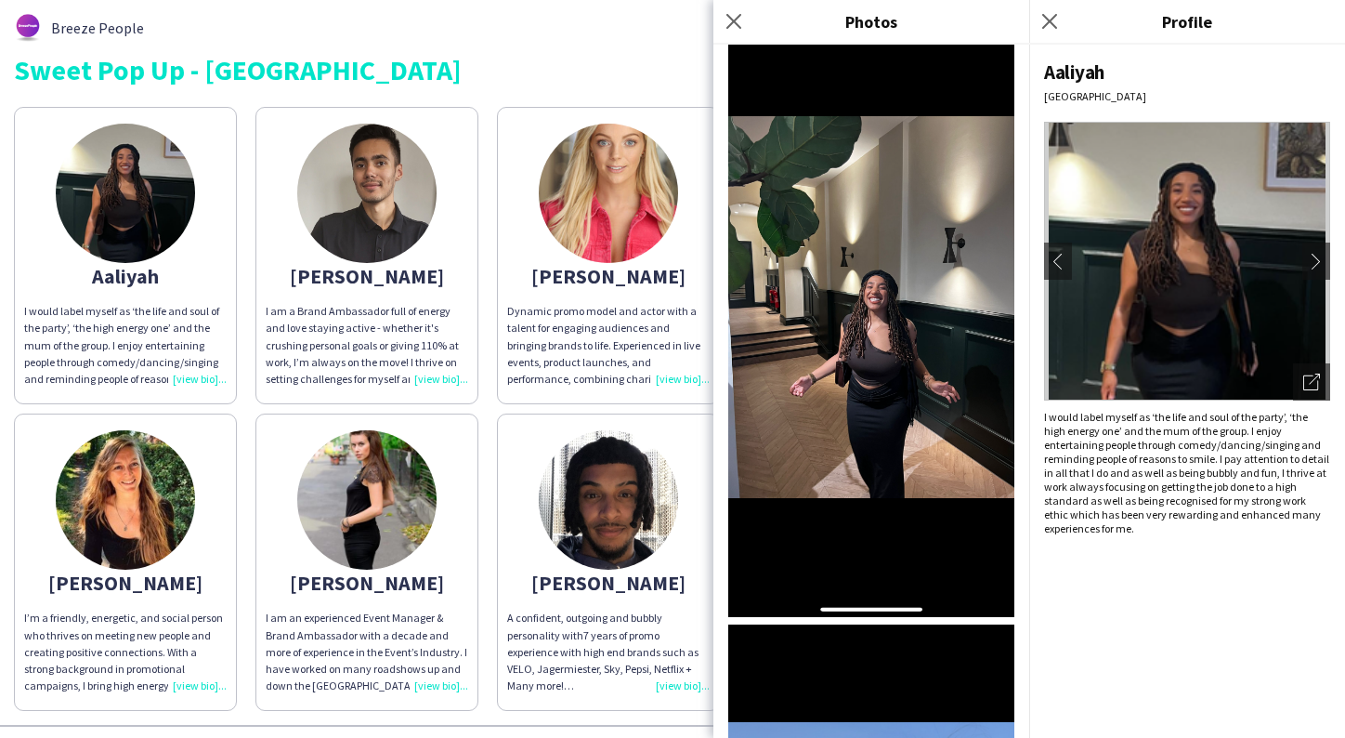
click at [88, 591] on div "jodie" at bounding box center [125, 582] width 203 height 17
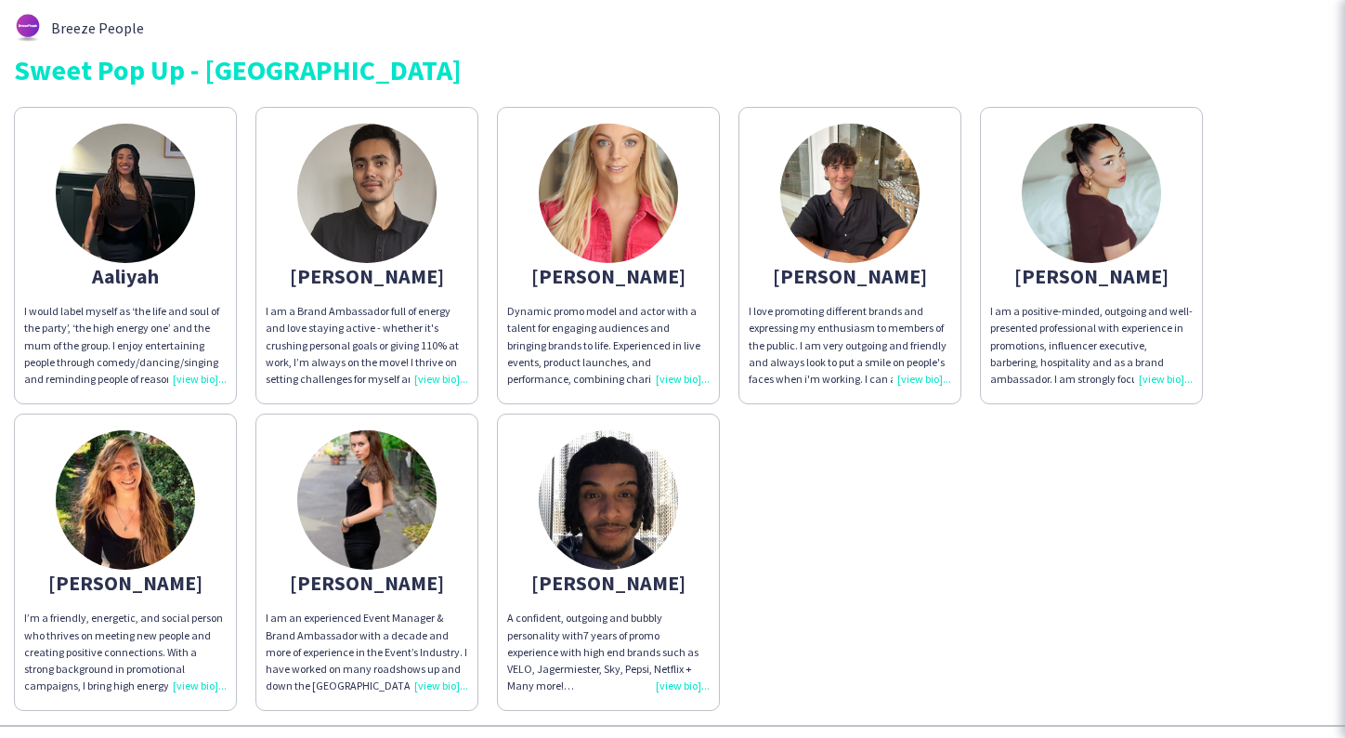
click at [122, 520] on img at bounding box center [125, 499] width 139 height 139
click at [155, 533] on img at bounding box center [125, 499] width 139 height 139
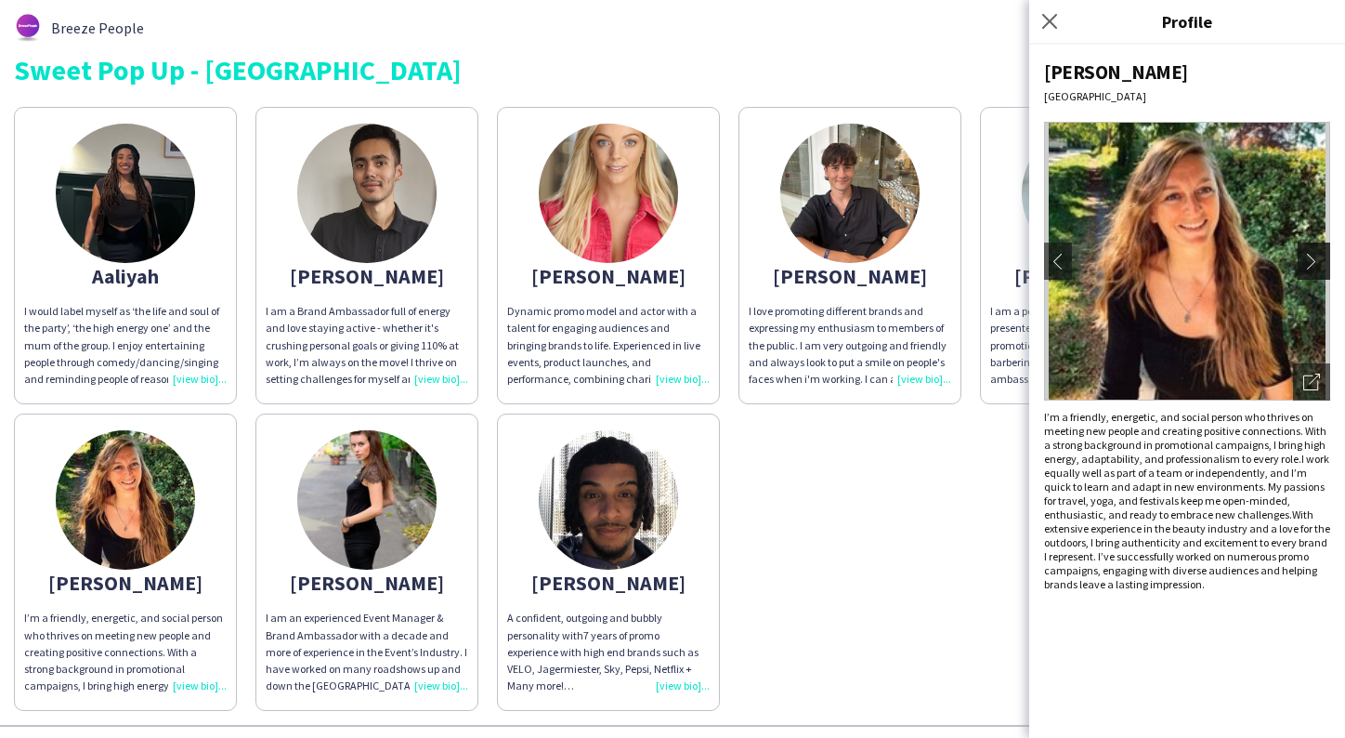
click at [1316, 264] on app-icon "chevron-right" at bounding box center [1317, 261] width 26 height 17
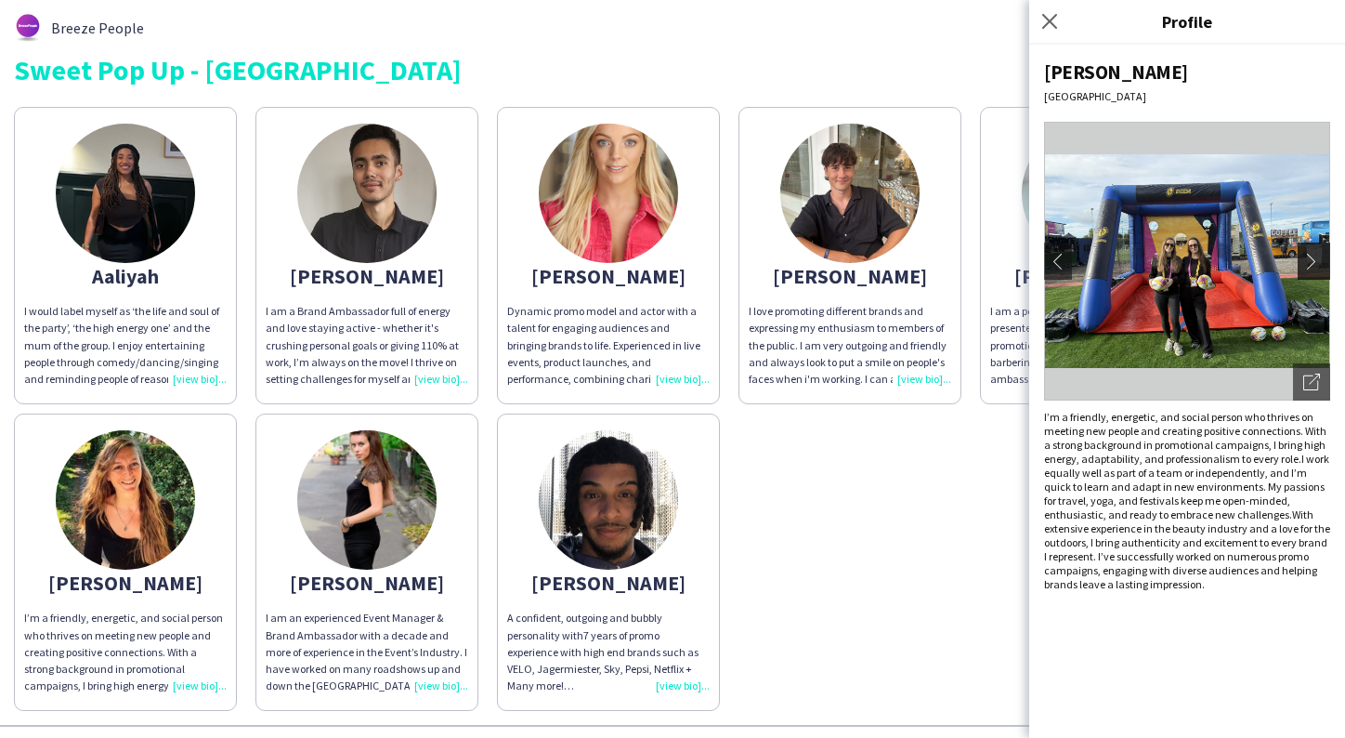
click at [1312, 258] on app-icon "chevron-right" at bounding box center [1317, 261] width 26 height 17
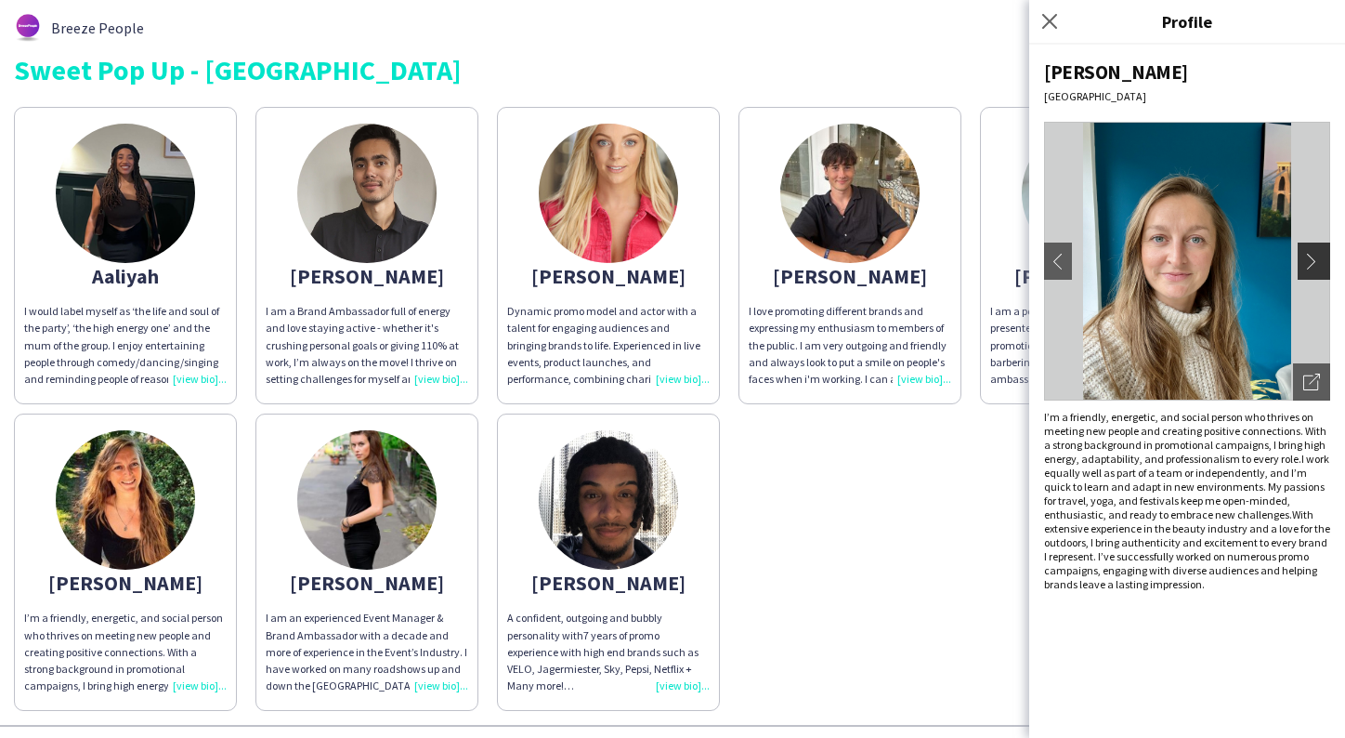
click at [1314, 261] on app-icon "chevron-right" at bounding box center [1317, 261] width 26 height 17
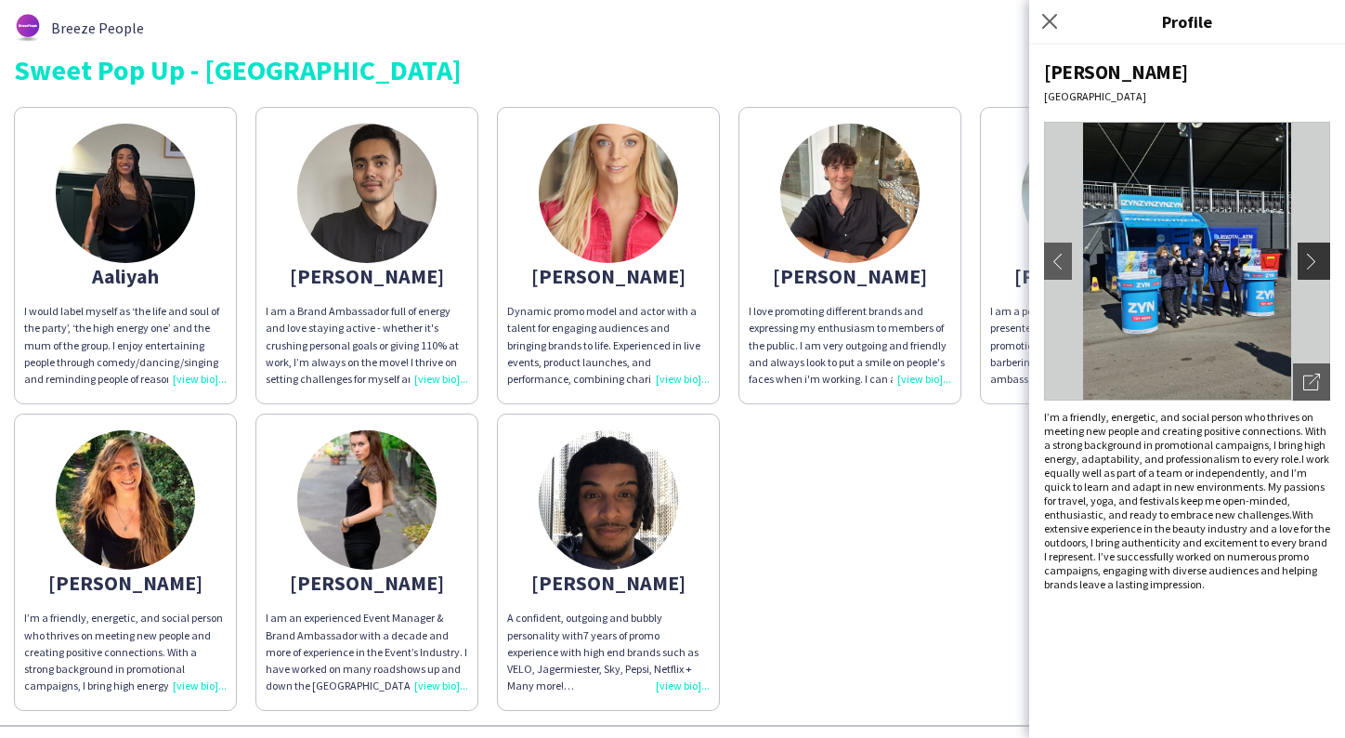
click at [1314, 261] on app-icon "chevron-right" at bounding box center [1317, 261] width 26 height 17
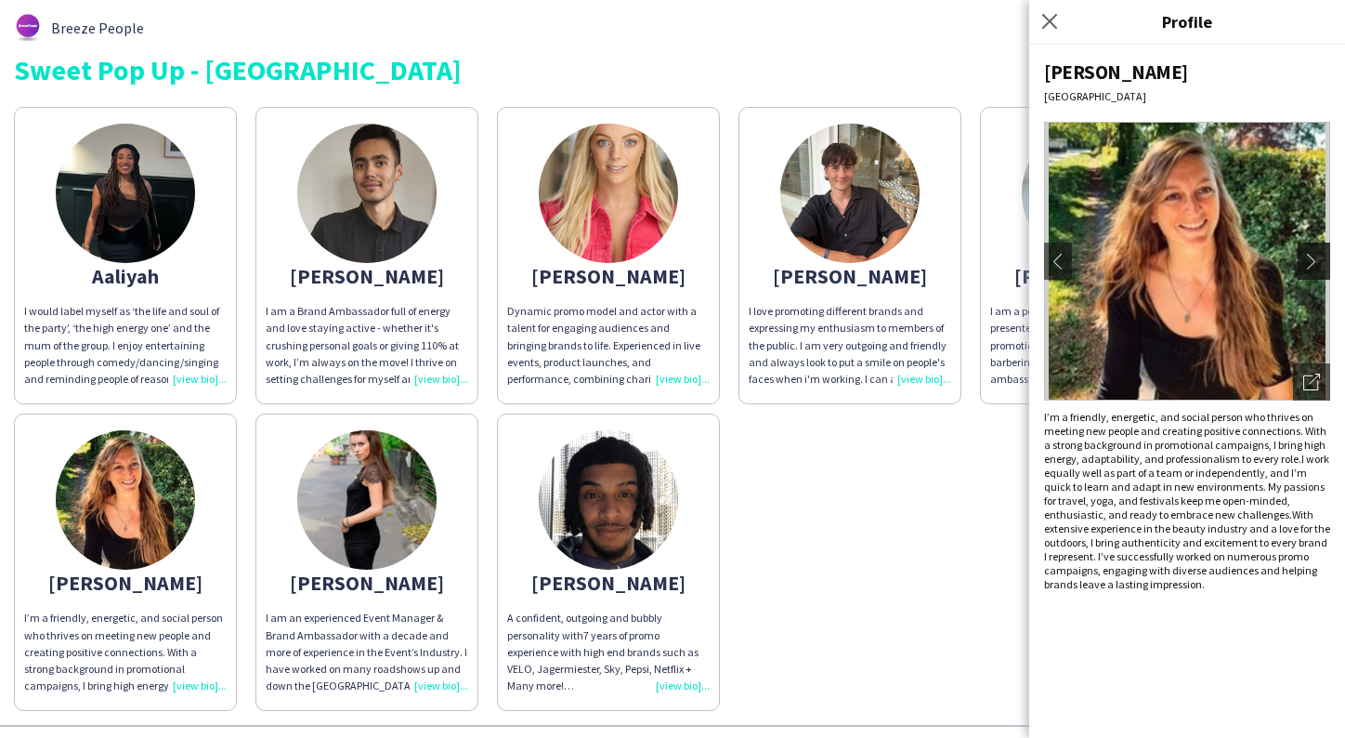
click at [1314, 261] on app-icon "chevron-right" at bounding box center [1317, 261] width 26 height 17
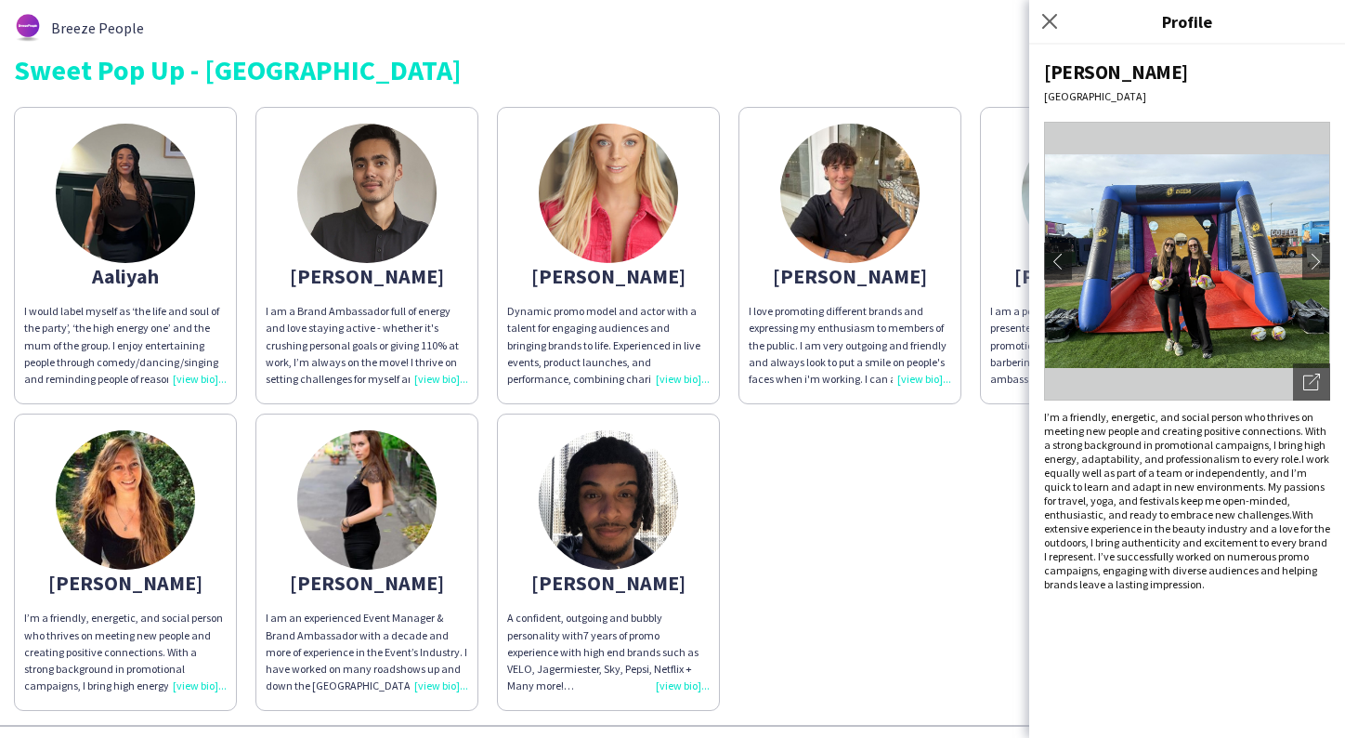
click at [124, 163] on img at bounding box center [125, 193] width 139 height 139
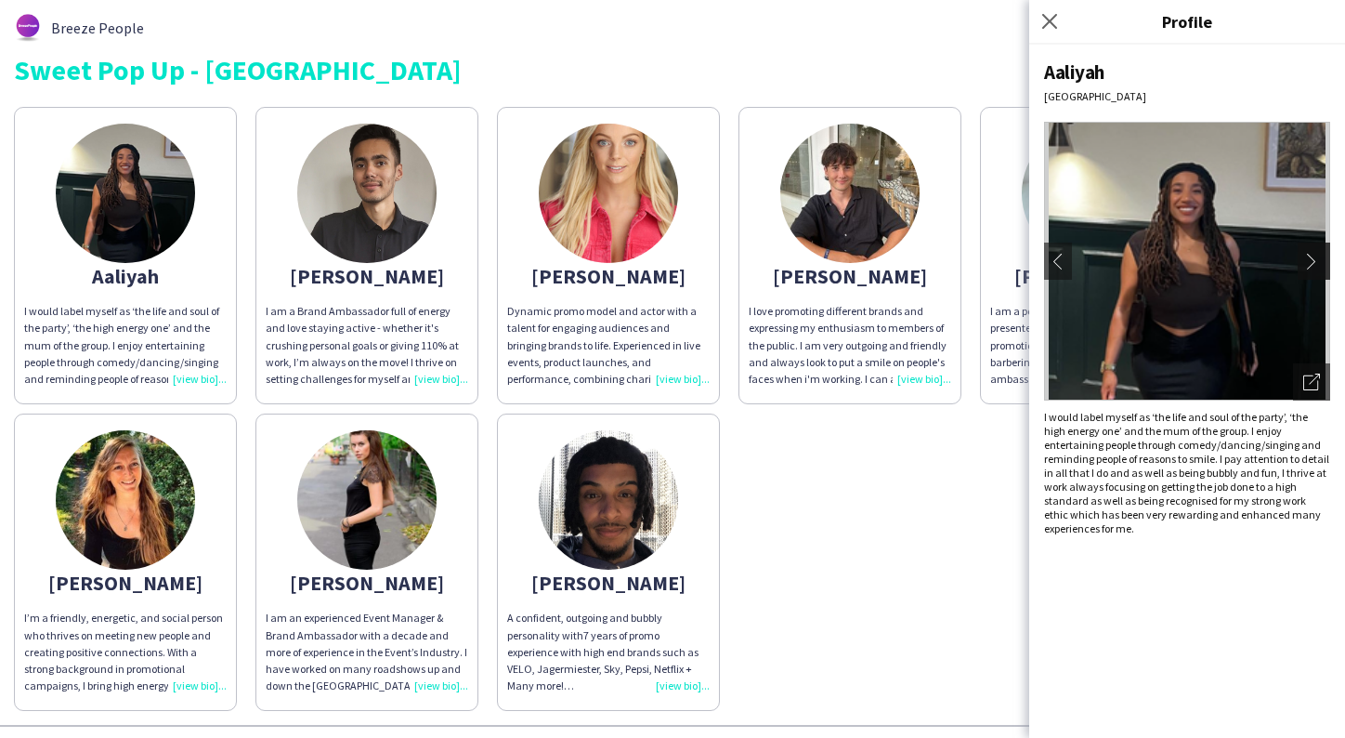
click at [1317, 256] on app-icon "chevron-right" at bounding box center [1317, 261] width 26 height 17
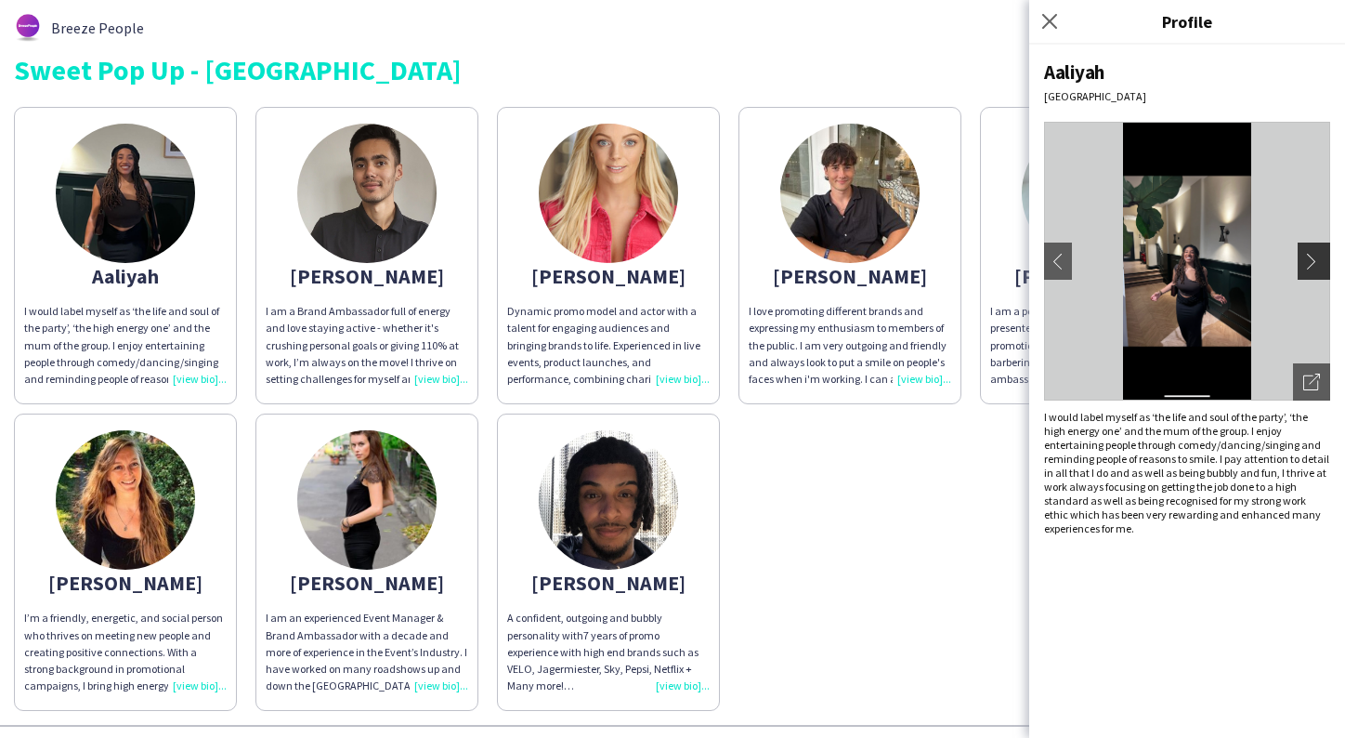
click at [1317, 256] on app-icon "chevron-right" at bounding box center [1317, 261] width 26 height 17
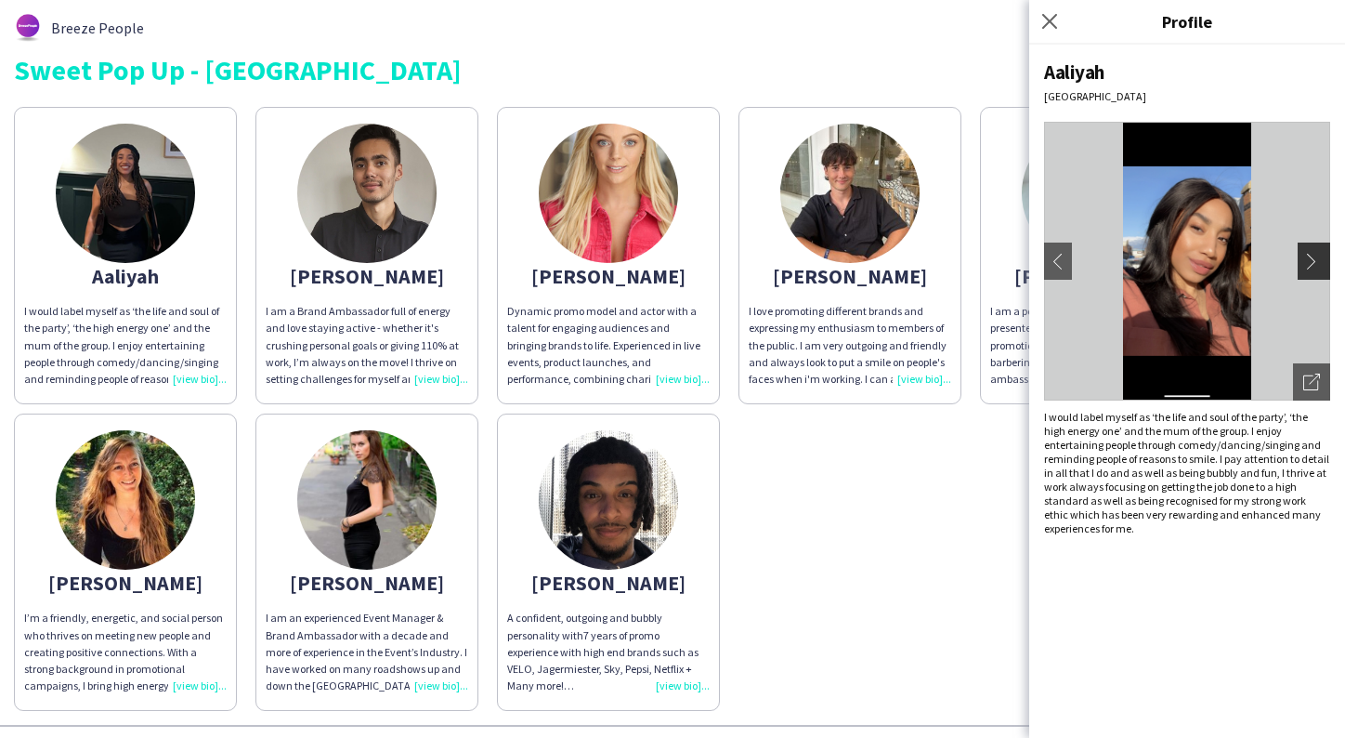
click at [1317, 256] on app-icon "chevron-right" at bounding box center [1317, 261] width 26 height 17
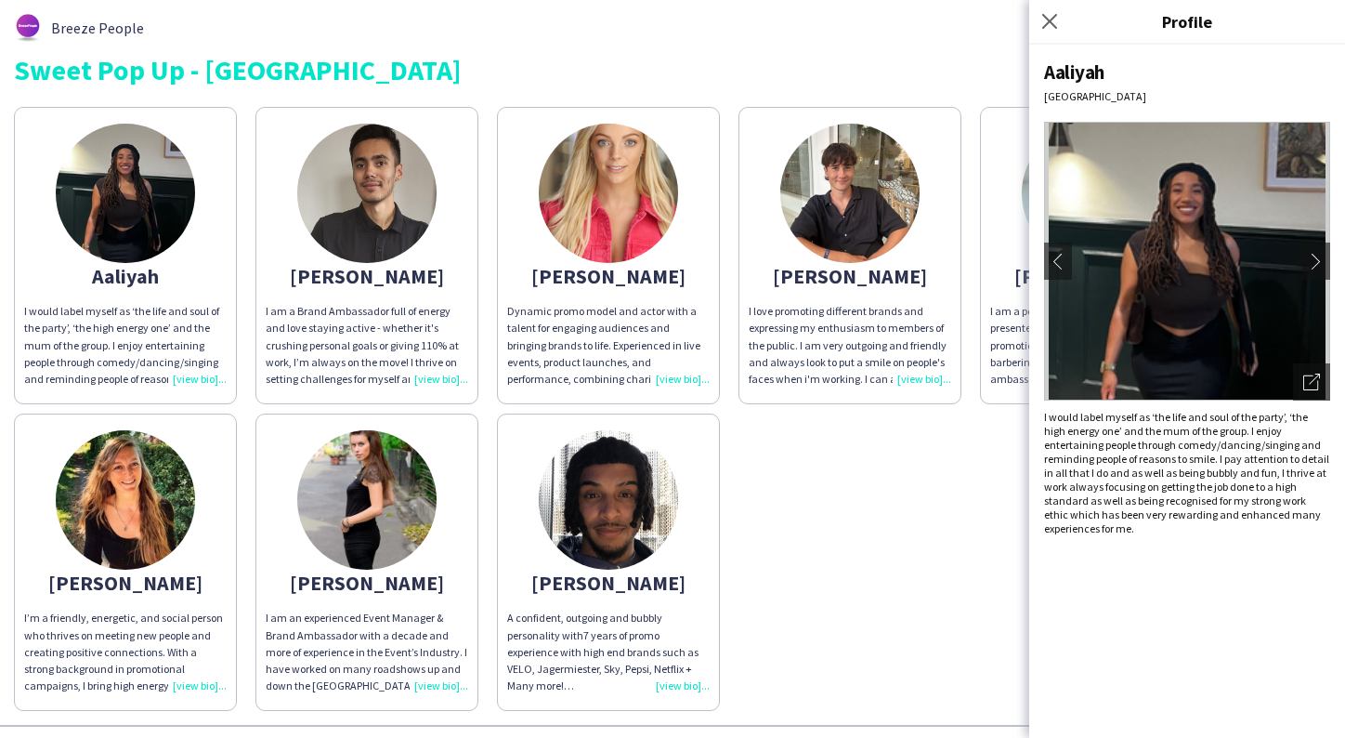
click at [881, 530] on div "Aaliyah I would label myself as ‘the life and soul of the party’, ‘the high ene…" at bounding box center [673, 404] width 1318 height 613
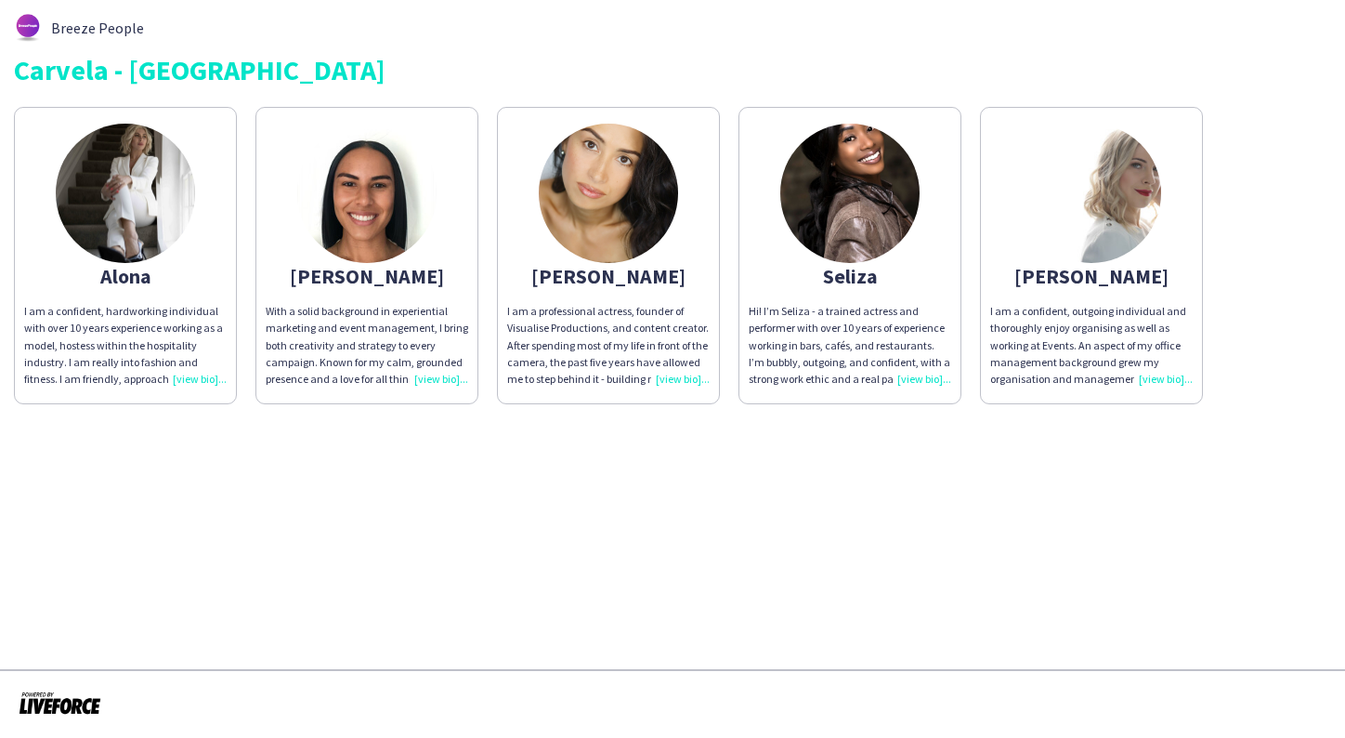
click at [389, 197] on img at bounding box center [366, 193] width 139 height 139
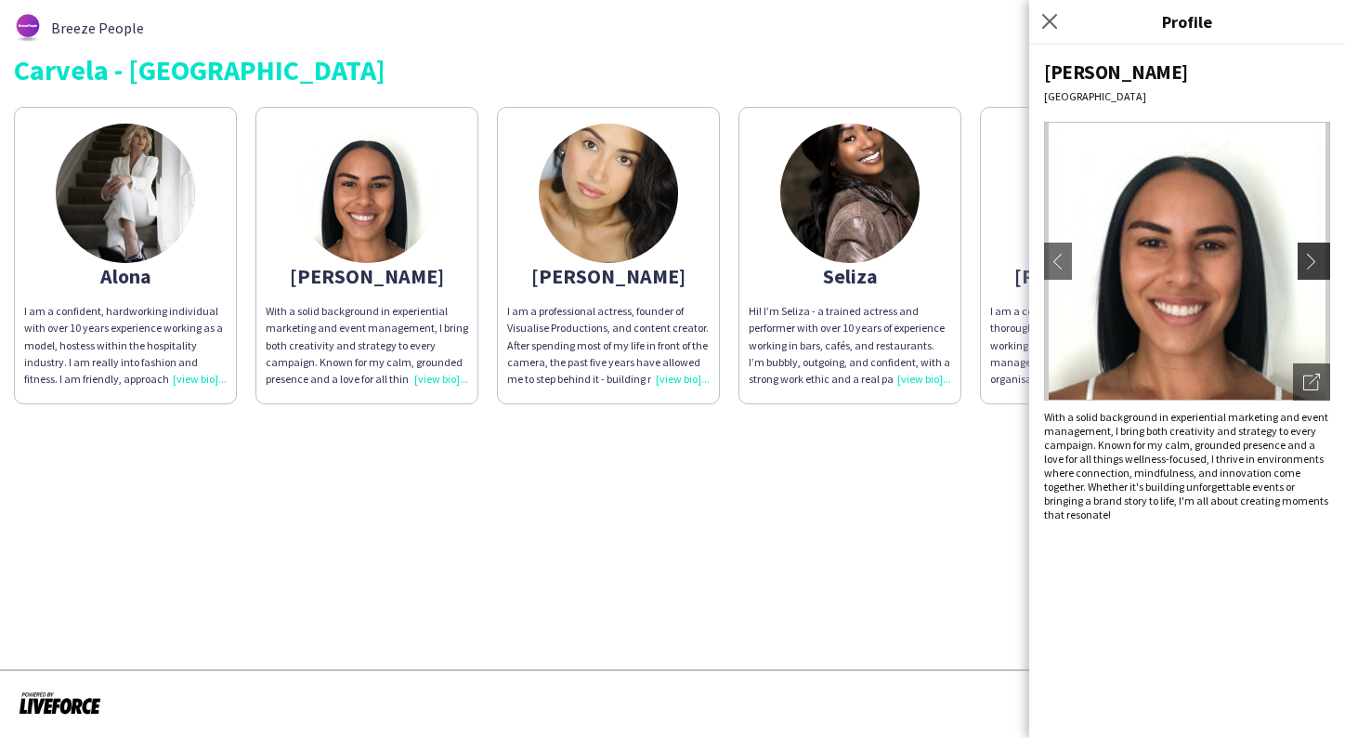
click at [1307, 264] on app-icon "chevron-right" at bounding box center [1317, 261] width 26 height 17
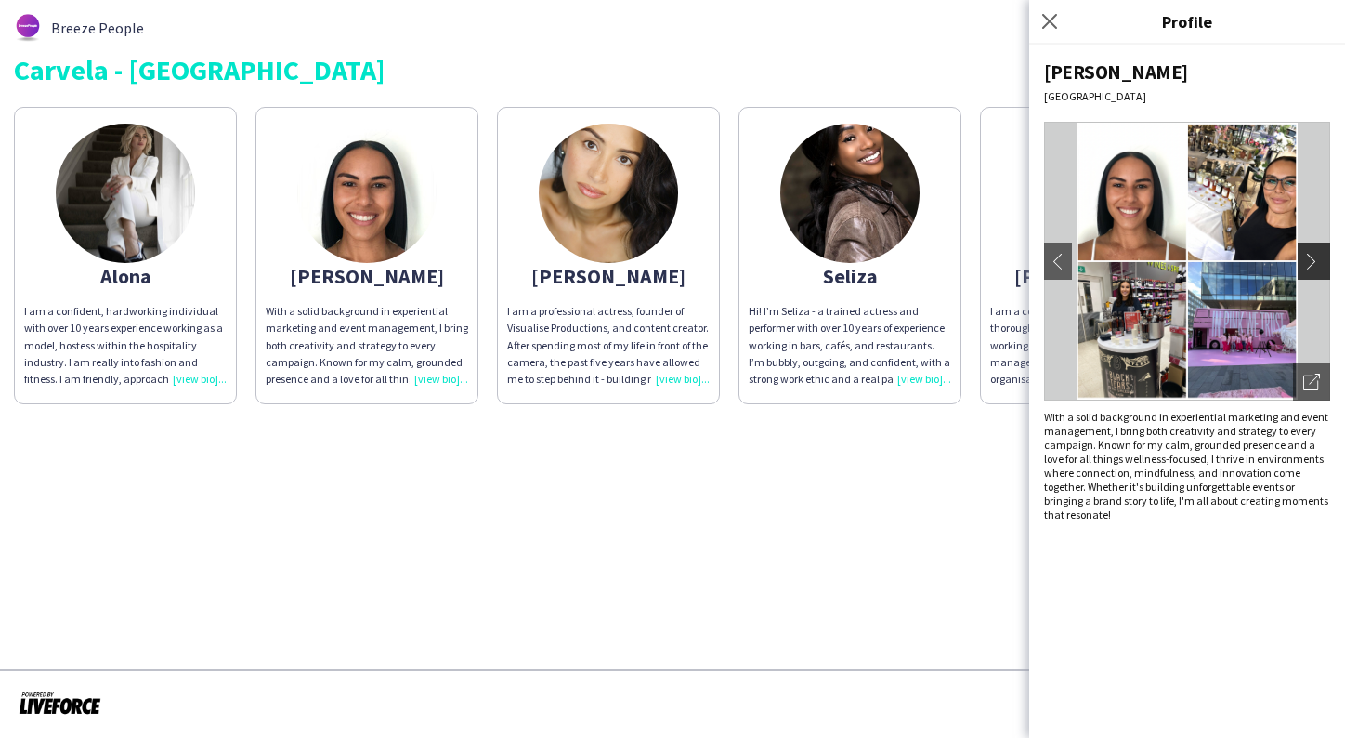
click at [1311, 260] on app-icon "chevron-right" at bounding box center [1317, 261] width 26 height 17
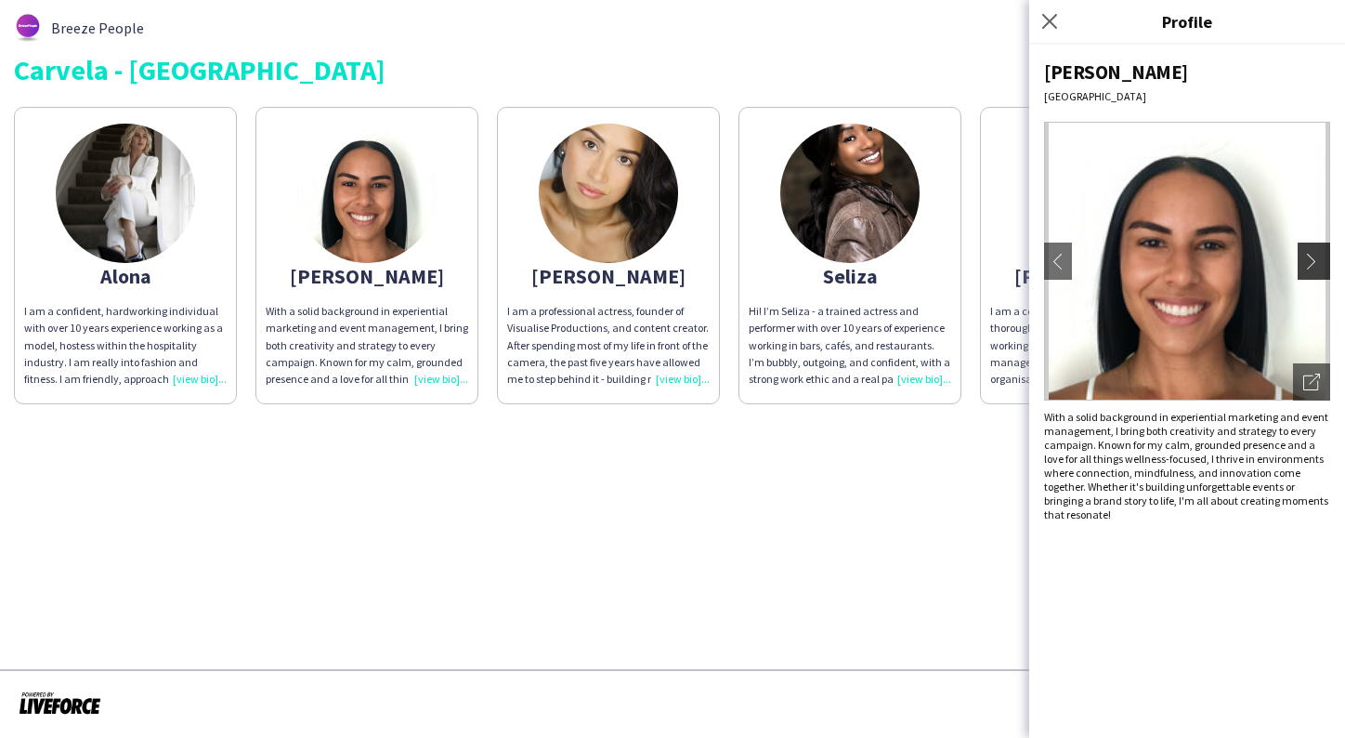
click at [1313, 262] on app-icon "chevron-right" at bounding box center [1317, 261] width 26 height 17
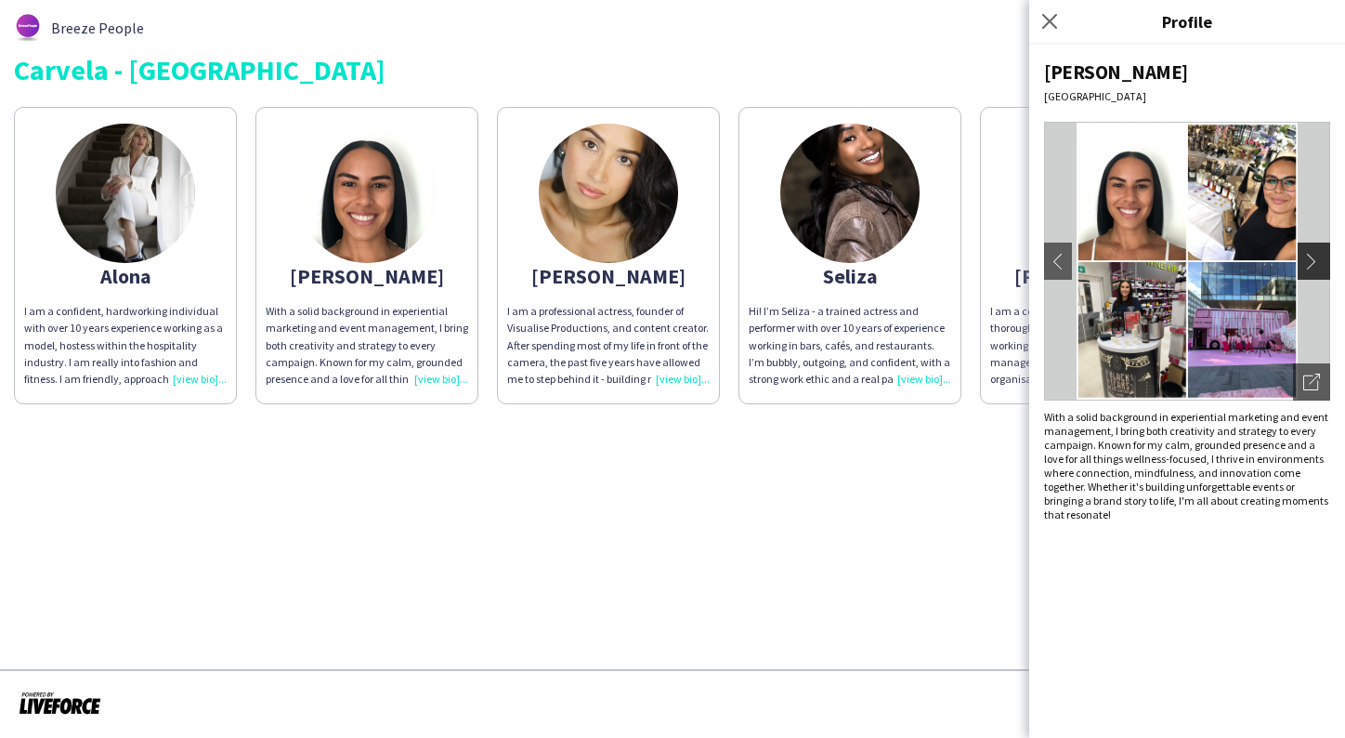
click at [1313, 262] on app-icon "chevron-right" at bounding box center [1317, 261] width 26 height 17
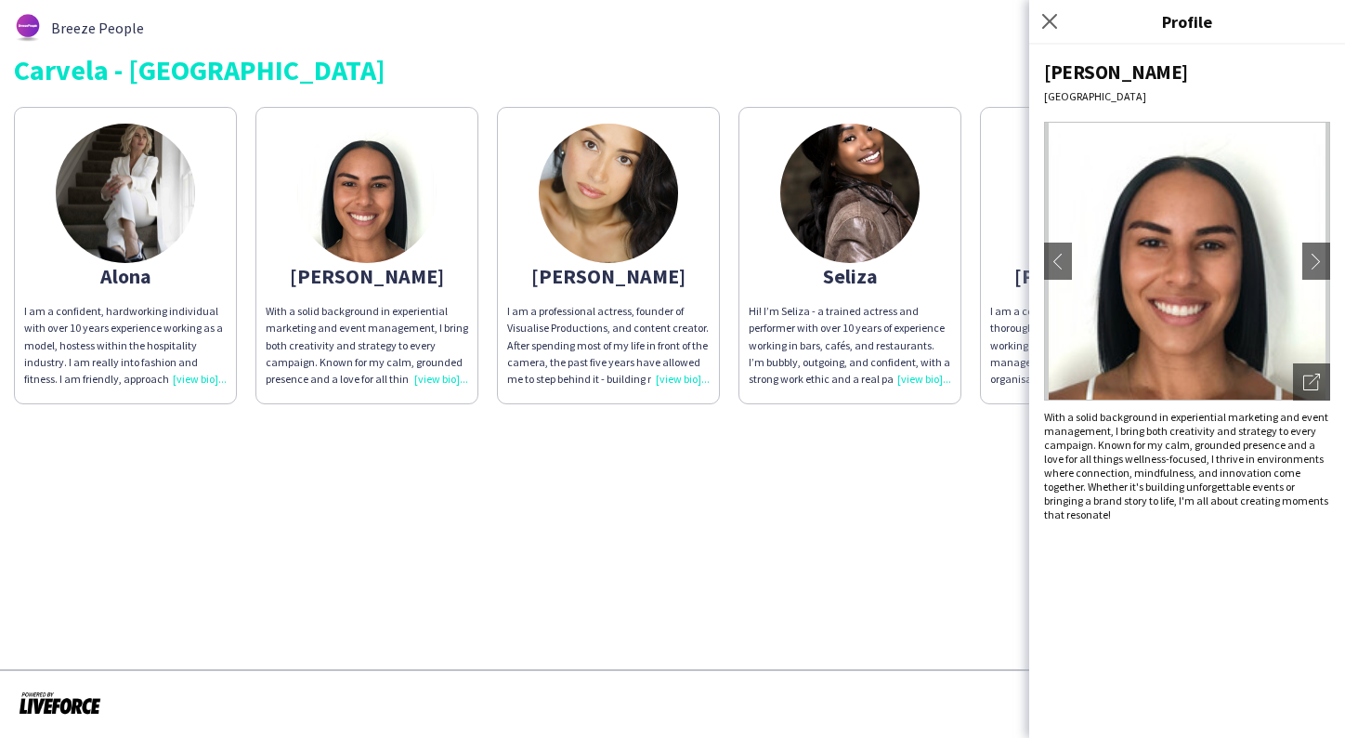
click at [954, 503] on app-share-pages "Breeze People Carvela - Oxford st Alona I am a confident, hardworking individua…" at bounding box center [672, 369] width 1345 height 738
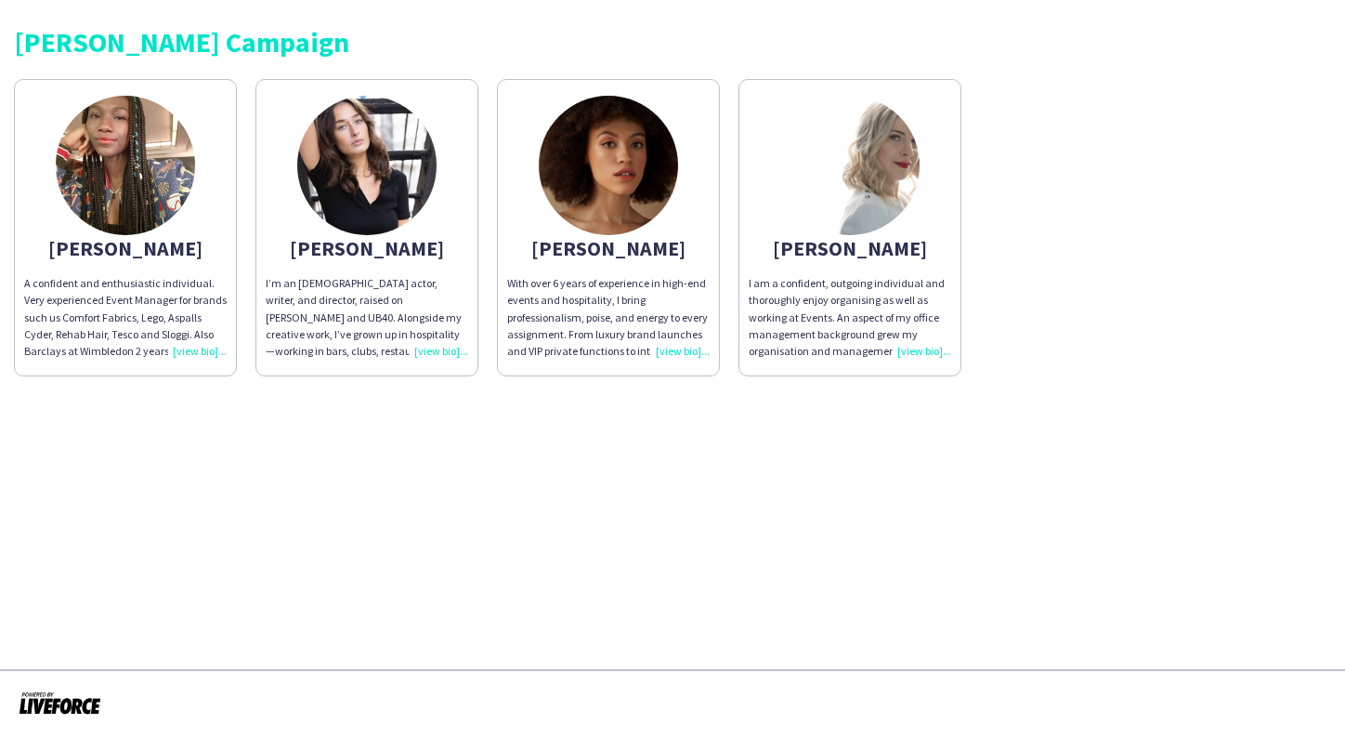
click at [172, 164] on img at bounding box center [125, 165] width 139 height 139
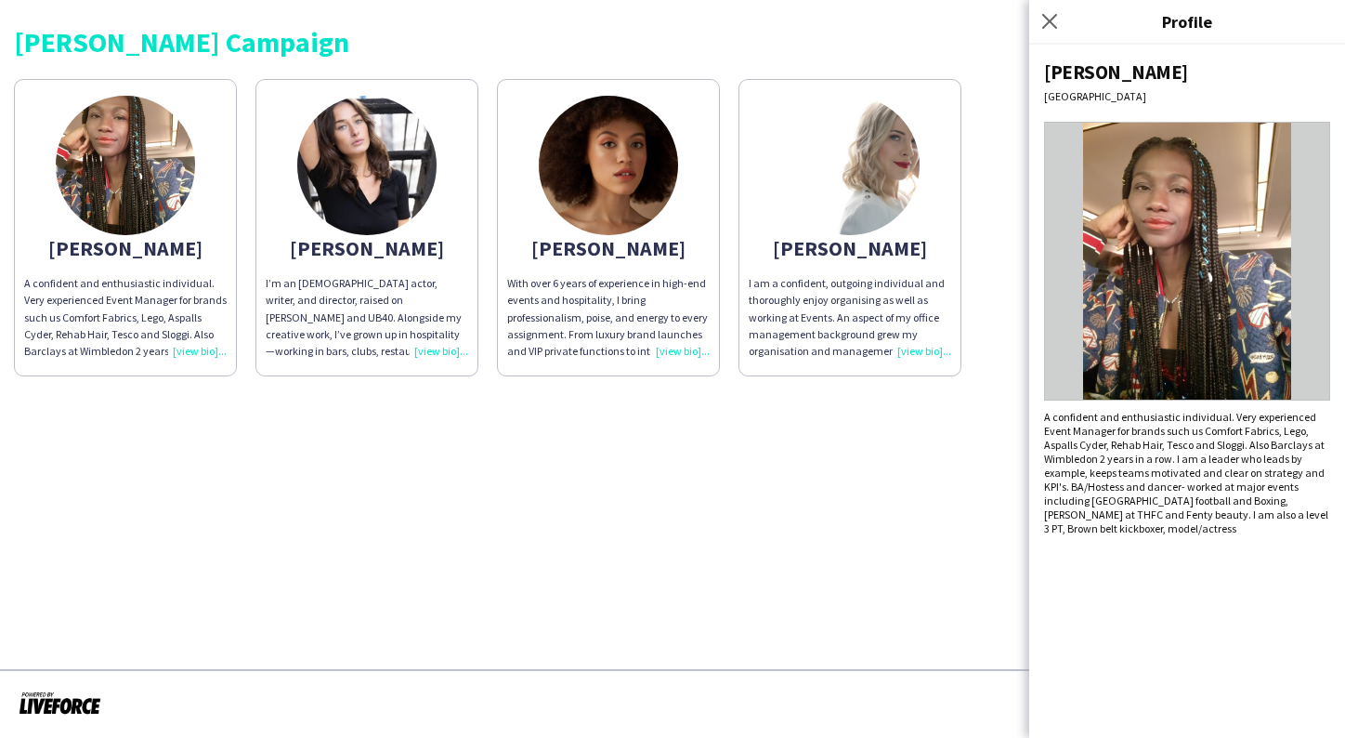
click at [354, 192] on img at bounding box center [366, 165] width 139 height 139
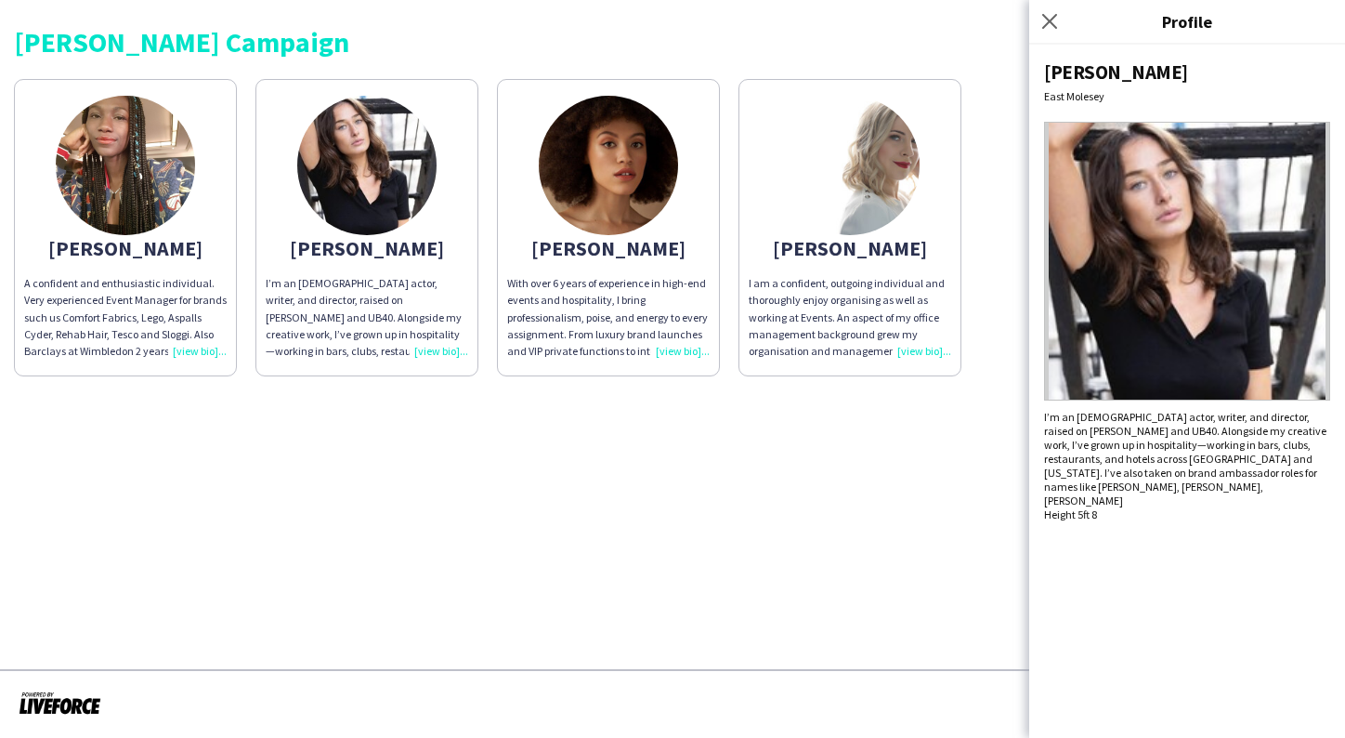
click at [635, 156] on img at bounding box center [608, 165] width 139 height 139
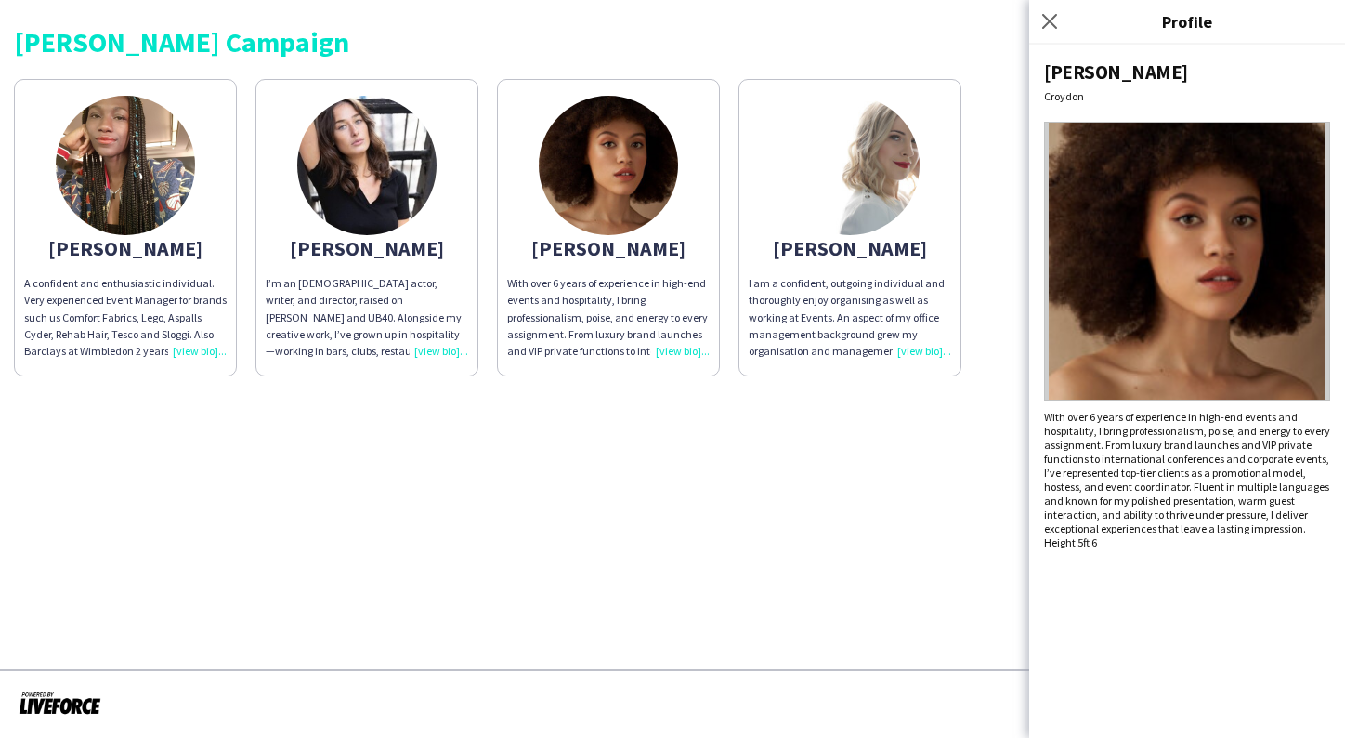
click at [838, 183] on img at bounding box center [850, 165] width 139 height 139
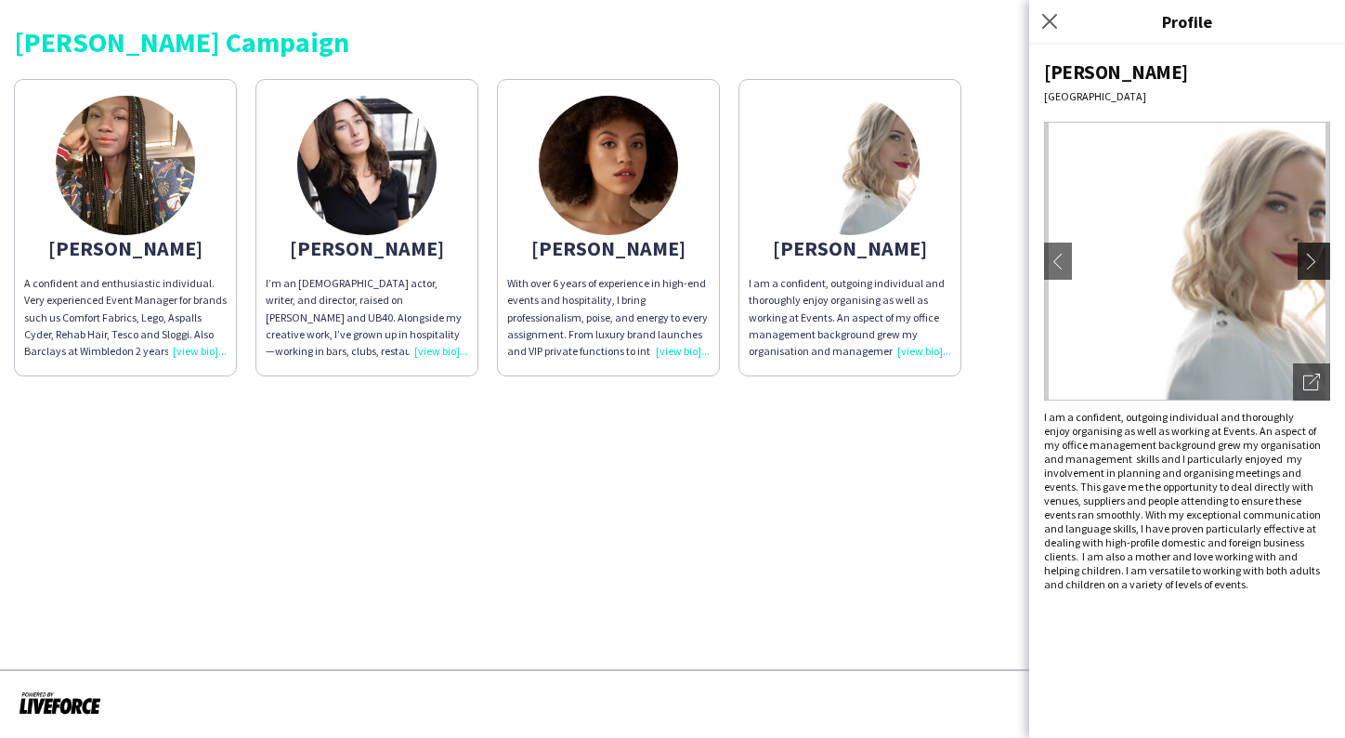
click at [1314, 267] on app-icon "chevron-right" at bounding box center [1317, 261] width 26 height 17
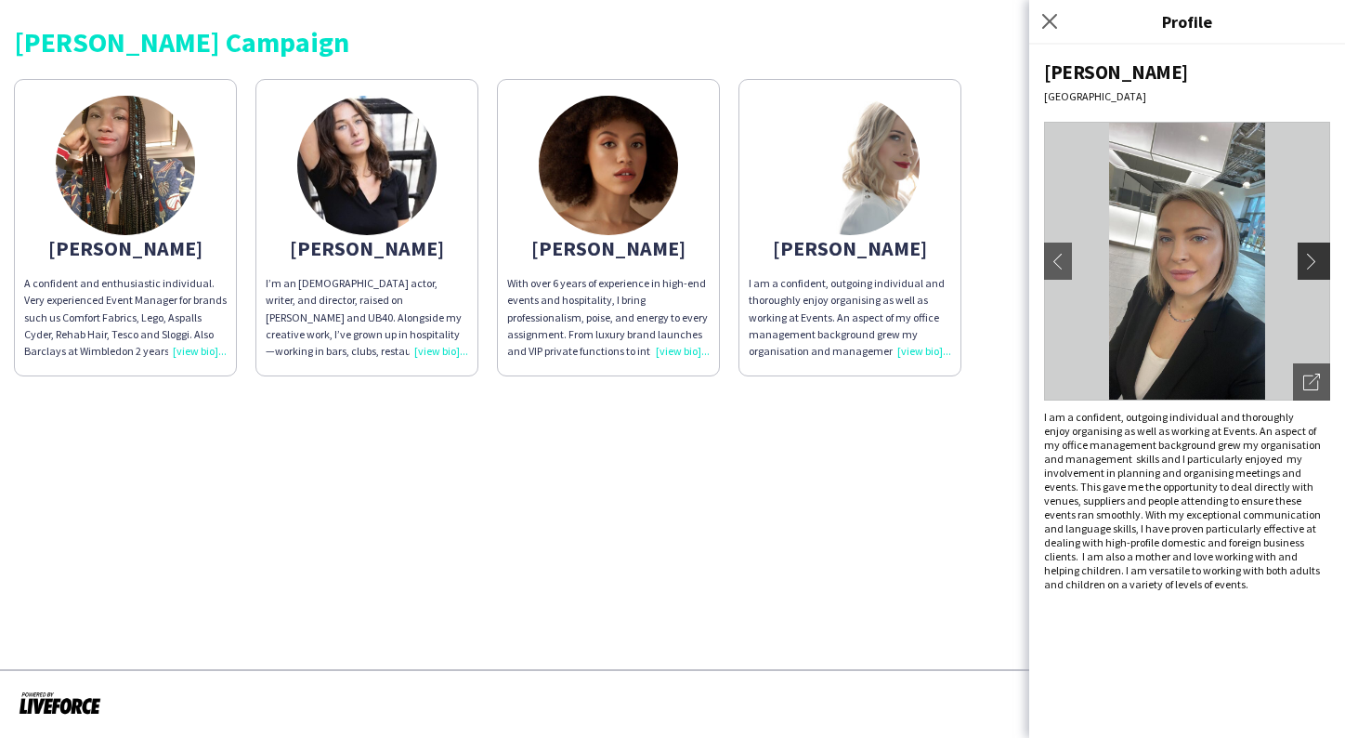
click at [1313, 263] on app-icon "chevron-right" at bounding box center [1317, 261] width 26 height 17
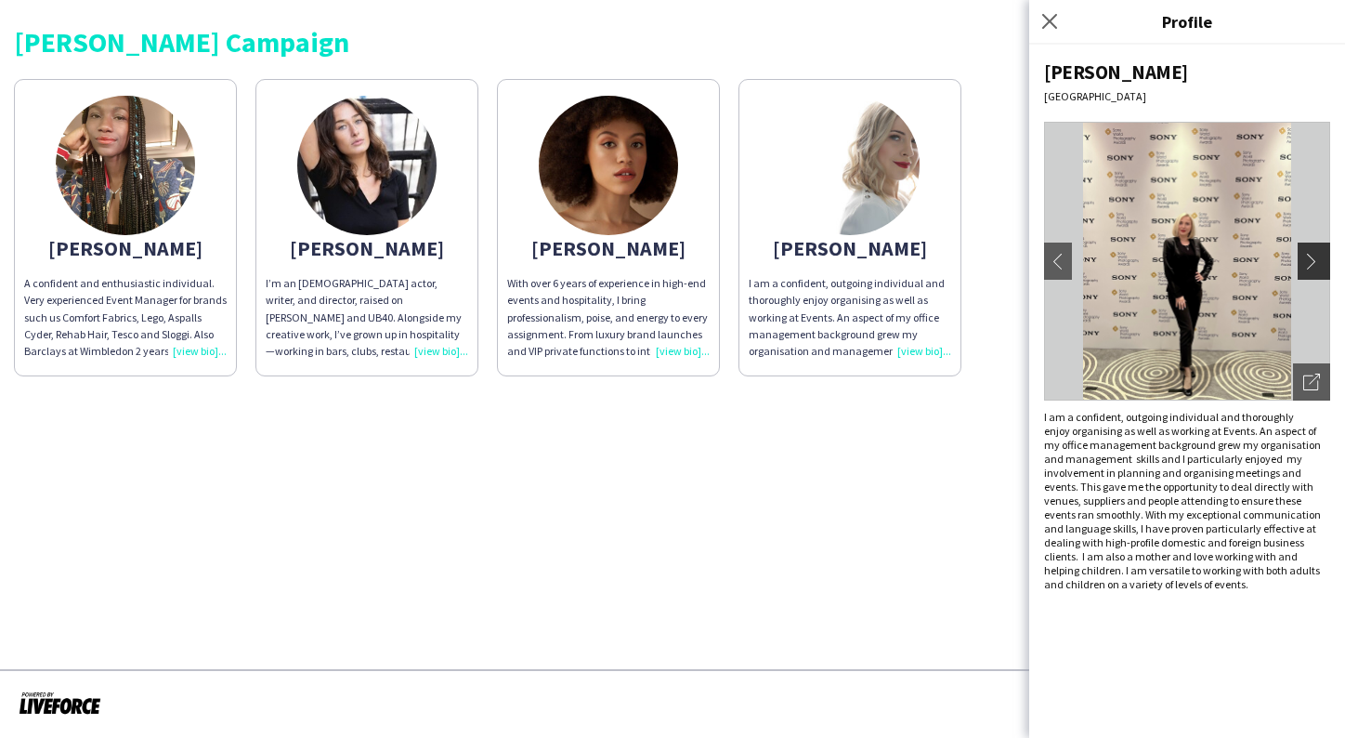
click at [1313, 263] on app-icon "chevron-right" at bounding box center [1317, 261] width 26 height 17
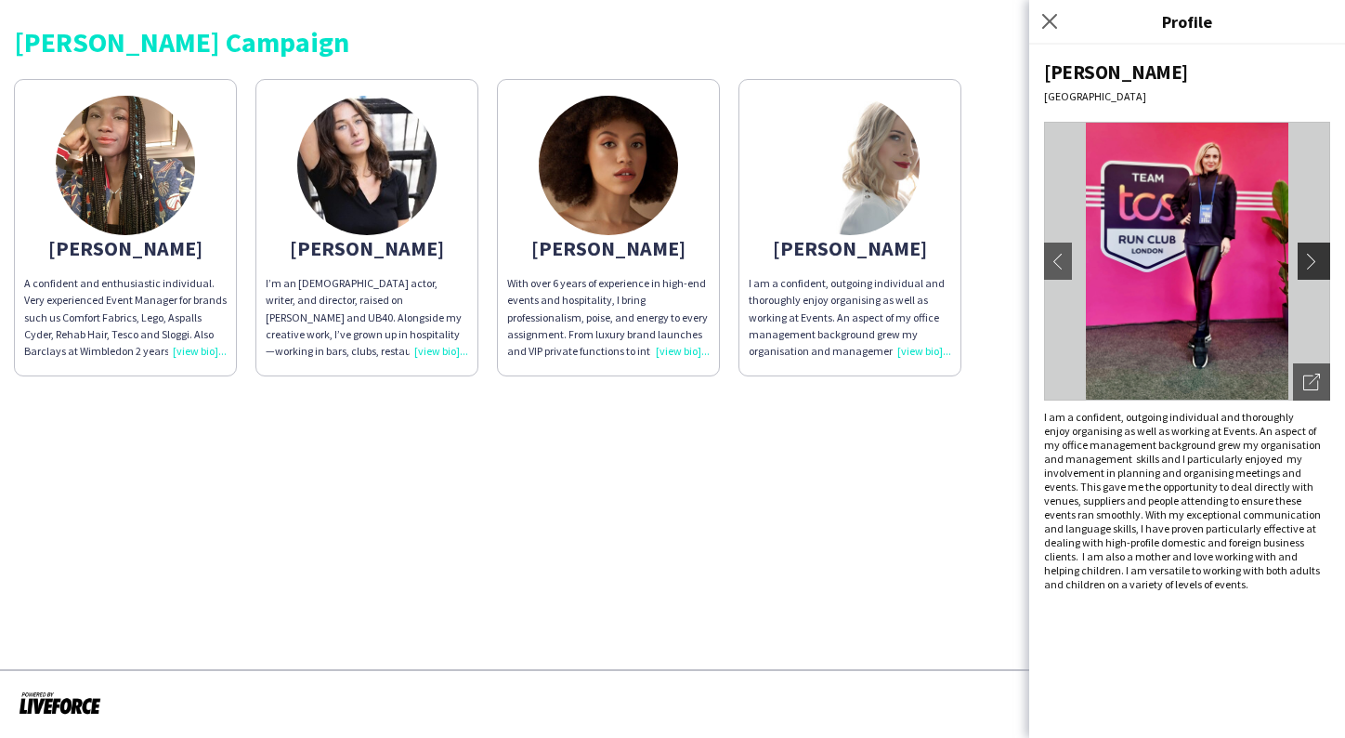
click at [1313, 263] on app-icon "chevron-right" at bounding box center [1317, 261] width 26 height 17
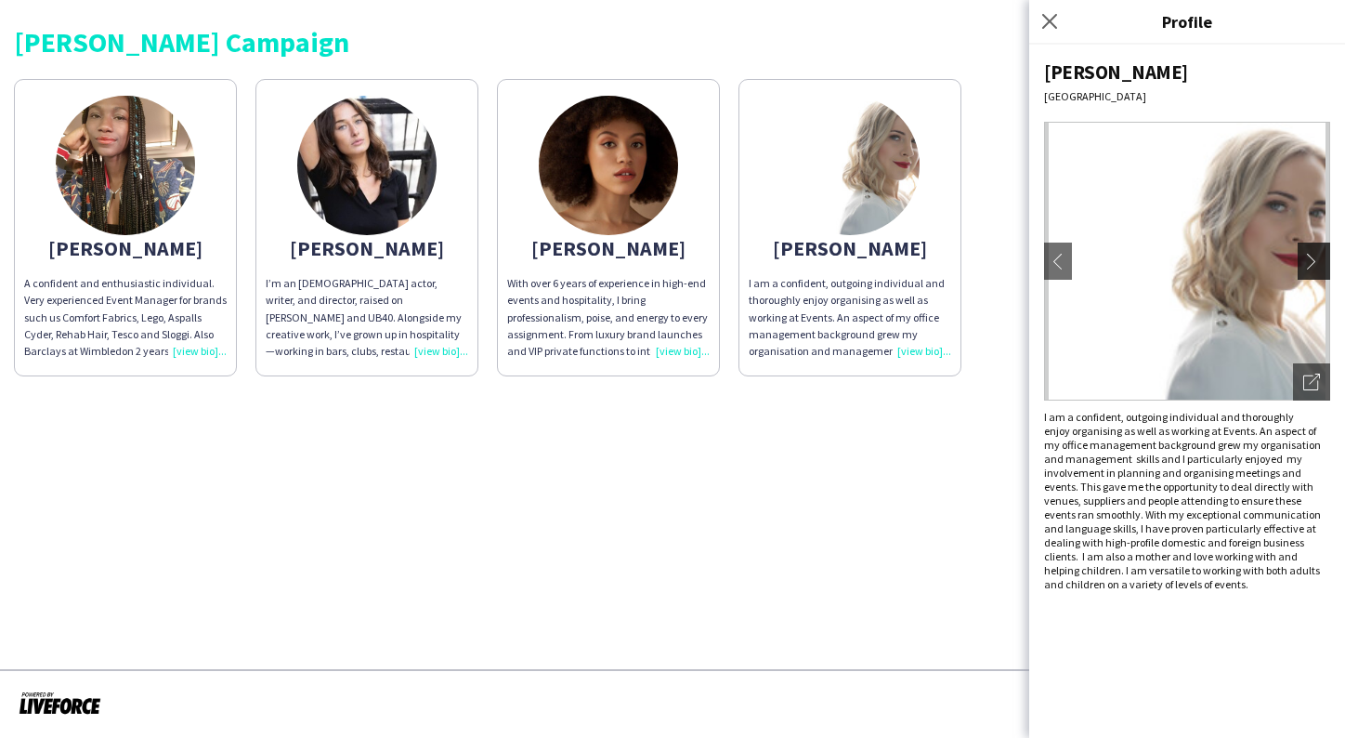
click at [1313, 263] on app-icon "chevron-right" at bounding box center [1317, 261] width 26 height 17
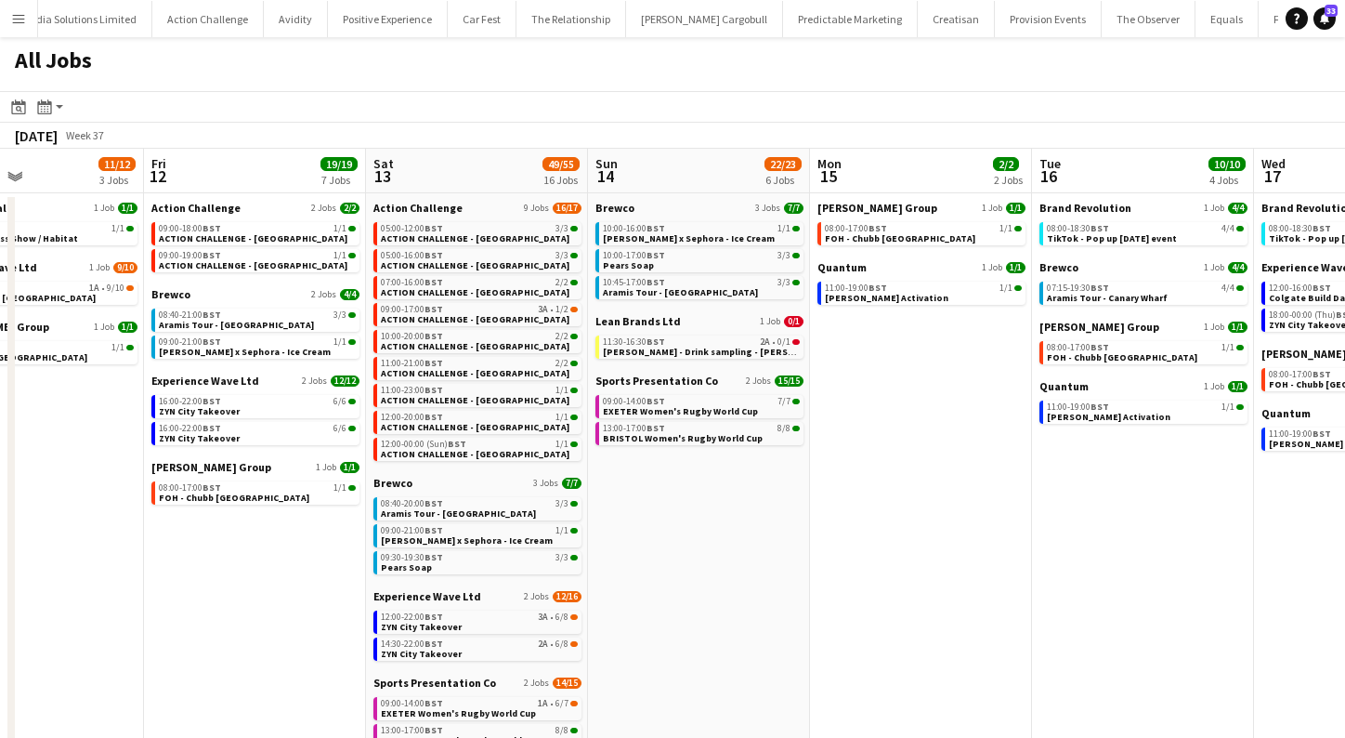
scroll to position [0, 537]
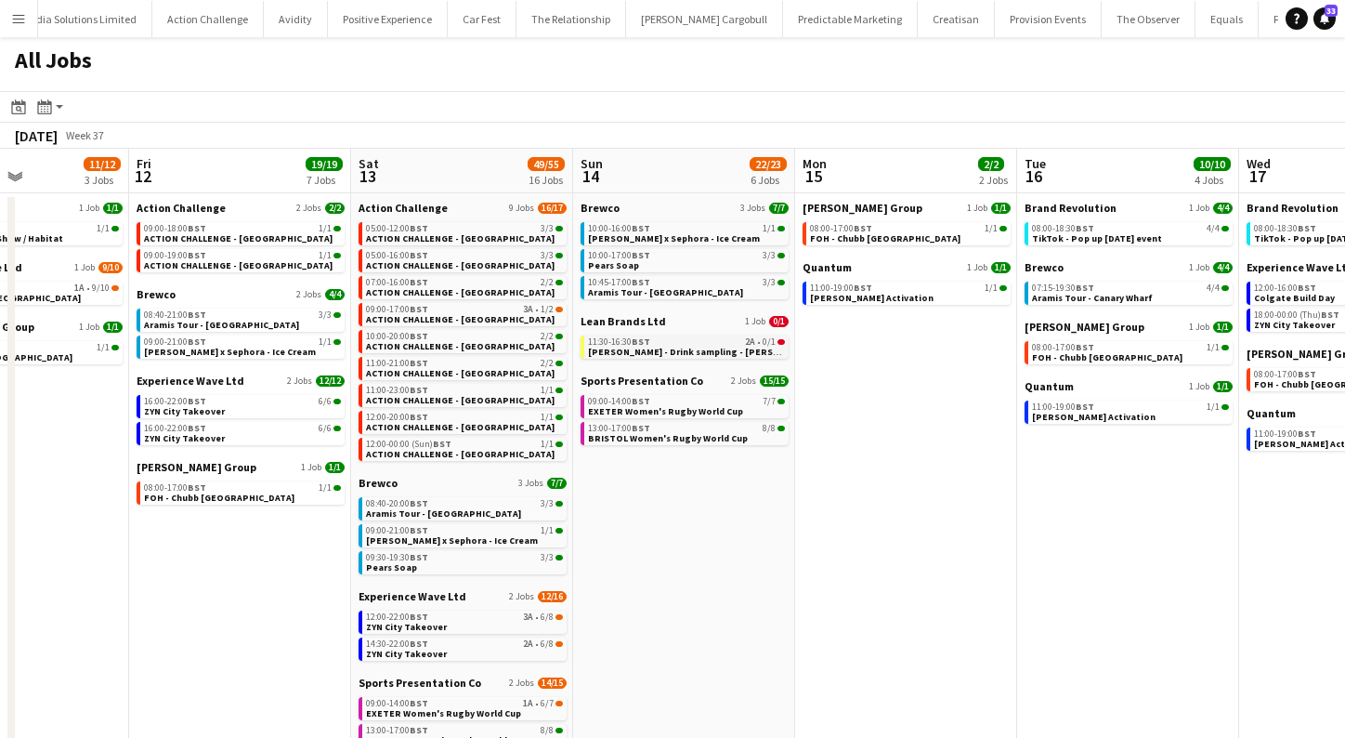
click at [689, 341] on div "11:30-16:30 BST 2A • 0/1" at bounding box center [686, 341] width 197 height 9
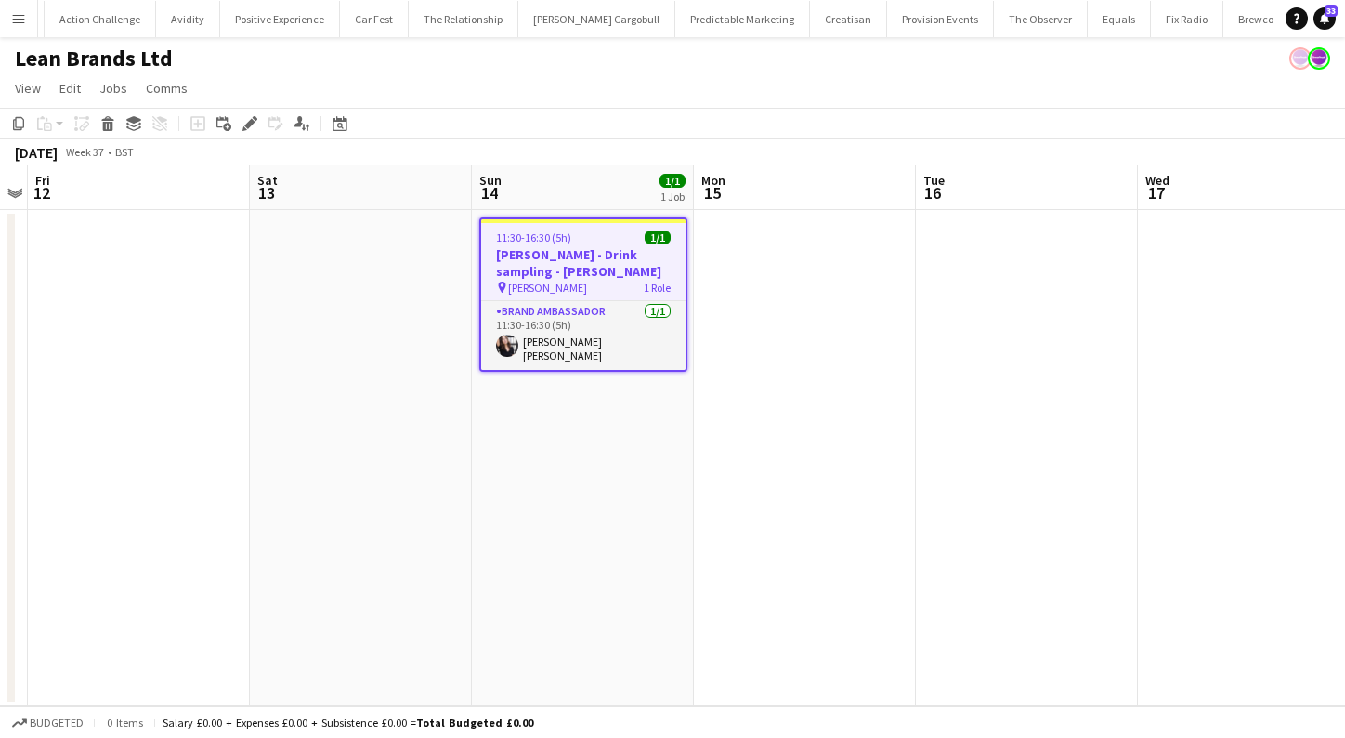
drag, startPoint x: 69, startPoint y: 15, endPoint x: 25, endPoint y: 27, distance: 45.3
click at [25, 27] on button "Menu" at bounding box center [18, 18] width 37 height 37
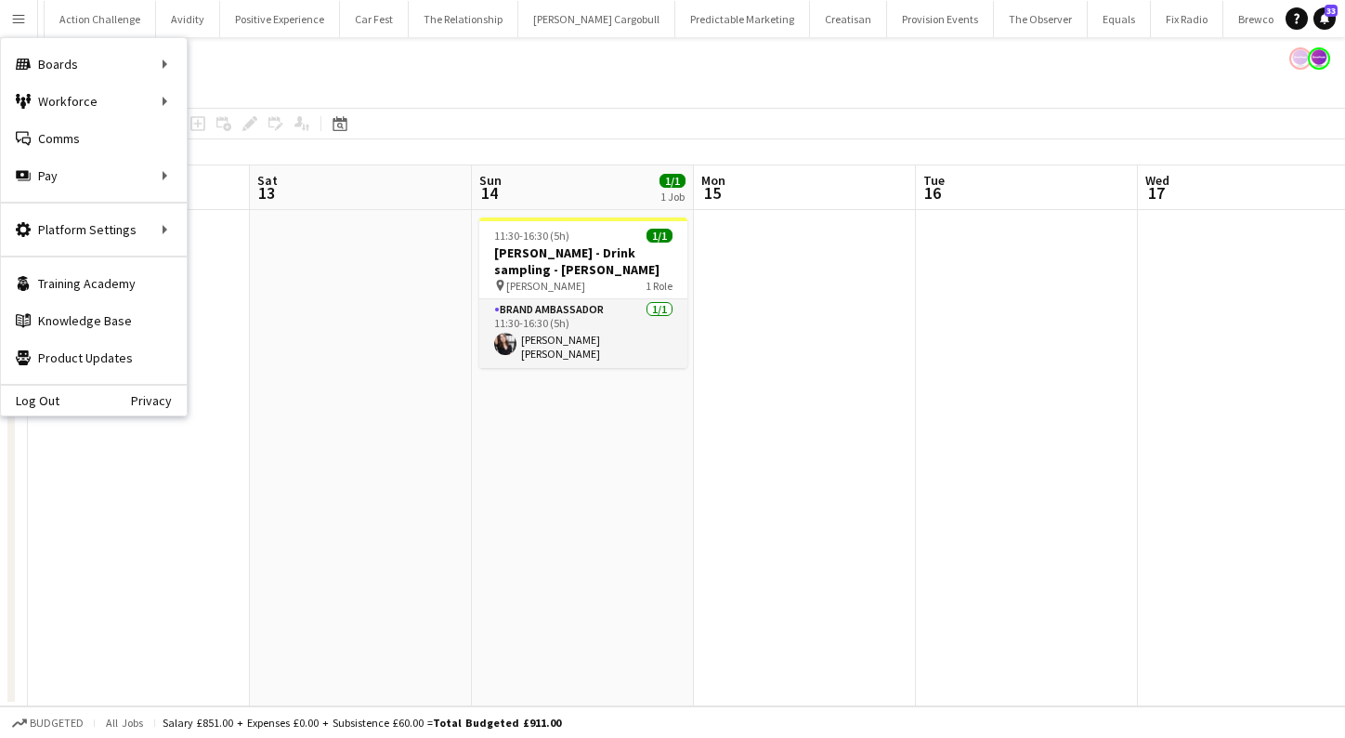
click at [25, 20] on app-icon "Menu" at bounding box center [18, 18] width 15 height 15
click at [220, 102] on link "All jobs" at bounding box center [281, 101] width 186 height 37
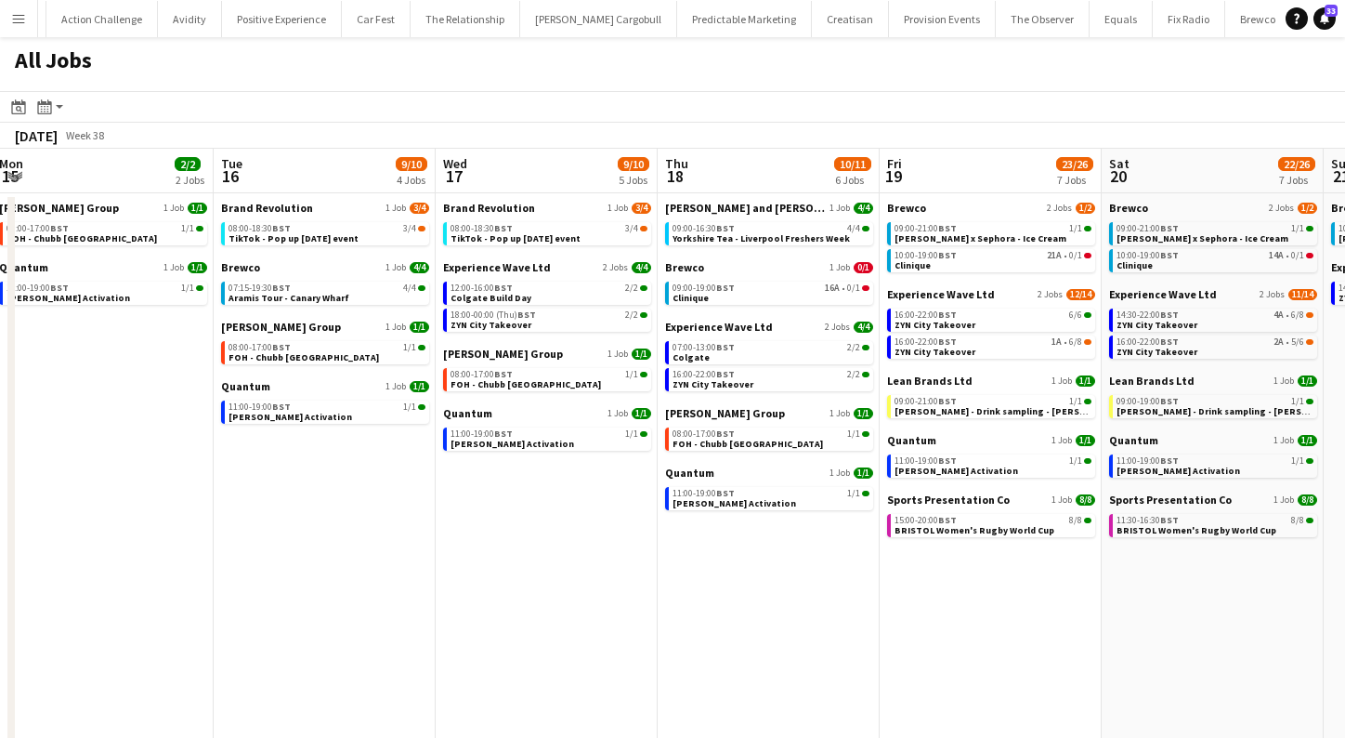
scroll to position [0, 676]
click at [729, 357] on link "07:00-13:00 BST 2/2 Colgate" at bounding box center [770, 351] width 197 height 21
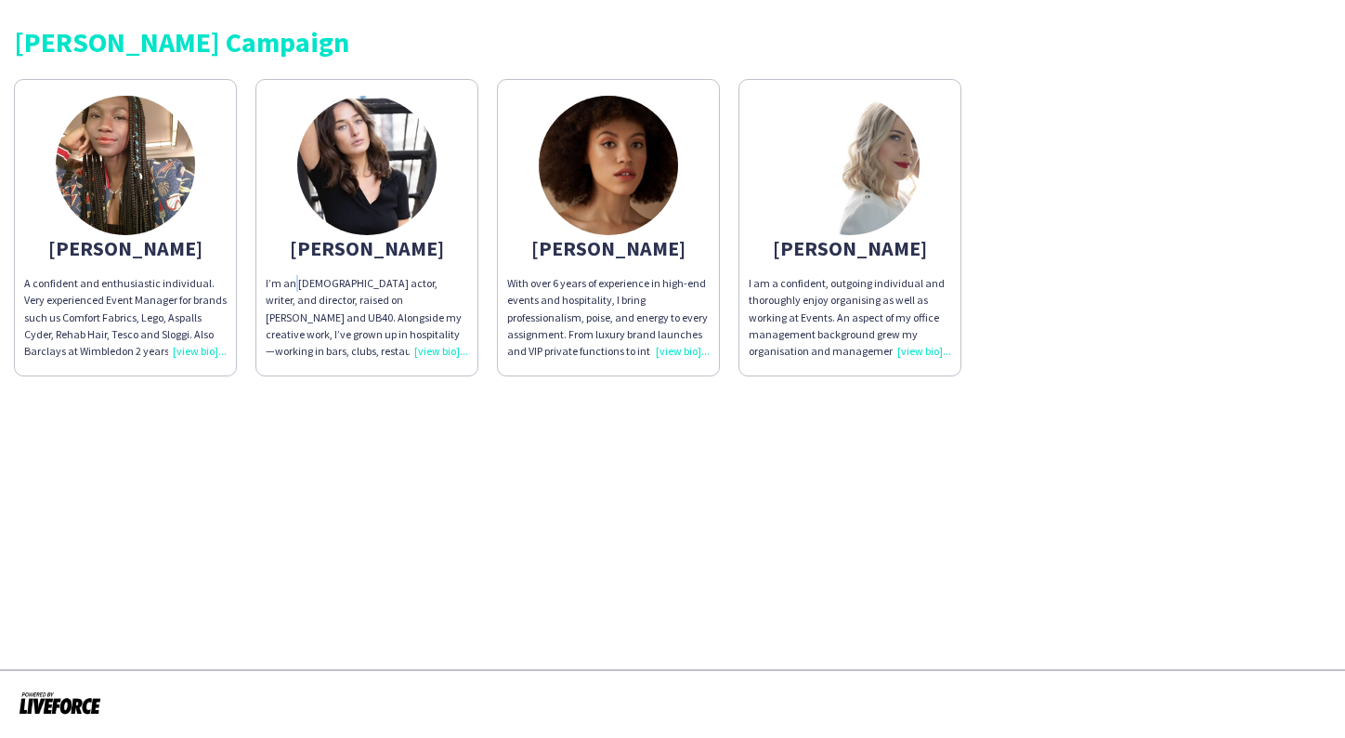
click at [440, 360] on div "I’m an [DEMOGRAPHIC_DATA] actor, writer, and director, raised on [PERSON_NAME] …" at bounding box center [367, 317] width 203 height 85
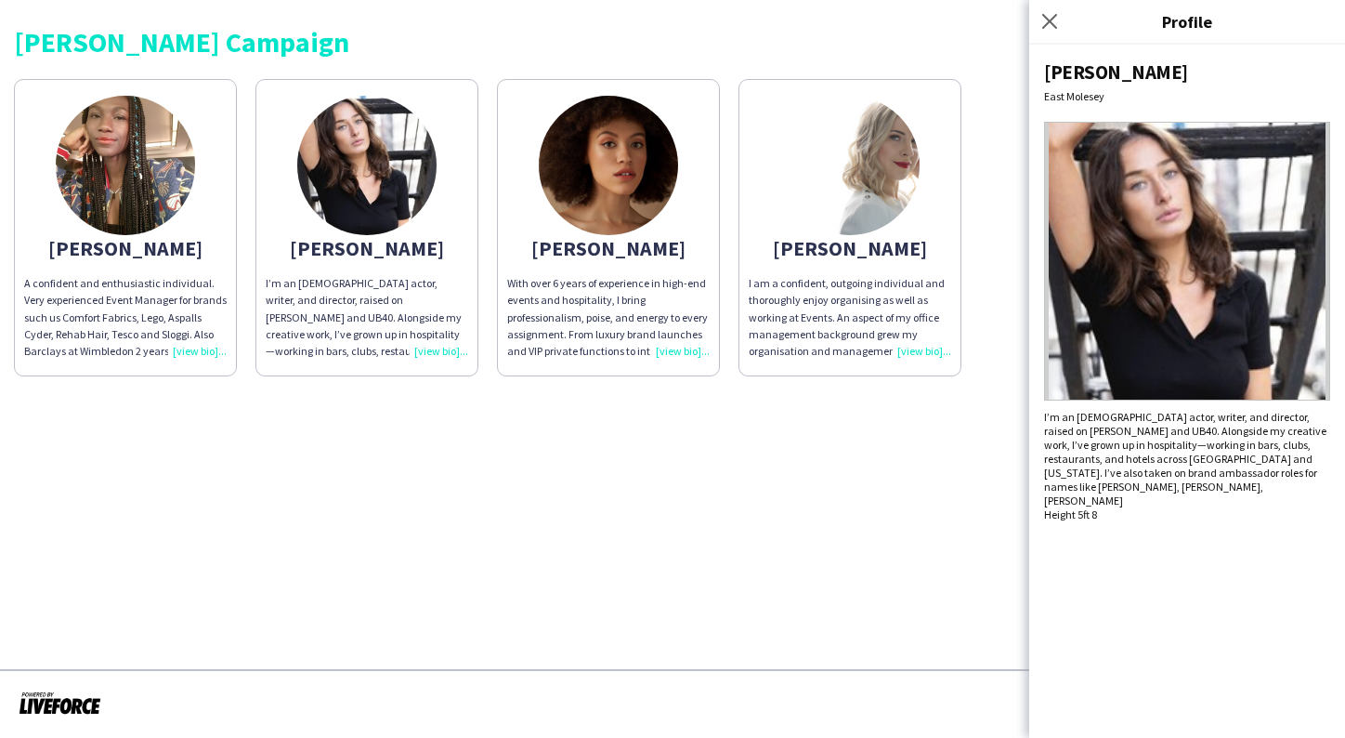
click at [661, 360] on div "With over 6 years of experience in high-end events and hospitality, I bring pro…" at bounding box center [608, 317] width 203 height 85
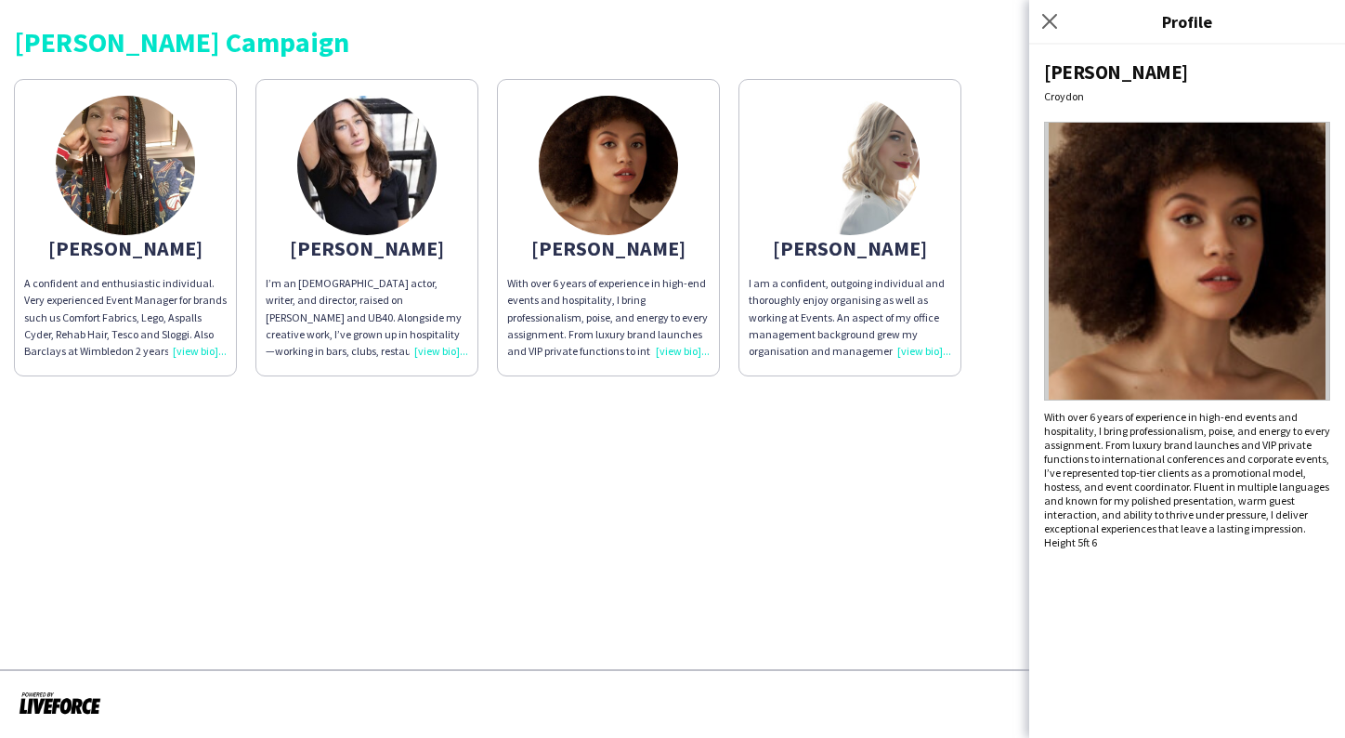
click at [888, 345] on span "I am a confident, outgoing individual and thoroughly enjoy organising as well a…" at bounding box center [850, 435] width 203 height 319
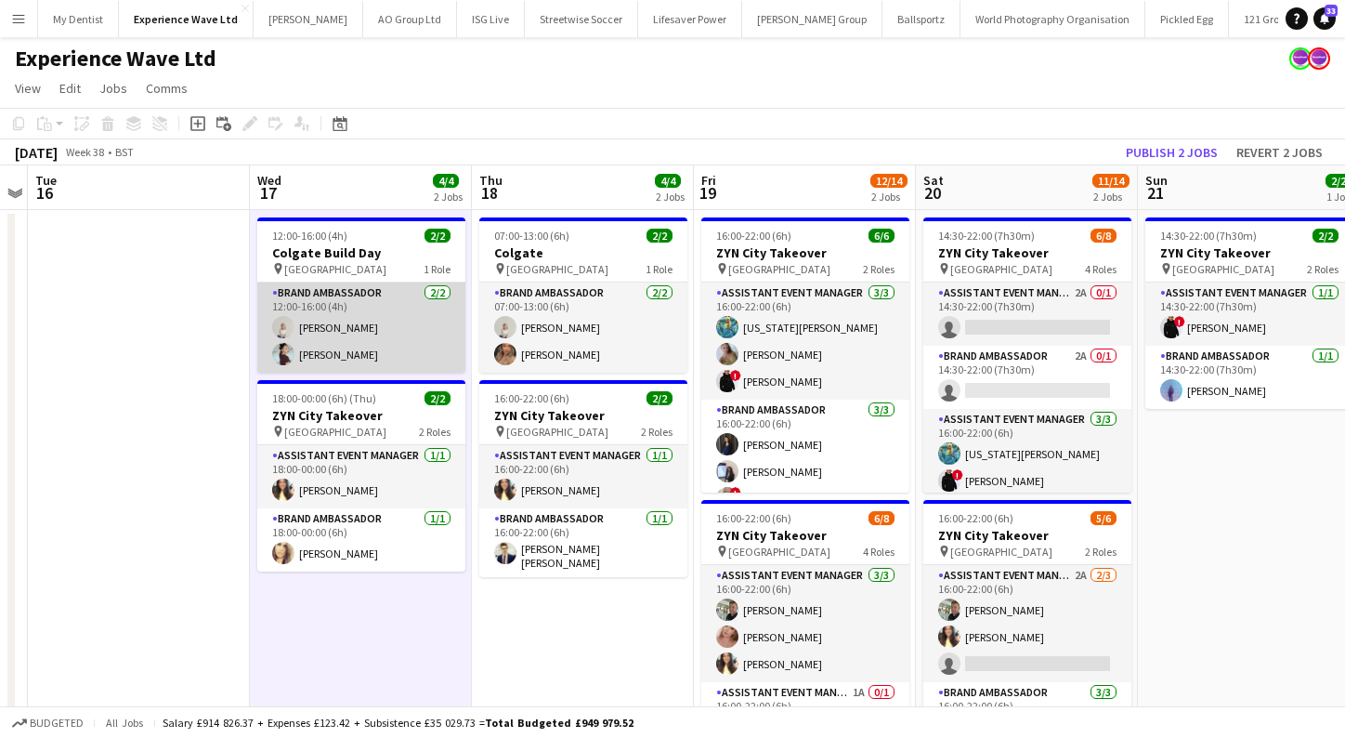
click at [354, 353] on app-card-role "Brand Ambassador [DATE] 12:00-16:00 (4h) [PERSON_NAME] [PERSON_NAME]" at bounding box center [361, 327] width 208 height 90
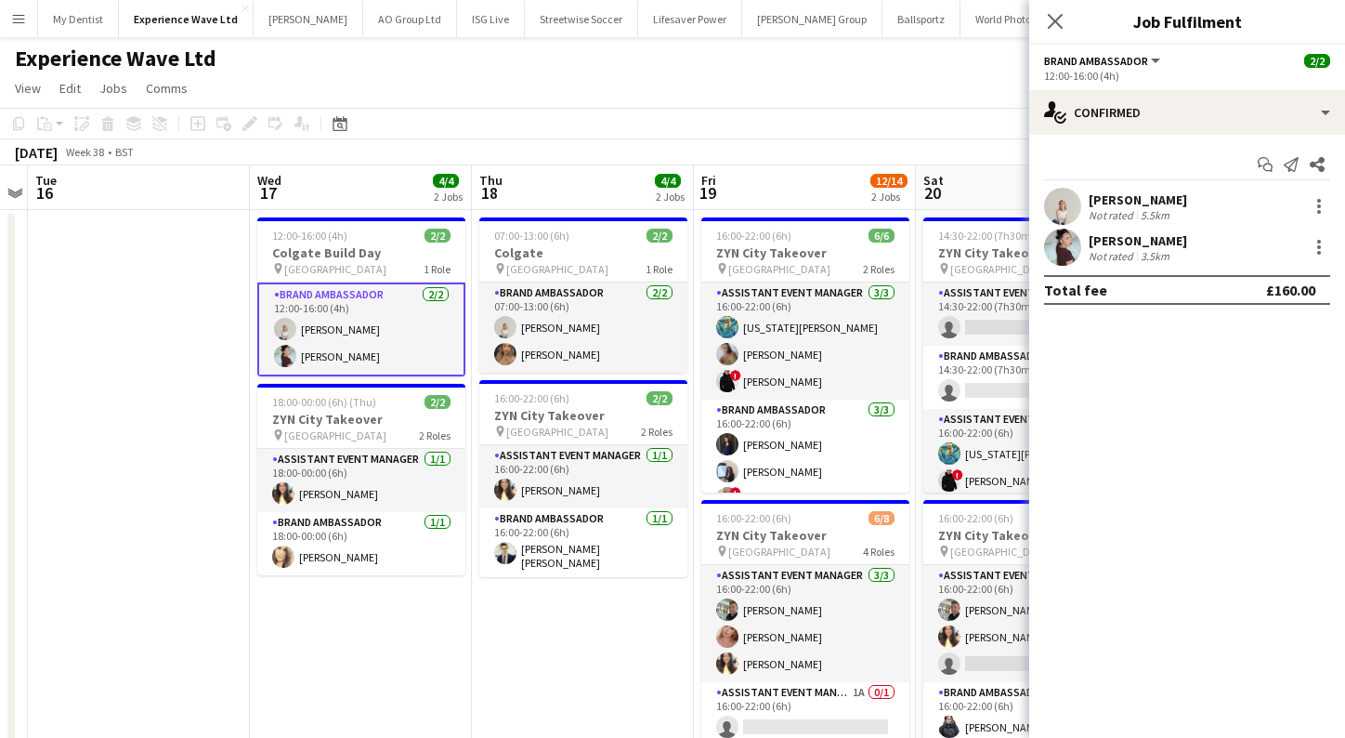
click at [1188, 250] on div "Not rated 3.5km" at bounding box center [1138, 256] width 98 height 14
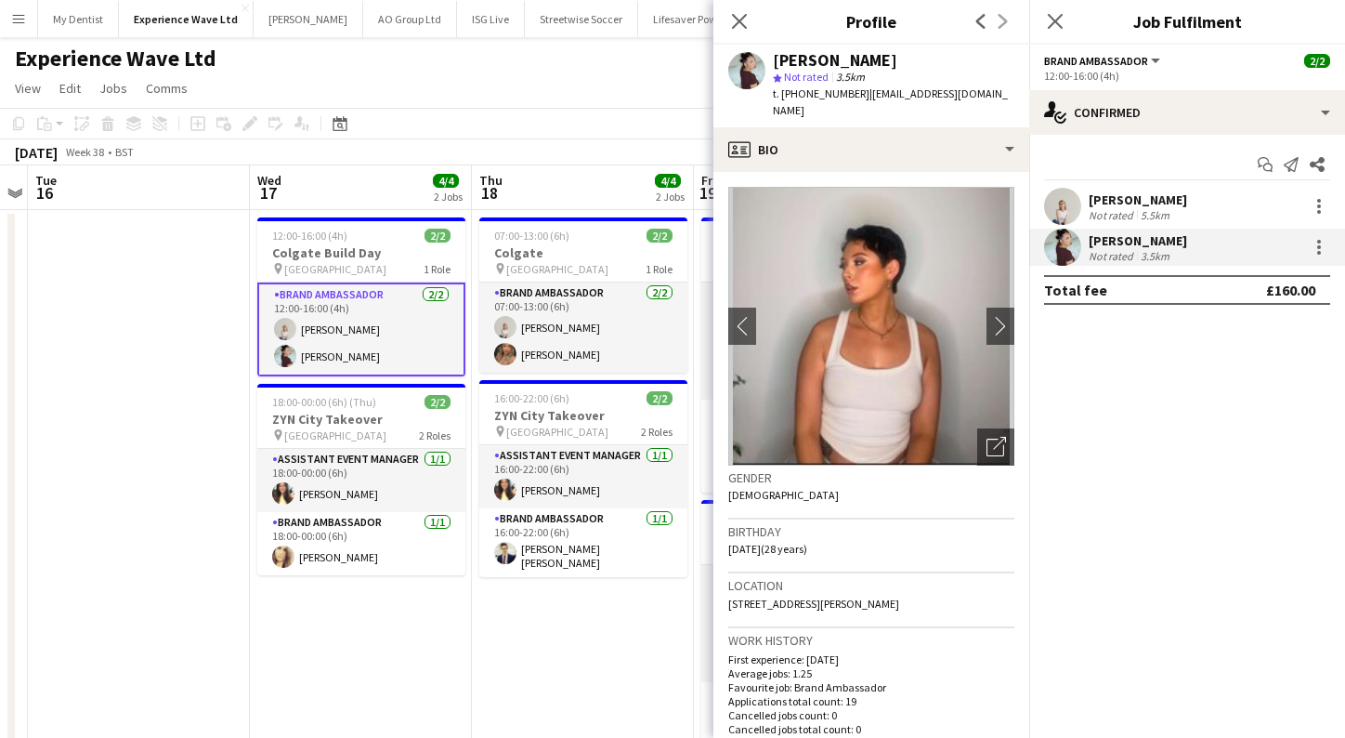
drag, startPoint x: 932, startPoint y: 58, endPoint x: 765, endPoint y: 59, distance: 167.3
click at [765, 59] on div "[PERSON_NAME] star Not rated 3.5km t. [PHONE_NUMBER] | [EMAIL_ADDRESS][DOMAIN_N…" at bounding box center [872, 86] width 316 height 83
copy div "[PERSON_NAME]"
click at [1180, 203] on div "[PERSON_NAME] Not rated 5.5km" at bounding box center [1188, 206] width 316 height 37
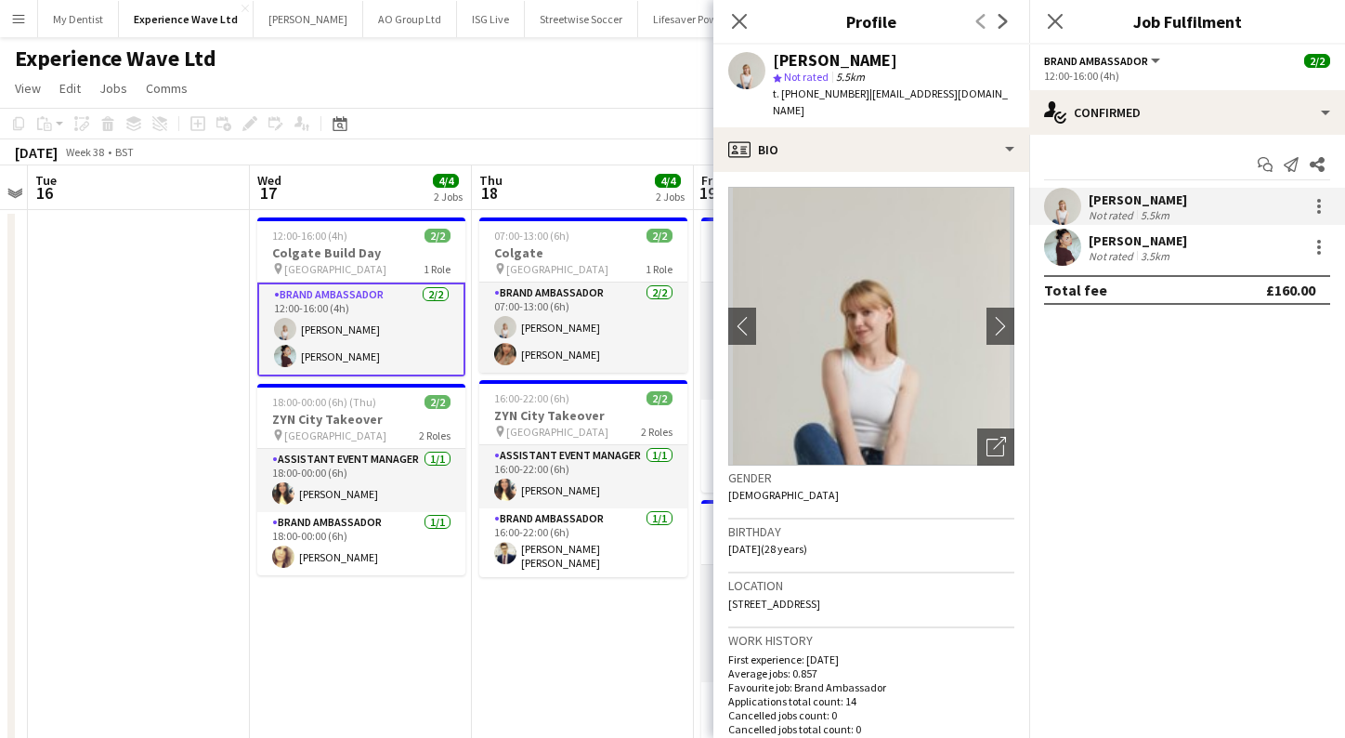
drag, startPoint x: 877, startPoint y: 59, endPoint x: 771, endPoint y: 58, distance: 105.9
click at [771, 58] on div "[PERSON_NAME] star Not rated 5.5km t. [PHONE_NUMBER] | [EMAIL_ADDRESS][DOMAIN_N…" at bounding box center [872, 86] width 316 height 83
copy div "[PERSON_NAME]"
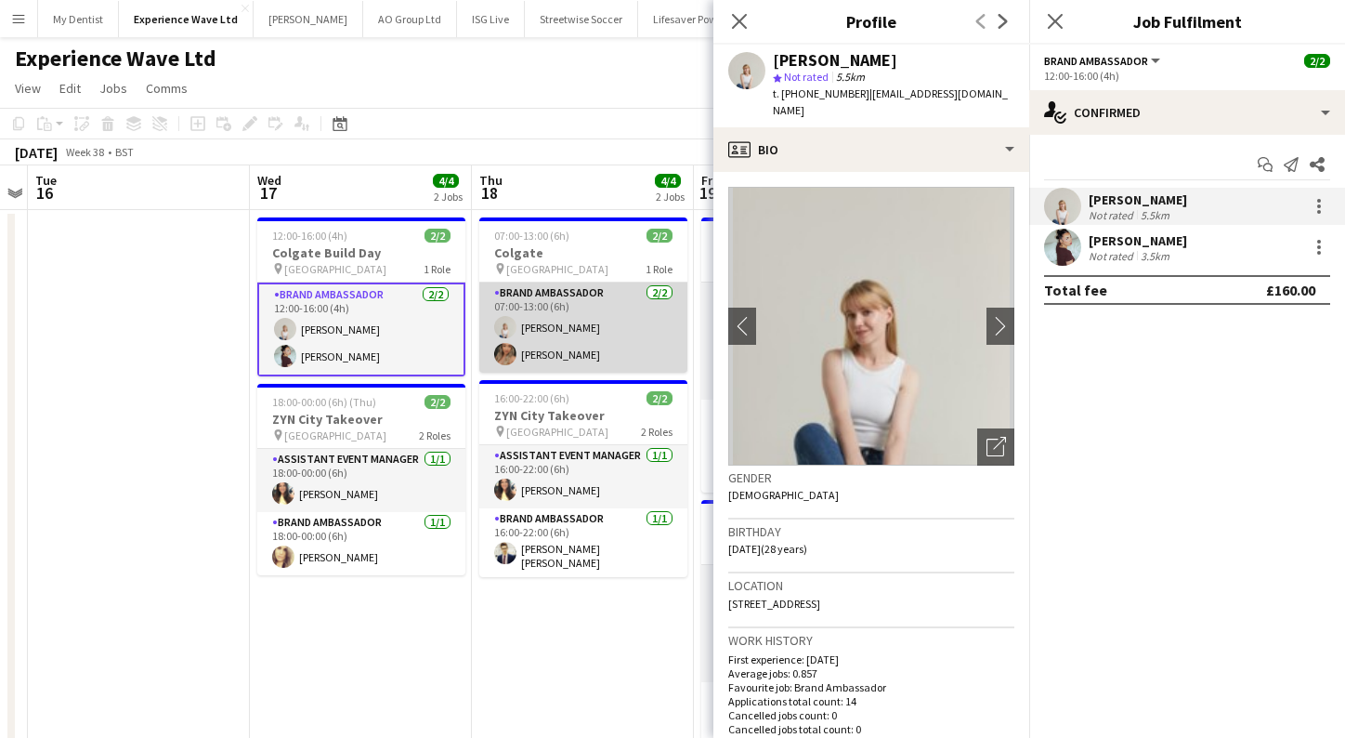
click at [567, 349] on app-card-role "Brand Ambassador [DATE] 07:00-13:00 (6h) [PERSON_NAME] [PERSON_NAME]" at bounding box center [583, 327] width 208 height 90
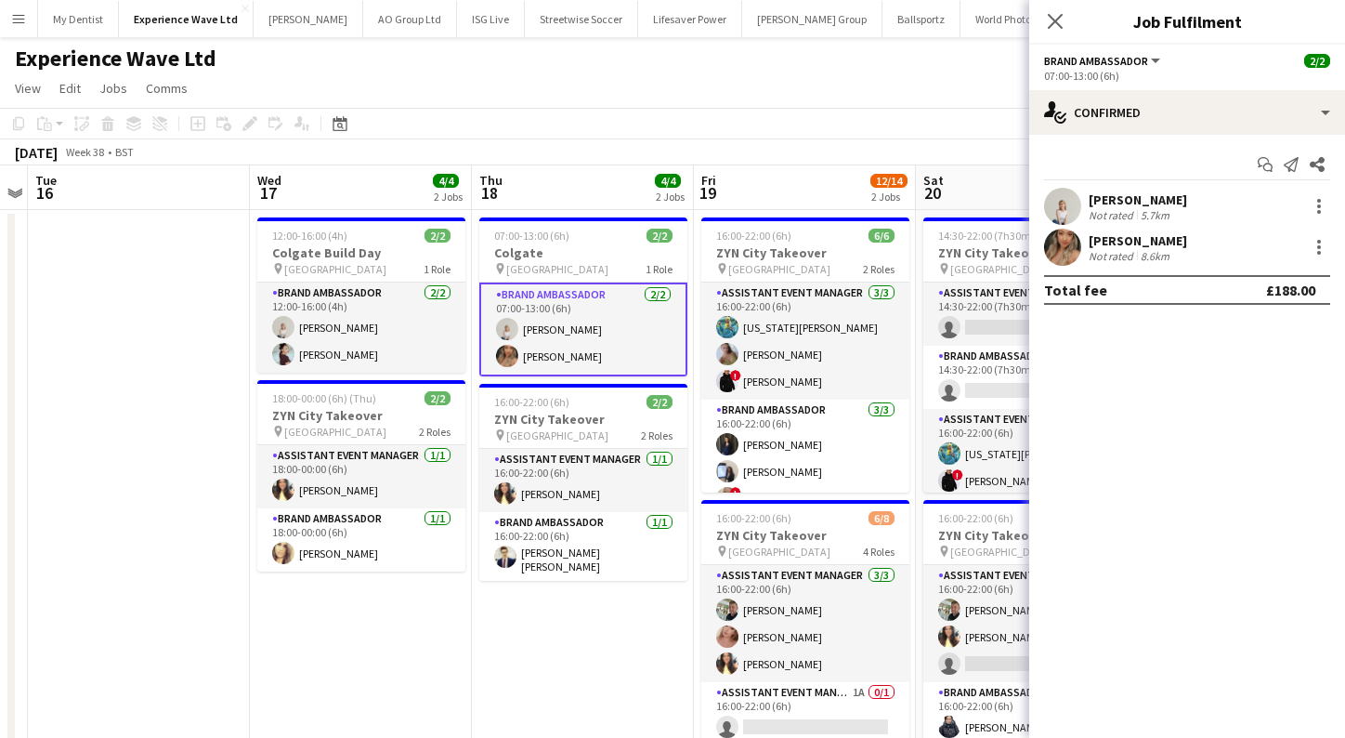
click at [1150, 208] on div "5.7km" at bounding box center [1155, 215] width 36 height 14
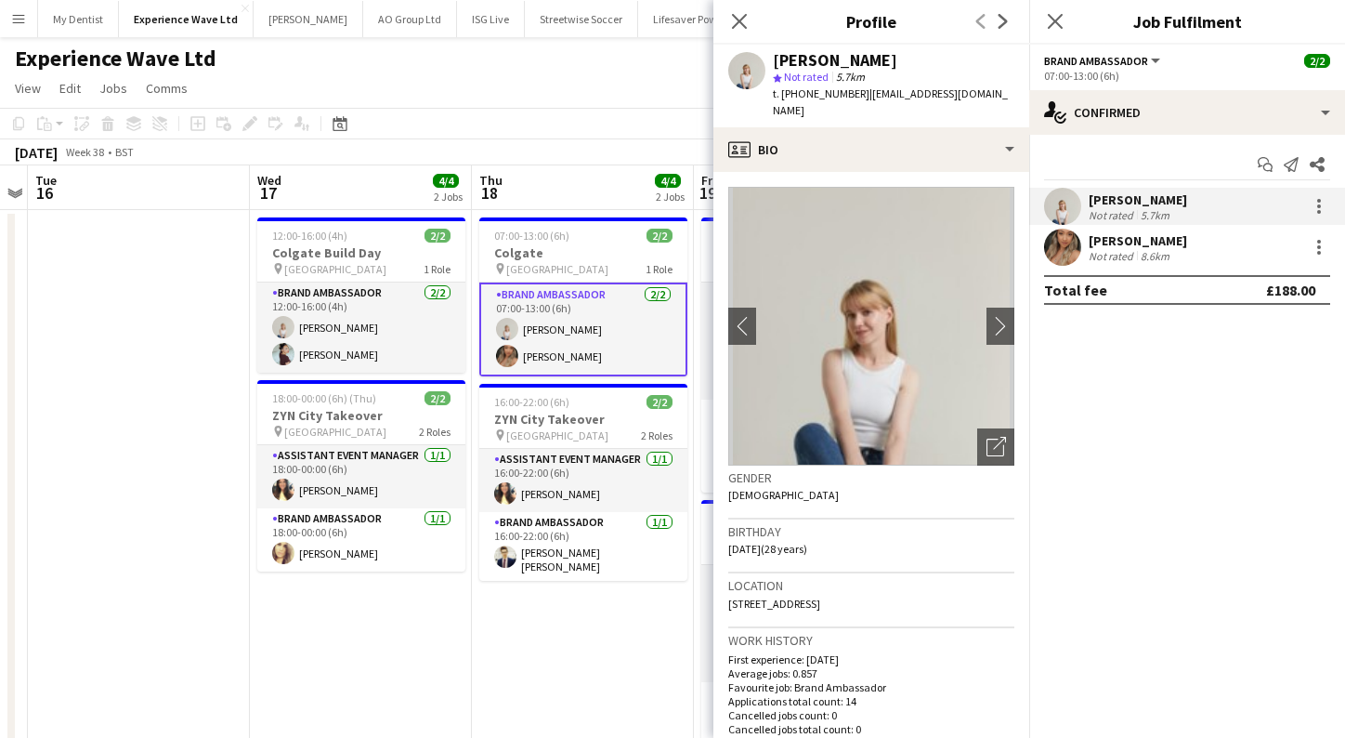
drag, startPoint x: 911, startPoint y: 61, endPoint x: 771, endPoint y: 59, distance: 139.4
click at [771, 59] on div "[PERSON_NAME] star Not rated 5.7km t. [PHONE_NUMBER] | [EMAIL_ADDRESS][DOMAIN_N…" at bounding box center [872, 86] width 316 height 83
copy div "[PERSON_NAME]"
click at [1164, 256] on div "8.6km" at bounding box center [1155, 256] width 36 height 14
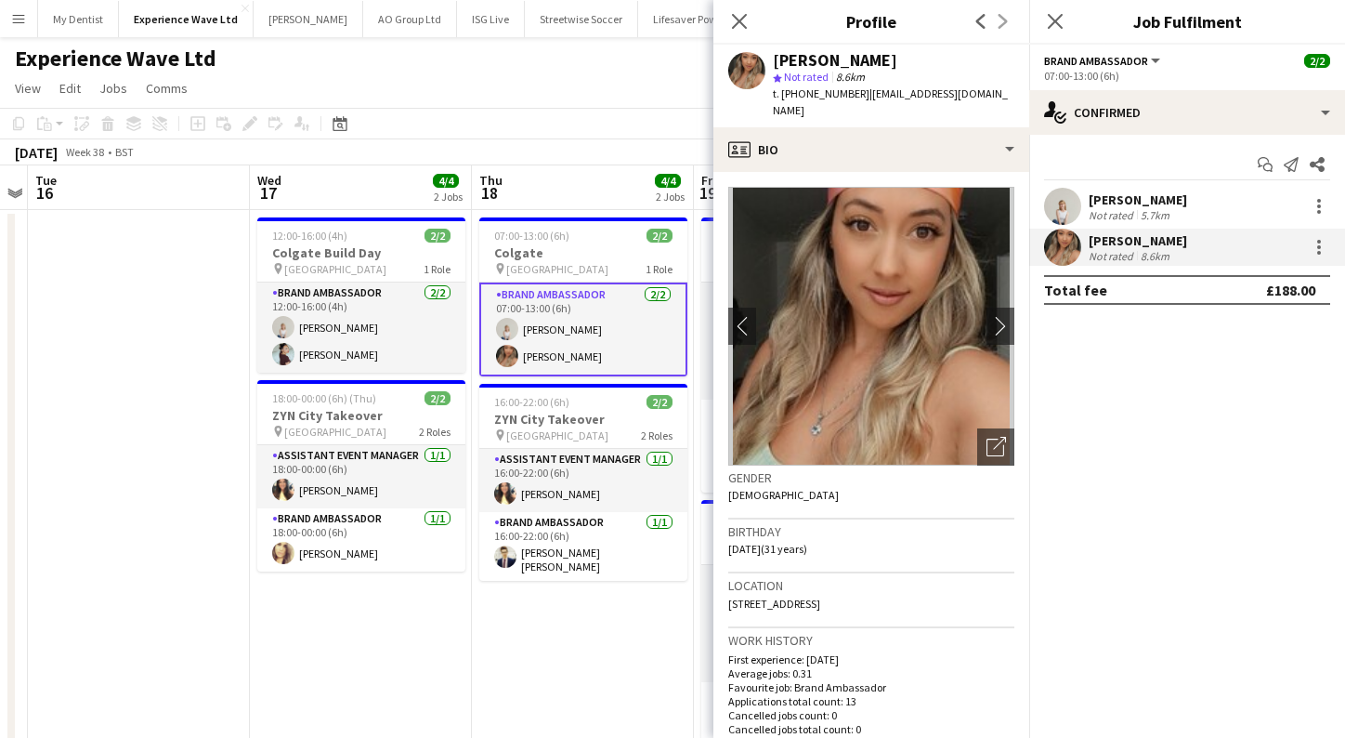
drag, startPoint x: 976, startPoint y: 57, endPoint x: 637, endPoint y: 59, distance: 338.2
click at [1080, 65] on span "Brand Ambassador" at bounding box center [1096, 61] width 104 height 14
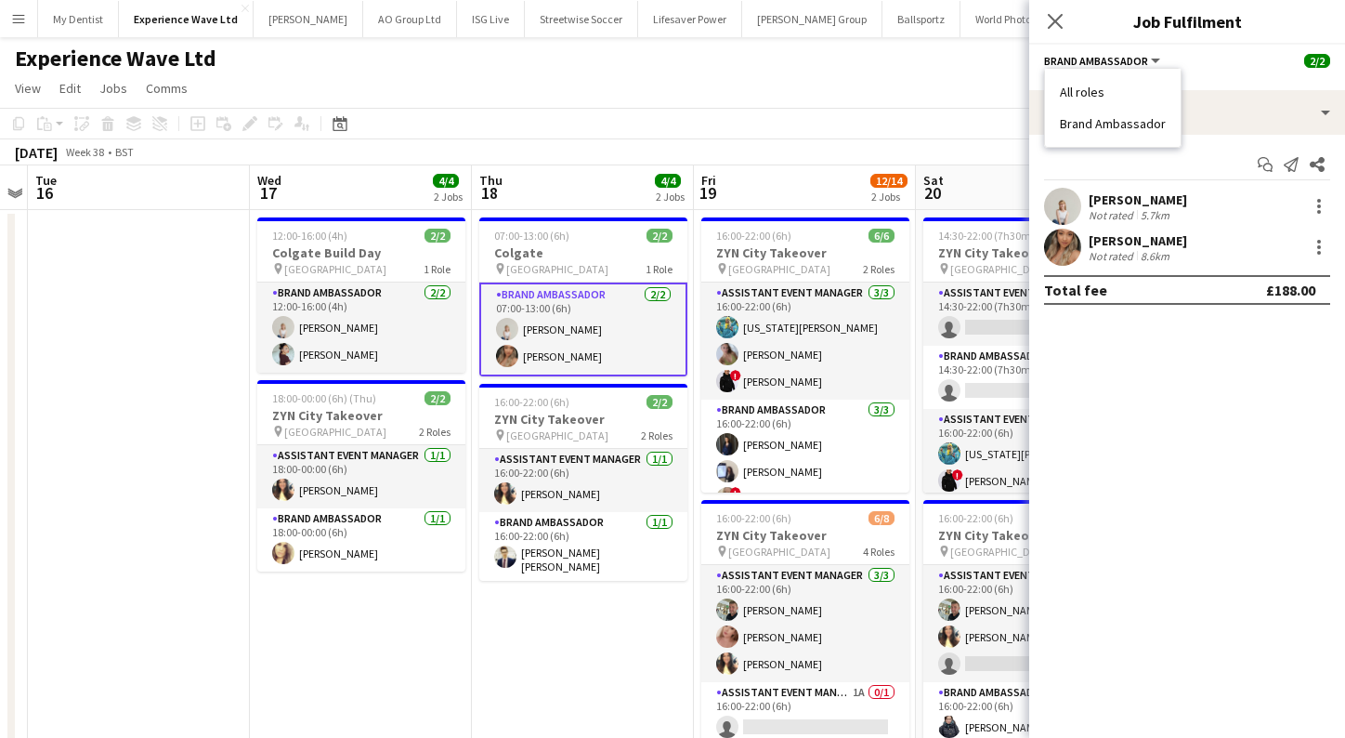
click at [1112, 197] on div "[PERSON_NAME]" at bounding box center [1138, 199] width 98 height 17
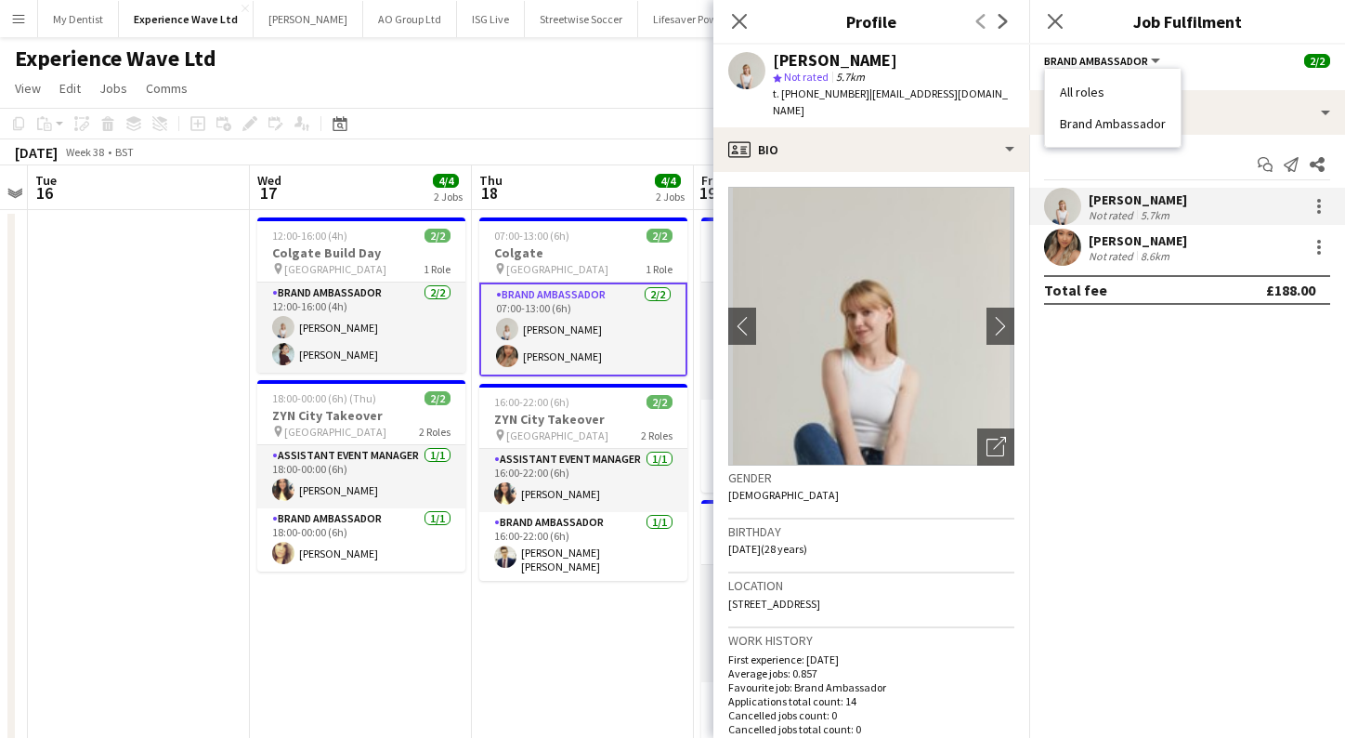
click at [1130, 244] on div "[PERSON_NAME]" at bounding box center [1138, 240] width 98 height 17
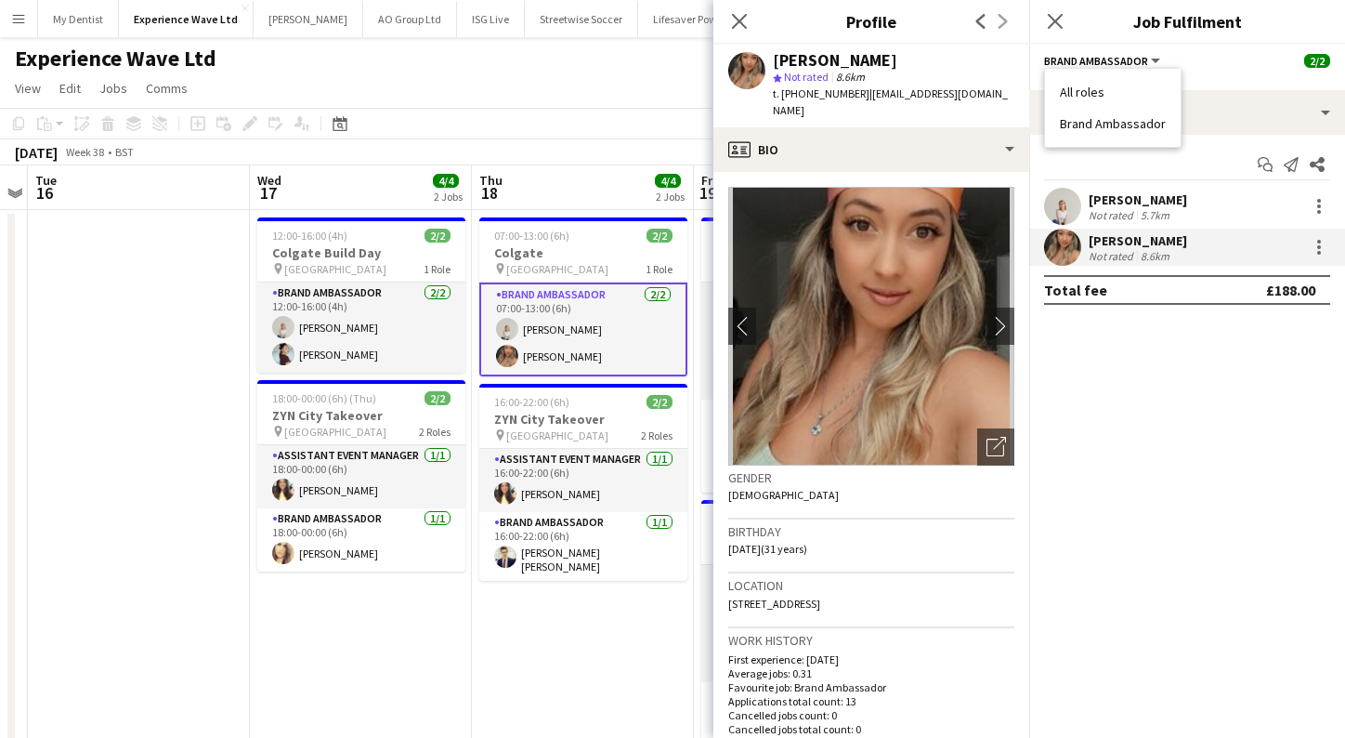
drag, startPoint x: 968, startPoint y: 63, endPoint x: 768, endPoint y: 64, distance: 199.8
click at [768, 64] on div "[PERSON_NAME] star Not rated 8.6km t. [PHONE_NUMBER] | [EMAIL_ADDRESS][DOMAIN_N…" at bounding box center [872, 86] width 316 height 83
copy div "[PERSON_NAME]"
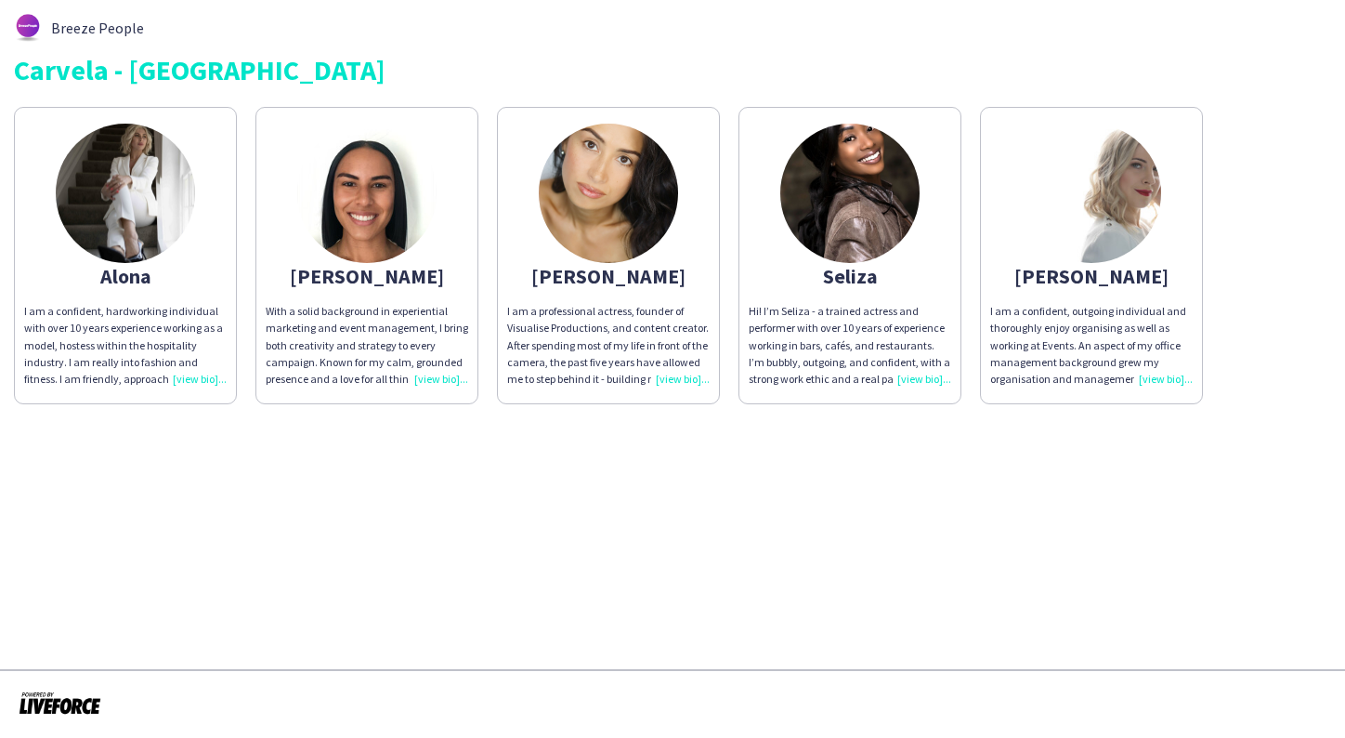
click at [1161, 373] on div "I am a confident, outgoing individual and thoroughly enjoy organising as well a…" at bounding box center [1092, 345] width 203 height 85
